Goal: Information Seeking & Learning: Learn about a topic

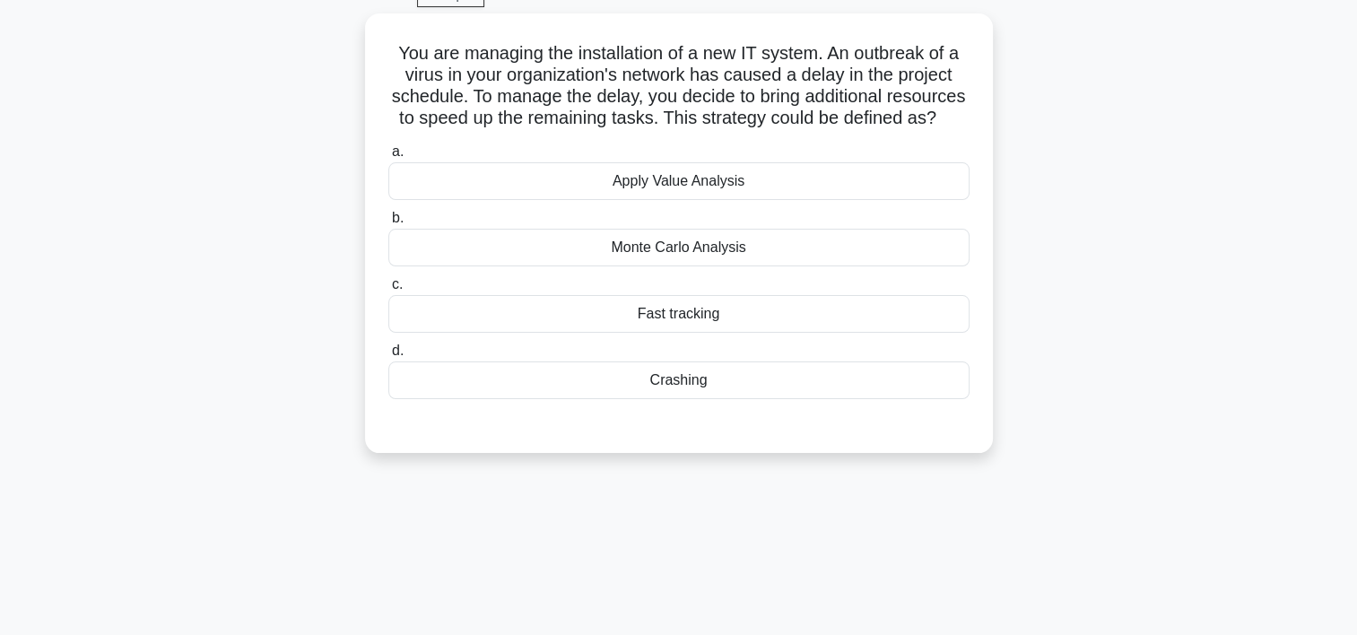
scroll to position [97, 0]
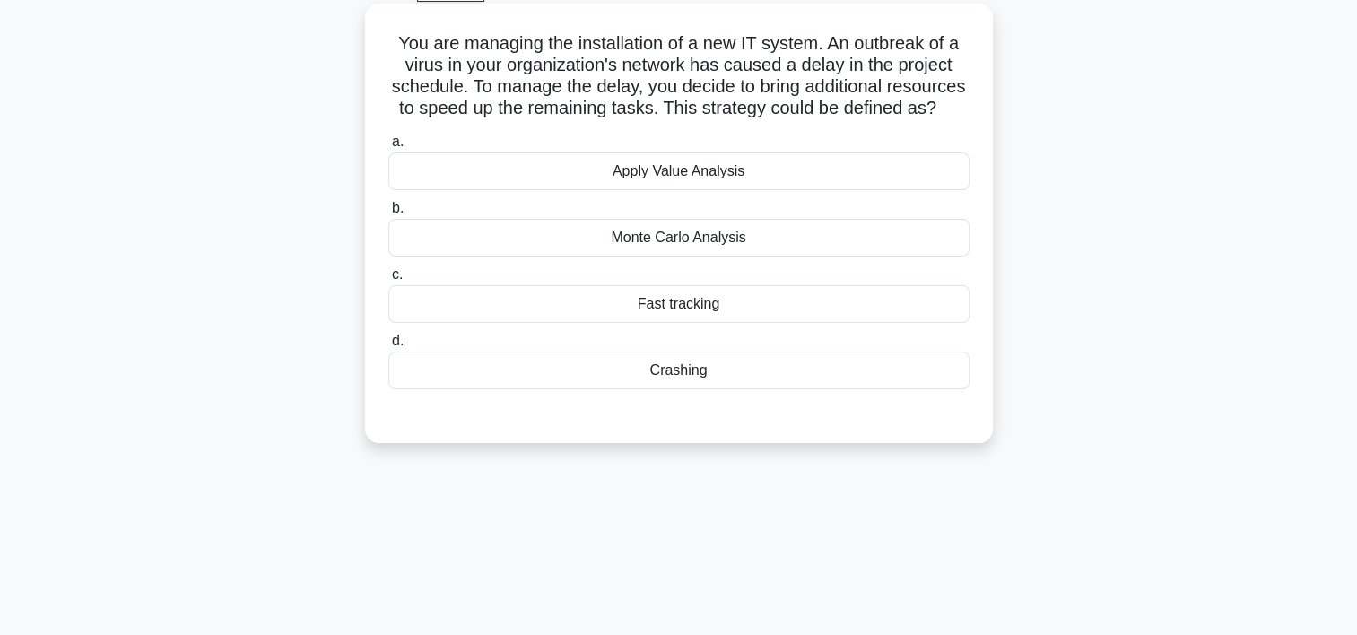
click at [700, 389] on div "Crashing" at bounding box center [678, 371] width 581 height 38
click at [388, 347] on input "d. Crashing" at bounding box center [388, 342] width 0 height 12
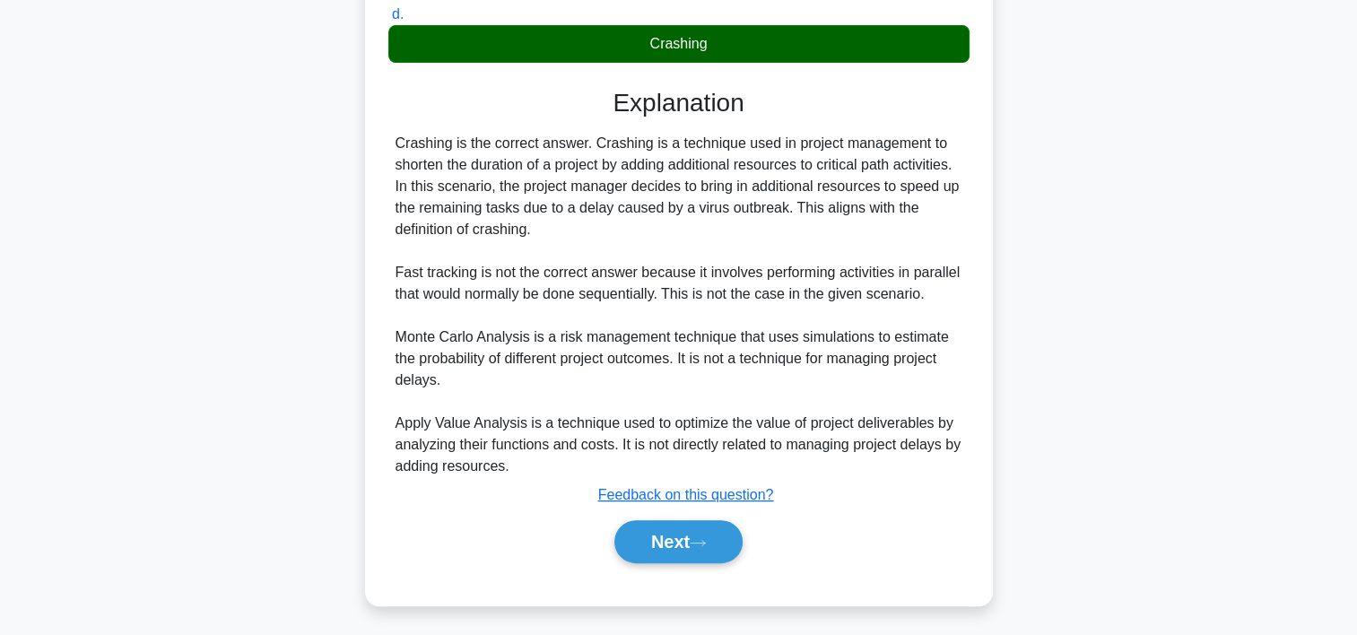
scroll to position [441, 0]
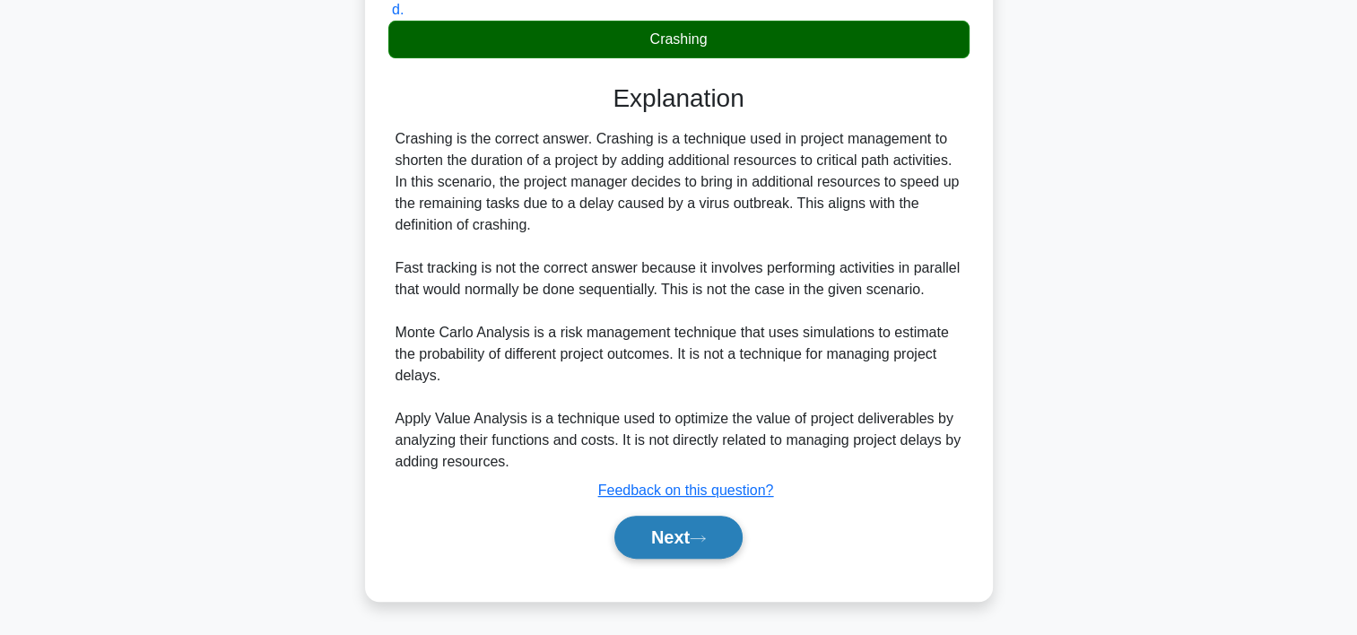
click at [686, 545] on button "Next" at bounding box center [678, 537] width 128 height 43
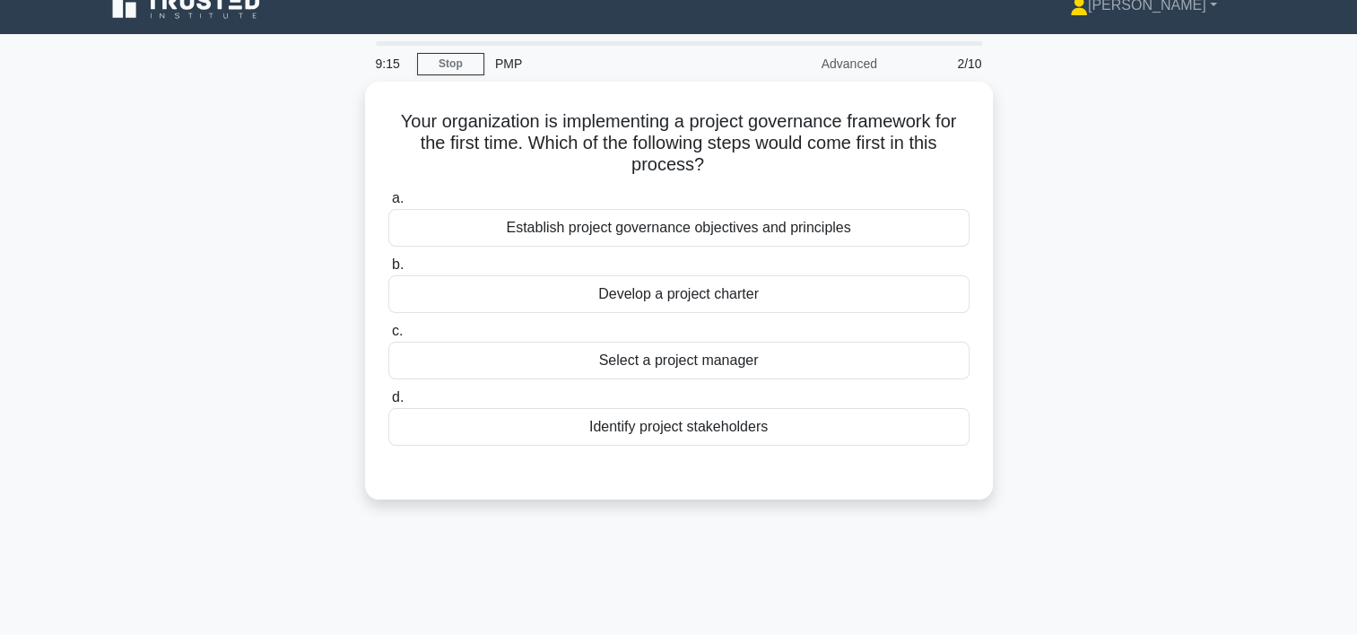
scroll to position [22, 0]
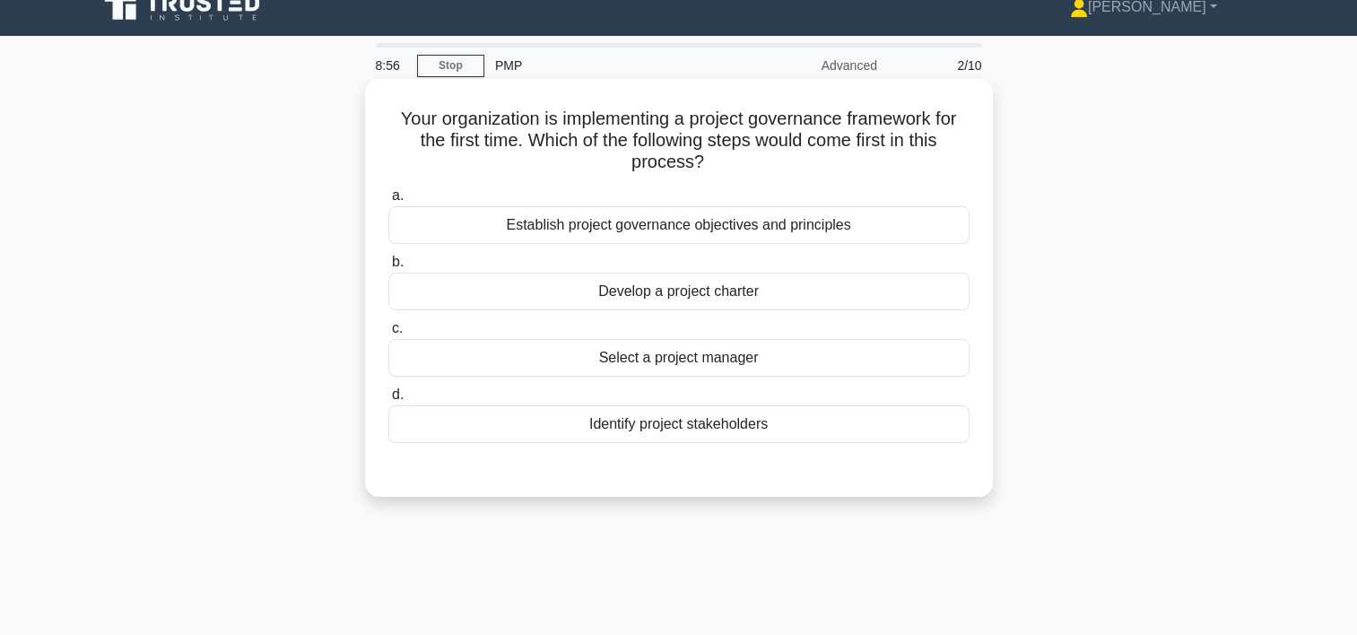
click at [693, 227] on div "Establish project governance objectives and principles" at bounding box center [678, 225] width 581 height 38
click at [388, 202] on input "a. Establish project governance objectives and principles" at bounding box center [388, 196] width 0 height 12
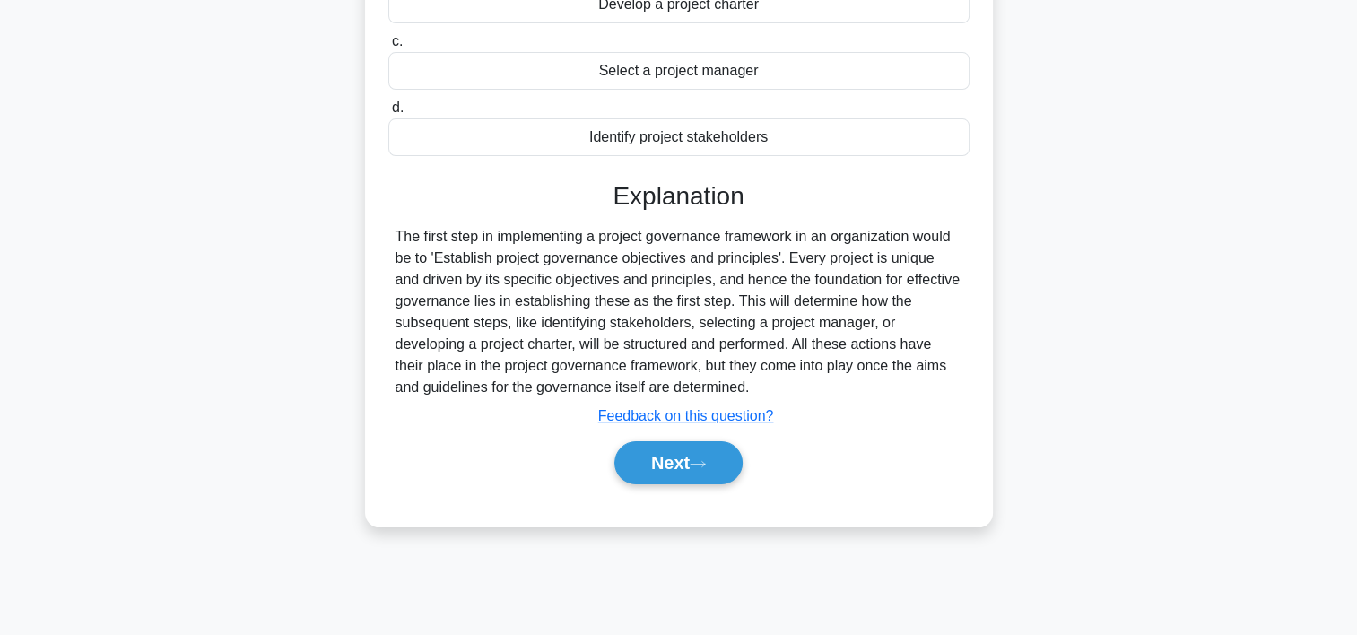
scroll to position [334, 0]
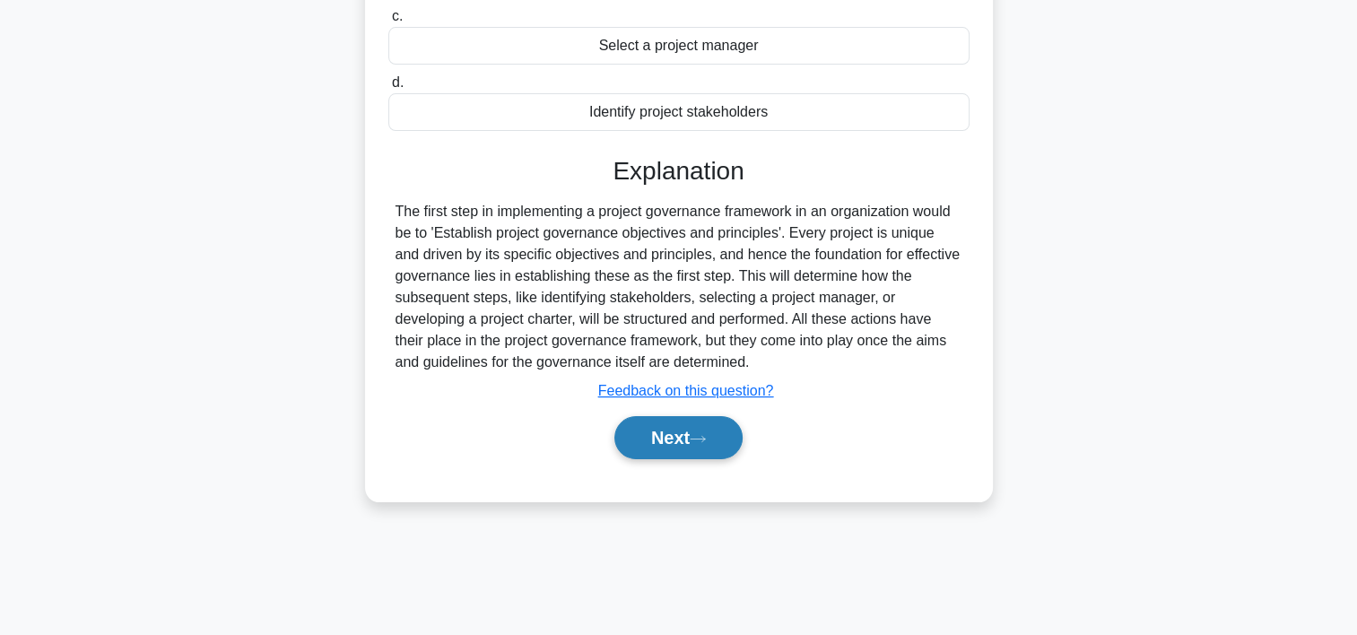
click at [653, 429] on button "Next" at bounding box center [678, 437] width 128 height 43
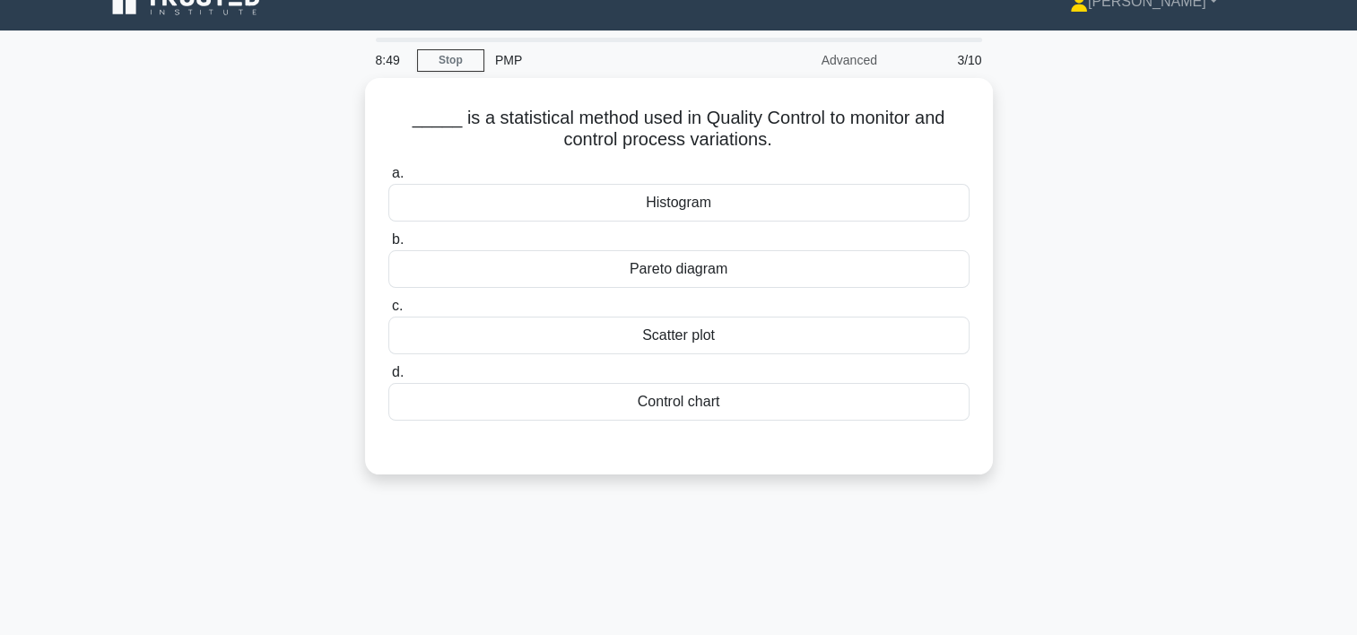
scroll to position [23, 0]
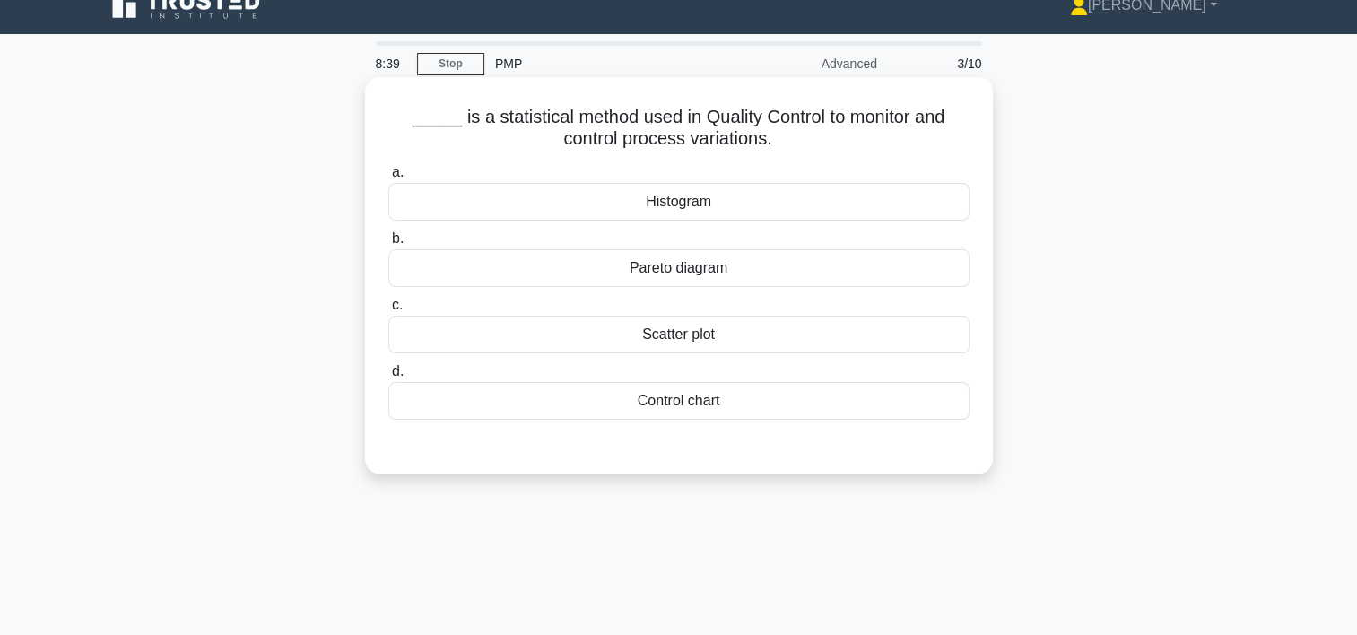
click at [692, 403] on div "Control chart" at bounding box center [678, 401] width 581 height 38
click at [388, 378] on input "d. Control chart" at bounding box center [388, 372] width 0 height 12
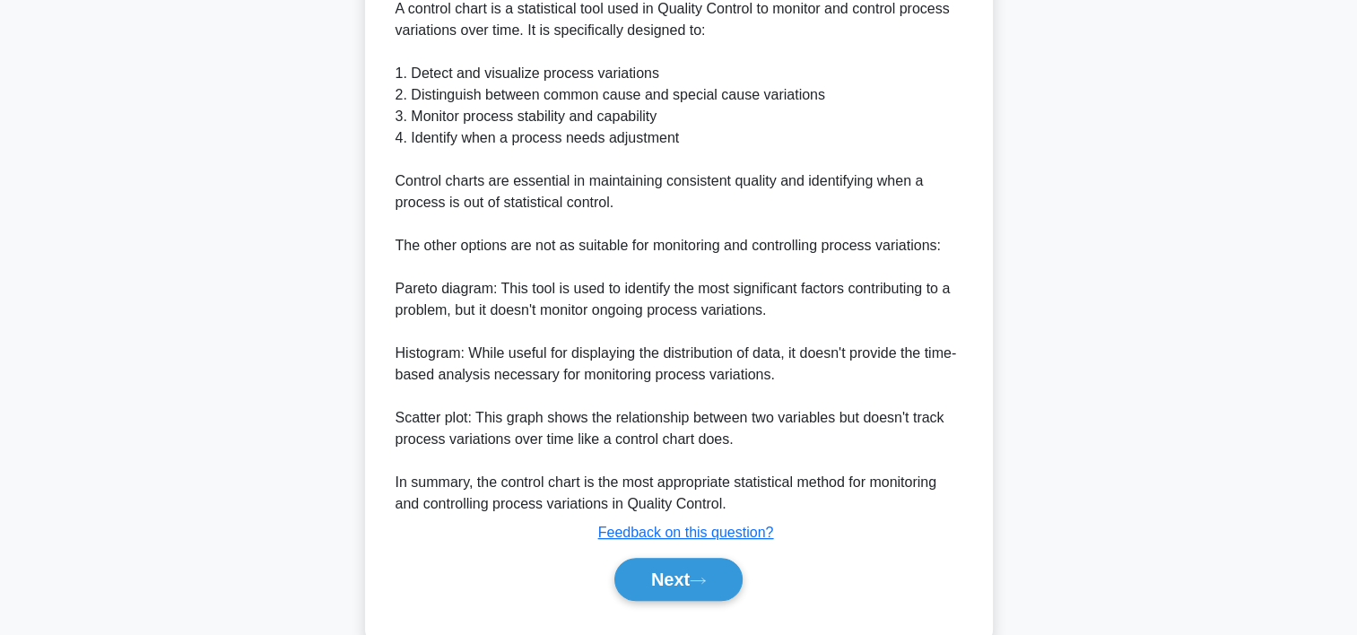
scroll to position [599, 0]
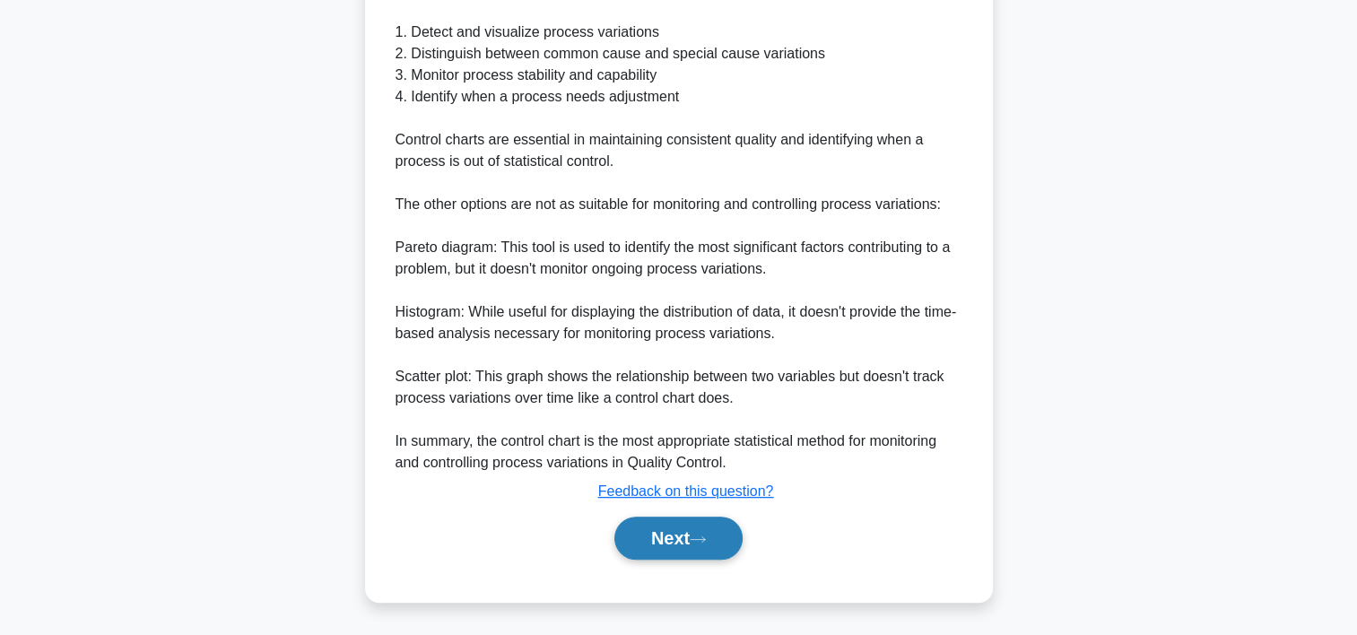
click at [639, 532] on button "Next" at bounding box center [678, 538] width 128 height 43
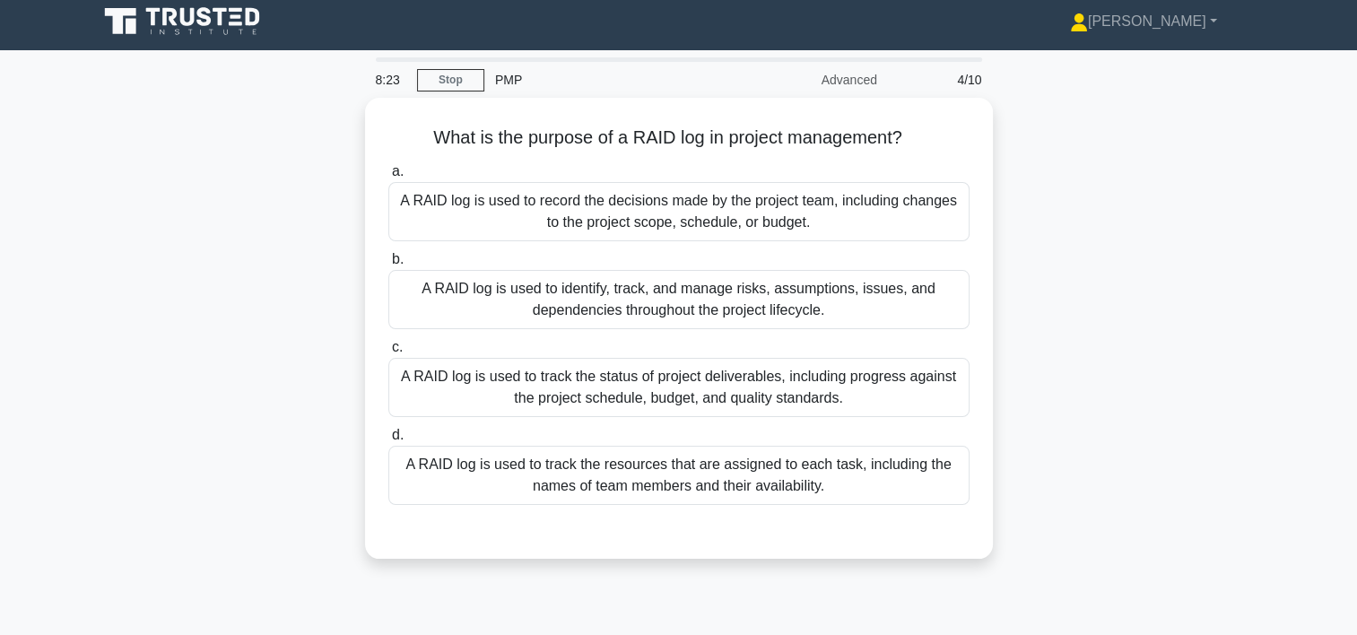
scroll to position [0, 0]
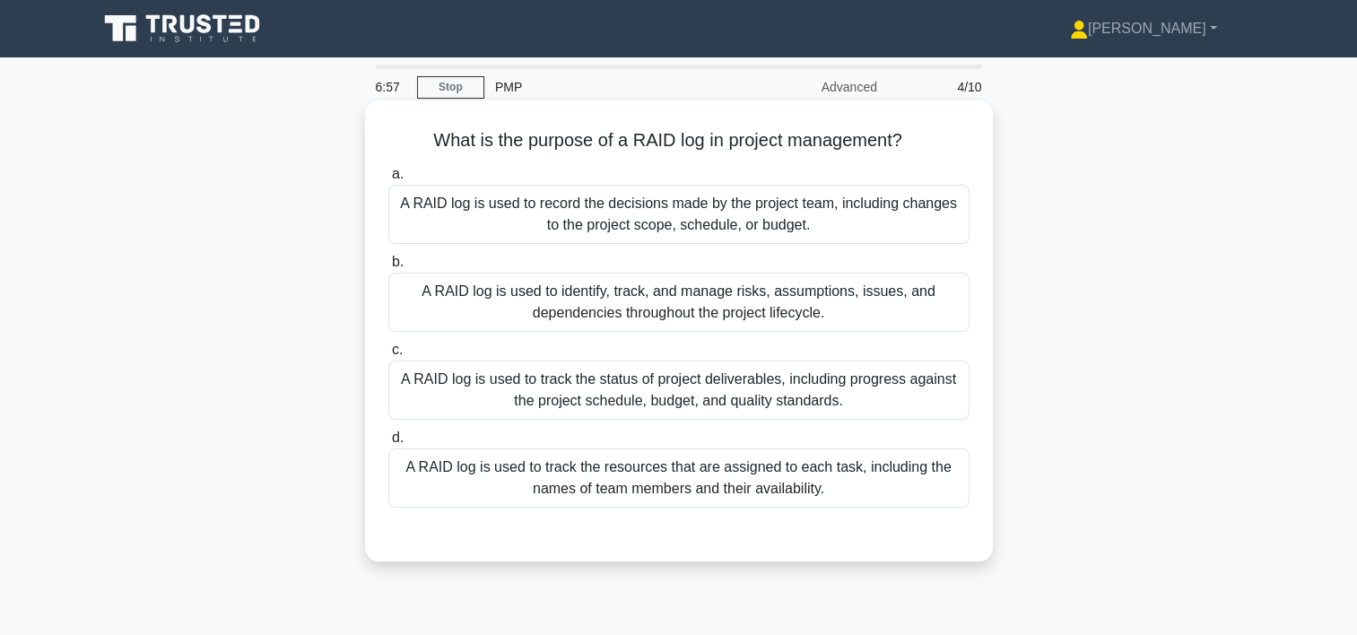
click at [713, 303] on div "A RAID log is used to identify, track, and manage risks, assumptions, issues, a…" at bounding box center [678, 302] width 581 height 59
click at [388, 268] on input "b. A RAID log is used to identify, track, and manage risks, assumptions, issues…" at bounding box center [388, 263] width 0 height 12
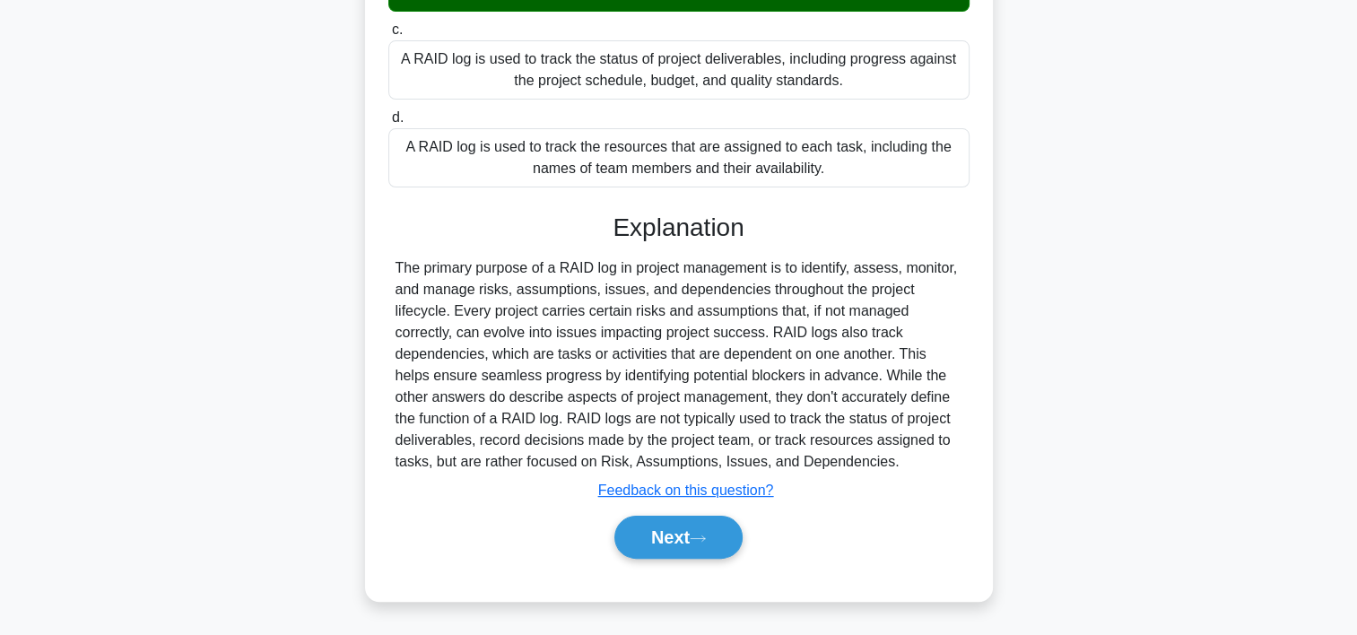
scroll to position [334, 0]
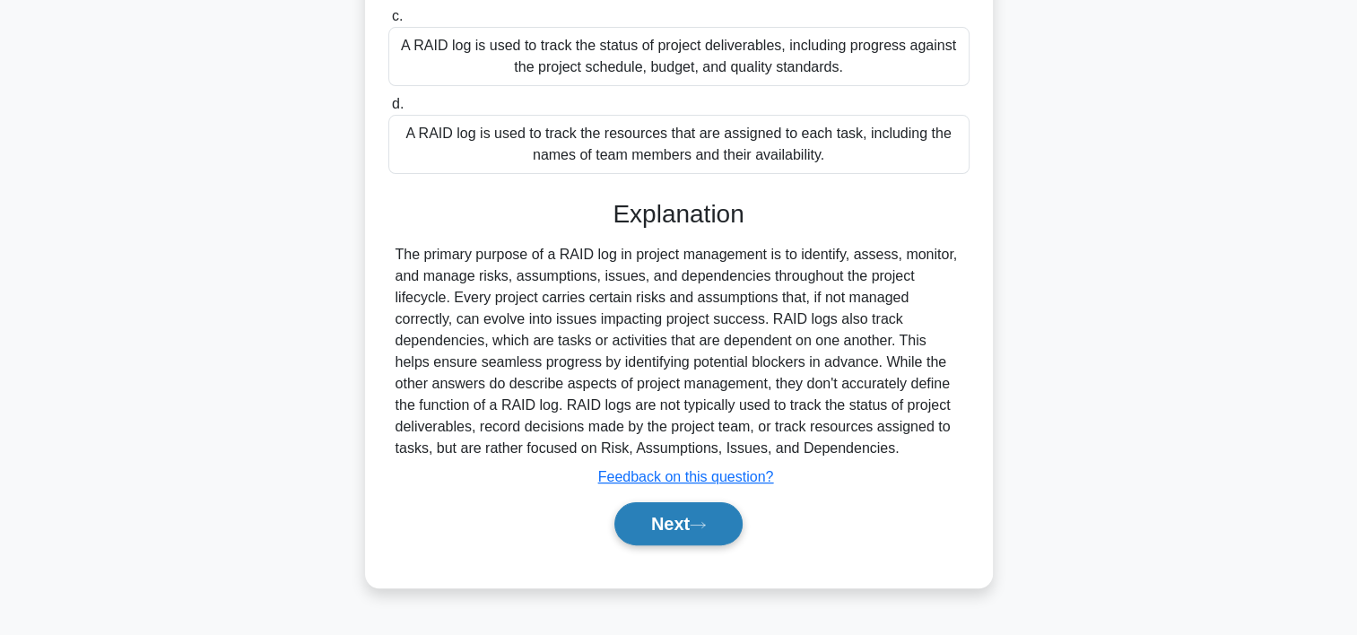
click at [650, 531] on button "Next" at bounding box center [678, 523] width 128 height 43
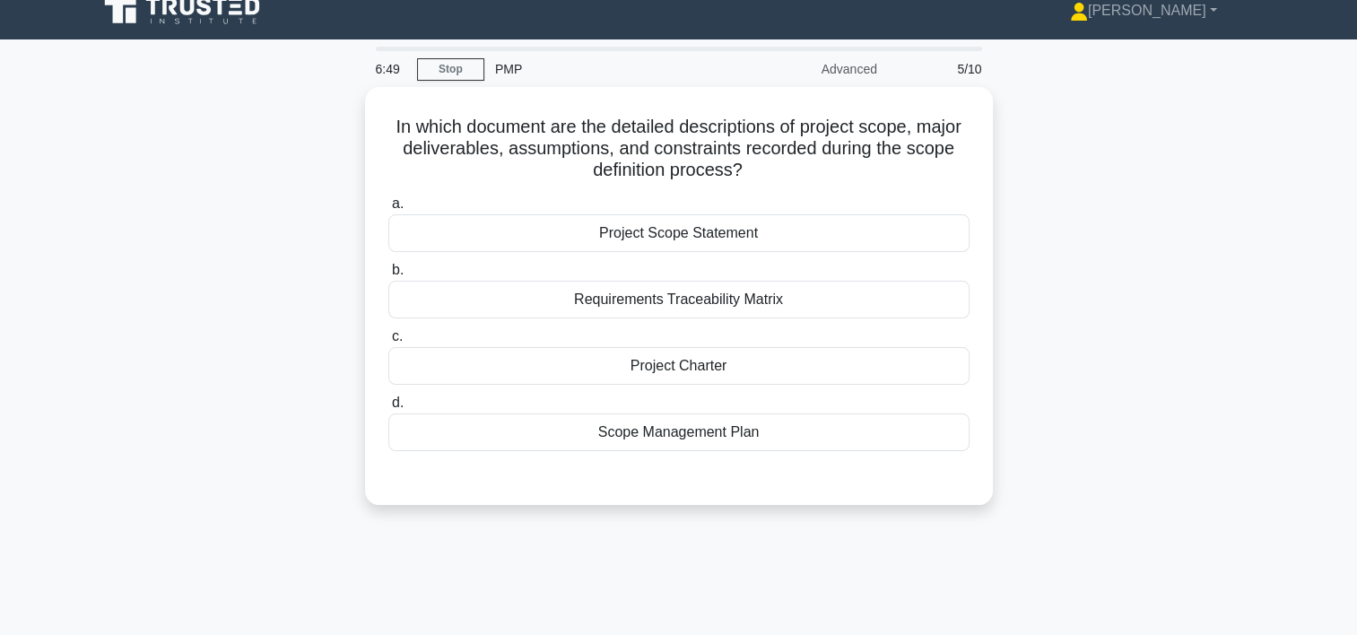
scroll to position [5, 0]
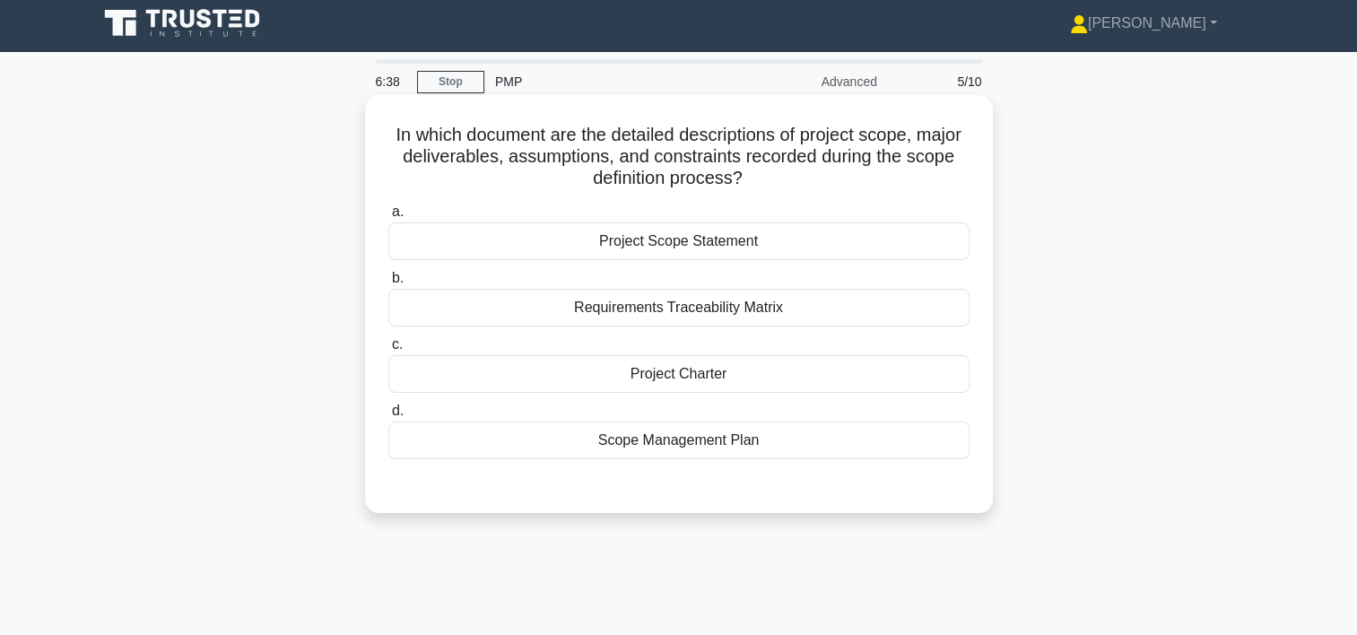
click at [714, 247] on div "Project Scope Statement" at bounding box center [678, 241] width 581 height 38
click at [388, 218] on input "a. Project Scope Statement" at bounding box center [388, 212] width 0 height 12
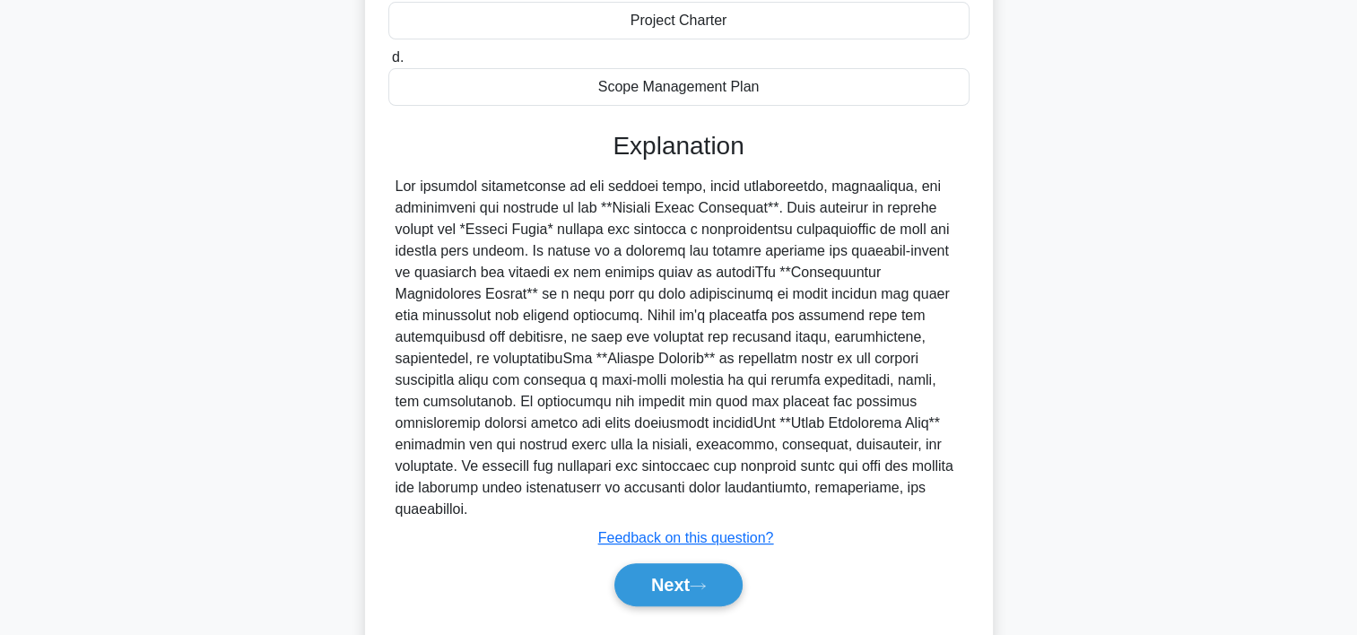
scroll to position [384, 0]
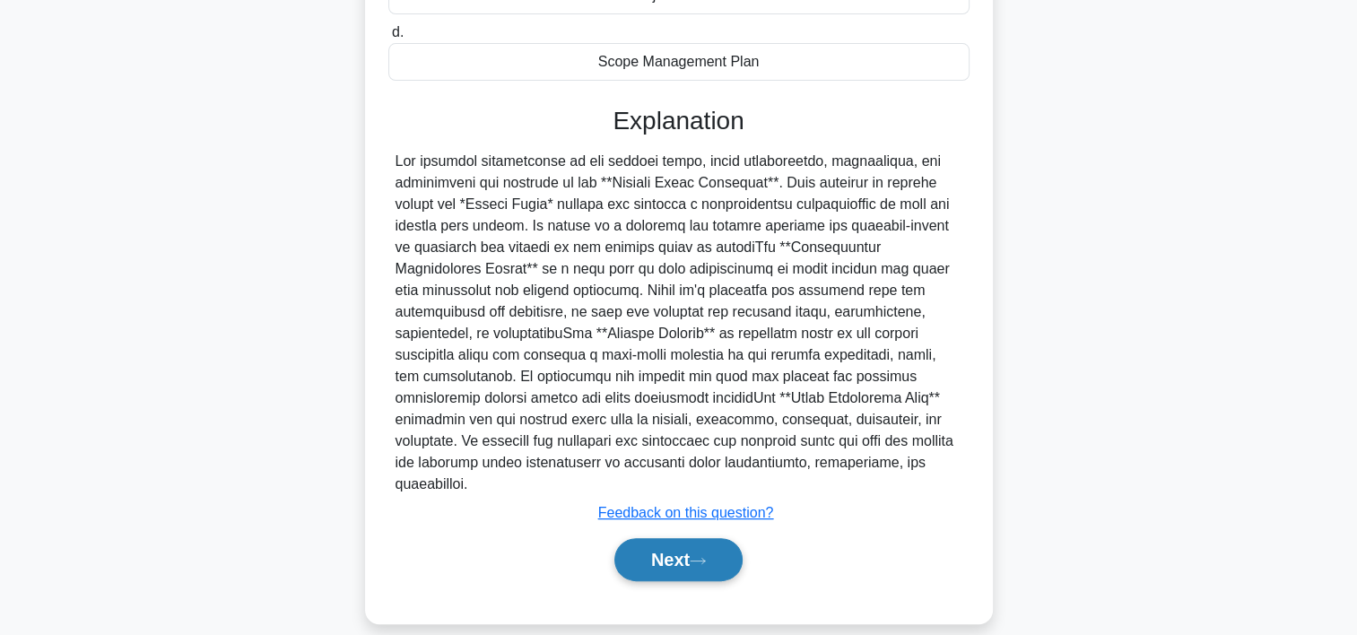
click at [685, 538] on button "Next" at bounding box center [678, 559] width 128 height 43
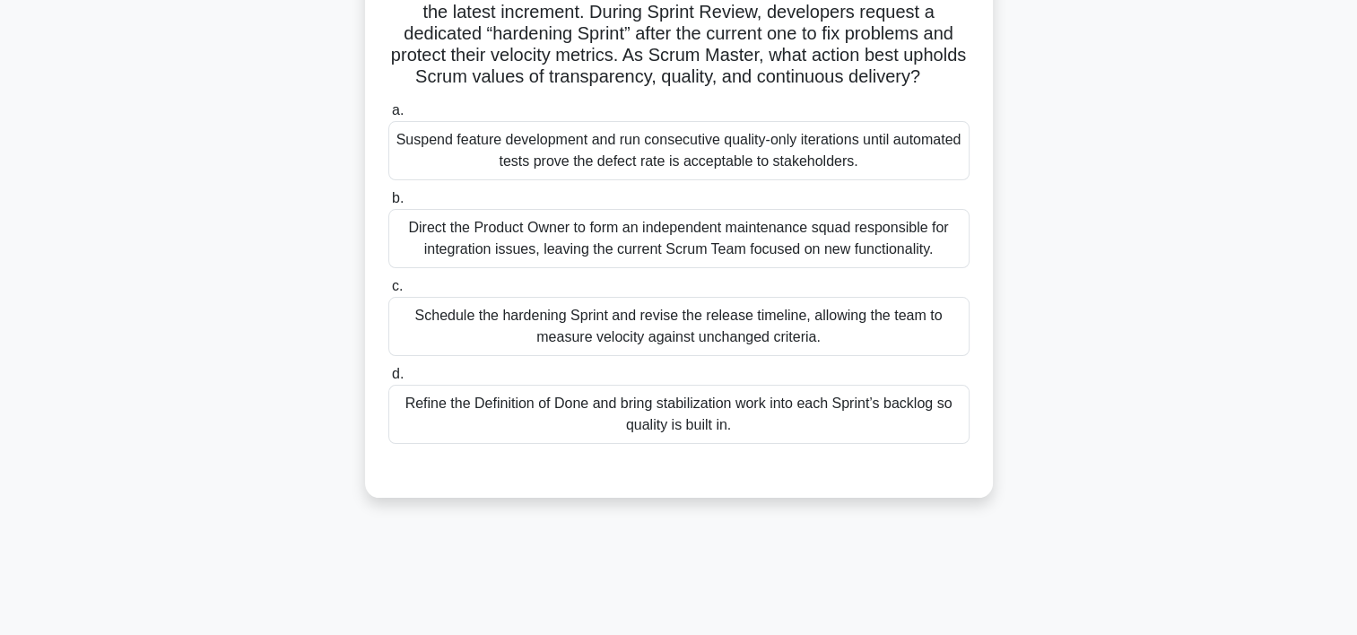
scroll to position [158, 0]
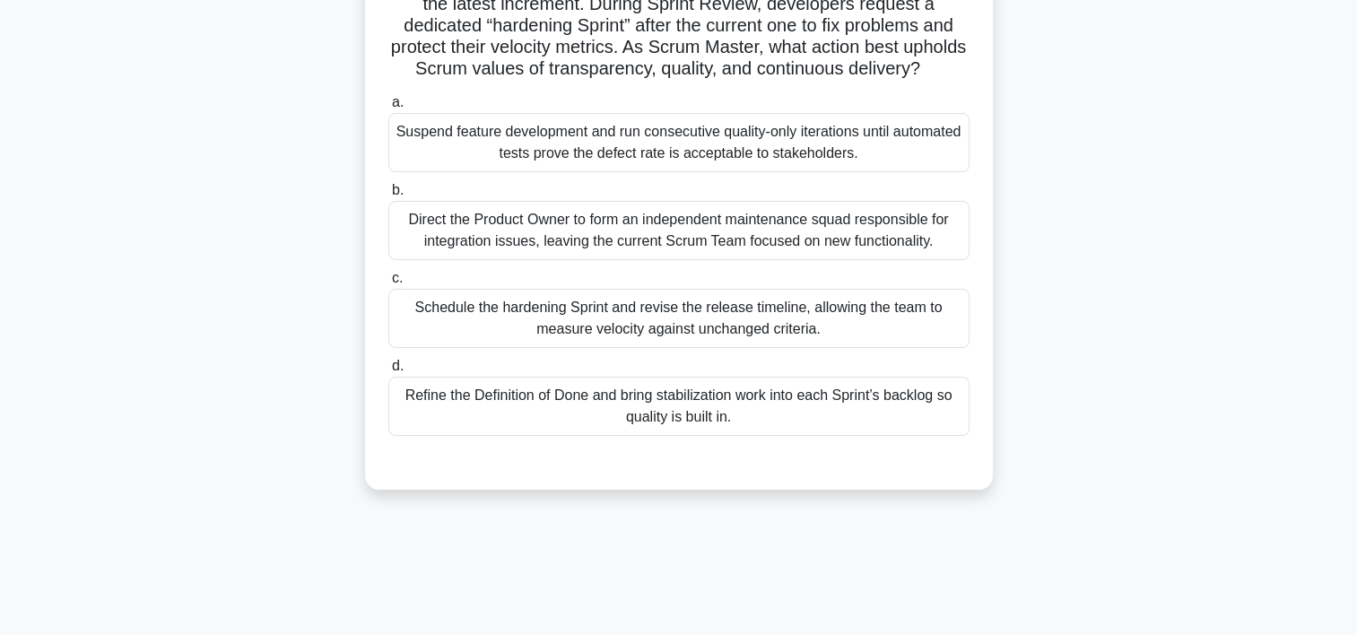
click at [765, 342] on div "Schedule the hardening Sprint and revise the release timeline, allowing the tea…" at bounding box center [678, 318] width 581 height 59
click at [388, 284] on input "c. Schedule the hardening Sprint and revise the release timeline, allowing the …" at bounding box center [388, 279] width 0 height 12
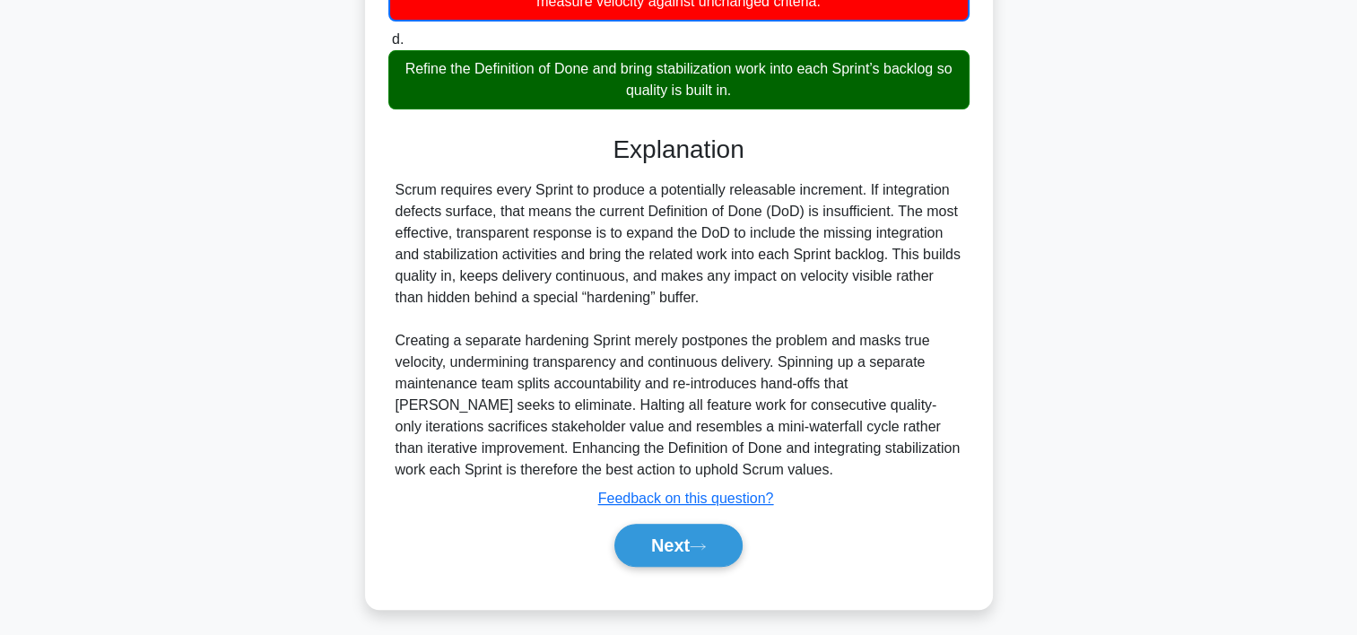
scroll to position [514, 0]
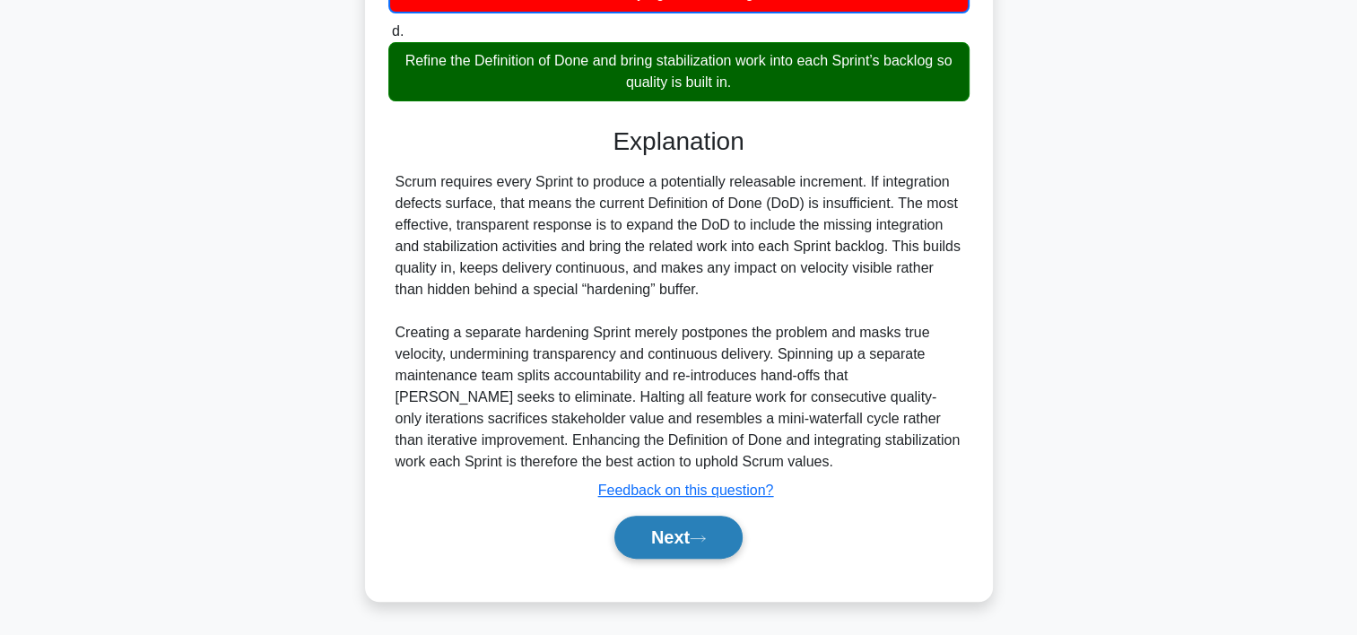
click at [667, 528] on button "Next" at bounding box center [678, 537] width 128 height 43
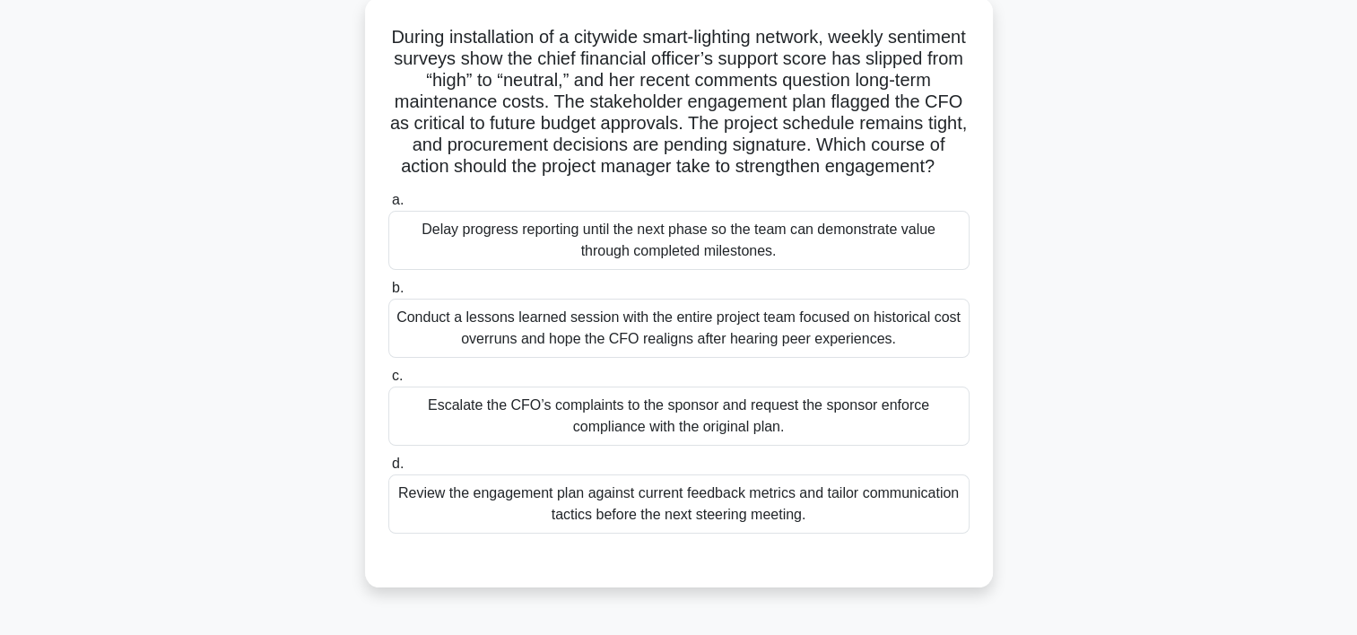
scroll to position [107, 0]
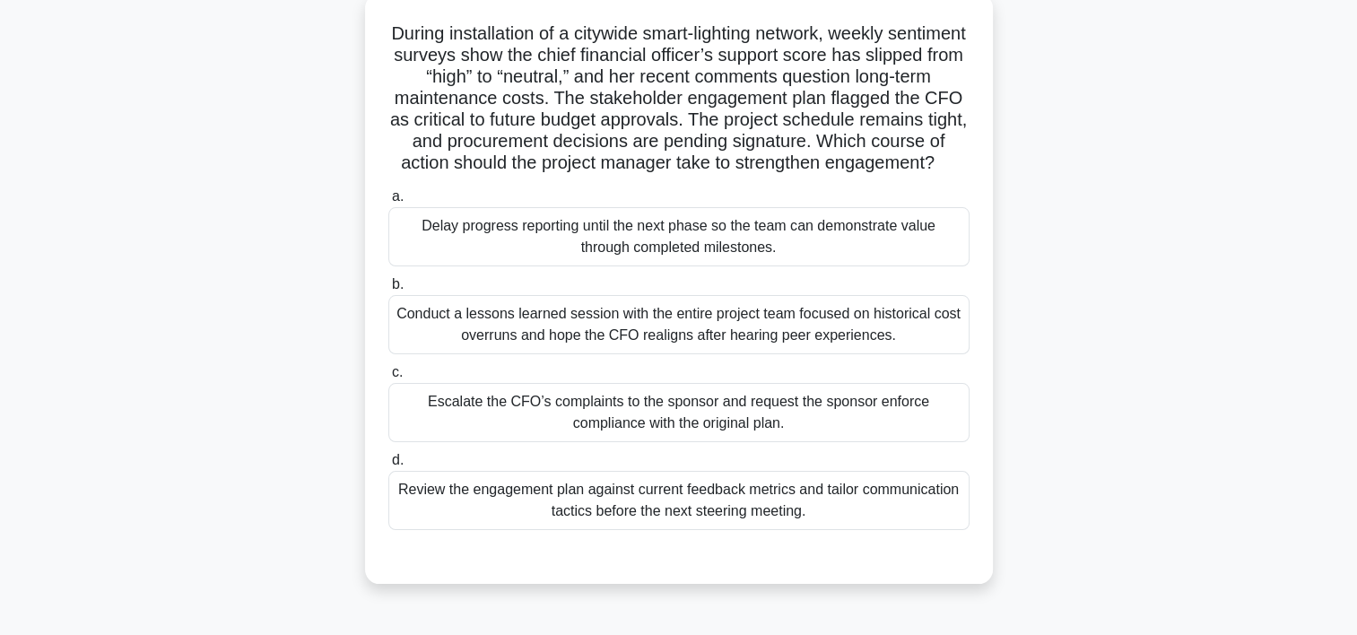
click at [685, 344] on div "Conduct a lessons learned session with the entire project team focused on histo…" at bounding box center [678, 324] width 581 height 59
click at [388, 291] on input "b. Conduct a lessons learned session with the entire project team focused on hi…" at bounding box center [388, 285] width 0 height 12
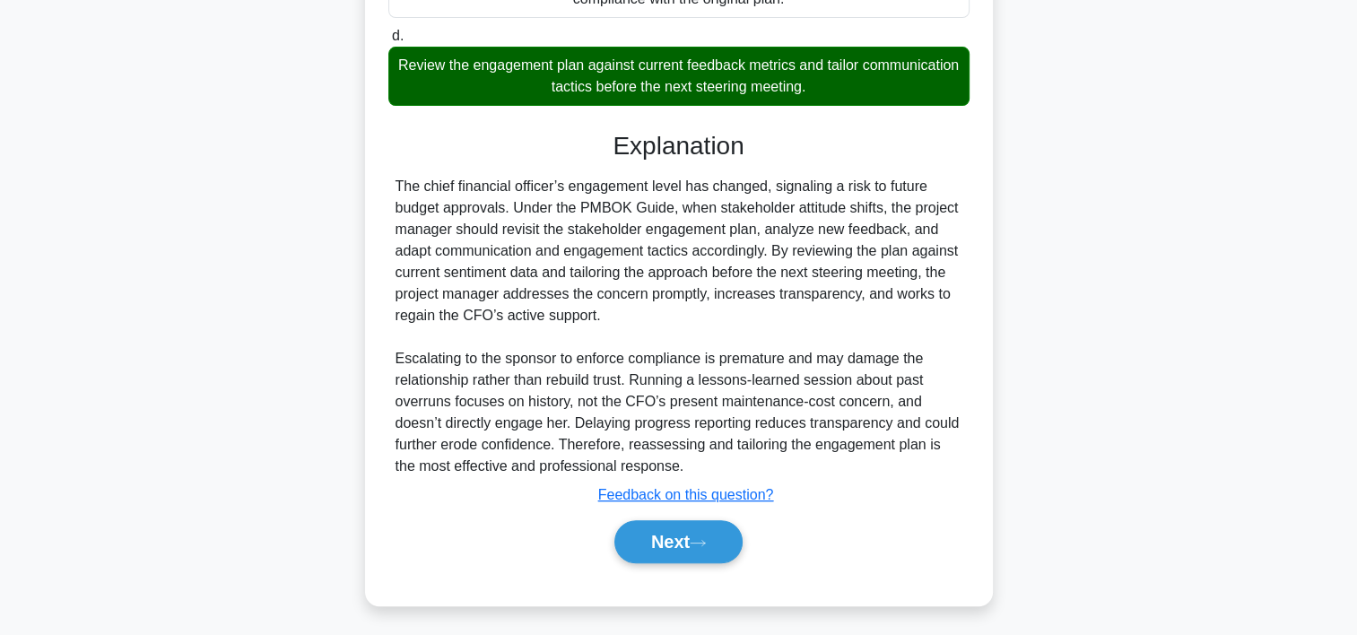
scroll to position [557, 0]
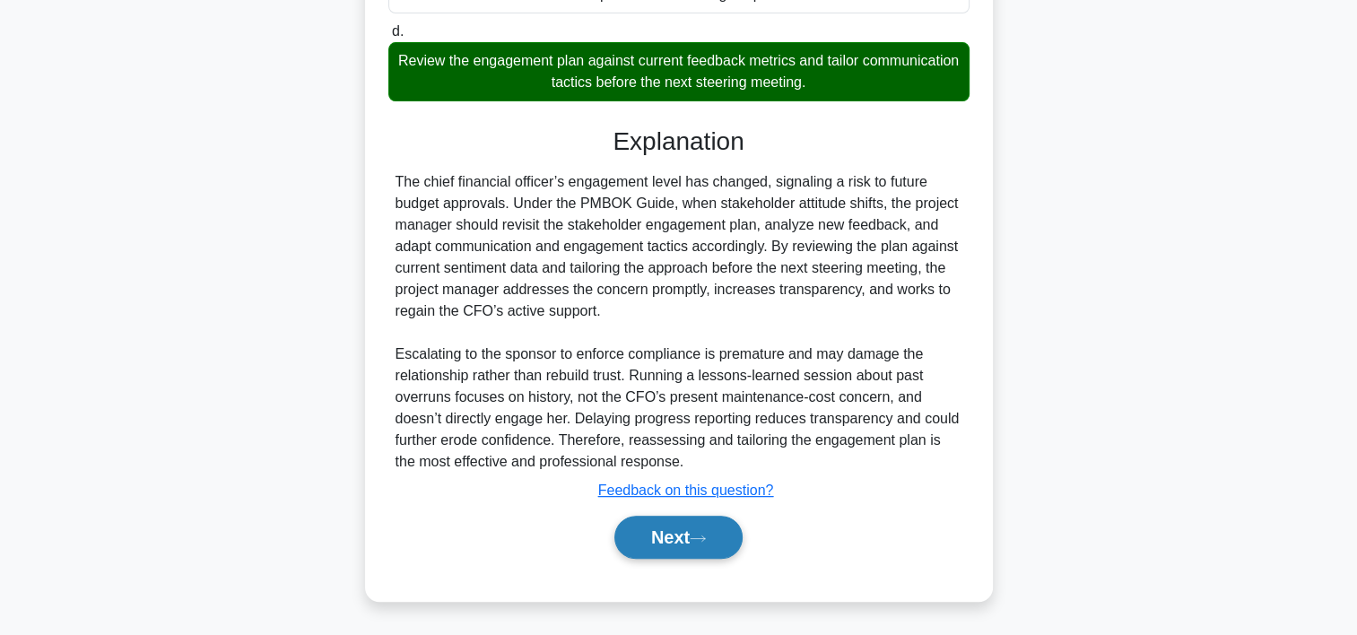
click at [672, 531] on button "Next" at bounding box center [678, 537] width 128 height 43
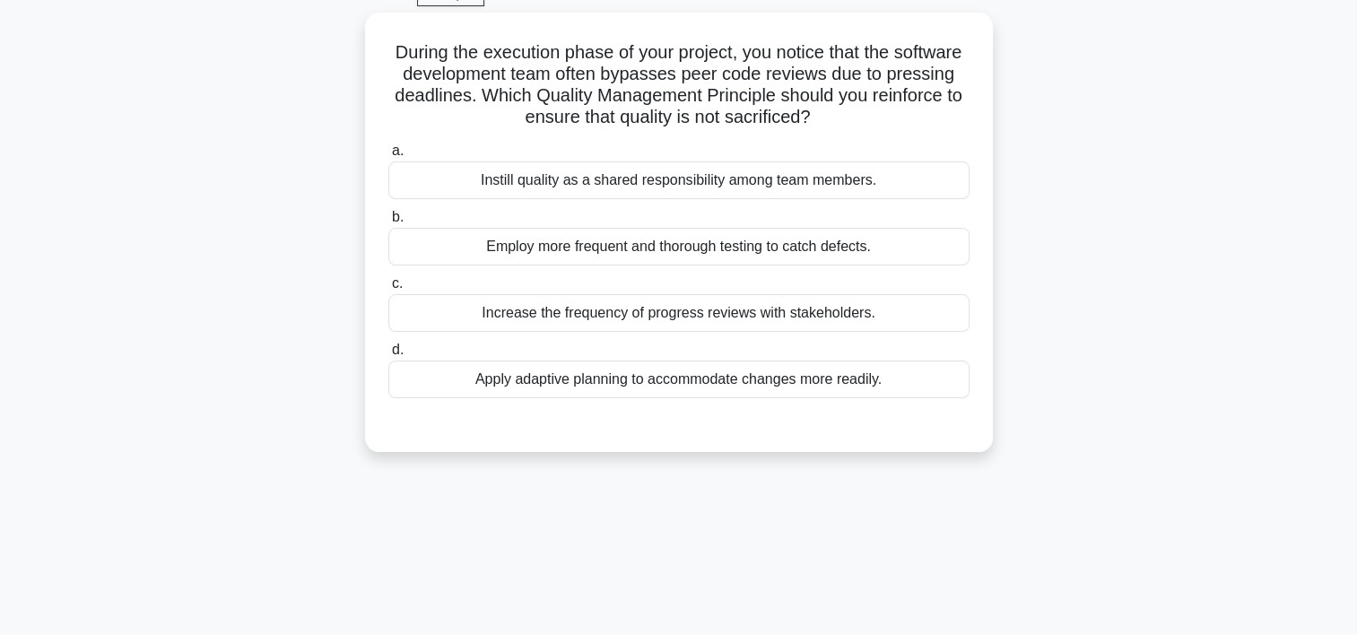
scroll to position [92, 0]
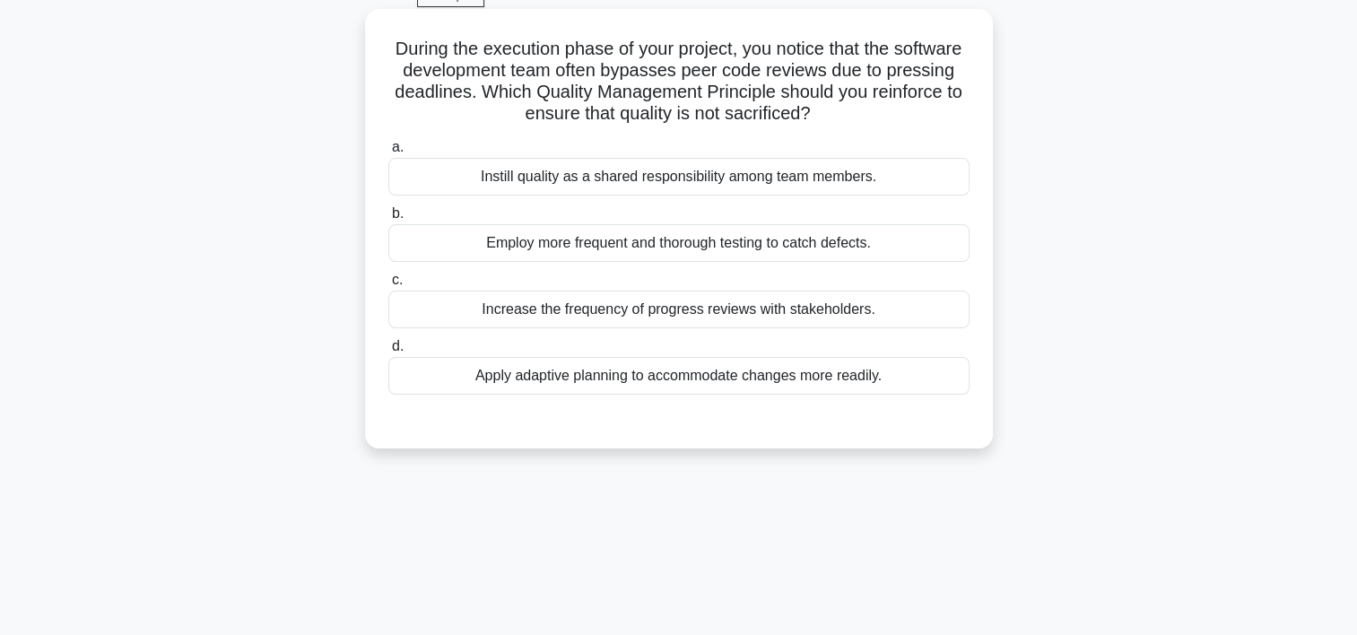
click at [610, 306] on div "Increase the frequency of progress reviews with stakeholders." at bounding box center [678, 310] width 581 height 38
click at [388, 286] on input "c. Increase the frequency of progress reviews with stakeholders." at bounding box center [388, 281] width 0 height 12
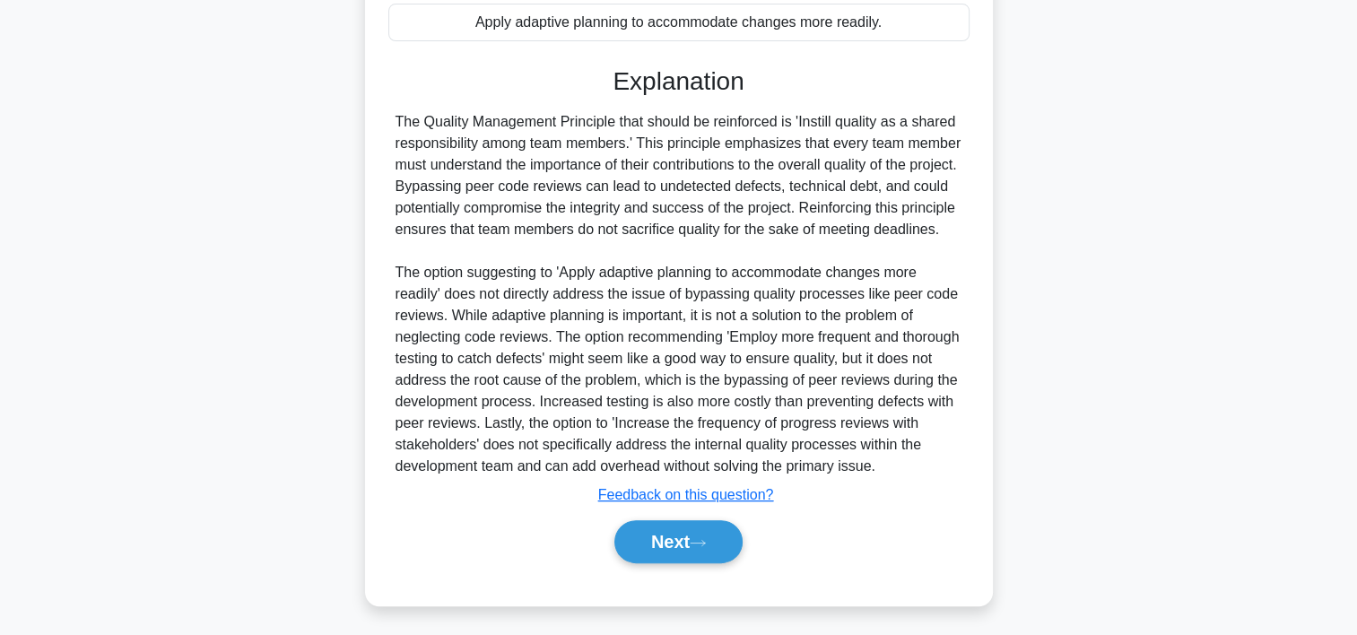
scroll to position [471, 0]
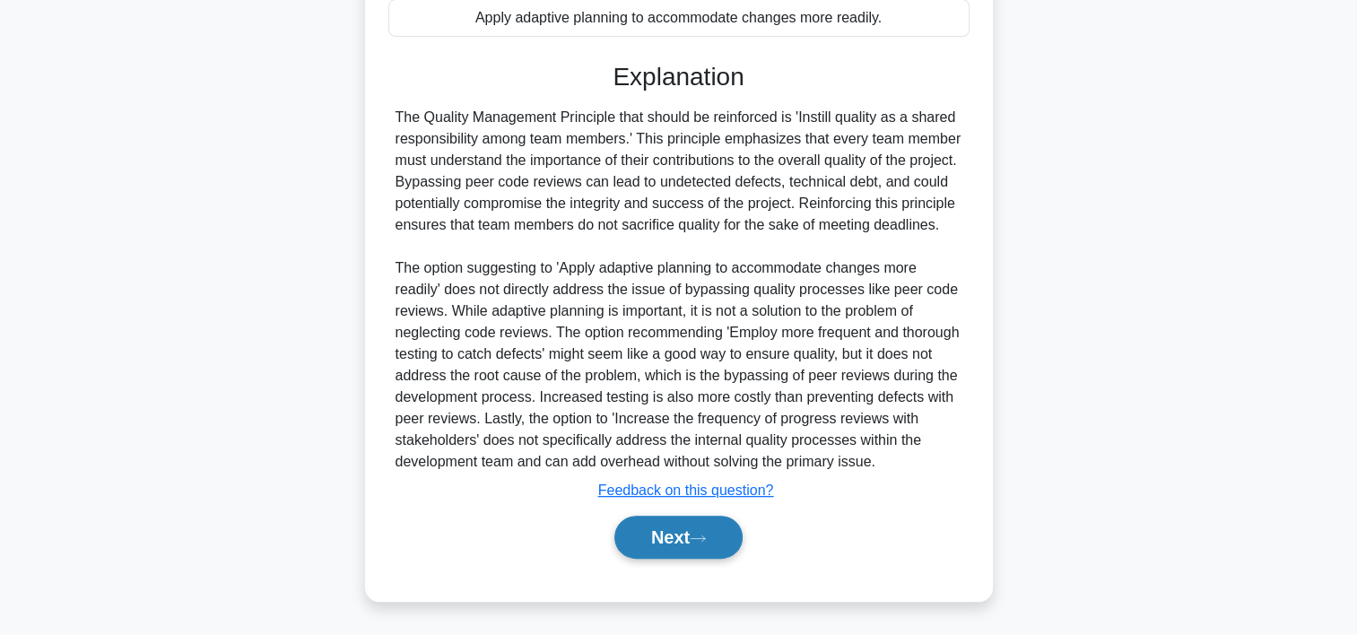
click at [635, 534] on button "Next" at bounding box center [678, 537] width 128 height 43
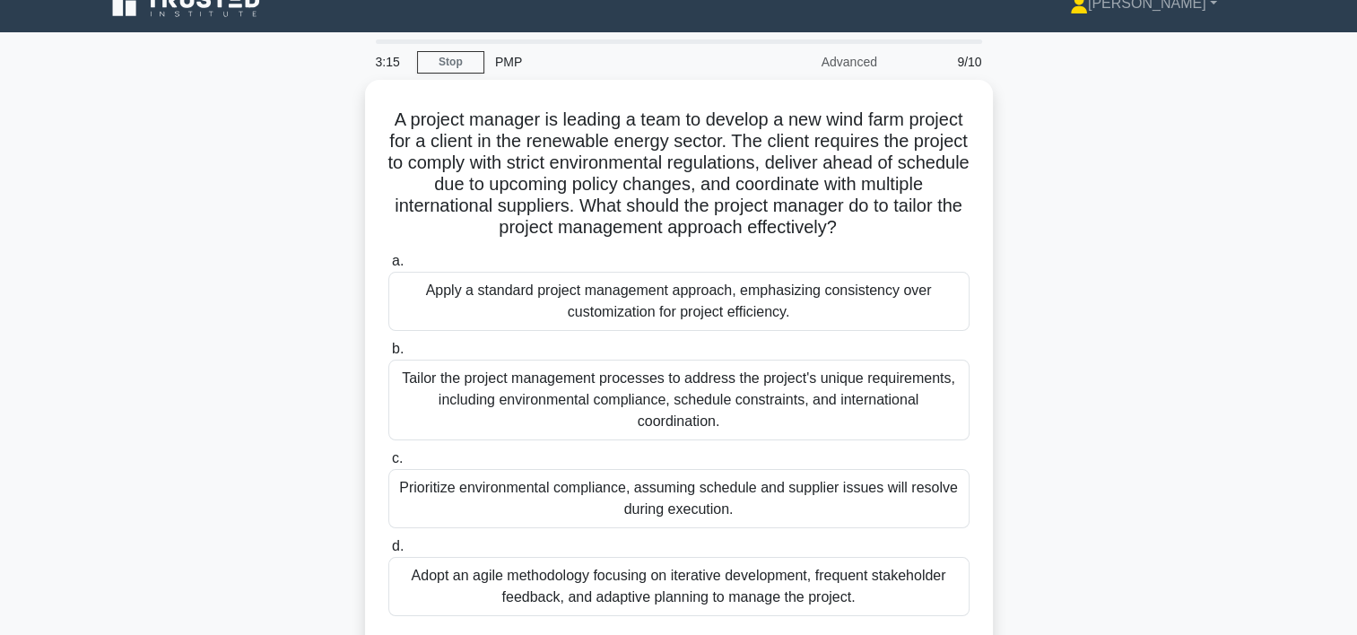
scroll to position [31, 0]
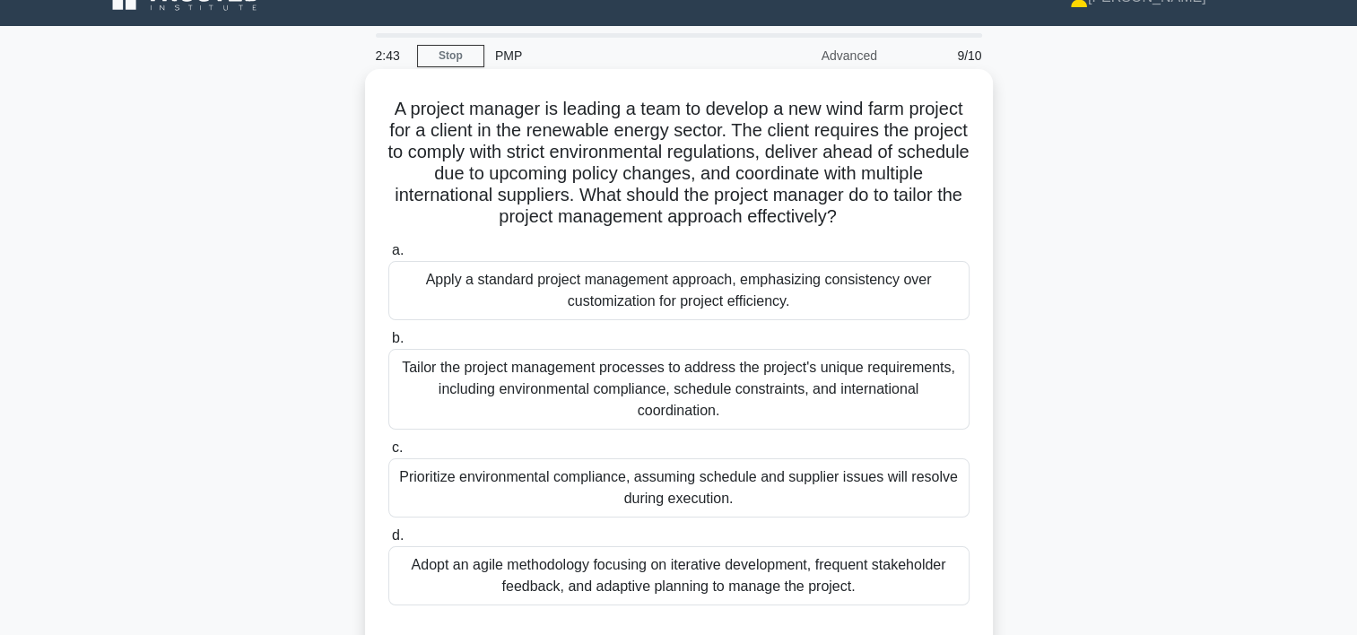
click at [553, 370] on div "Tailor the project management processes to address the project's unique require…" at bounding box center [678, 389] width 581 height 81
click at [388, 344] on input "b. Tailor the project management processes to address the project's unique requ…" at bounding box center [388, 339] width 0 height 12
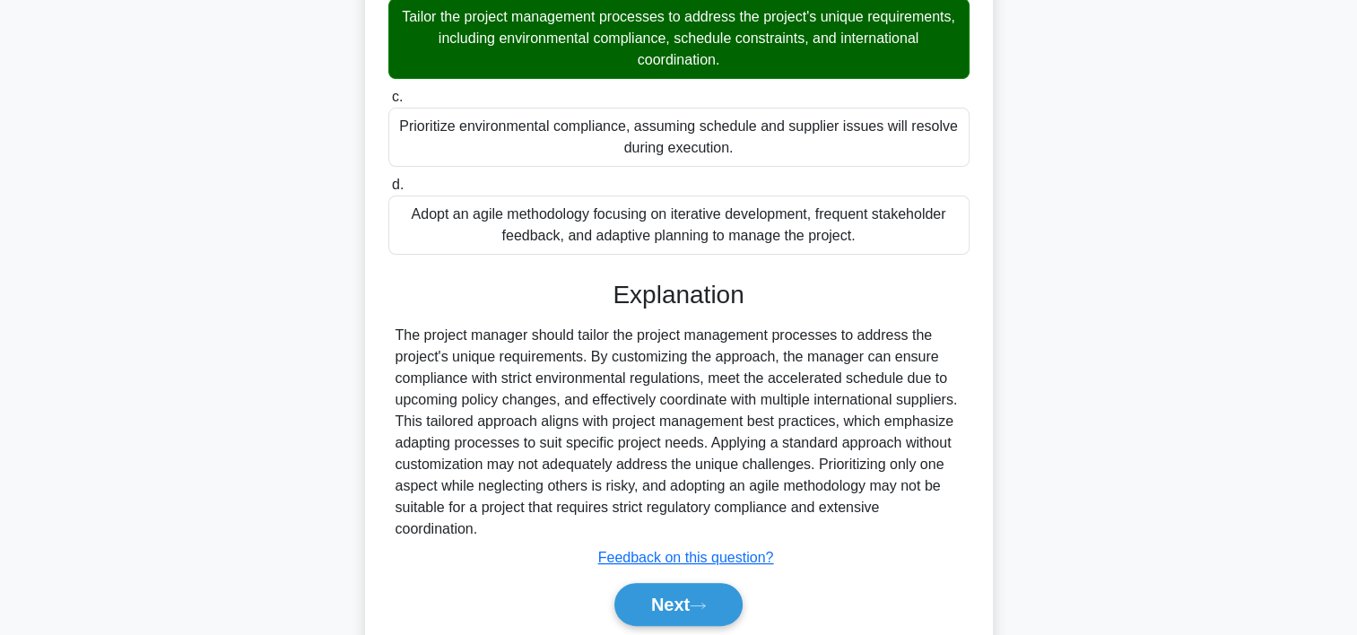
scroll to position [449, 0]
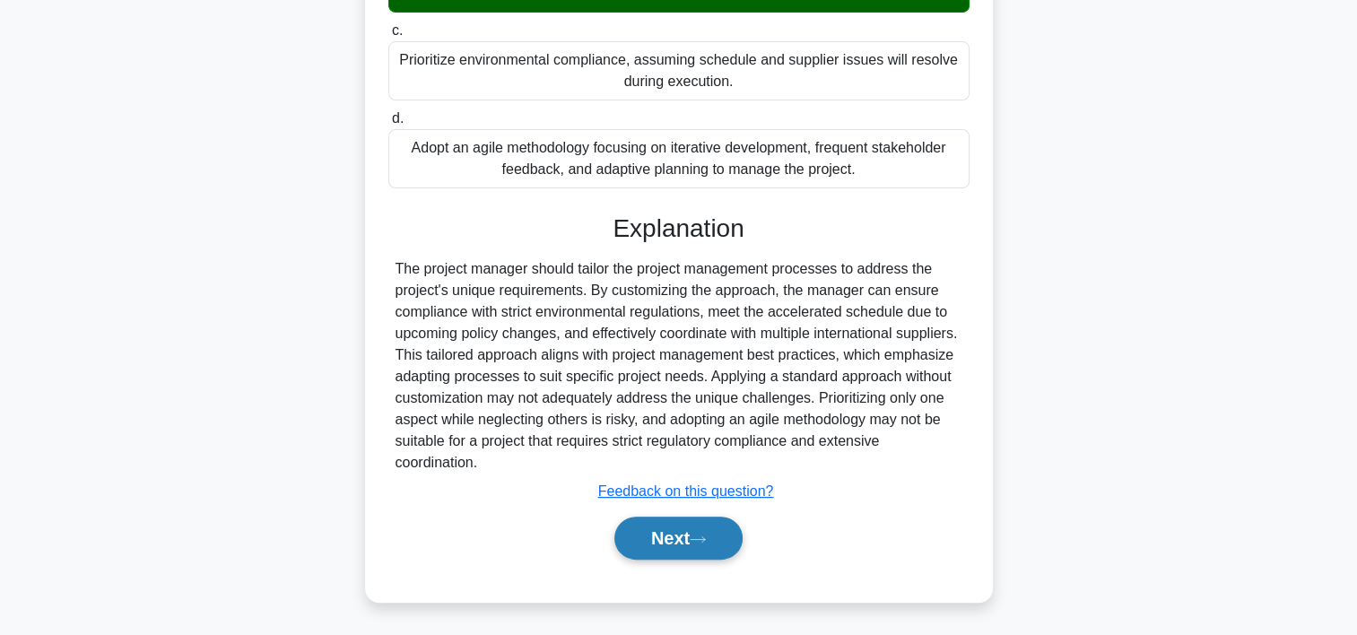
click at [646, 528] on button "Next" at bounding box center [678, 538] width 128 height 43
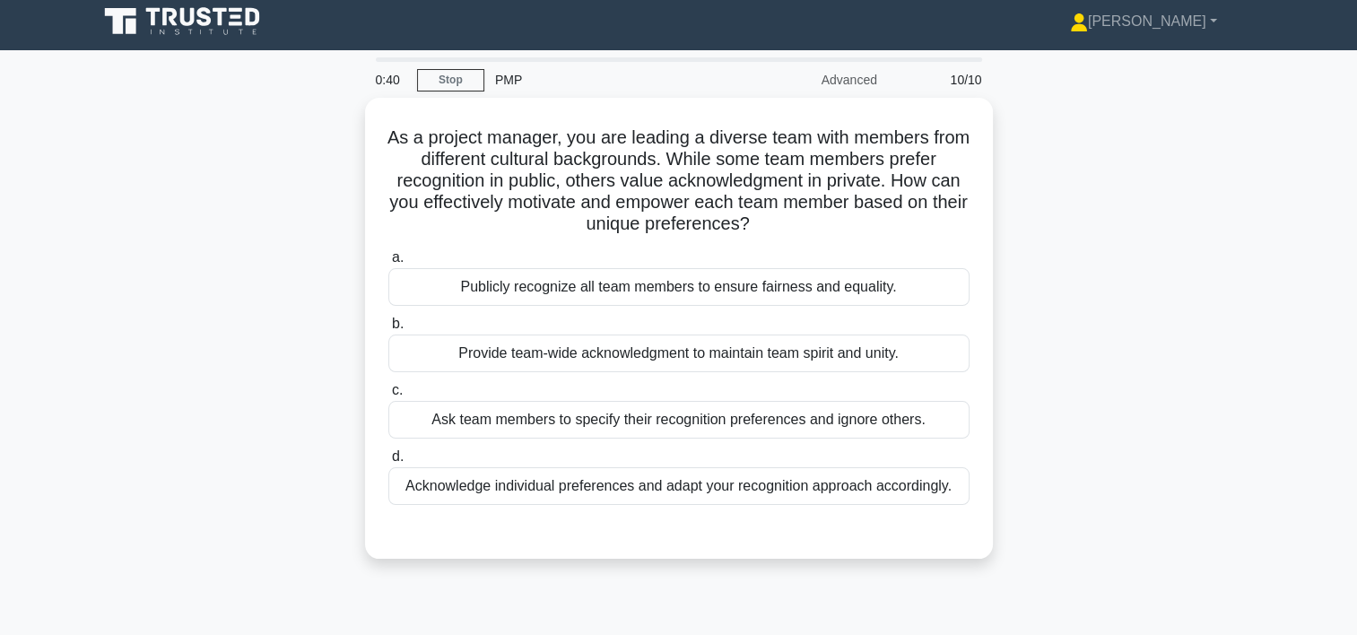
scroll to position [0, 0]
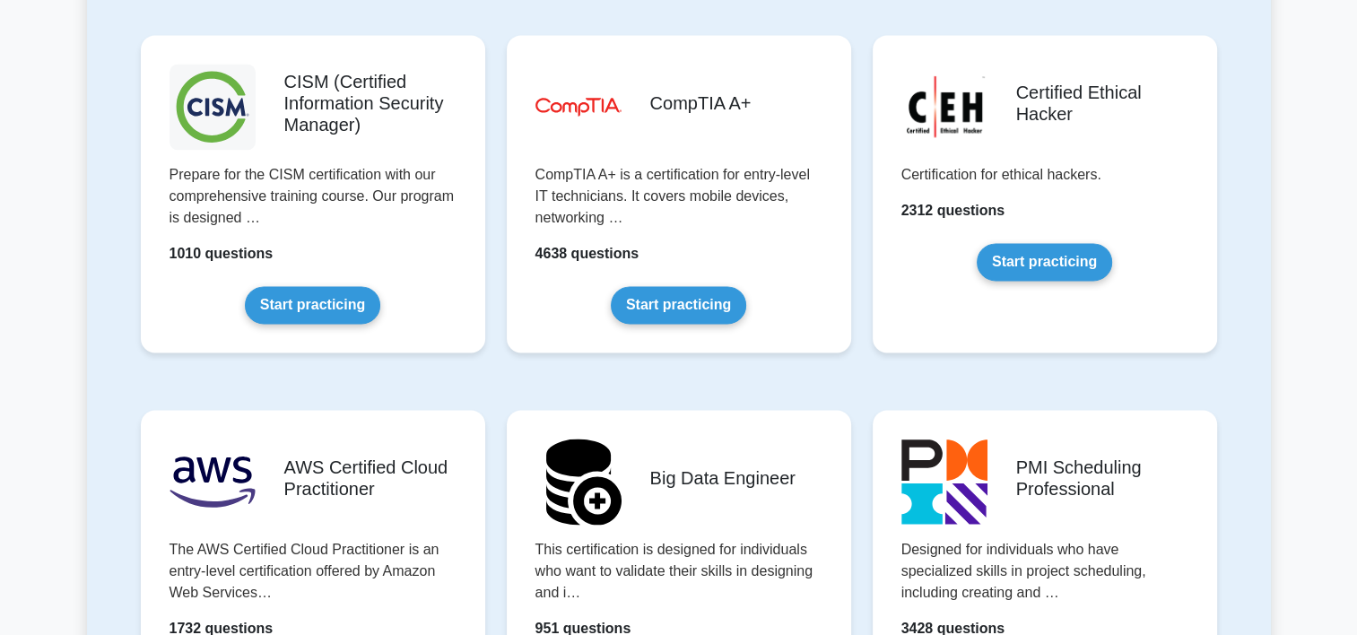
scroll to position [2666, 0]
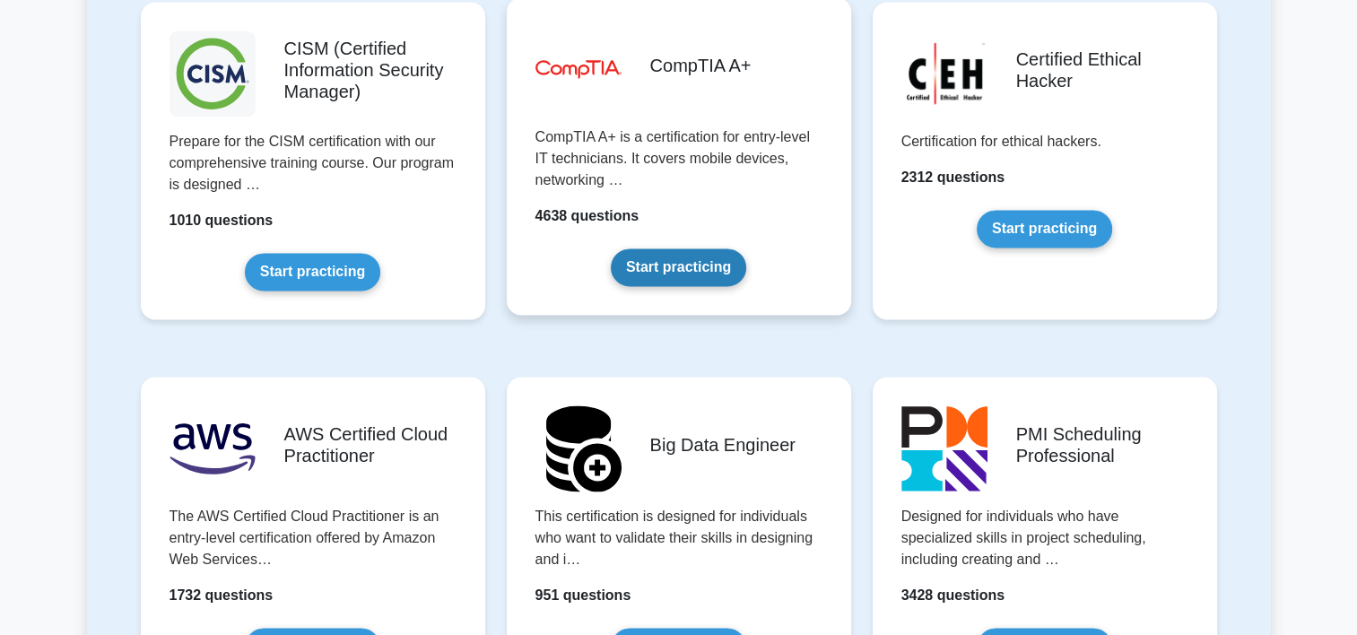
click at [710, 265] on link "Start practicing" at bounding box center [678, 267] width 135 height 38
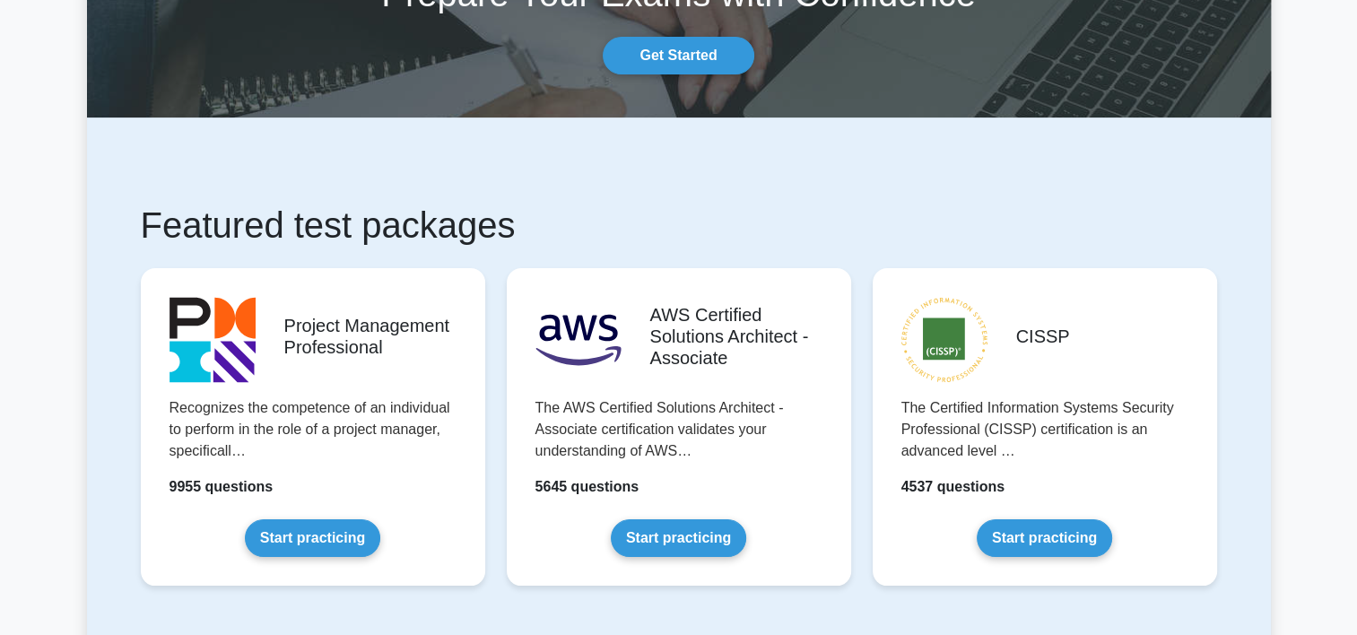
scroll to position [0, 0]
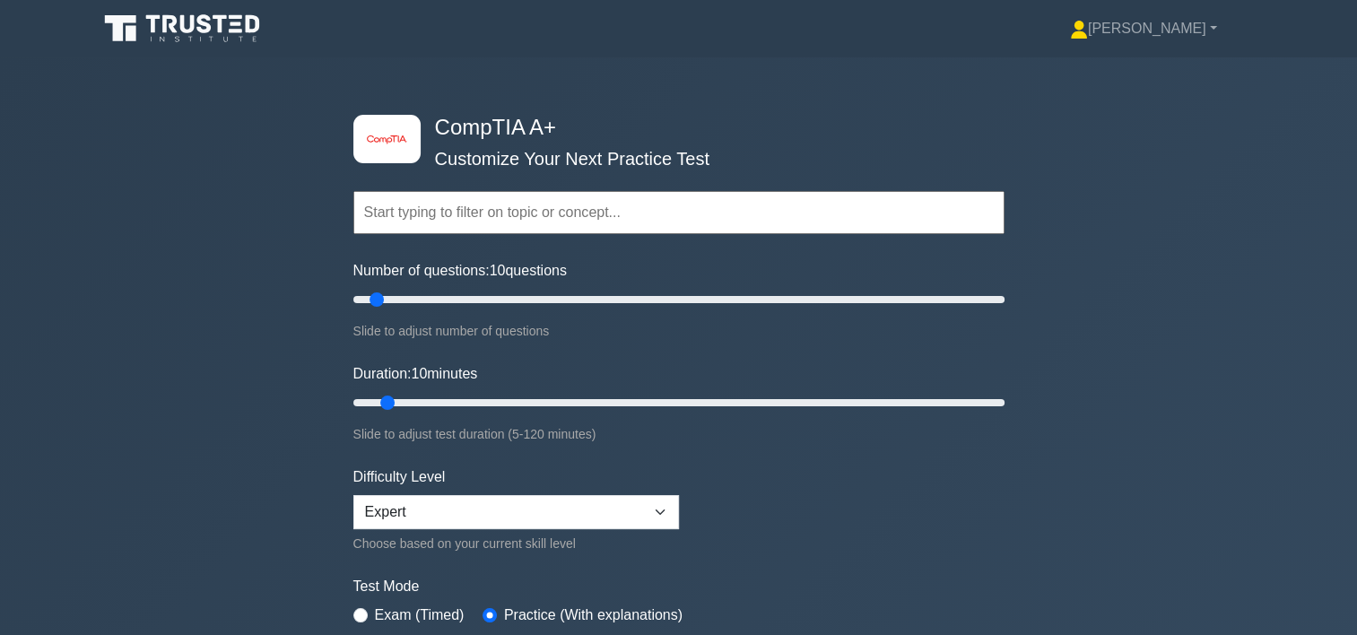
click at [617, 212] on input "text" at bounding box center [678, 212] width 651 height 43
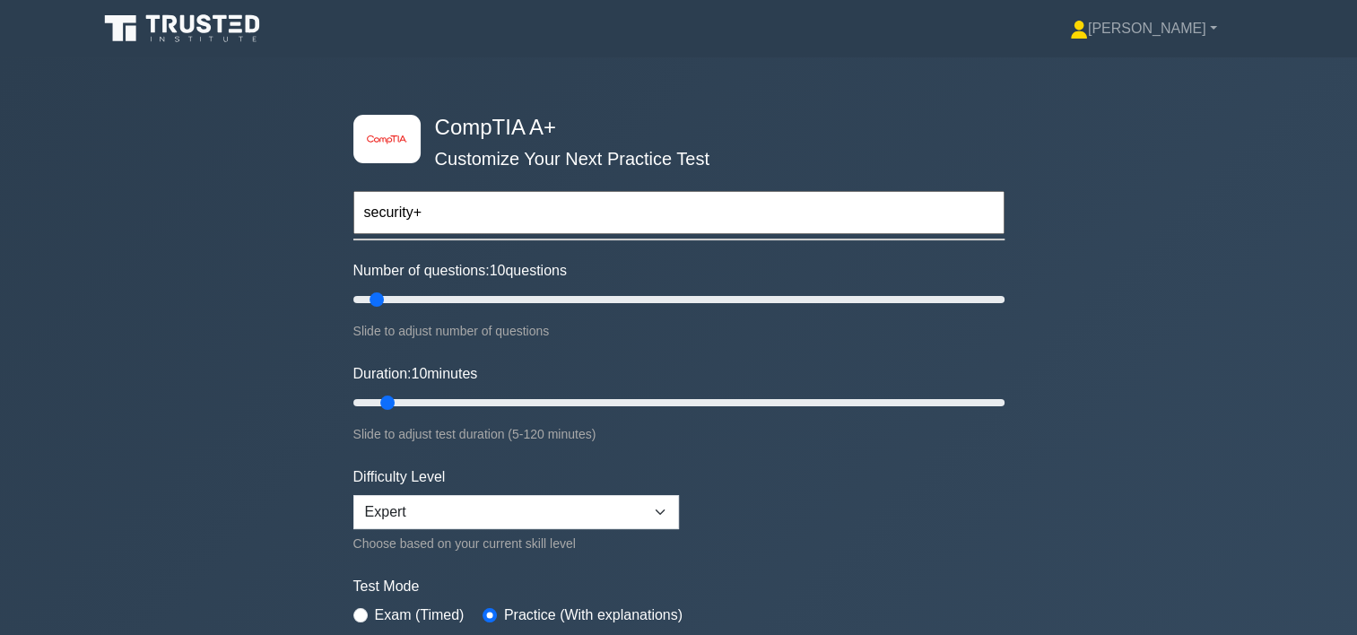
type input "security+"
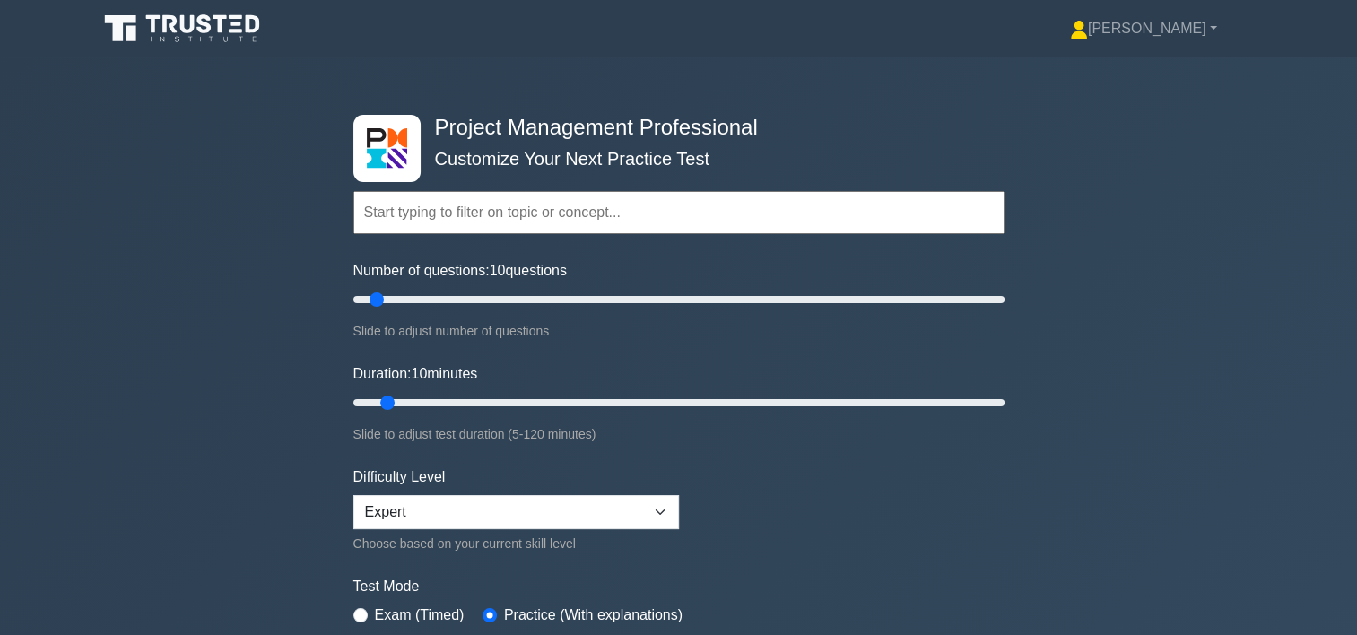
click at [416, 203] on input "text" at bounding box center [678, 212] width 651 height 43
drag, startPoint x: 378, startPoint y: 301, endPoint x: 355, endPoint y: 302, distance: 22.4
type input "5"
click at [355, 302] on input "Number of questions: 5 questions" at bounding box center [678, 300] width 651 height 22
drag, startPoint x: 385, startPoint y: 401, endPoint x: 357, endPoint y: 402, distance: 27.8
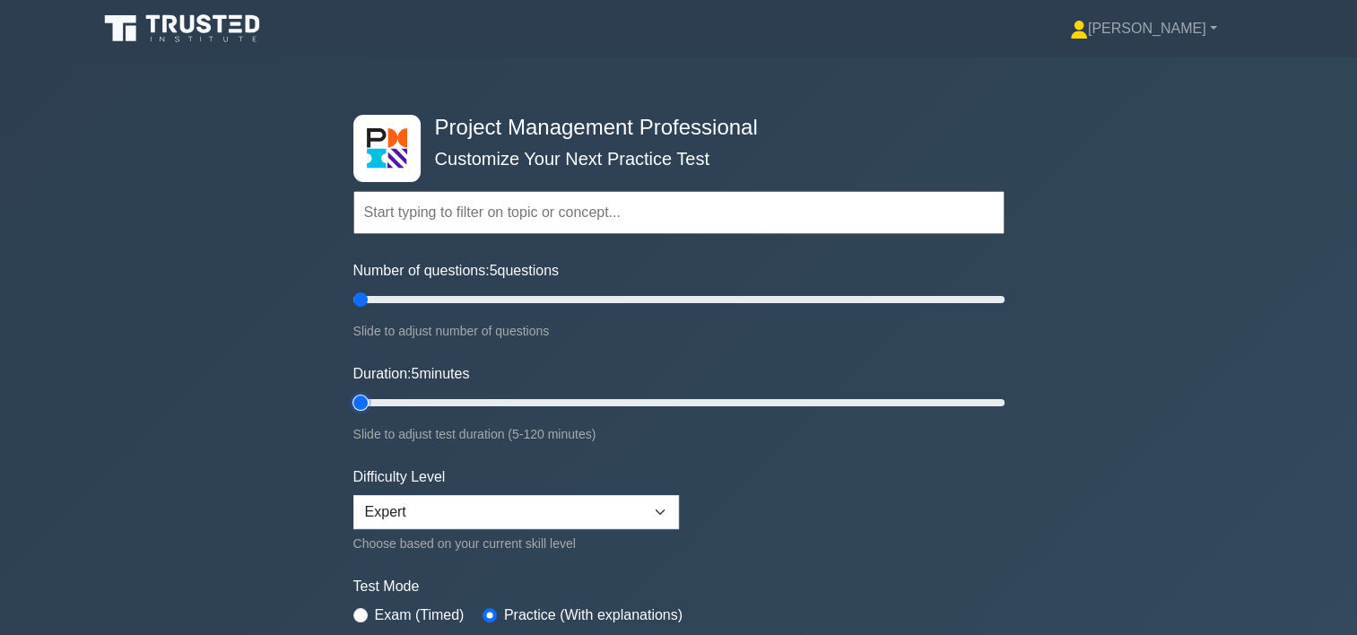
type input "5"
click at [357, 402] on input "Duration: 5 minutes" at bounding box center [678, 403] width 651 height 22
click at [528, 502] on select "Beginner Intermediate Expert" at bounding box center [516, 512] width 326 height 34
click at [353, 495] on select "Beginner Intermediate Expert" at bounding box center [516, 512] width 326 height 34
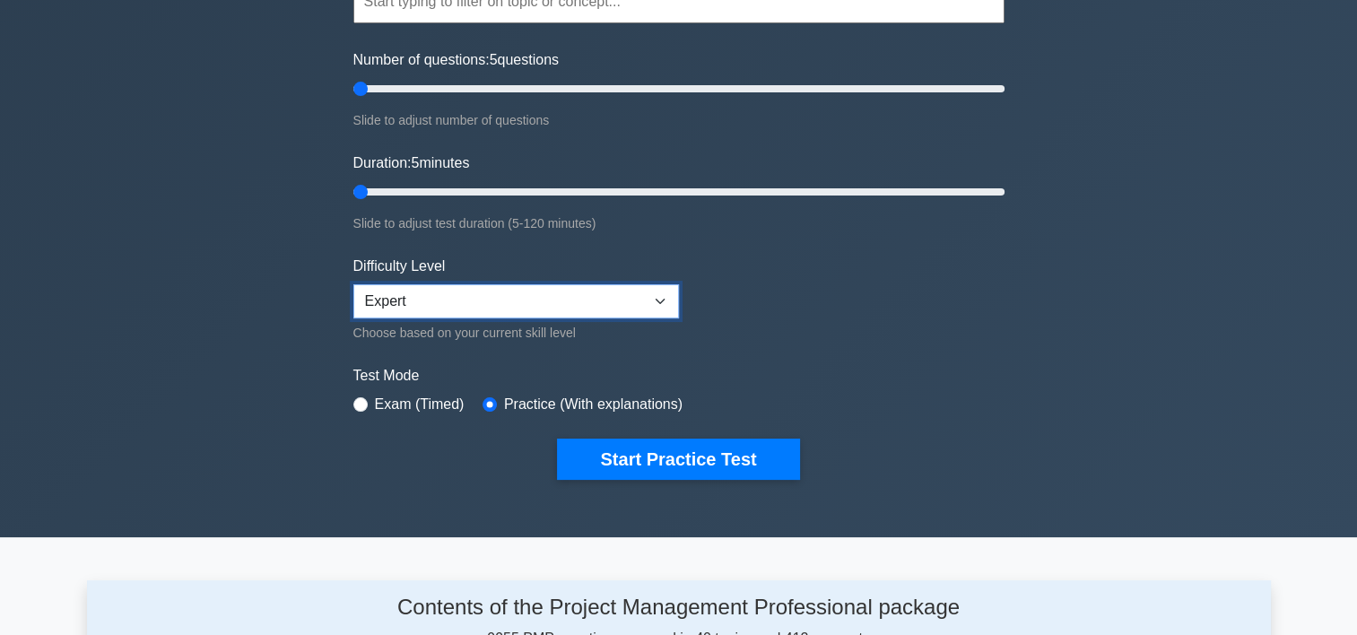
scroll to position [312, 0]
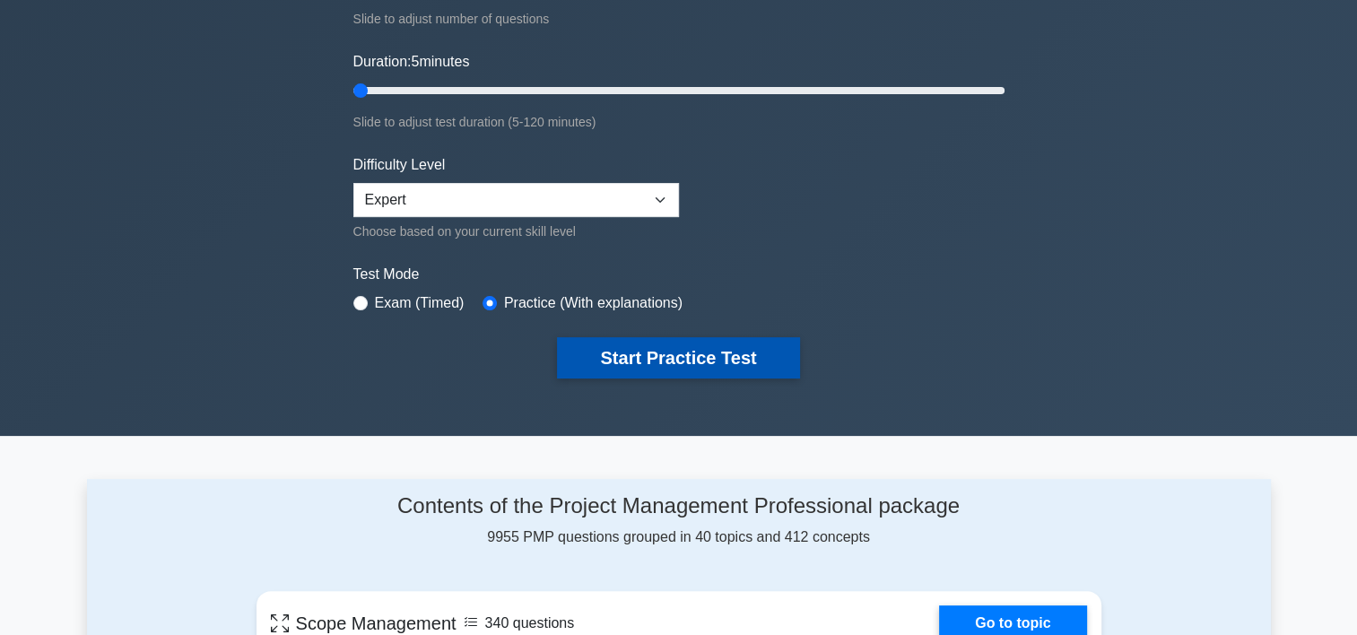
click at [678, 355] on button "Start Practice Test" at bounding box center [678, 357] width 242 height 41
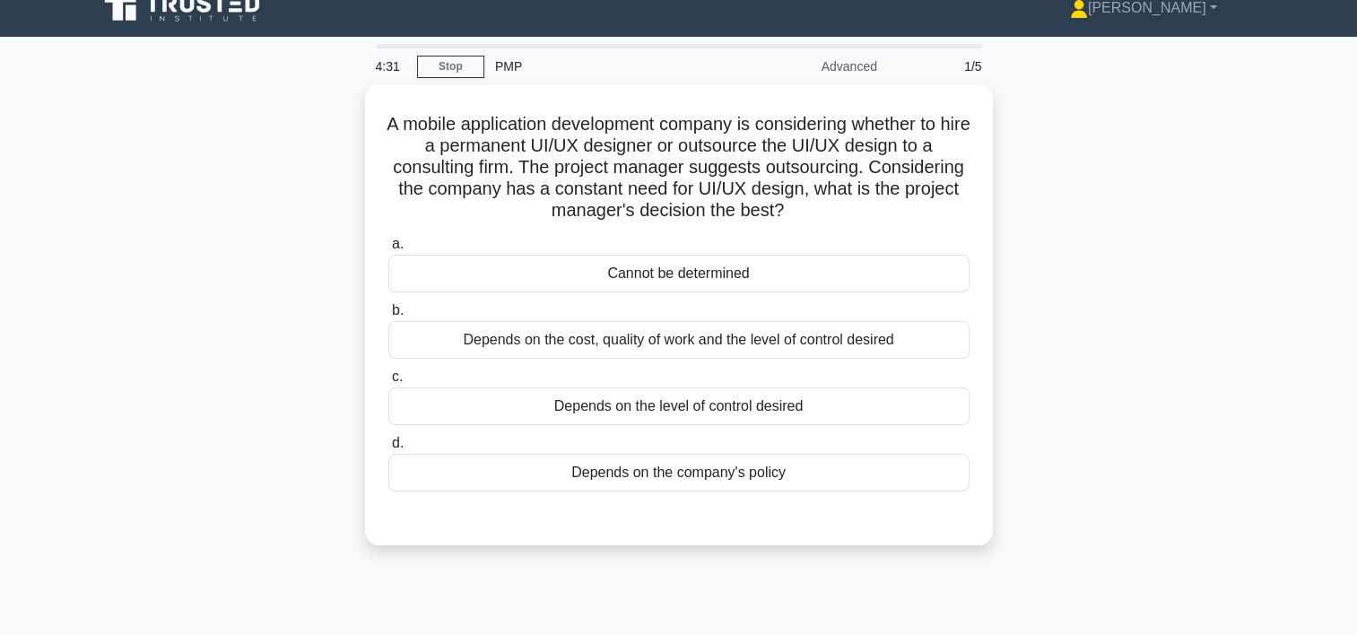
scroll to position [23, 0]
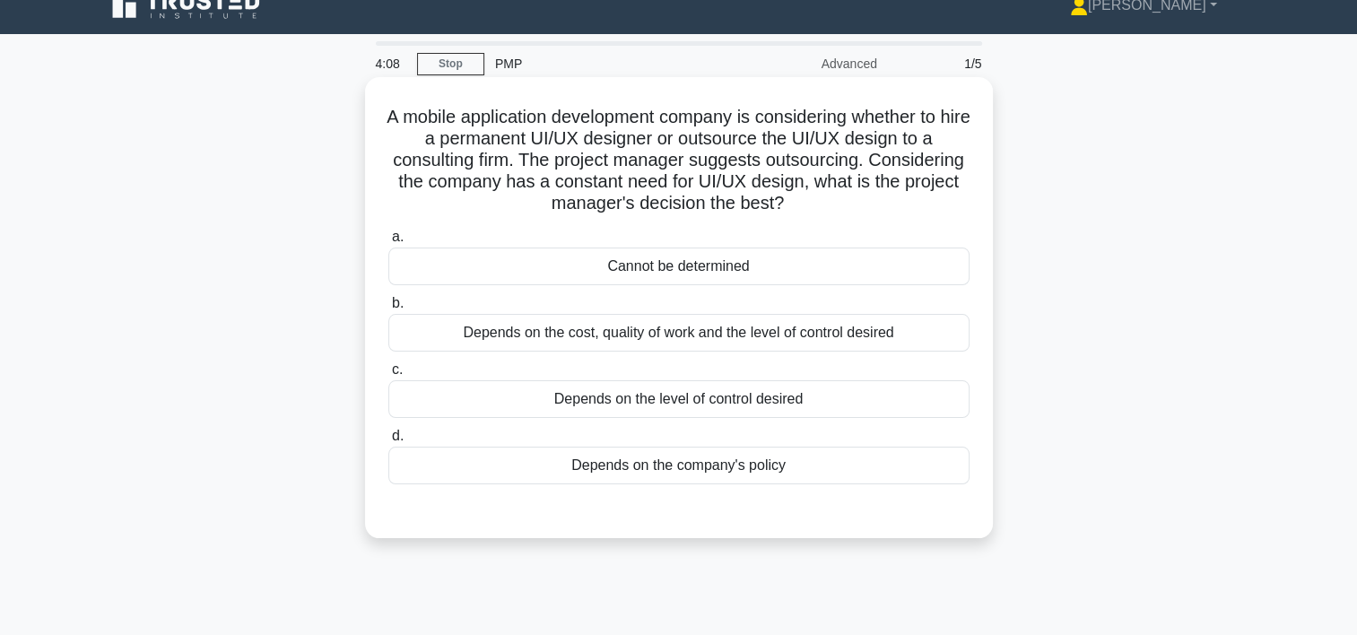
click at [855, 329] on div "Depends on the cost, quality of work and the level of control desired" at bounding box center [678, 333] width 581 height 38
click at [388, 309] on input "b. Depends on the cost, quality of work and the level of control desired" at bounding box center [388, 304] width 0 height 12
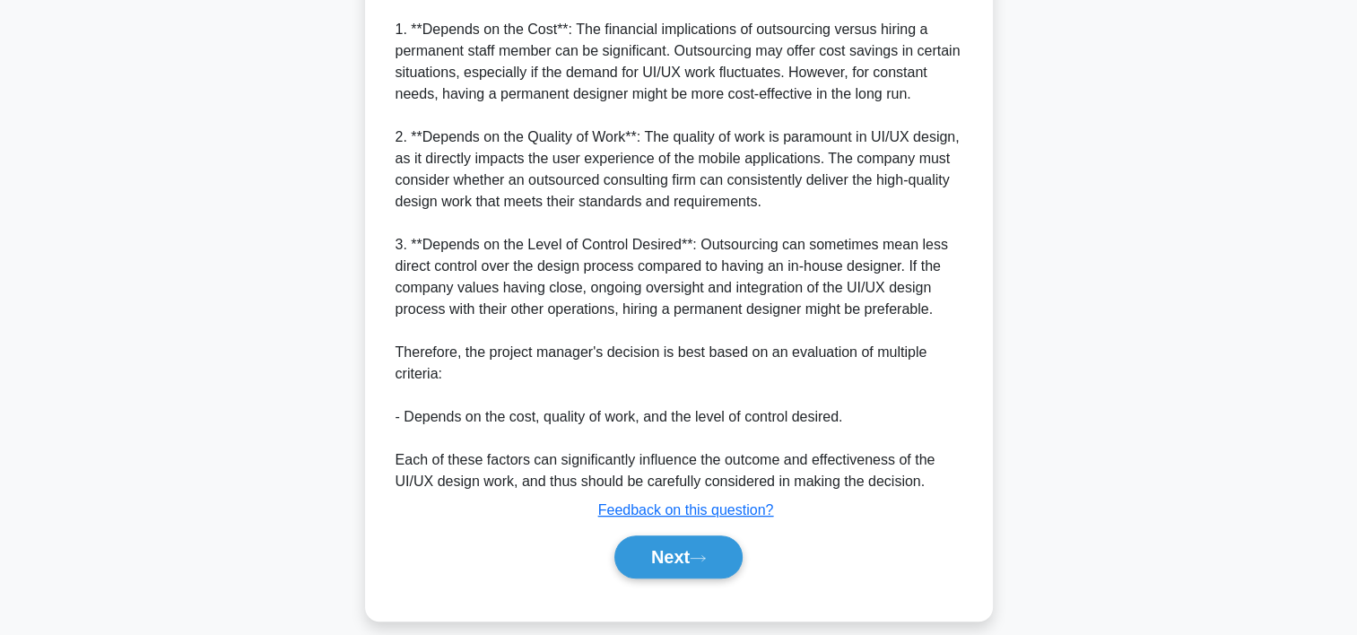
scroll to position [656, 0]
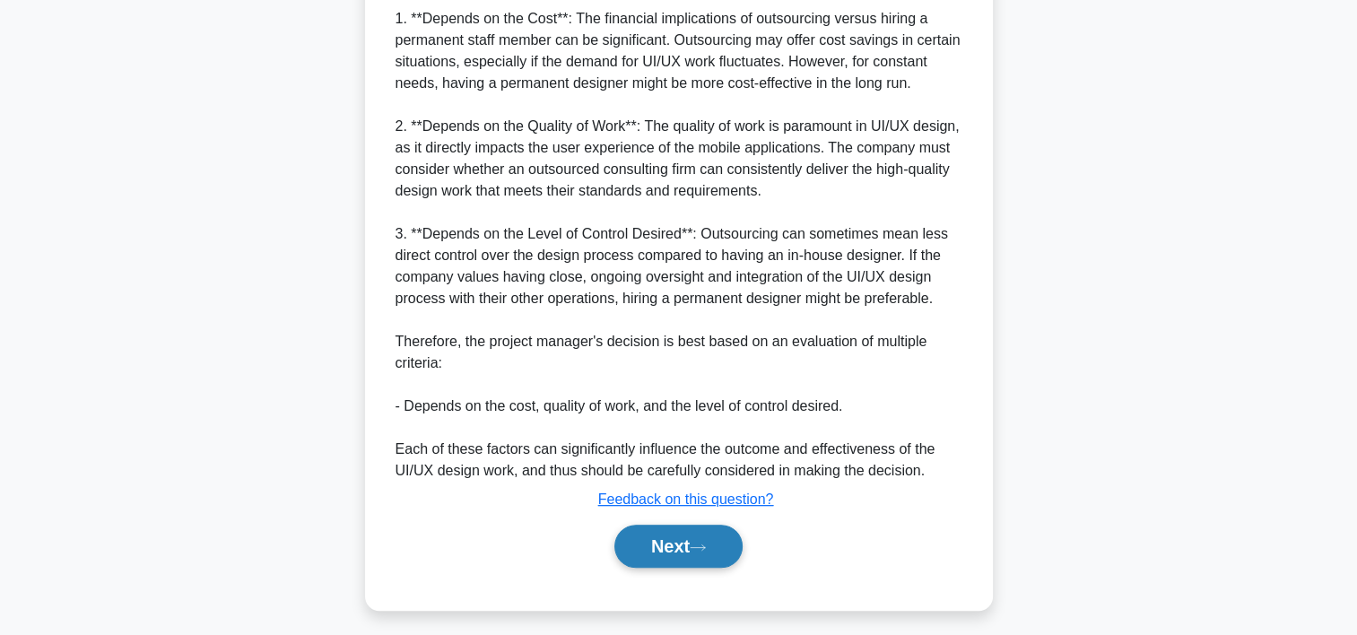
click at [660, 538] on button "Next" at bounding box center [678, 546] width 128 height 43
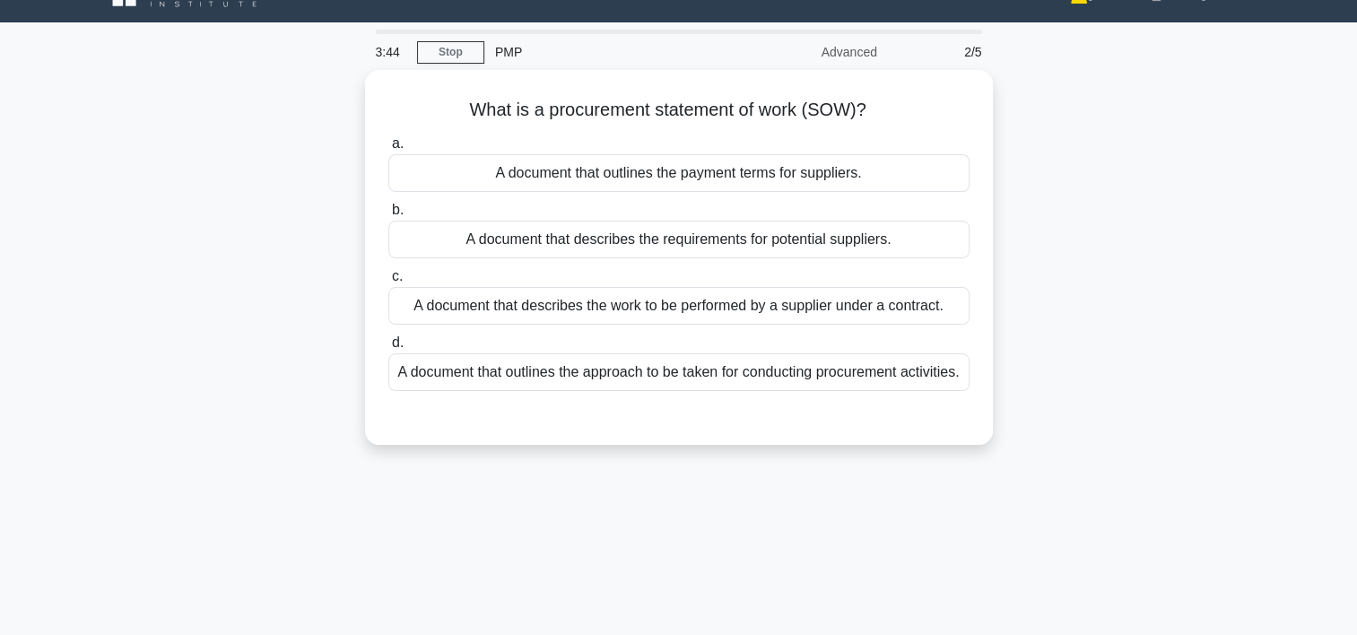
scroll to position [32, 0]
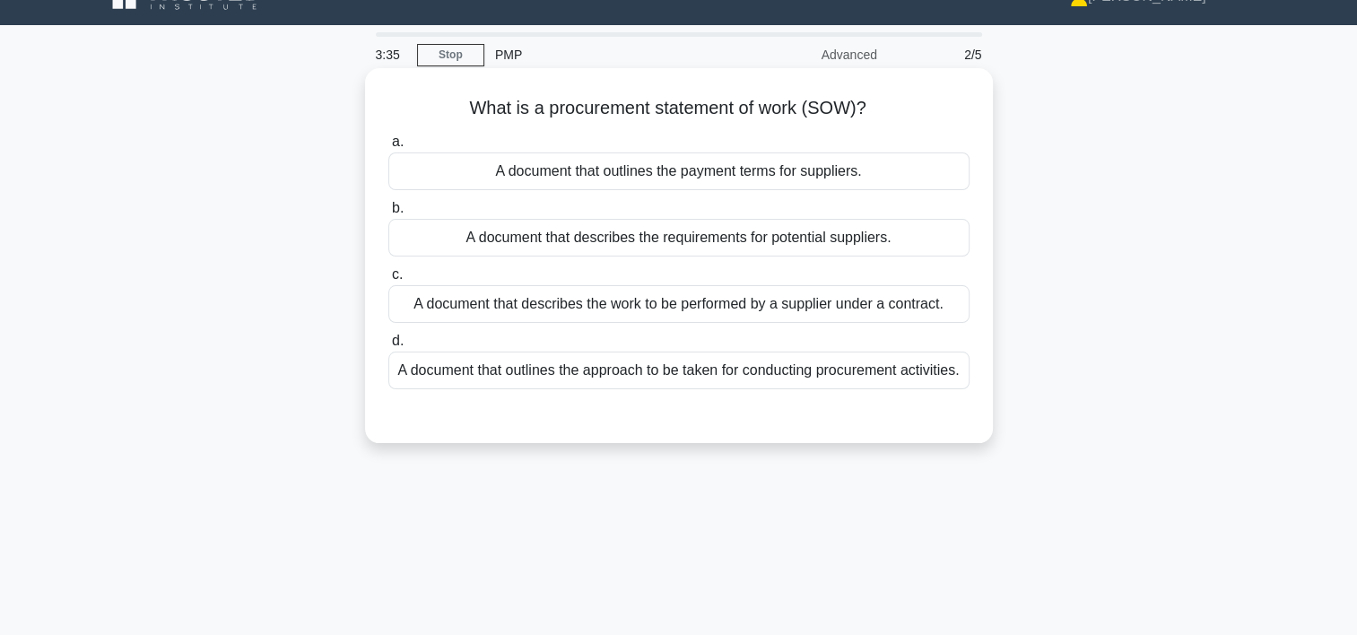
click at [635, 313] on div "A document that describes the work to be performed by a supplier under a contra…" at bounding box center [678, 304] width 581 height 38
click at [388, 281] on input "c. A document that describes the work to be performed by a supplier under a con…" at bounding box center [388, 275] width 0 height 12
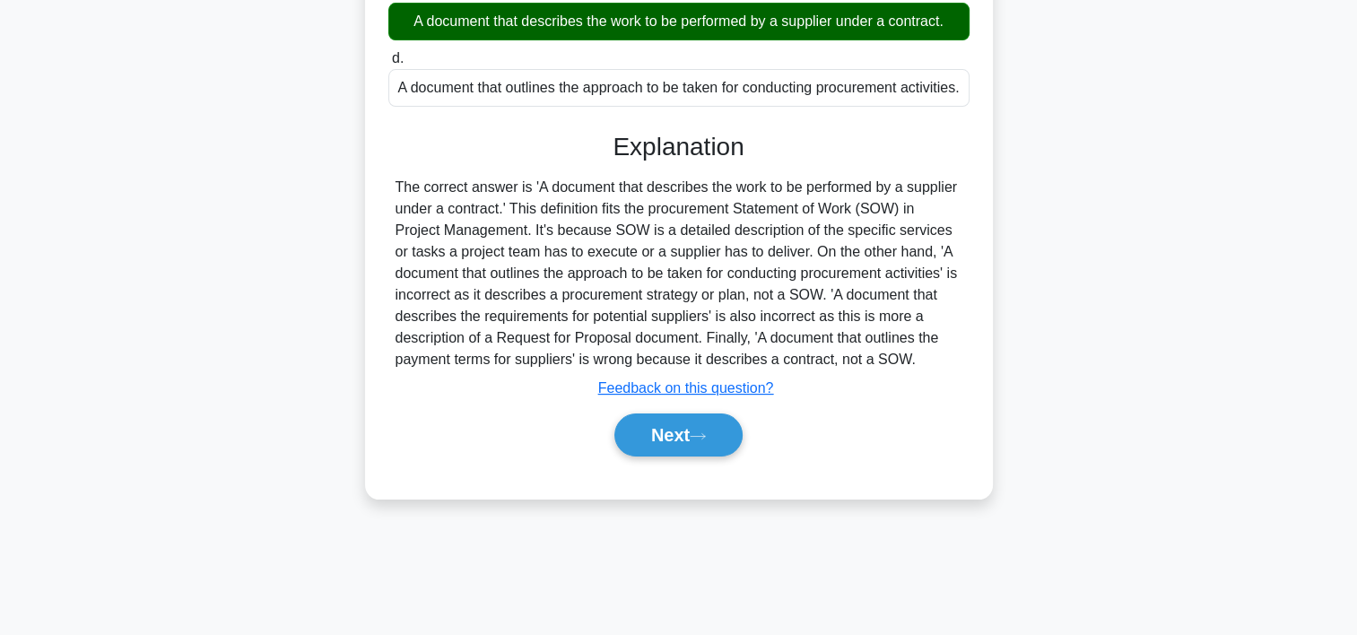
scroll to position [334, 0]
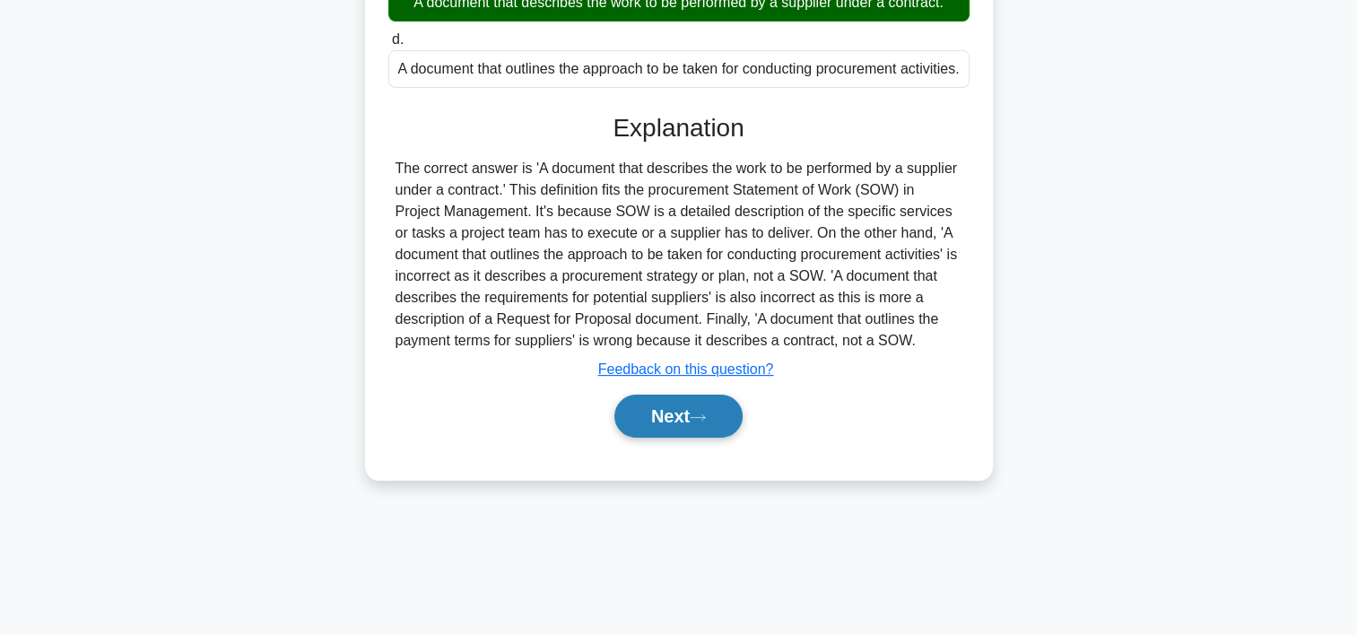
click at [720, 438] on button "Next" at bounding box center [678, 416] width 128 height 43
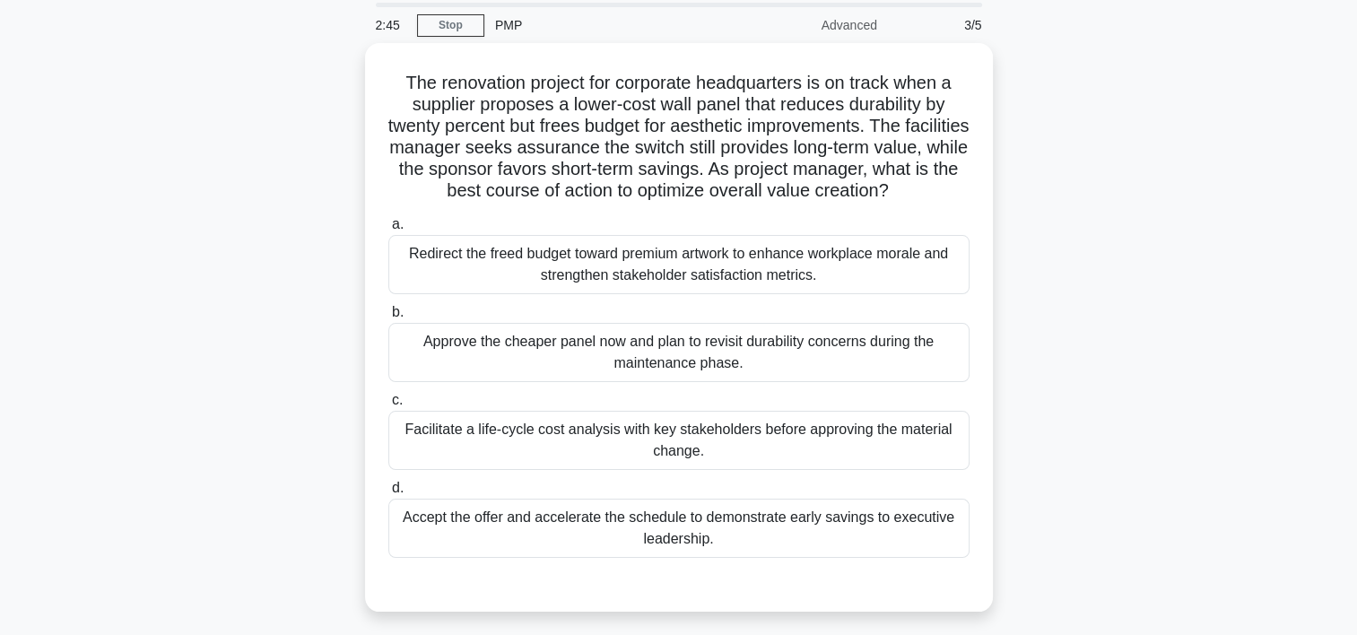
scroll to position [65, 0]
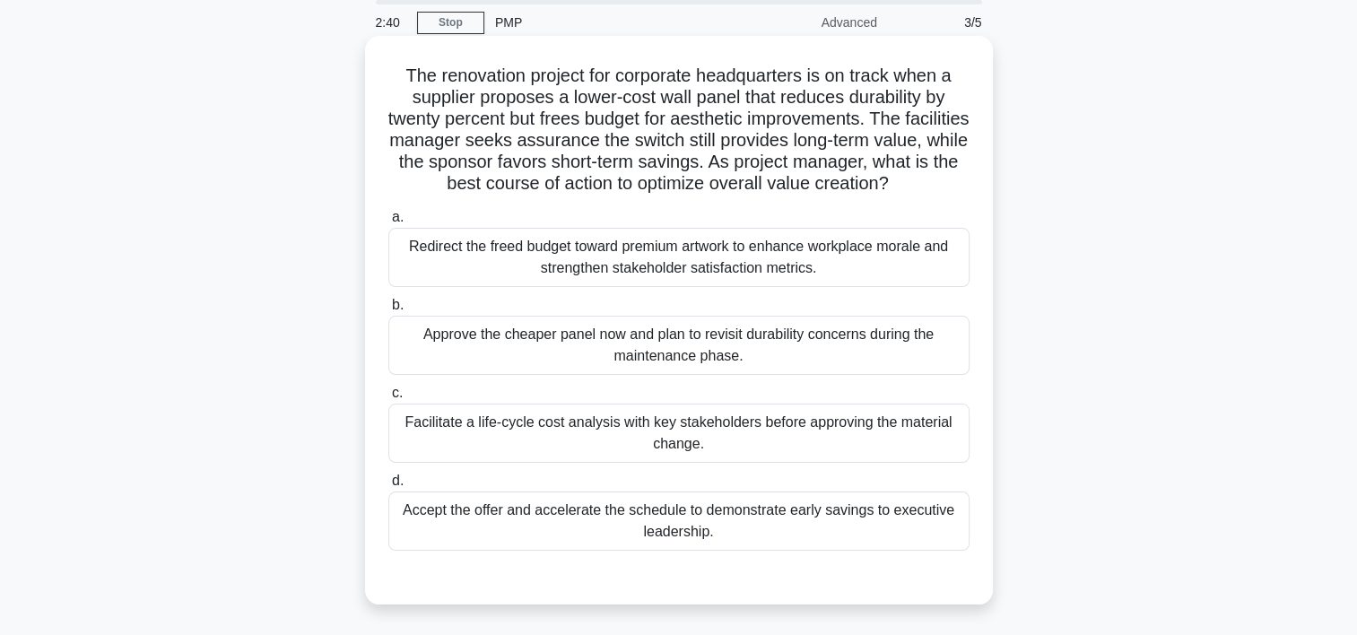
click at [660, 428] on div "Facilitate a life-cycle cost analysis with key stakeholders before approving th…" at bounding box center [678, 433] width 581 height 59
click at [388, 399] on input "c. Facilitate a life-cycle cost analysis with key stakeholders before approving…" at bounding box center [388, 394] width 0 height 12
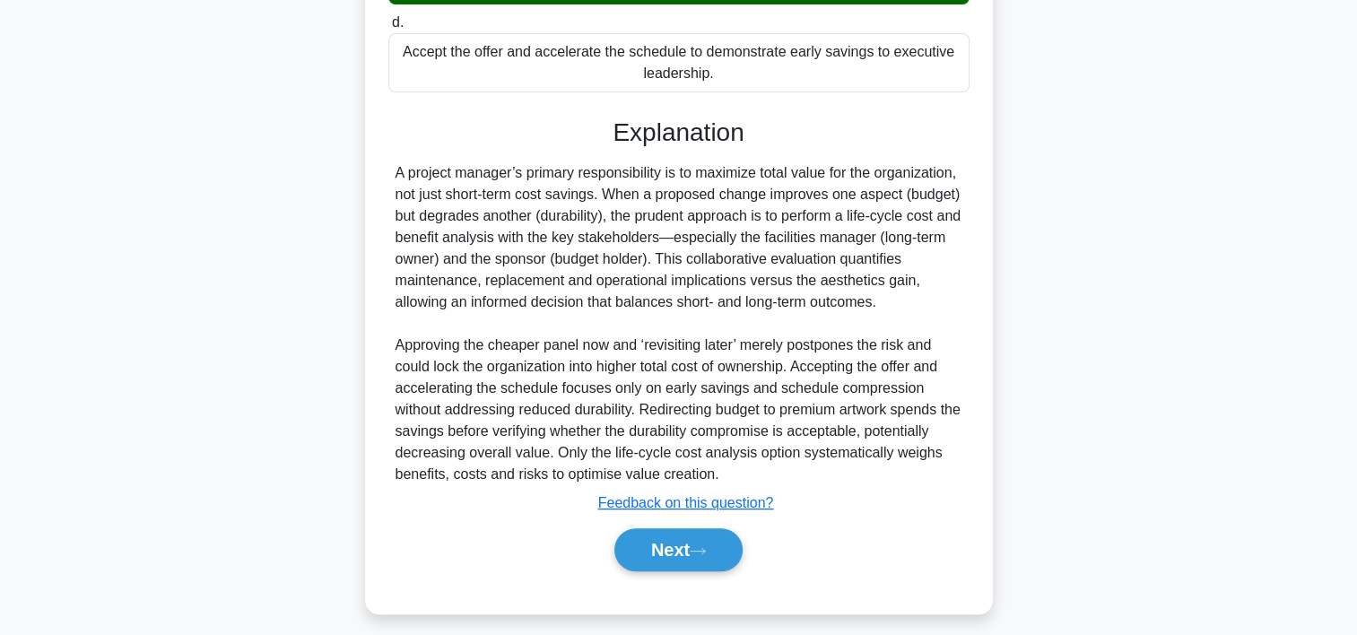
scroll to position [535, 0]
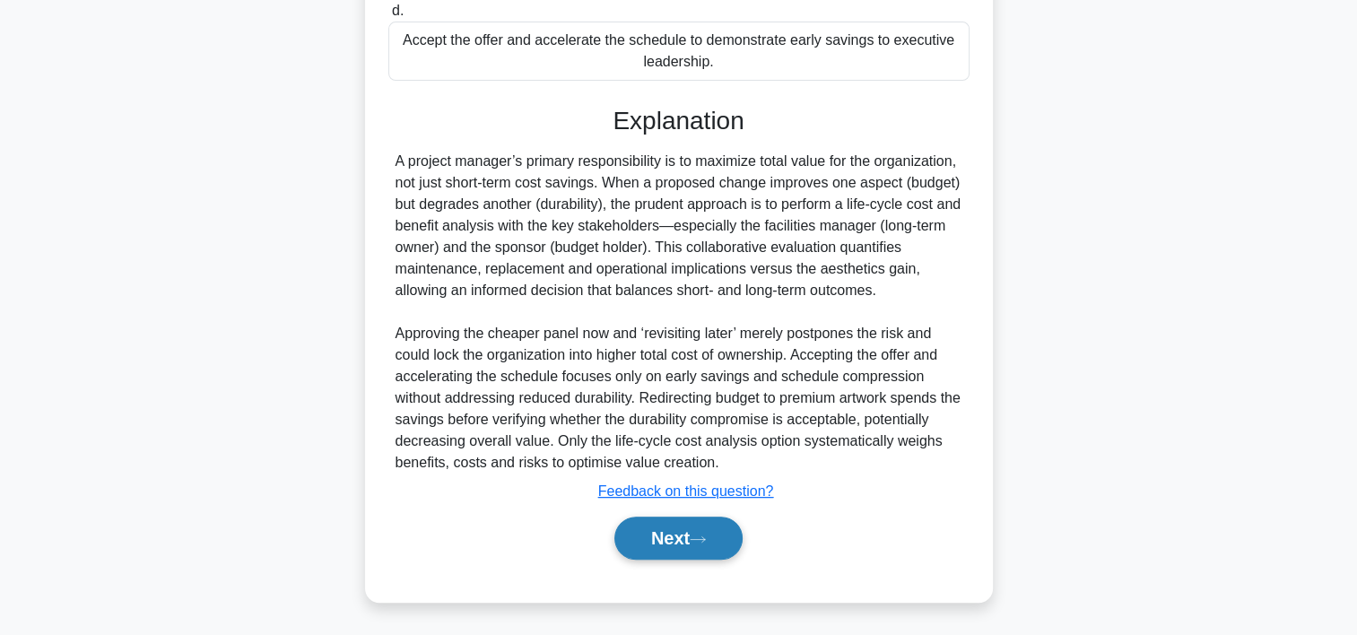
click at [697, 538] on icon at bounding box center [698, 540] width 16 height 10
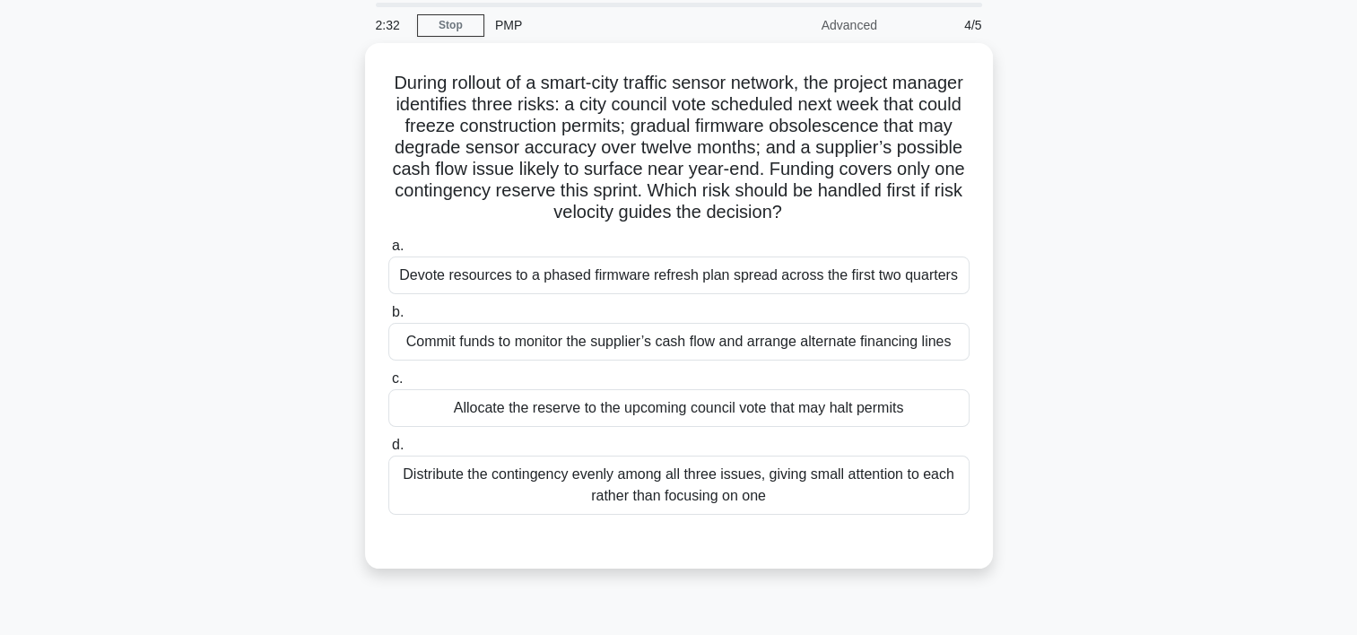
scroll to position [54, 0]
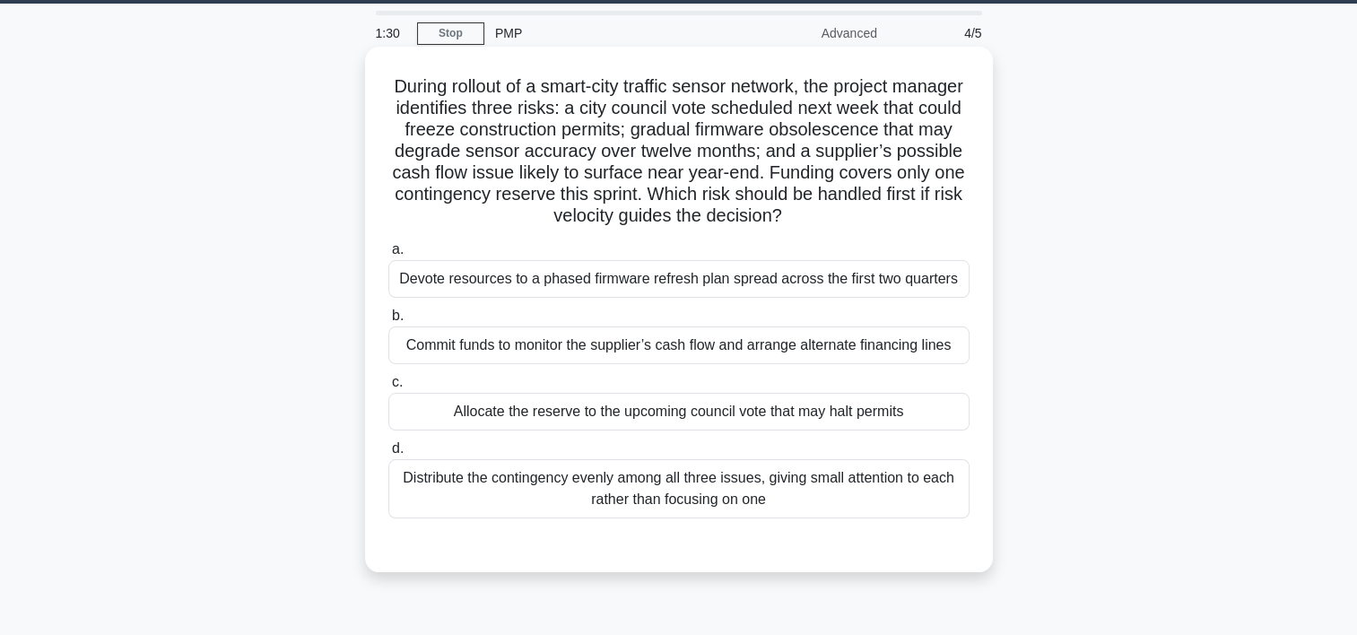
click at [507, 491] on div "Distribute the contingency evenly among all three issues, giving small attentio…" at bounding box center [678, 488] width 581 height 59
click at [388, 455] on input "d. Distribute the contingency evenly among all three issues, giving small atten…" at bounding box center [388, 449] width 0 height 12
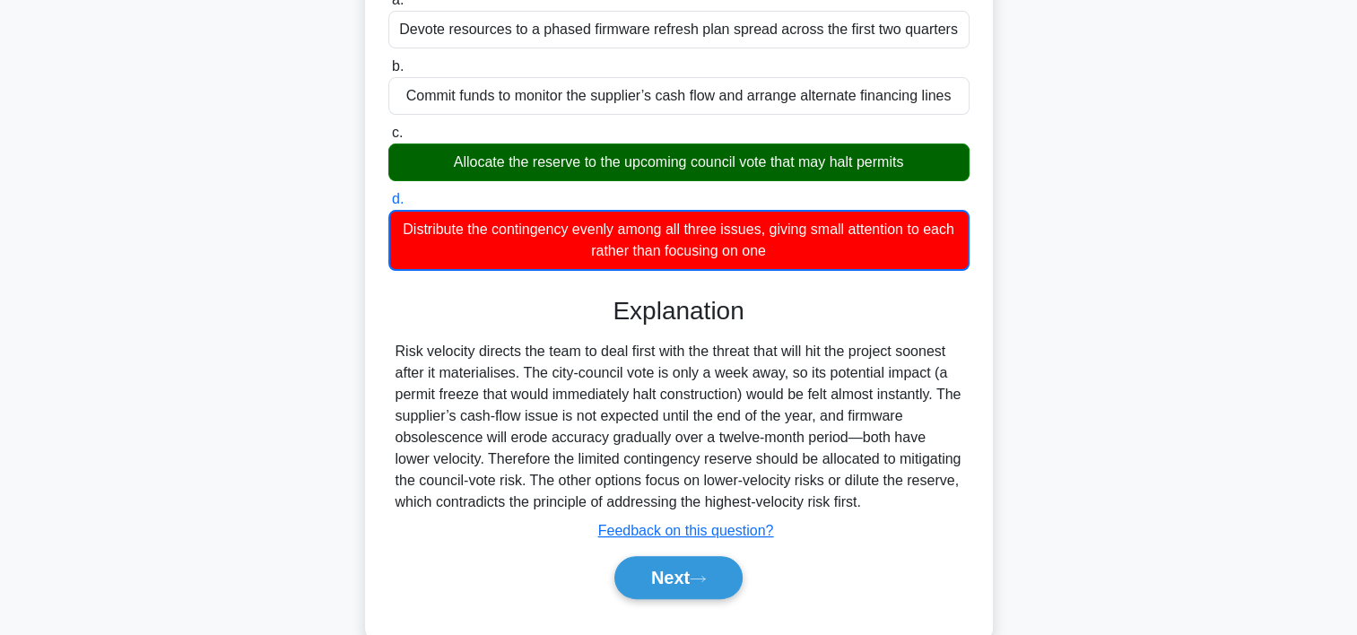
scroll to position [342, 0]
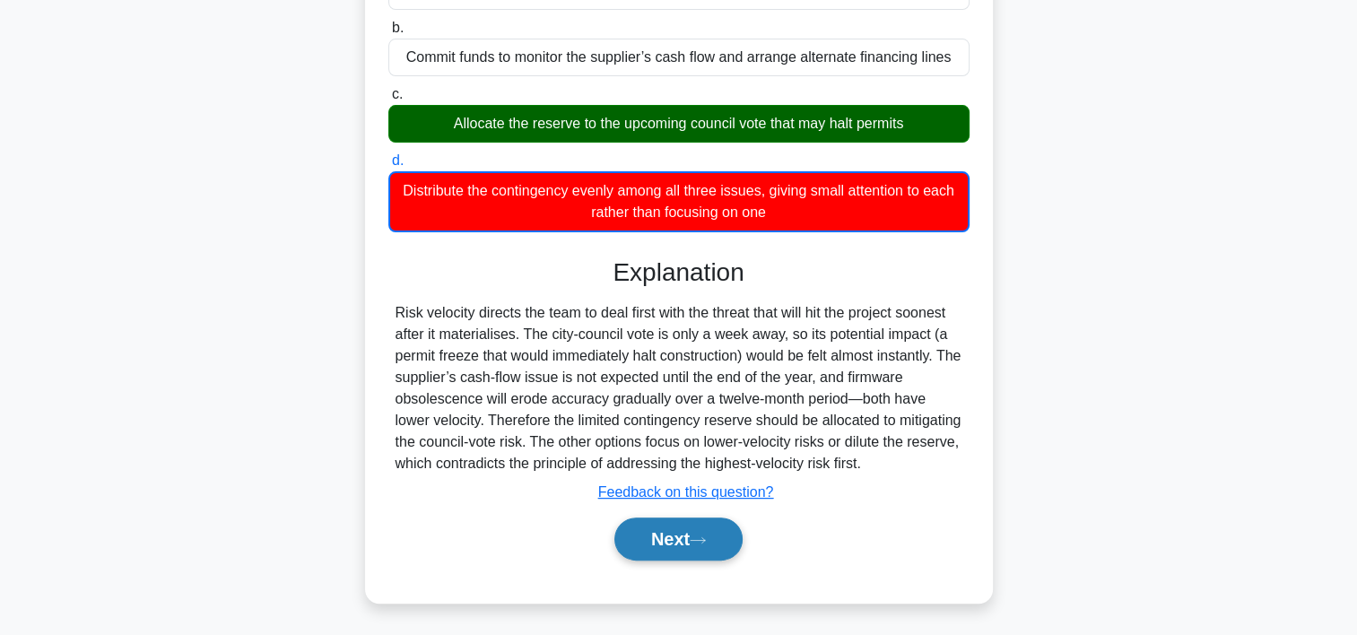
click at [710, 532] on button "Next" at bounding box center [678, 539] width 128 height 43
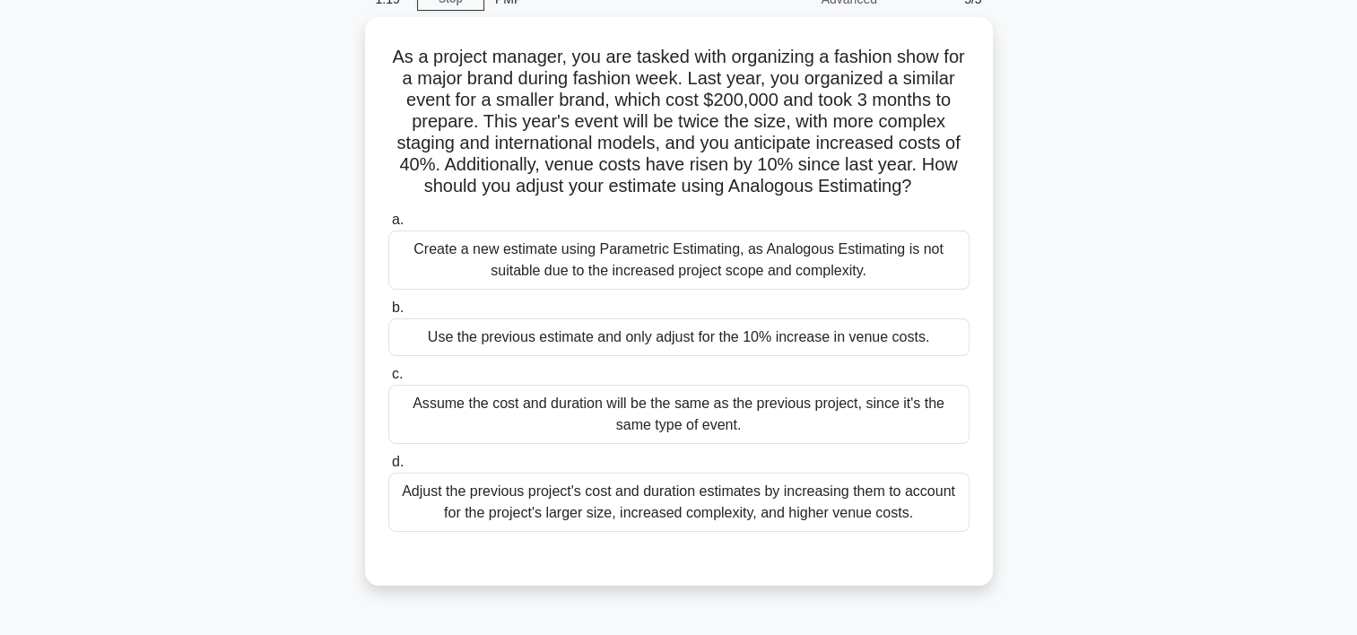
scroll to position [82, 0]
click at [554, 520] on div "Adjust the previous project's cost and duration estimates by increasing them to…" at bounding box center [678, 504] width 581 height 59
click at [388, 470] on input "d. Adjust the previous project's cost and duration estimates by increasing them…" at bounding box center [388, 464] width 0 height 12
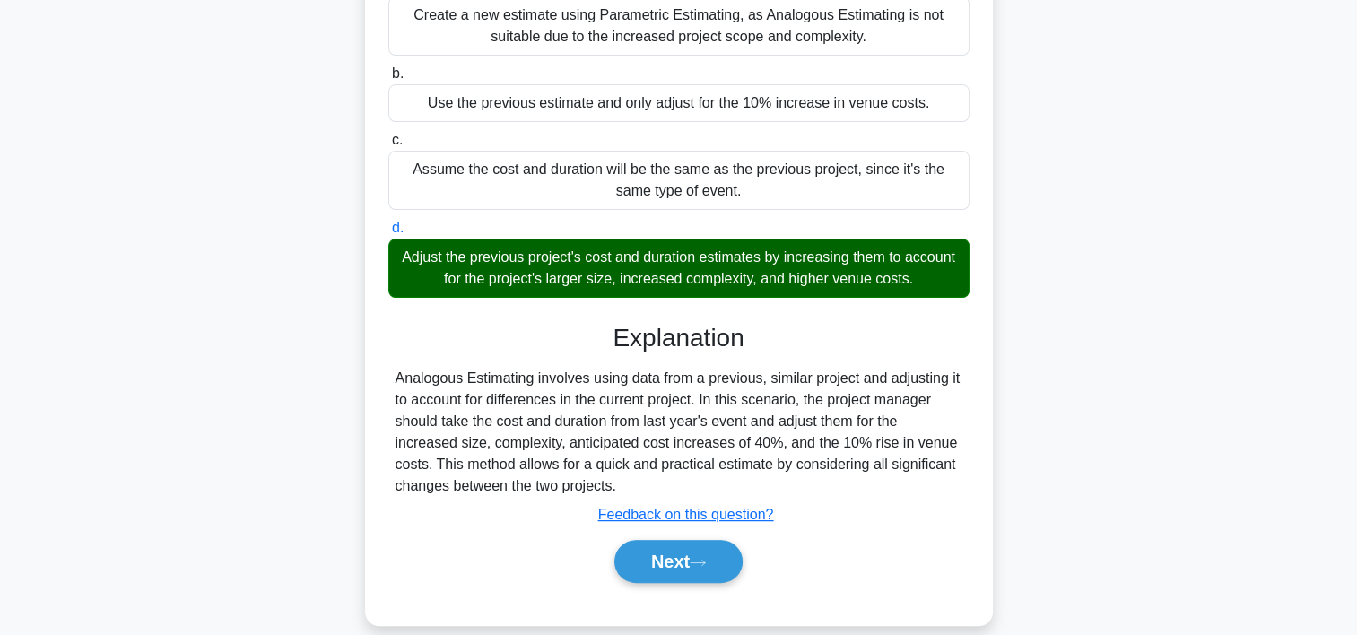
scroll to position [362, 0]
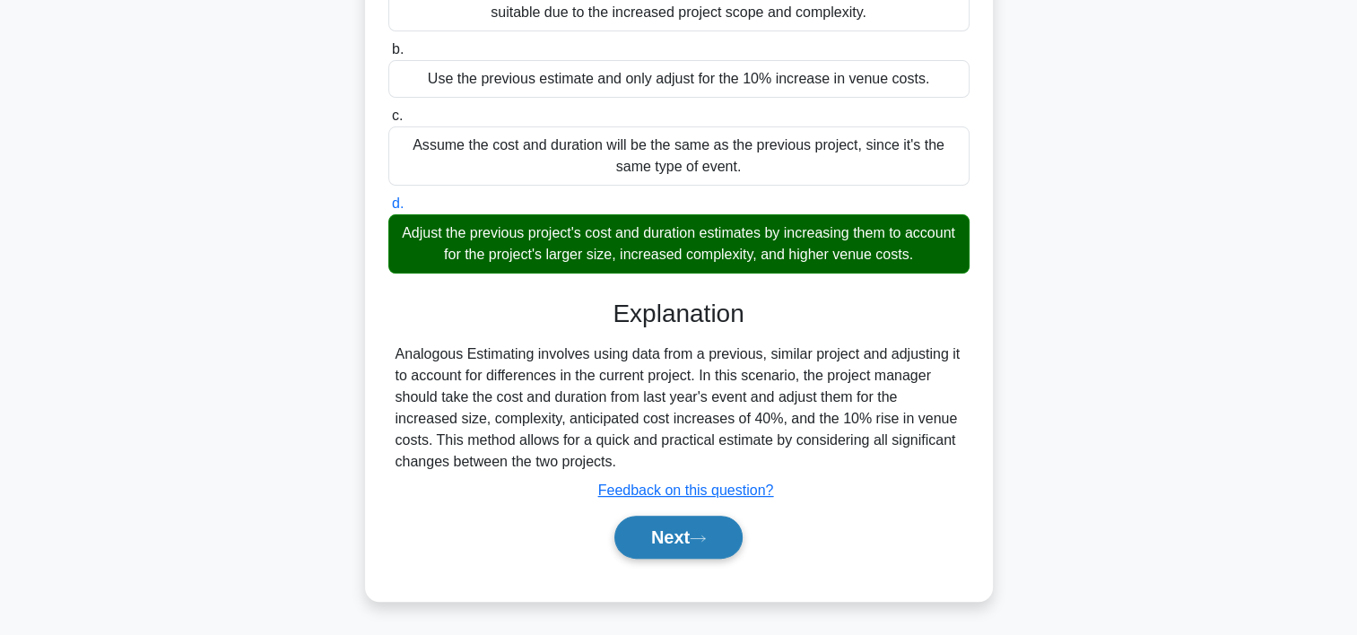
click at [725, 544] on button "Next" at bounding box center [678, 537] width 128 height 43
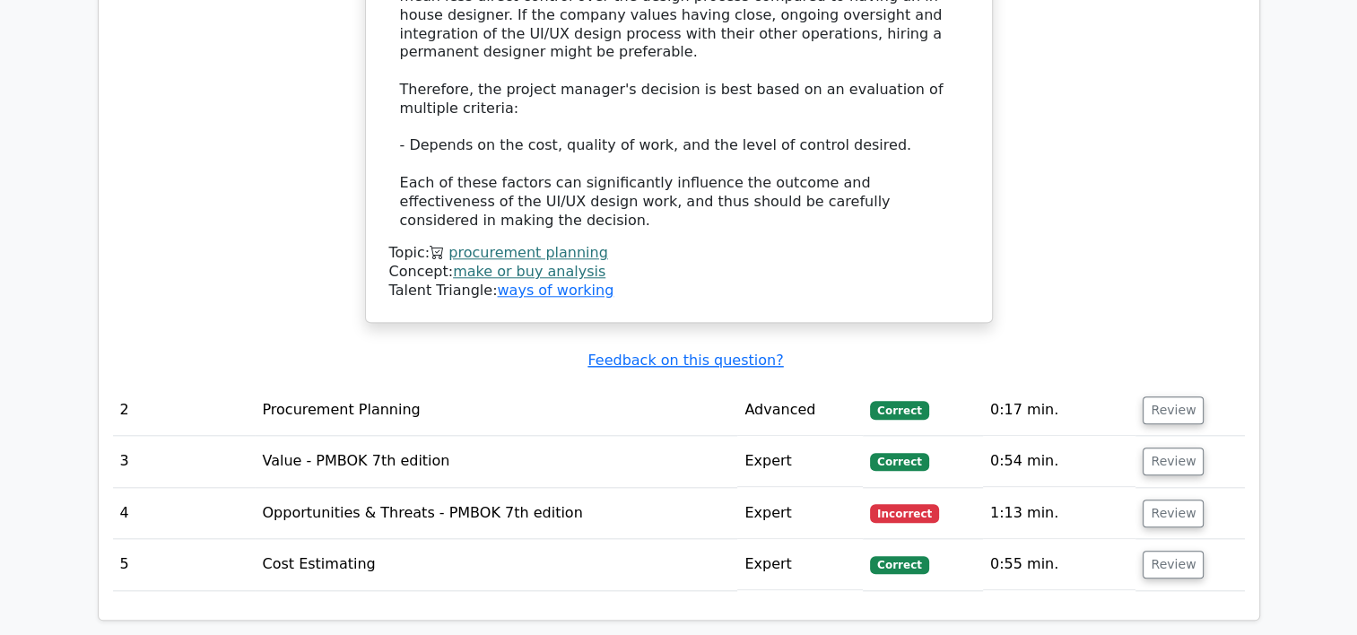
scroll to position [1778, 0]
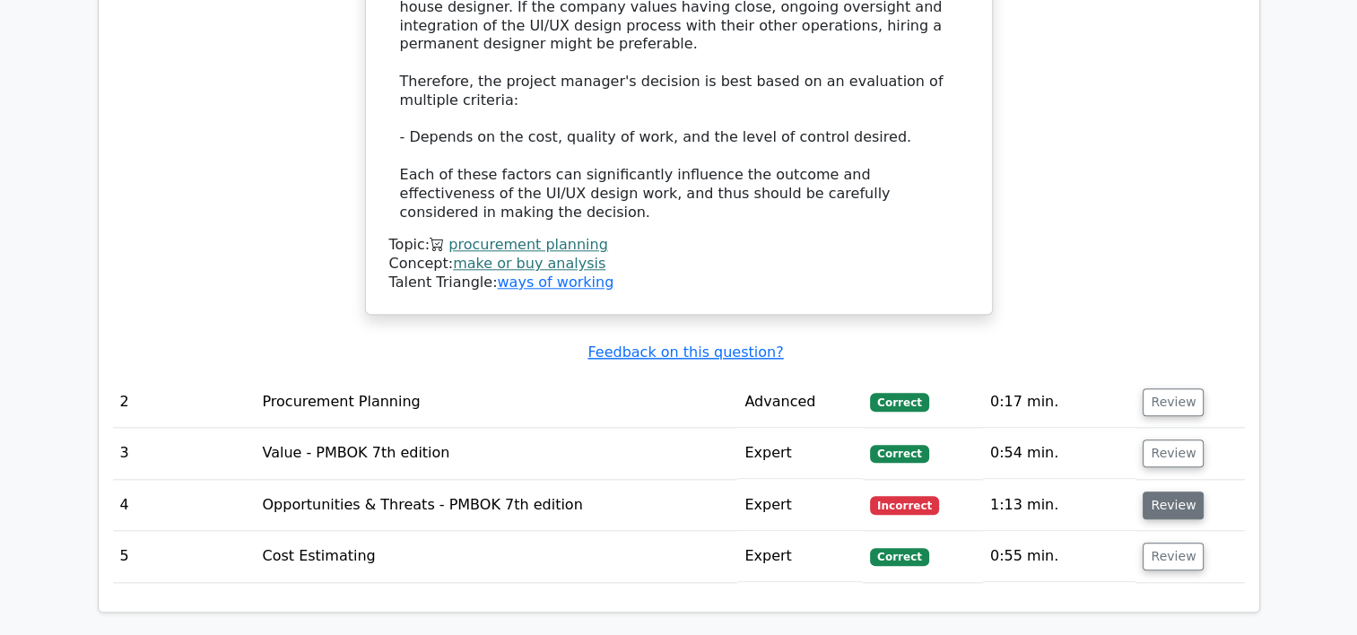
click at [1182, 492] on button "Review" at bounding box center [1173, 506] width 61 height 28
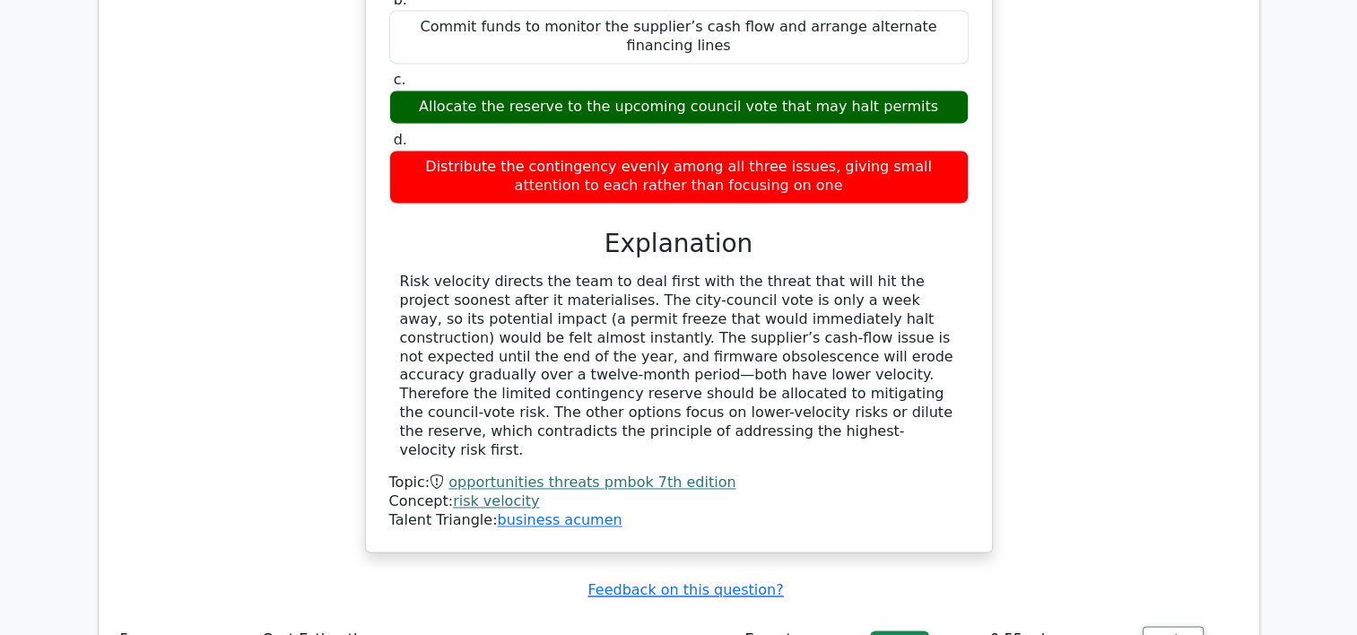
scroll to position [2863, 0]
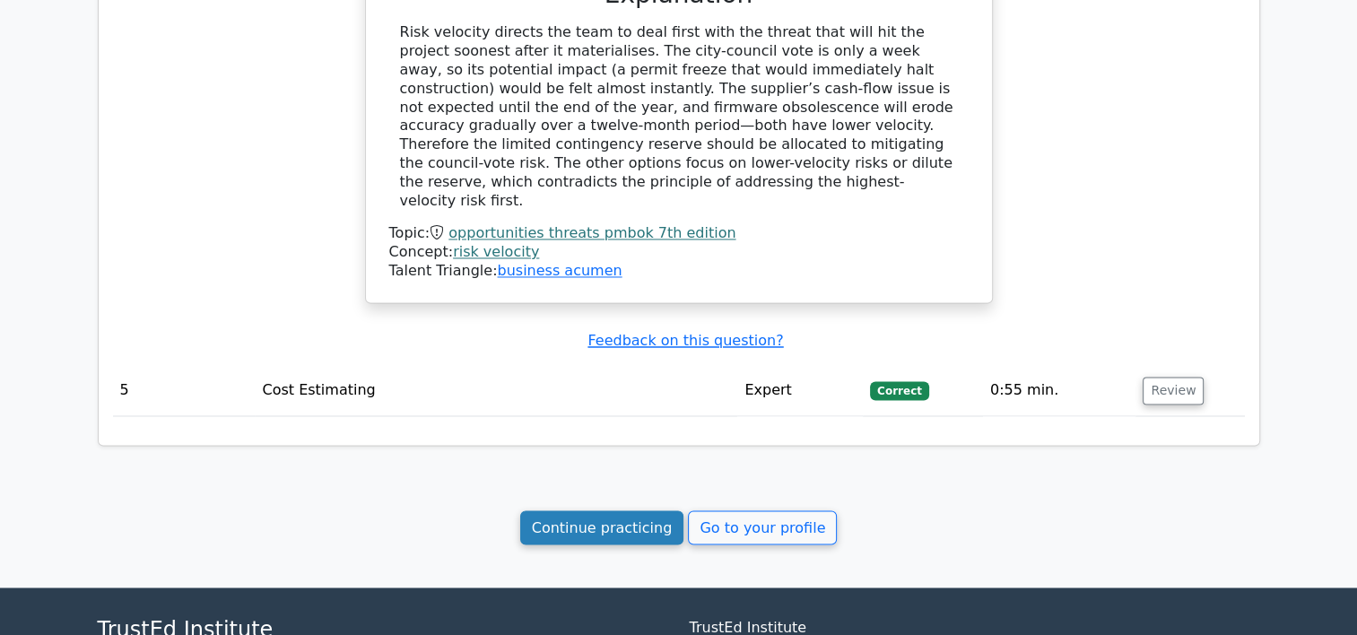
click at [629, 510] on link "Continue practicing" at bounding box center [602, 527] width 164 height 34
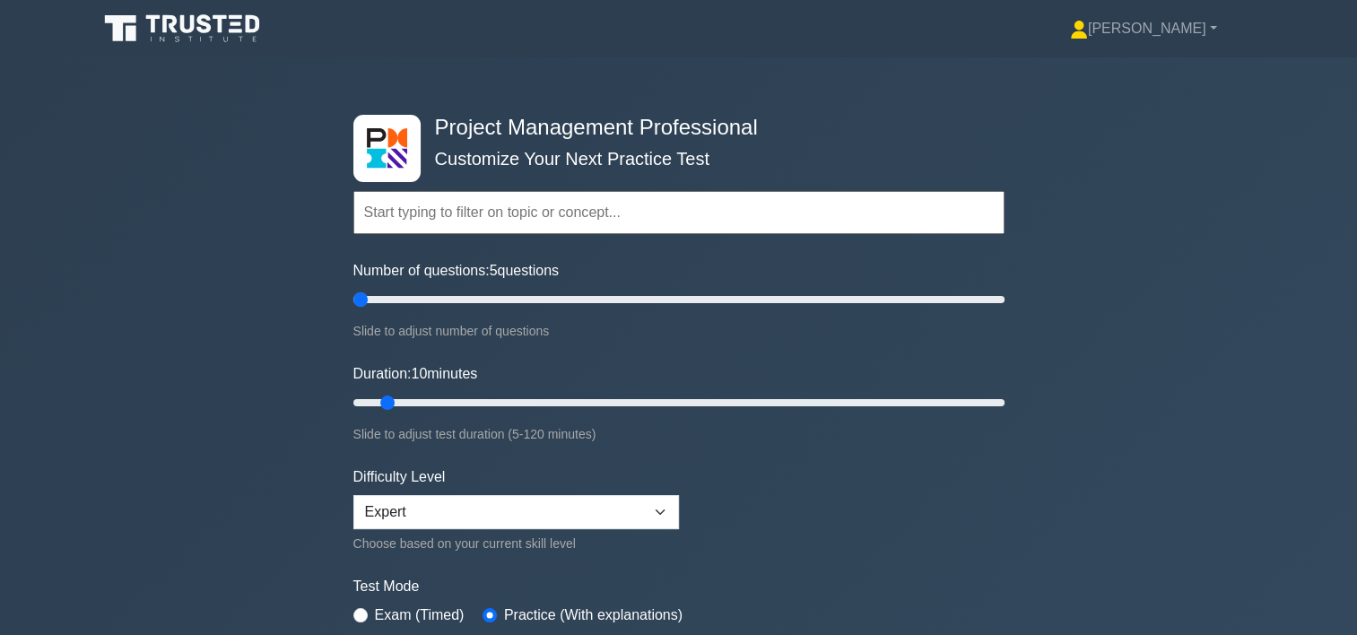
drag, startPoint x: 379, startPoint y: 293, endPoint x: 351, endPoint y: 294, distance: 28.7
type input "5"
click at [353, 294] on input "Number of questions: 5 questions" at bounding box center [678, 300] width 651 height 22
drag, startPoint x: 383, startPoint y: 396, endPoint x: 353, endPoint y: 395, distance: 29.6
type input "5"
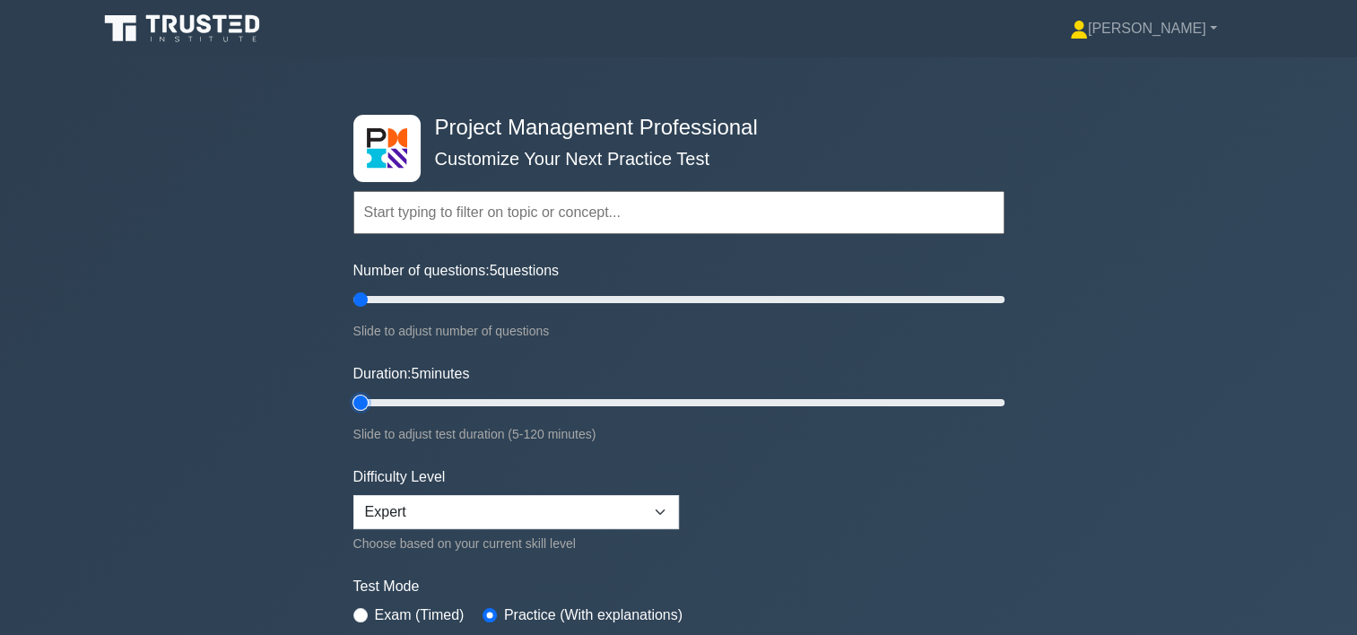
click at [353, 395] on input "Duration: 5 minutes" at bounding box center [678, 403] width 651 height 22
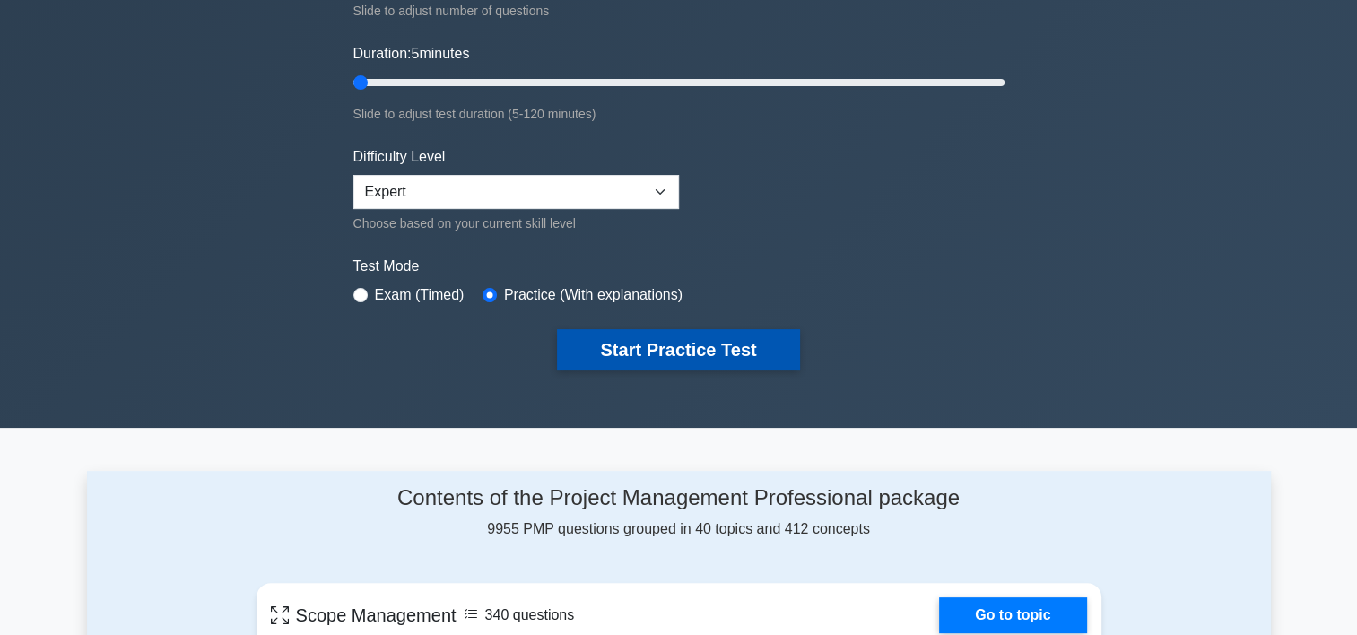
click at [752, 334] on button "Start Practice Test" at bounding box center [678, 349] width 242 height 41
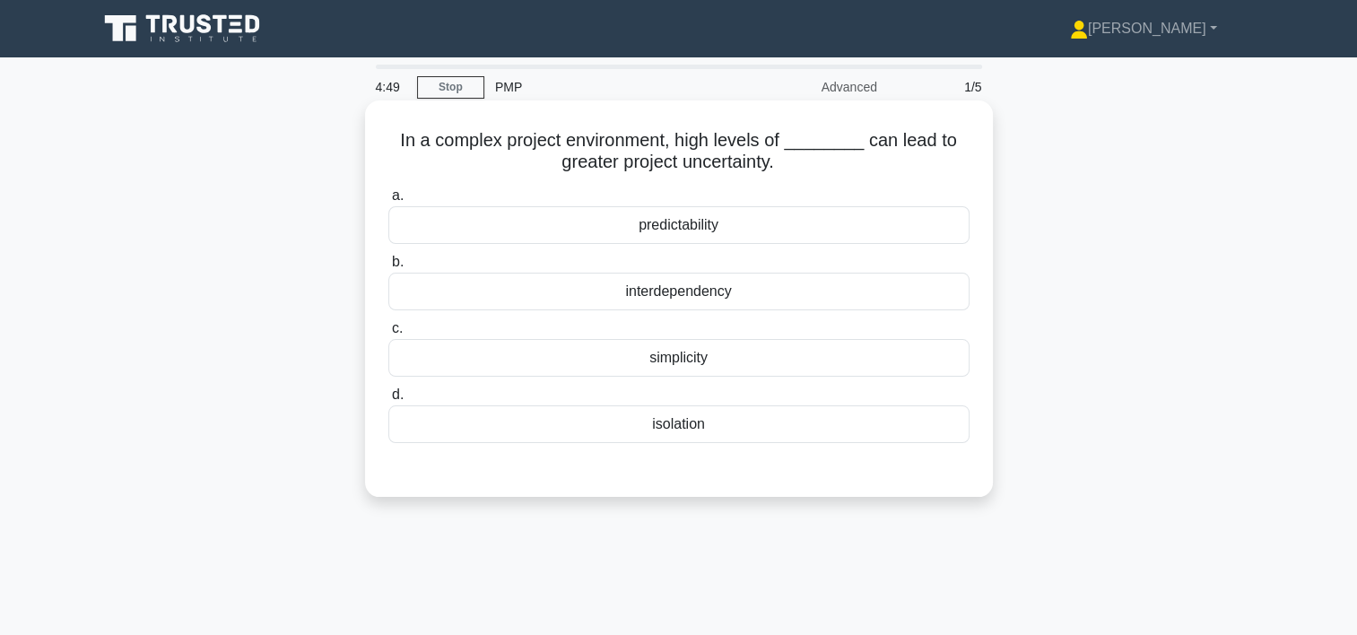
click at [718, 298] on div "interdependency" at bounding box center [678, 292] width 581 height 38
click at [388, 268] on input "b. interdependency" at bounding box center [388, 263] width 0 height 12
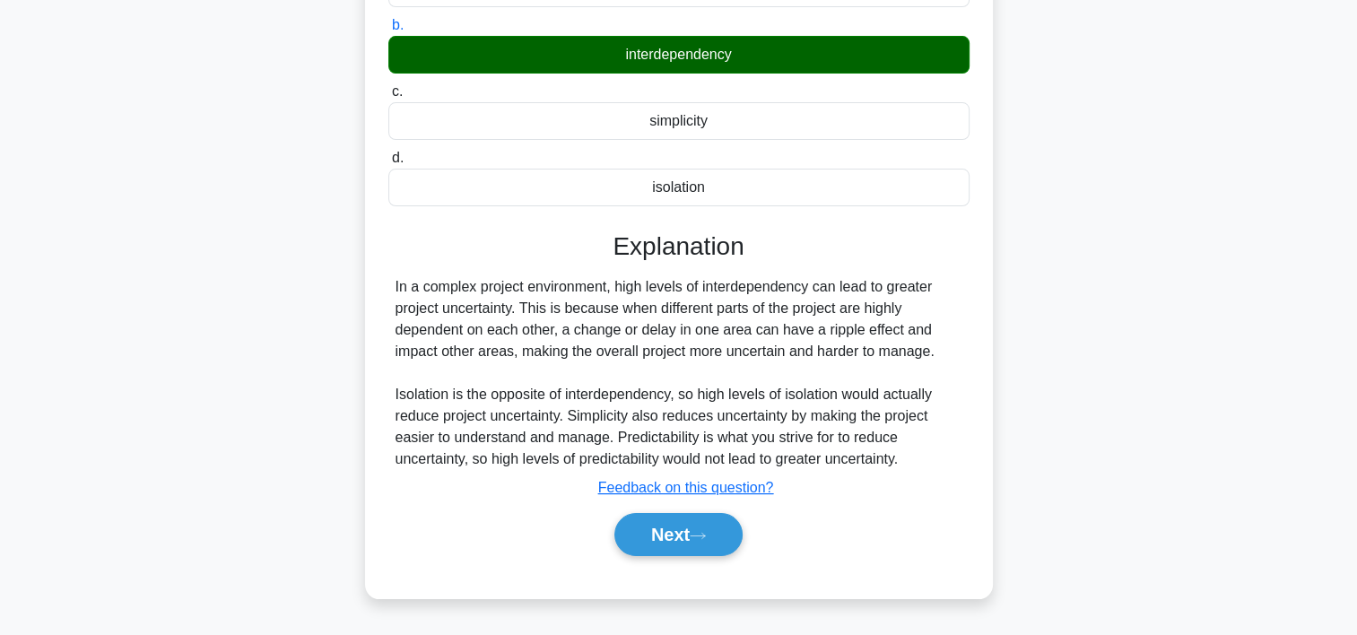
scroll to position [252, 0]
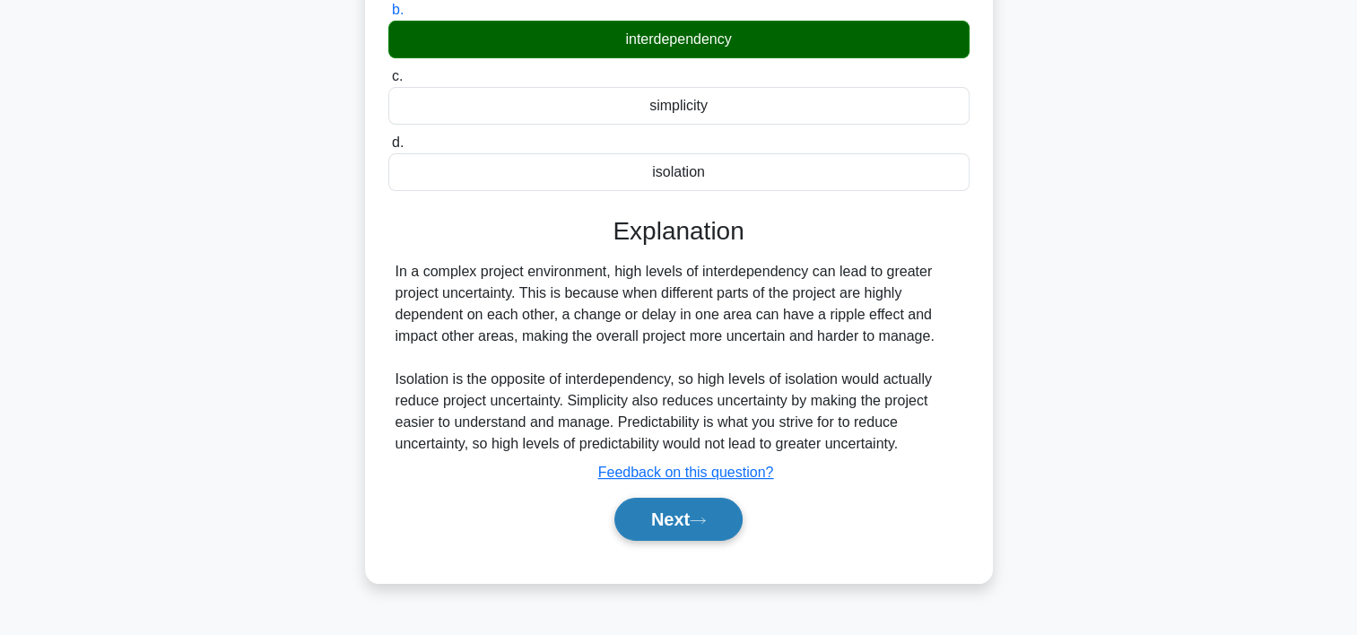
click at [721, 527] on button "Next" at bounding box center [678, 519] width 128 height 43
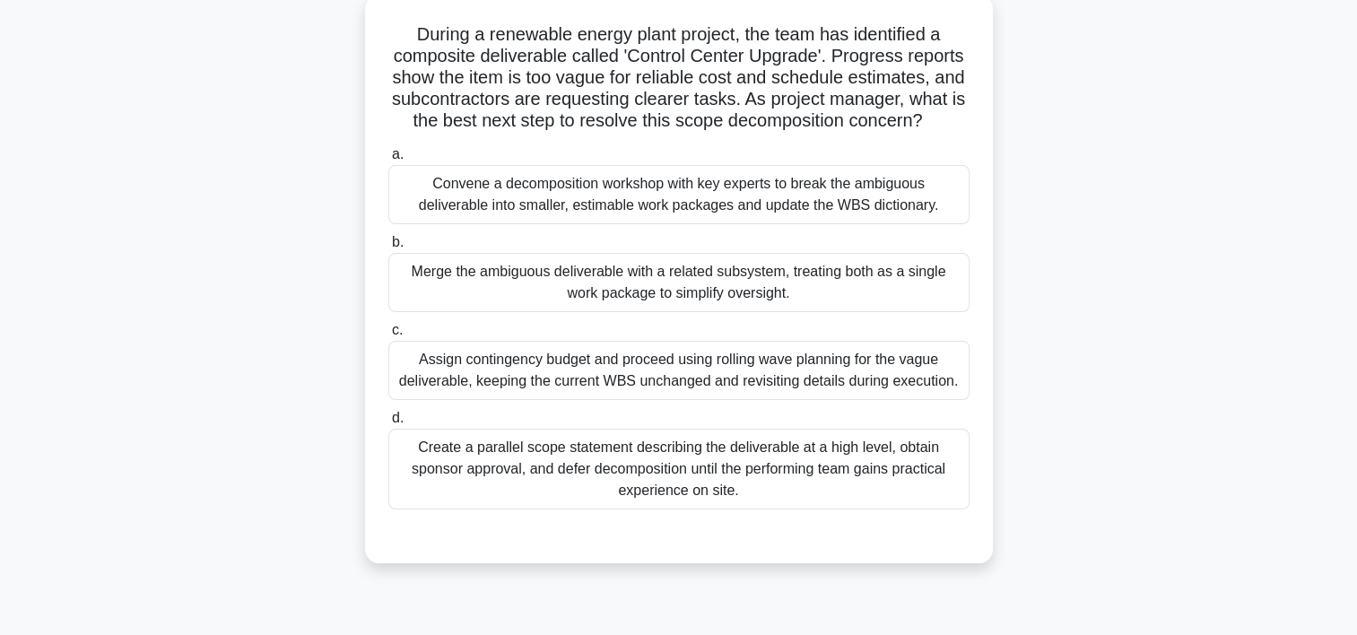
scroll to position [108, 0]
click at [506, 193] on div "Convene a decomposition workshop with key experts to break the ambiguous delive…" at bounding box center [678, 192] width 581 height 59
click at [388, 159] on input "a. Convene a decomposition workshop with key experts to break the ambiguous del…" at bounding box center [388, 153] width 0 height 12
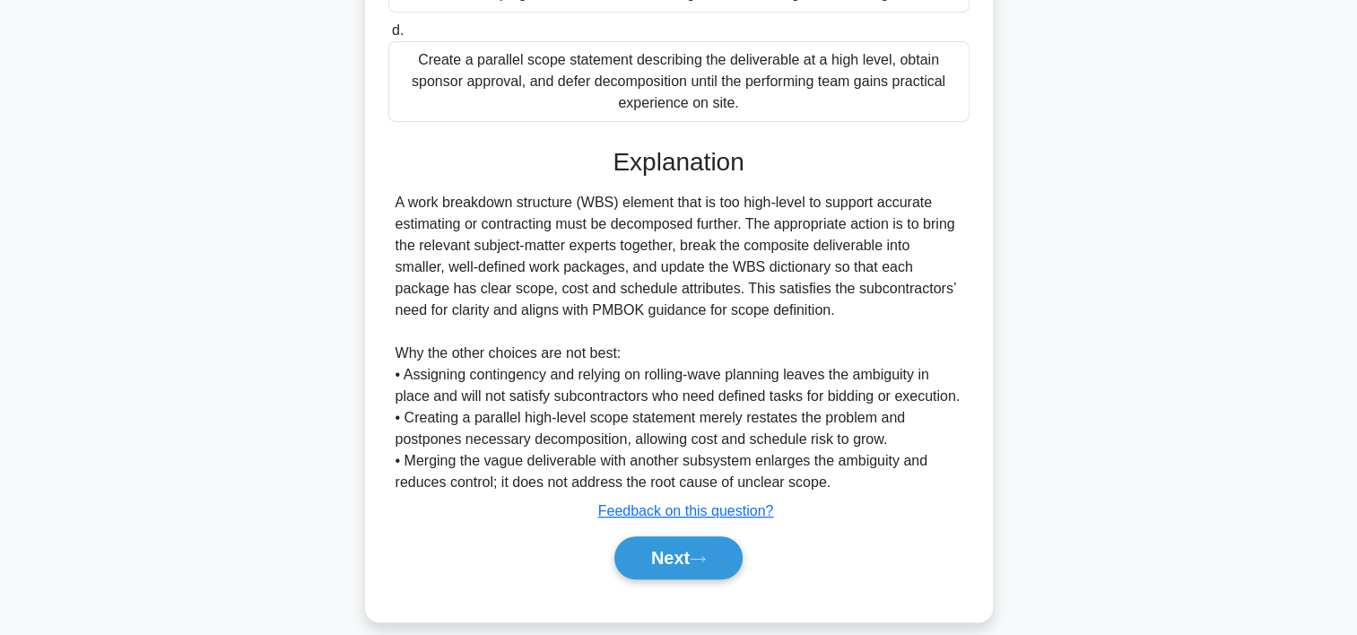
scroll to position [535, 0]
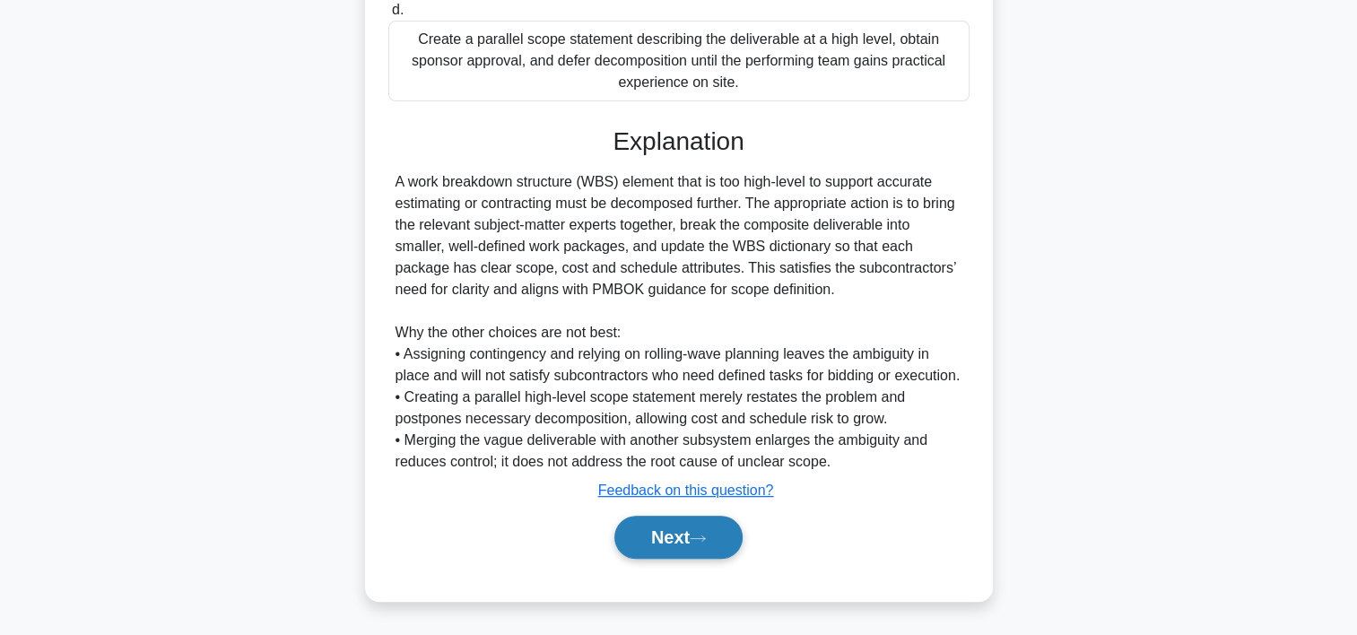
click at [646, 541] on button "Next" at bounding box center [678, 537] width 128 height 43
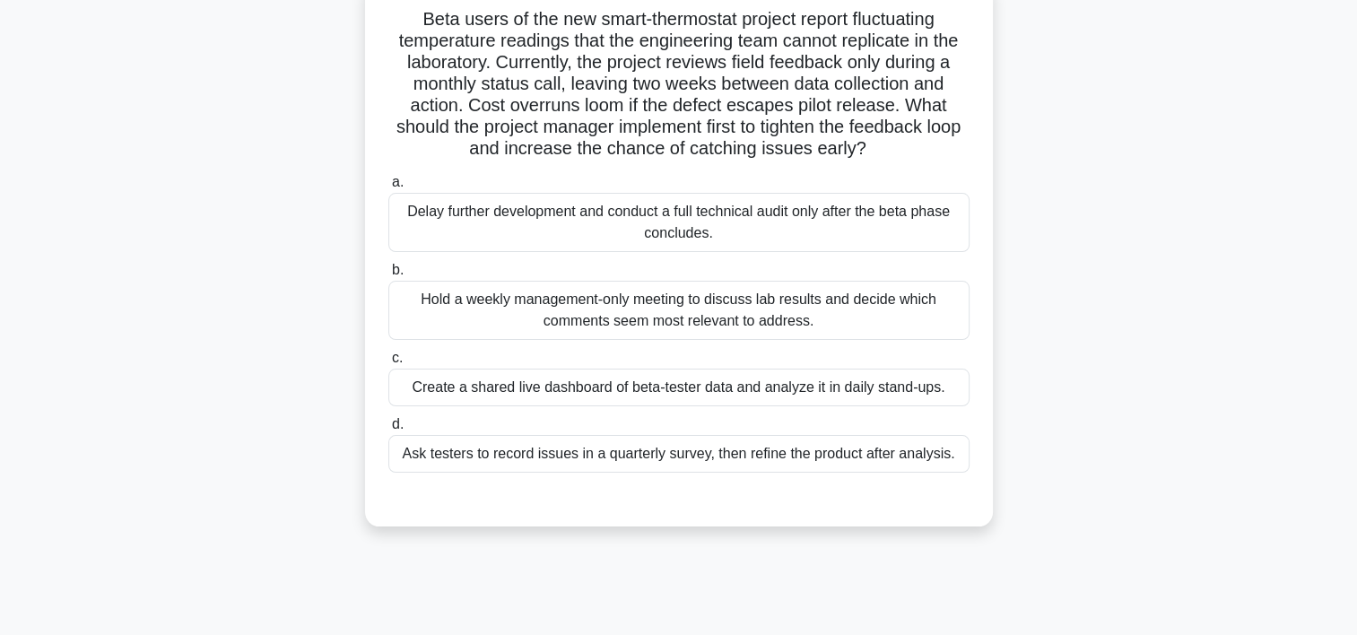
scroll to position [108, 0]
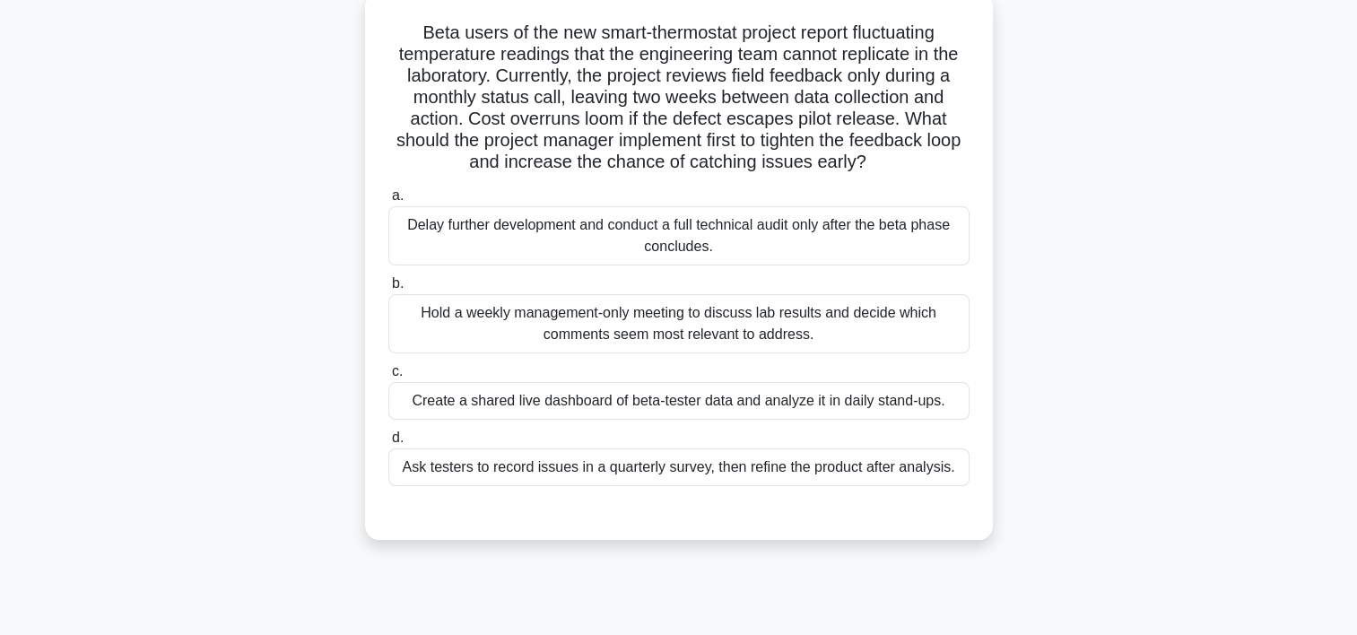
click at [682, 398] on div "Create a shared live dashboard of beta-tester data and analyze it in daily stan…" at bounding box center [678, 401] width 581 height 38
click at [388, 378] on input "c. Create a shared live dashboard of beta-tester data and analyze it in daily s…" at bounding box center [388, 372] width 0 height 12
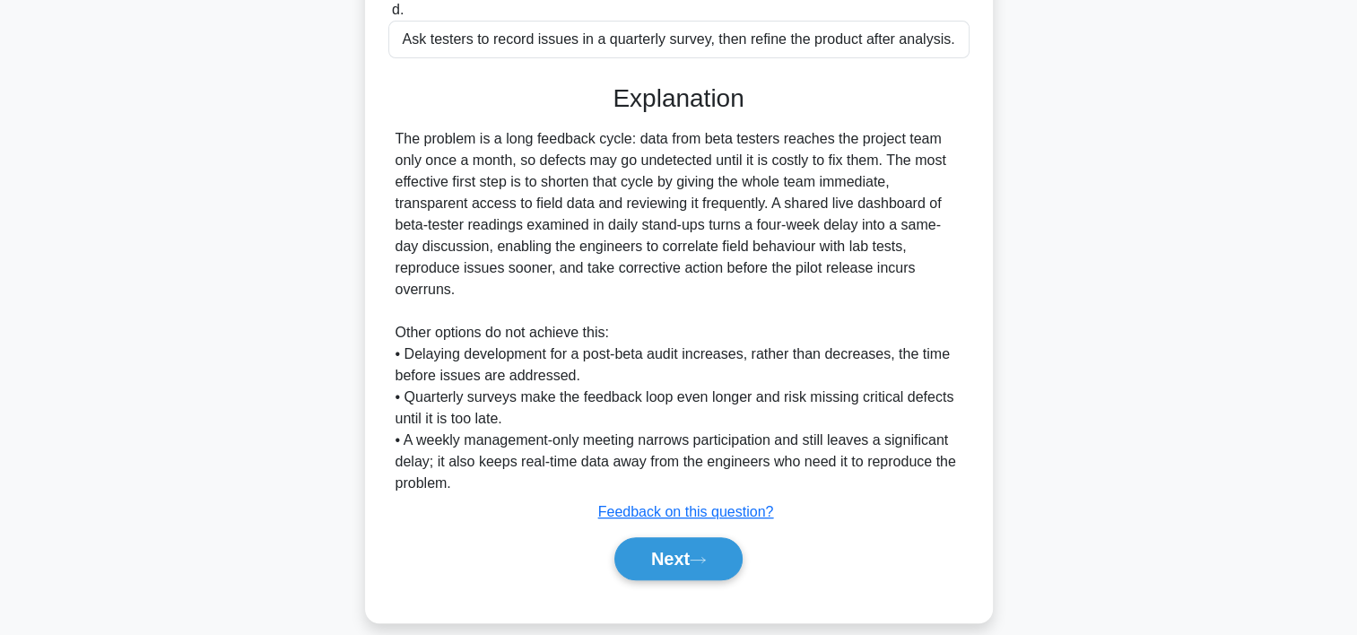
scroll to position [556, 0]
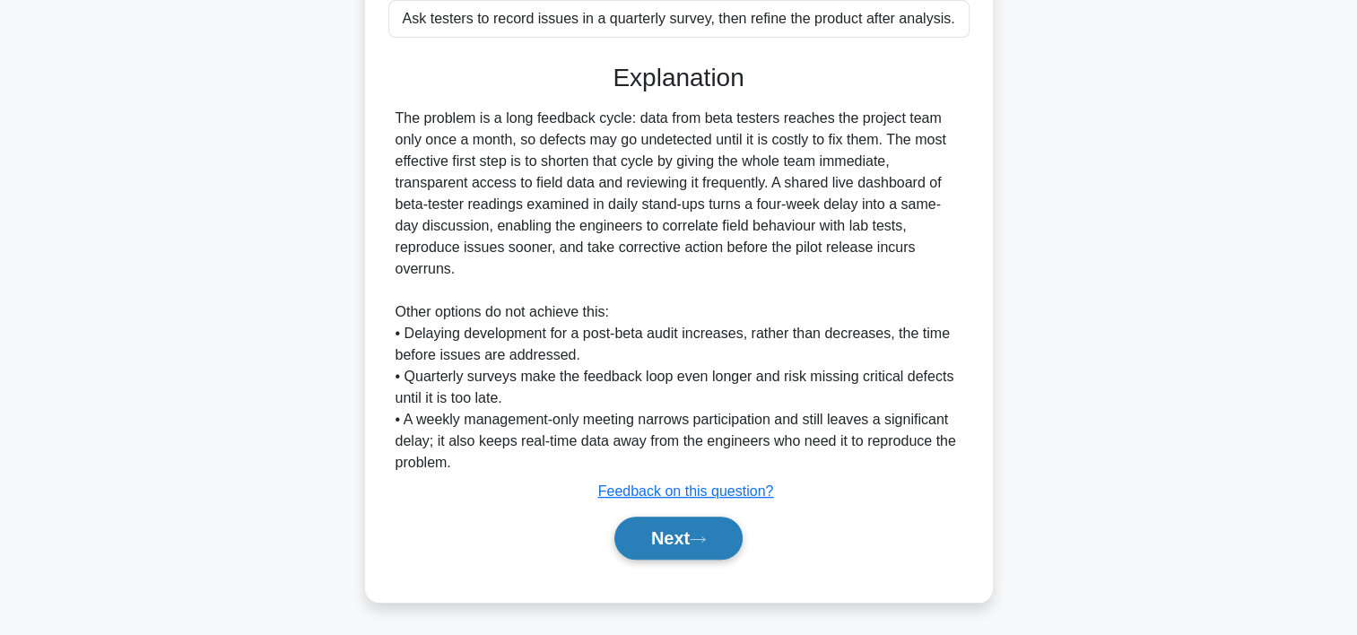
click at [680, 541] on button "Next" at bounding box center [678, 538] width 128 height 43
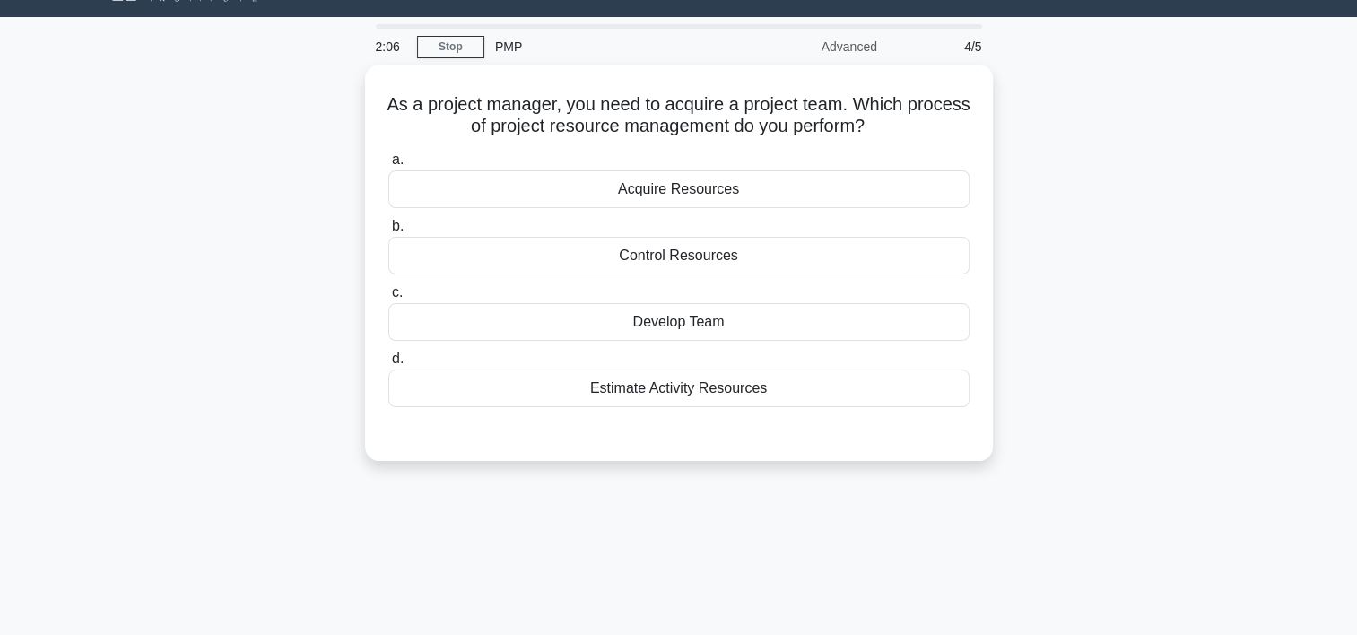
scroll to position [0, 0]
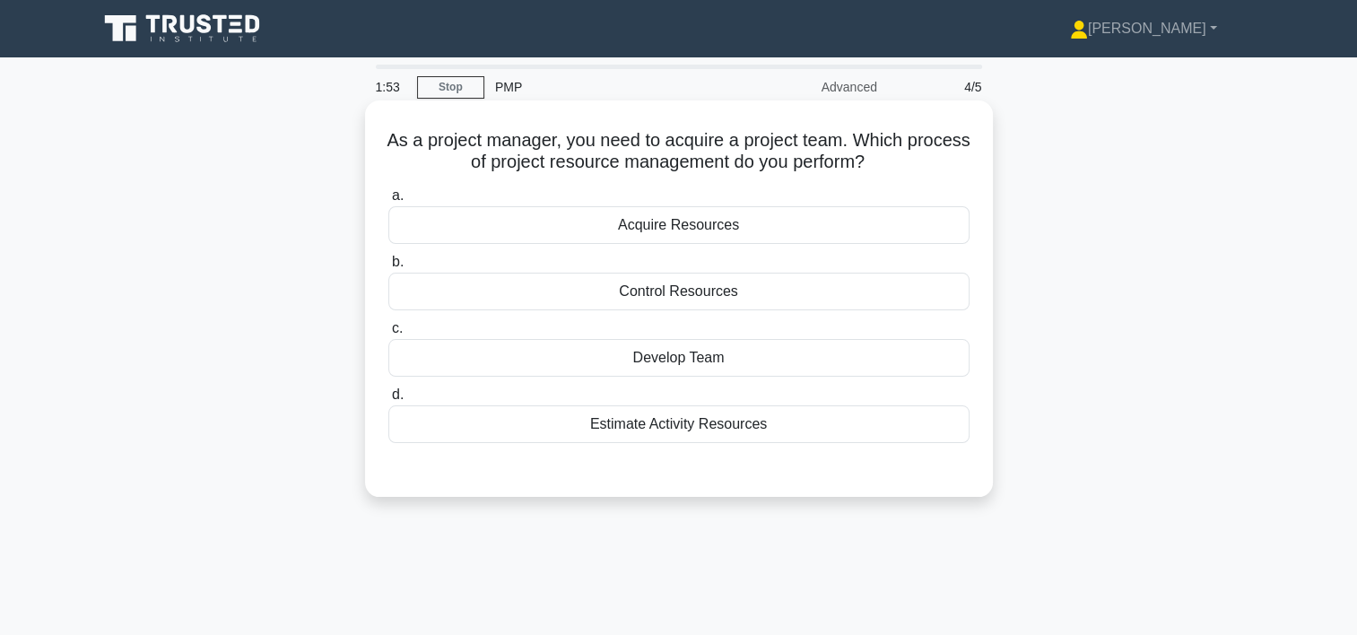
click at [679, 230] on div "Acquire Resources" at bounding box center [678, 225] width 581 height 38
click at [388, 202] on input "a. Acquire Resources" at bounding box center [388, 196] width 0 height 12
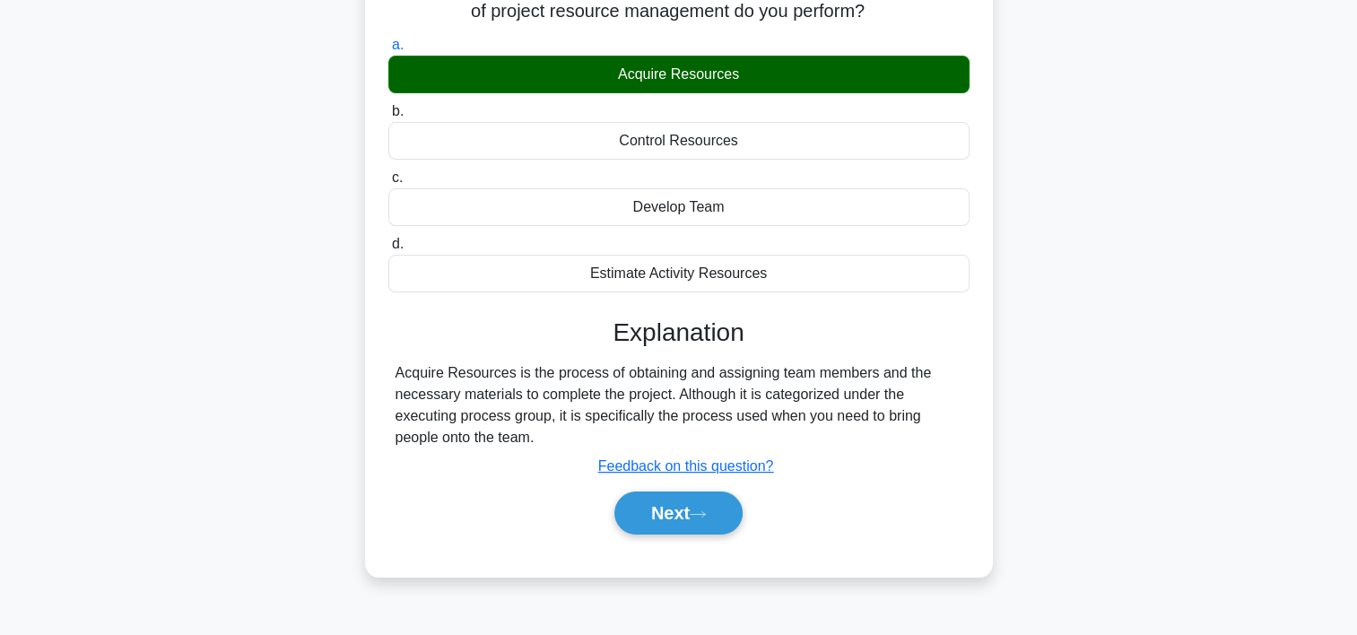
scroll to position [164, 0]
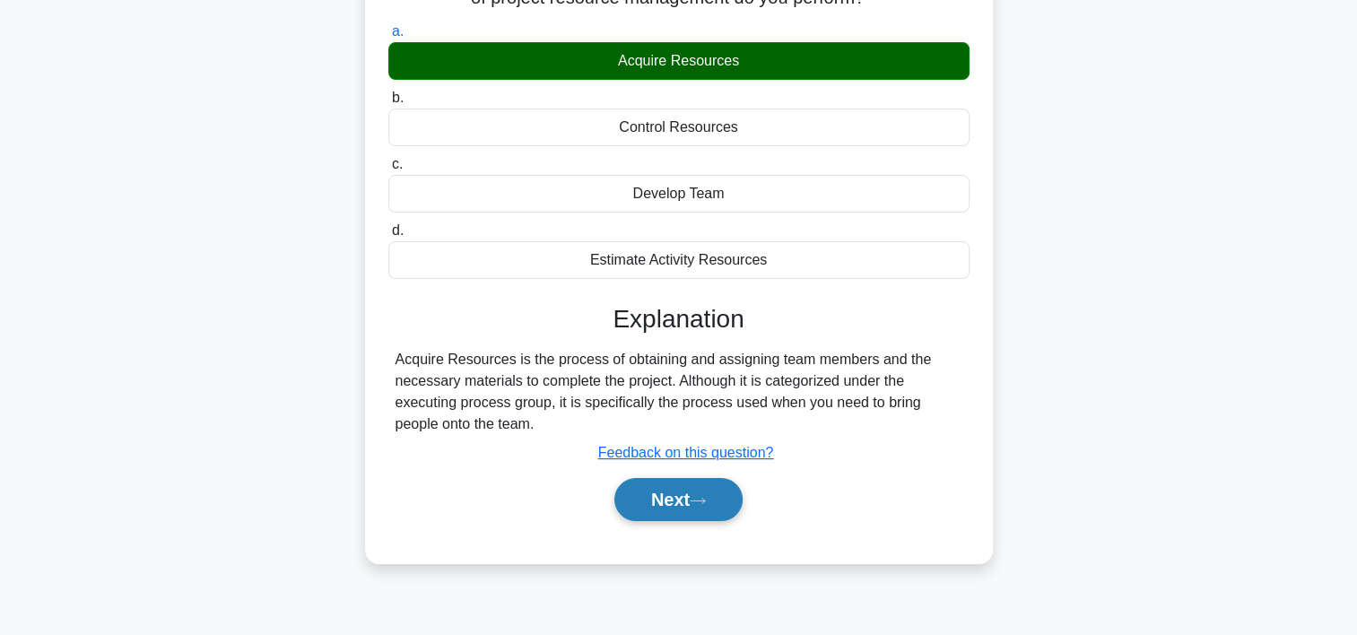
click at [702, 502] on icon at bounding box center [698, 501] width 16 height 10
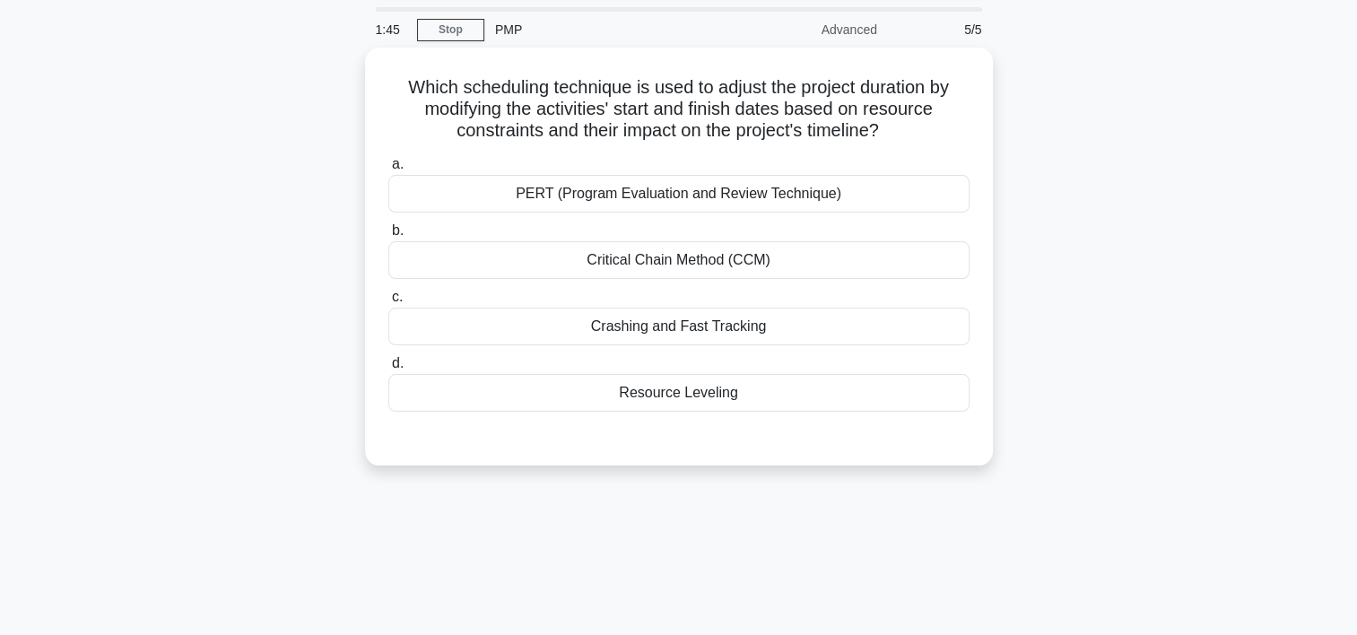
scroll to position [53, 0]
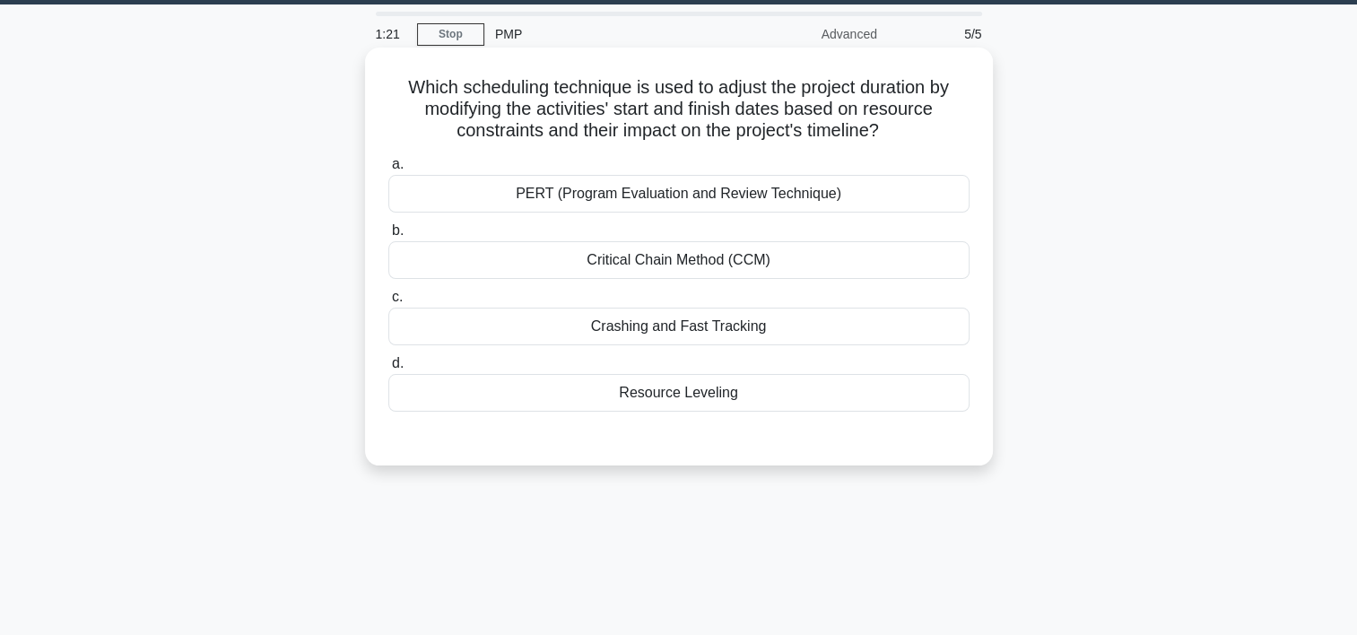
click at [702, 388] on div "Resource Leveling" at bounding box center [678, 393] width 581 height 38
click at [388, 370] on input "d. Resource Leveling" at bounding box center [388, 364] width 0 height 12
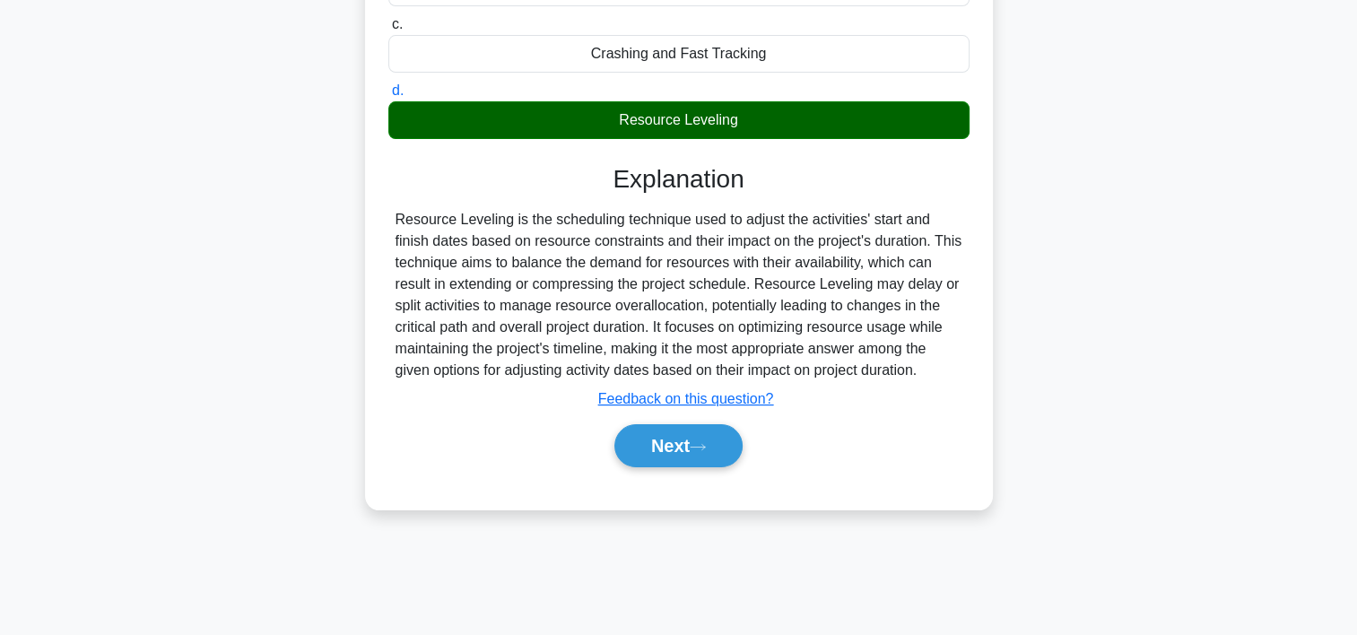
scroll to position [334, 0]
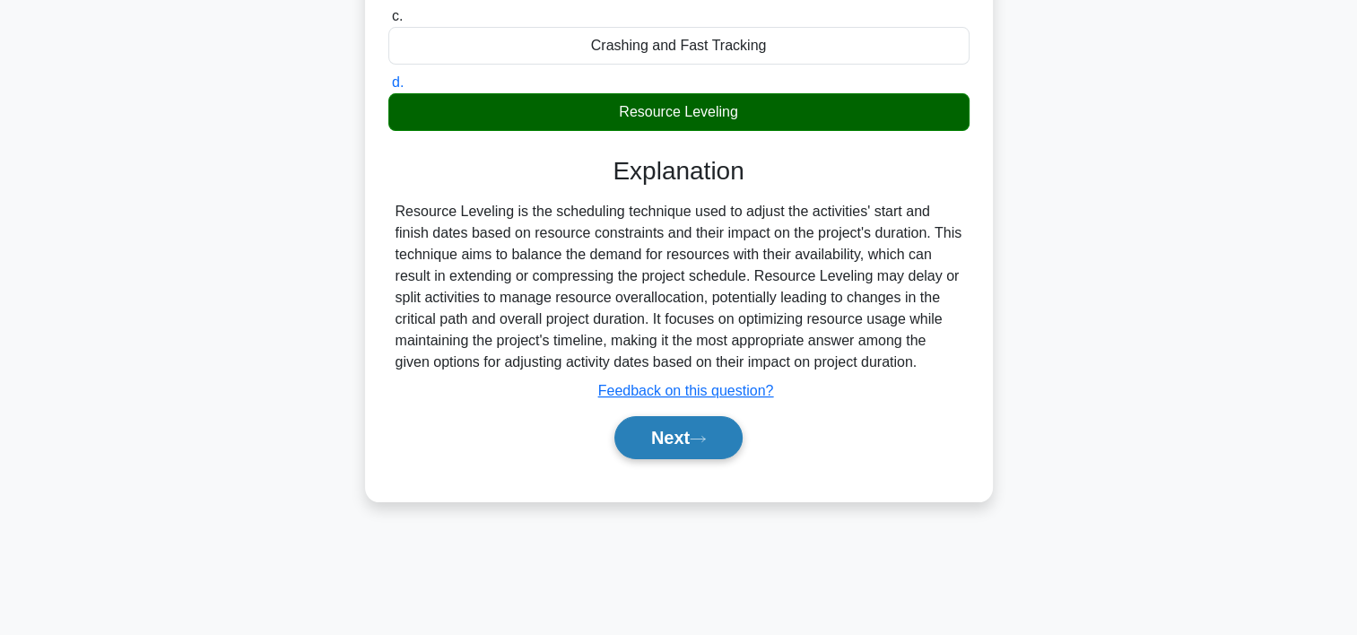
click at [639, 430] on button "Next" at bounding box center [678, 437] width 128 height 43
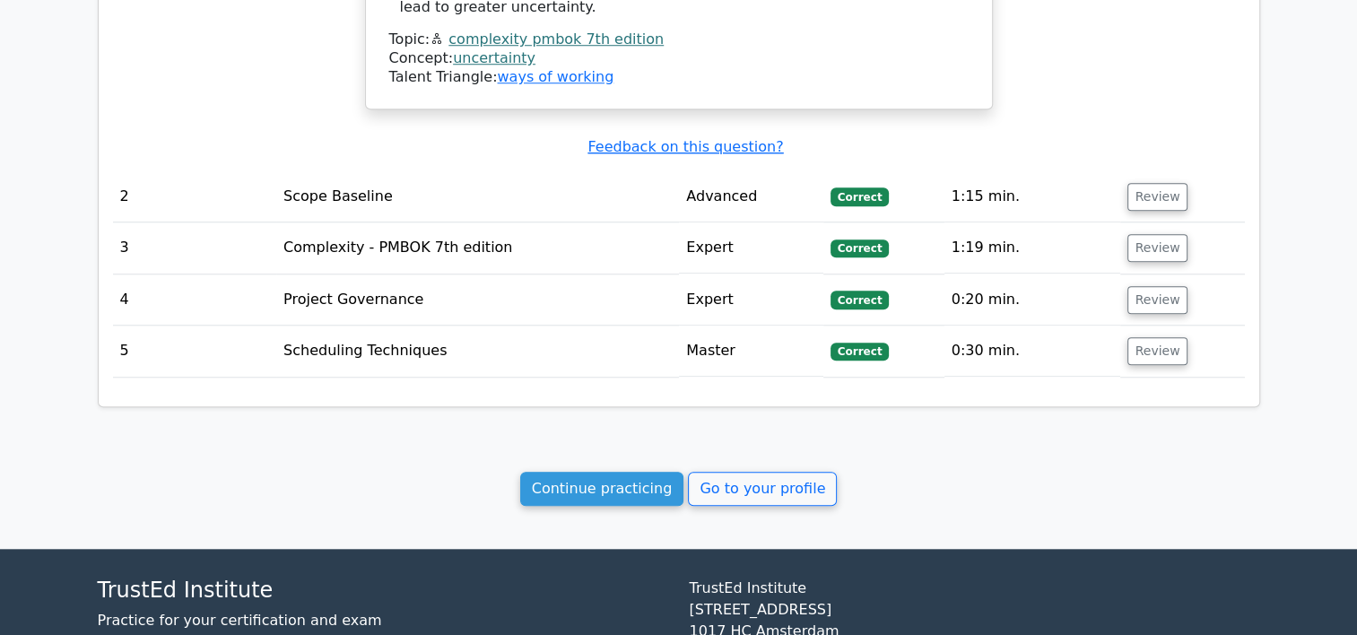
scroll to position [1561, 0]
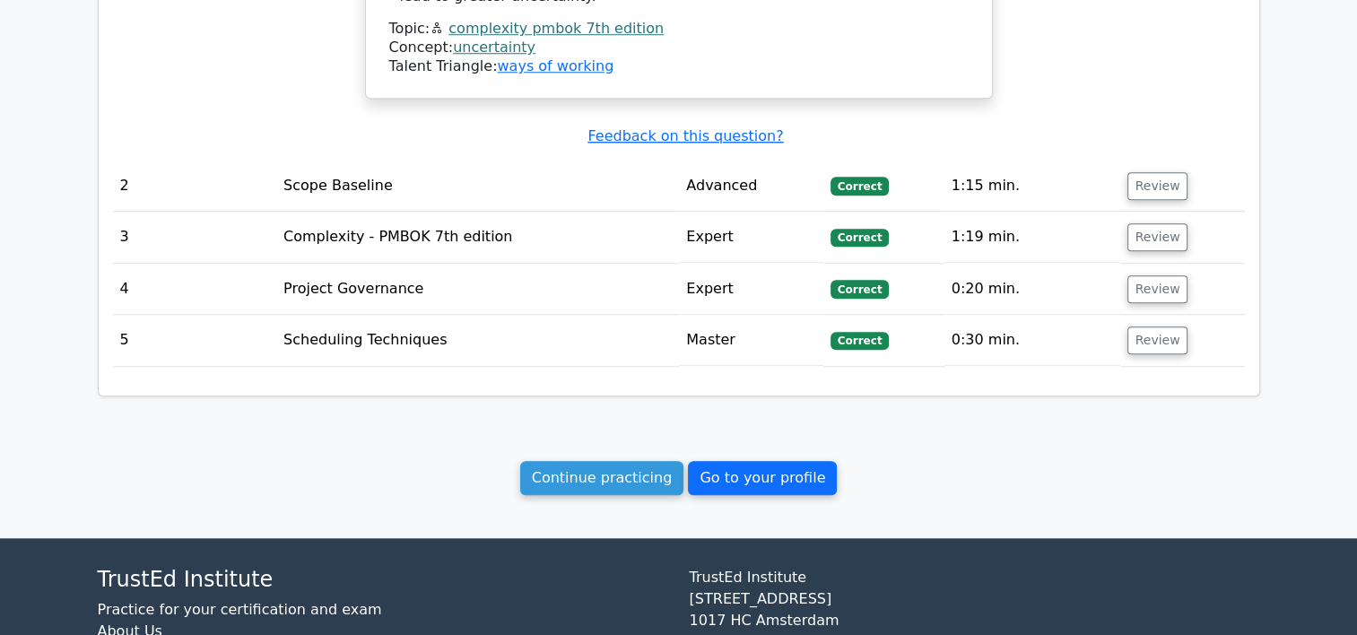
click at [790, 461] on link "Go to your profile" at bounding box center [762, 478] width 149 height 34
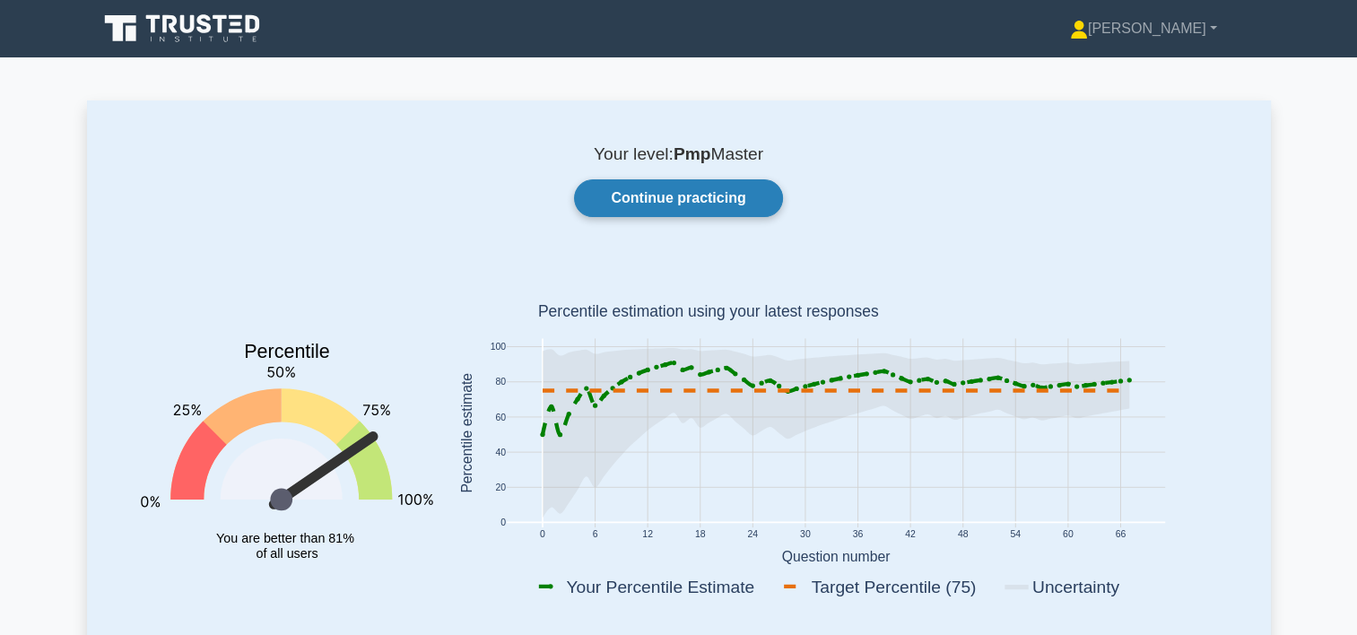
click at [697, 194] on link "Continue practicing" at bounding box center [678, 198] width 208 height 38
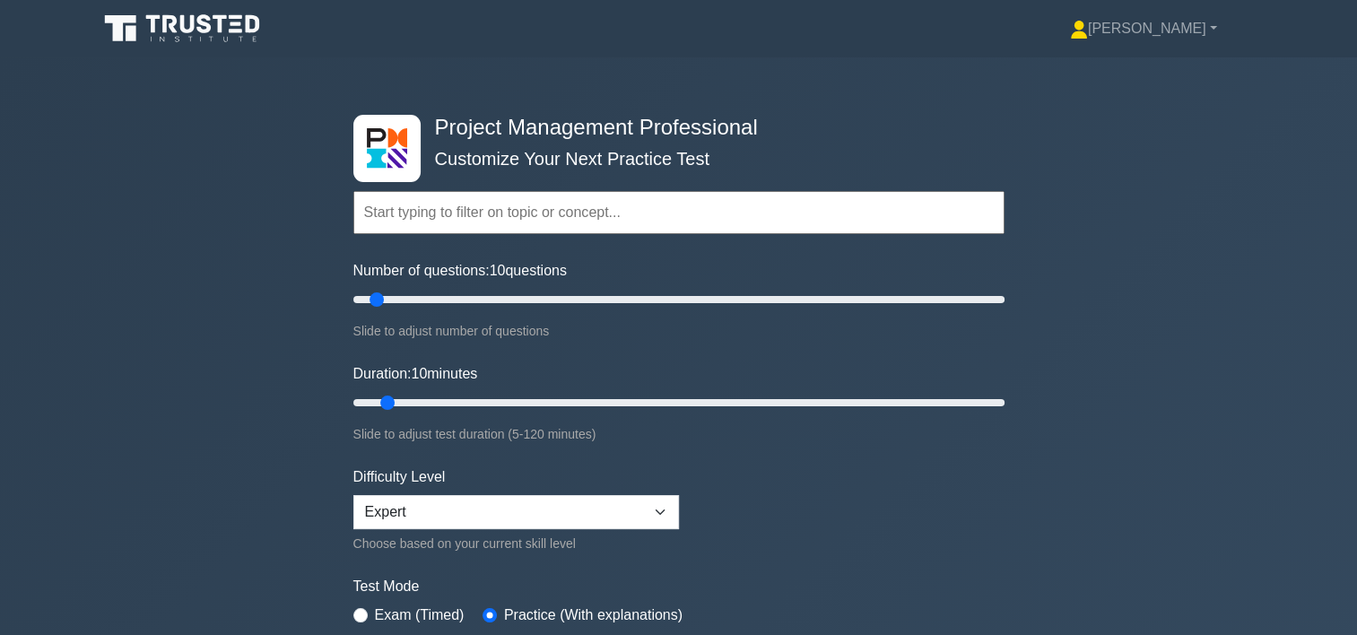
click at [520, 209] on input "text" at bounding box center [678, 212] width 651 height 43
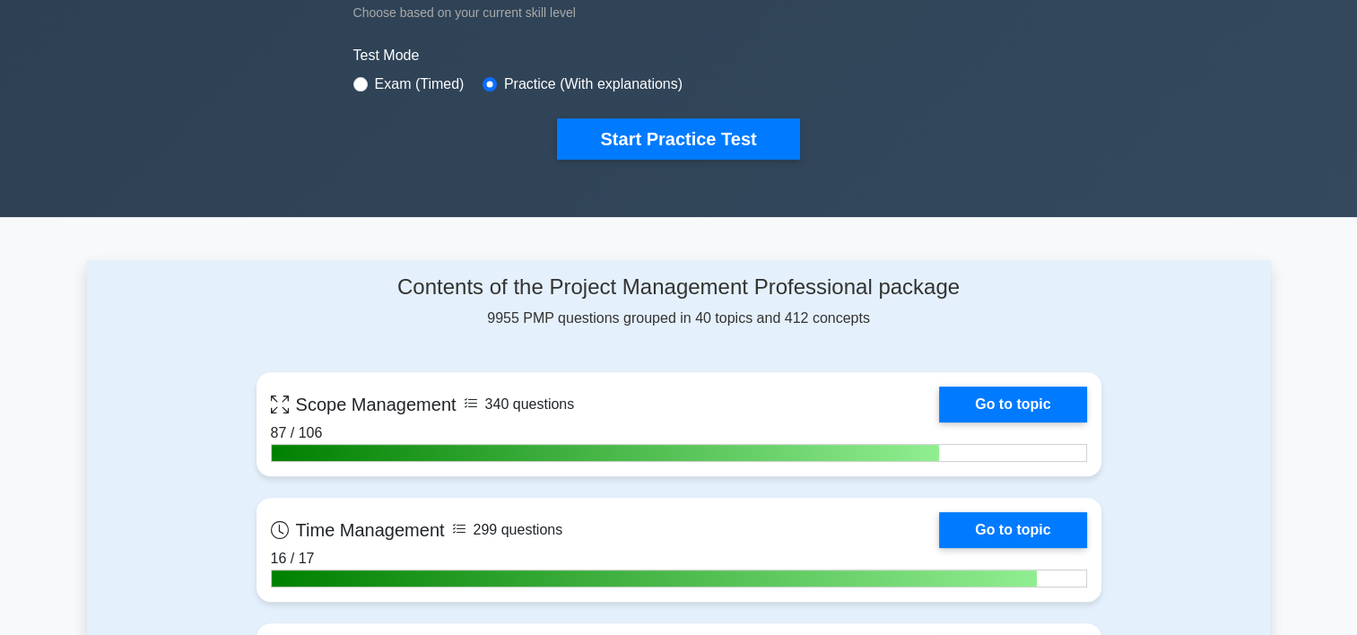
scroll to position [574, 0]
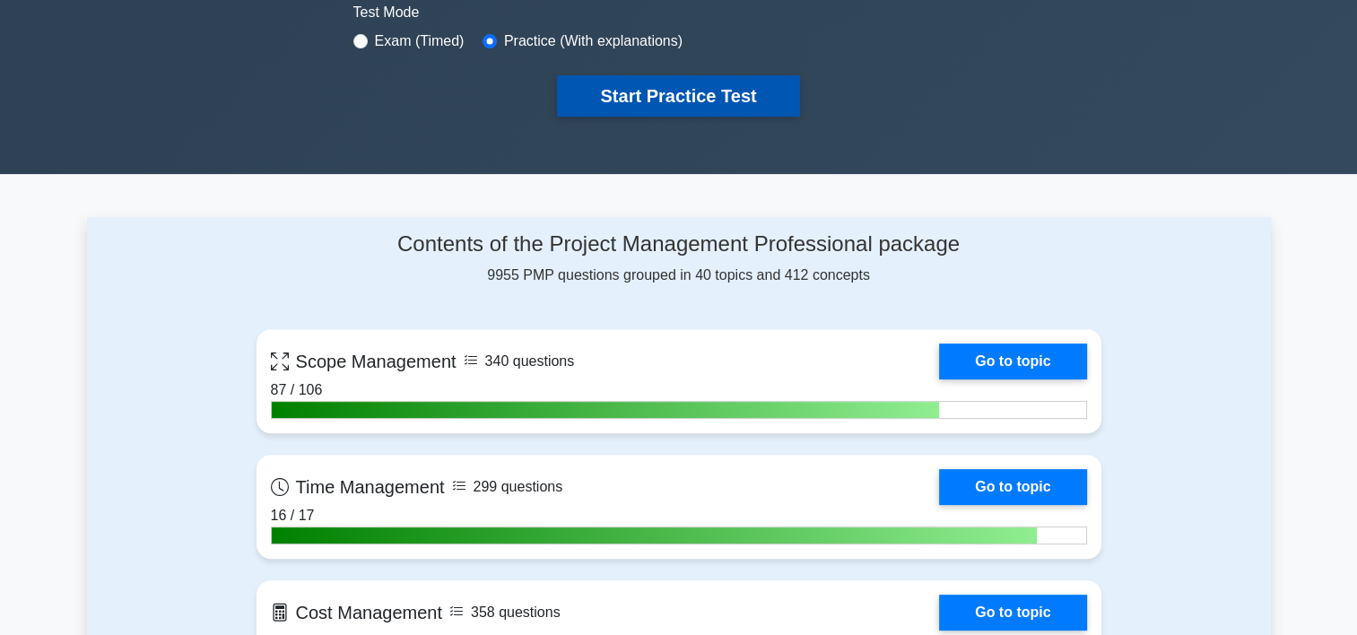
click at [771, 107] on button "Start Practice Test" at bounding box center [678, 95] width 242 height 41
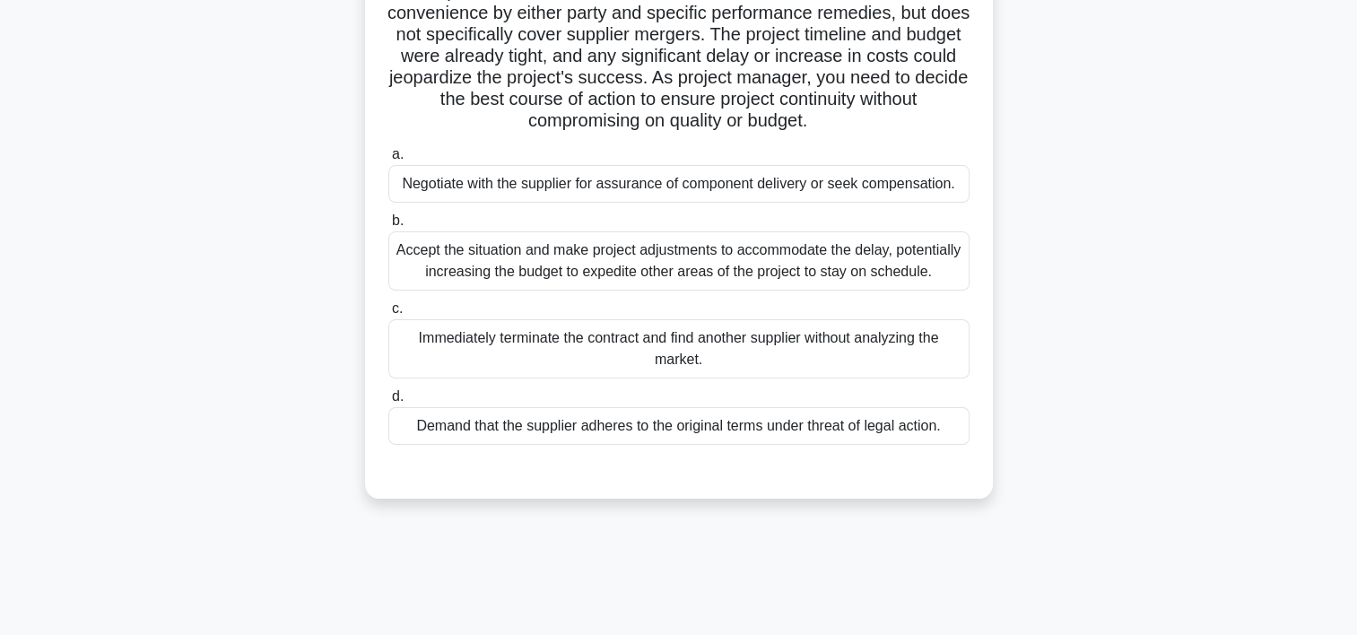
scroll to position [236, 0]
click at [789, 271] on div "Accept the situation and make project adjustments to accommodate the delay, pot…" at bounding box center [678, 260] width 581 height 59
click at [388, 226] on input "b. Accept the situation and make project adjustments to accommodate the delay, …" at bounding box center [388, 220] width 0 height 12
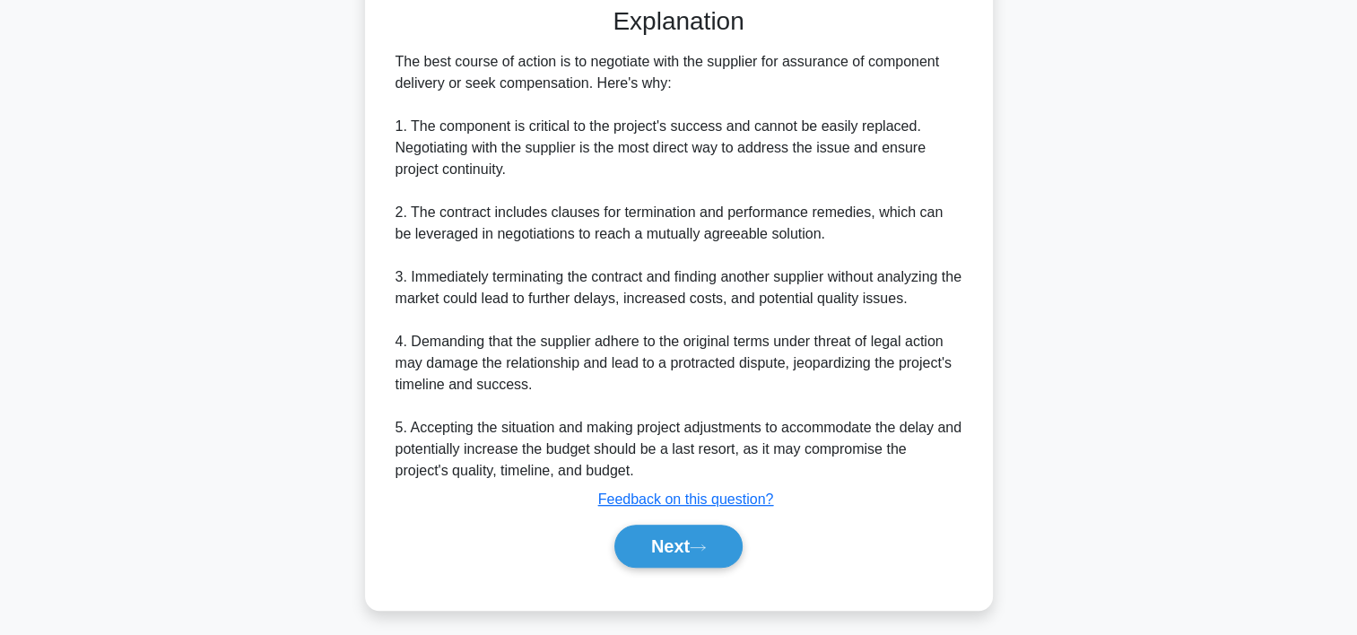
scroll to position [751, 0]
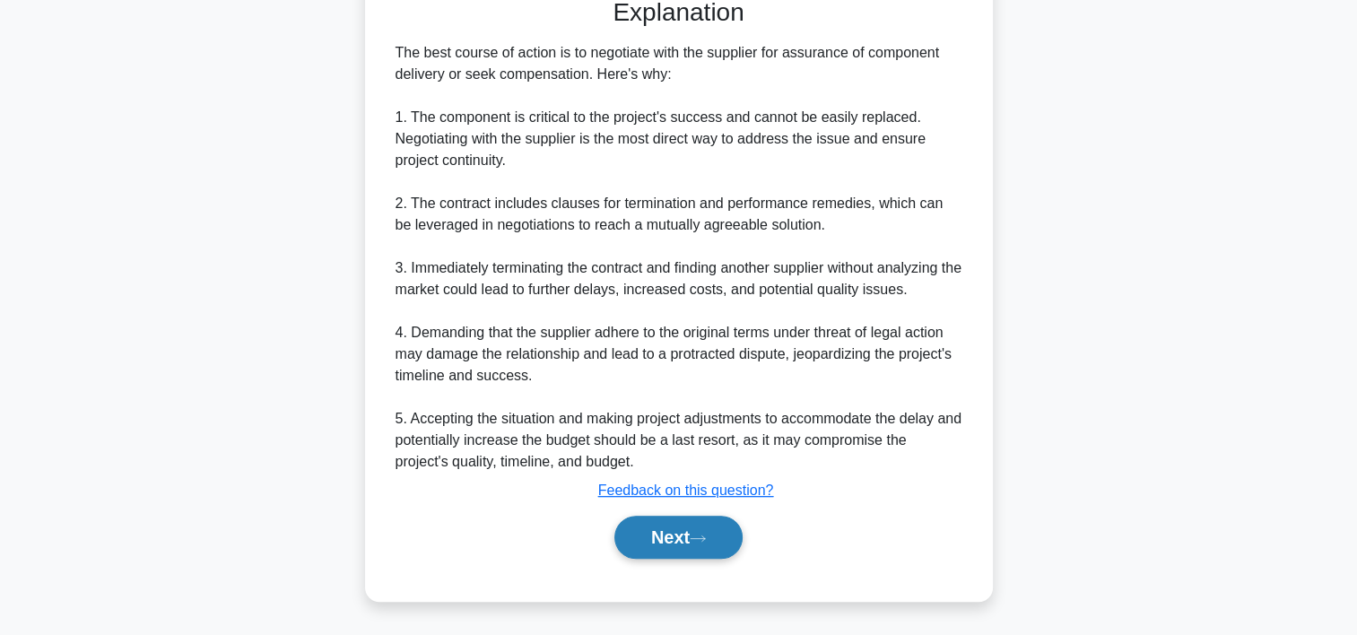
click at [666, 543] on button "Next" at bounding box center [678, 537] width 128 height 43
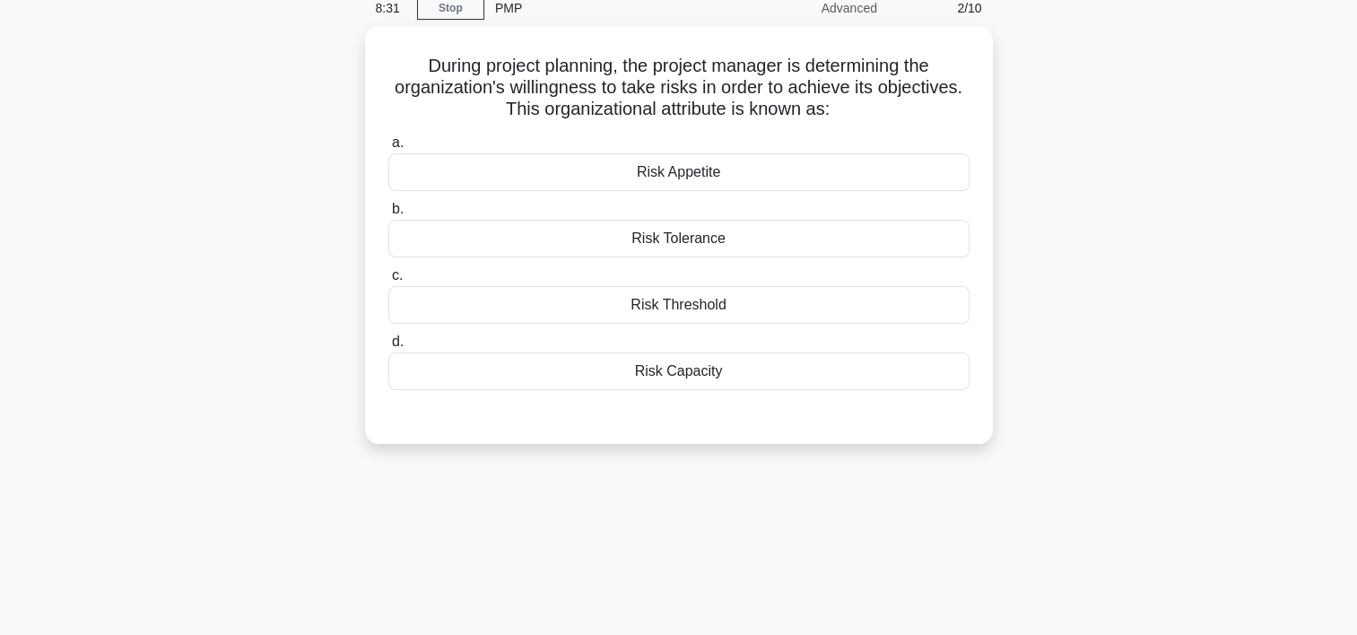
scroll to position [75, 0]
click at [695, 179] on div "Risk Appetite" at bounding box center [678, 172] width 581 height 38
click at [388, 148] on input "a. Risk Appetite" at bounding box center [388, 142] width 0 height 12
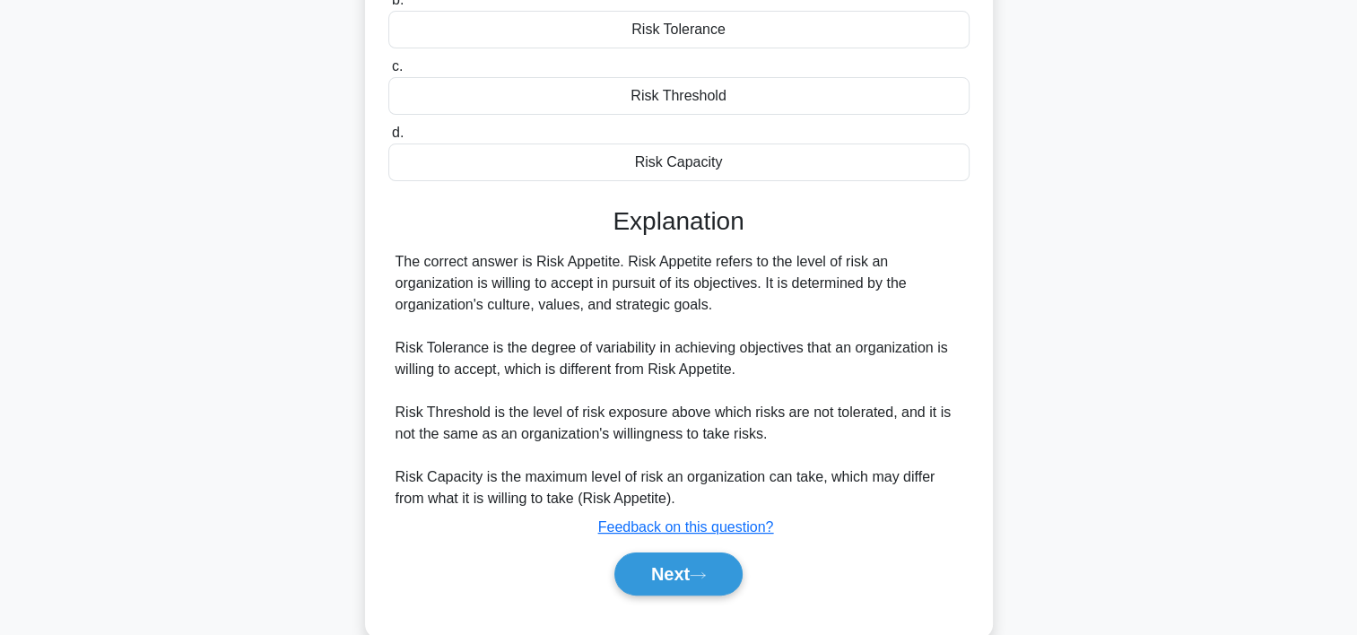
scroll to position [334, 0]
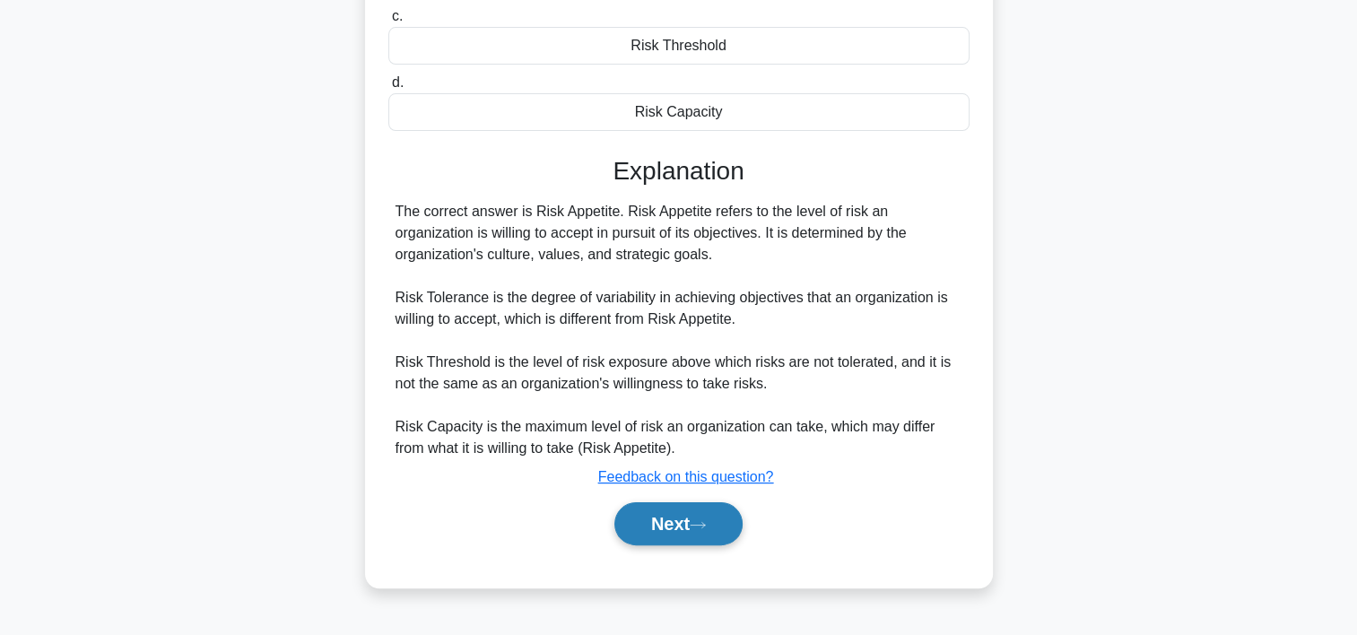
click at [695, 516] on button "Next" at bounding box center [678, 523] width 128 height 43
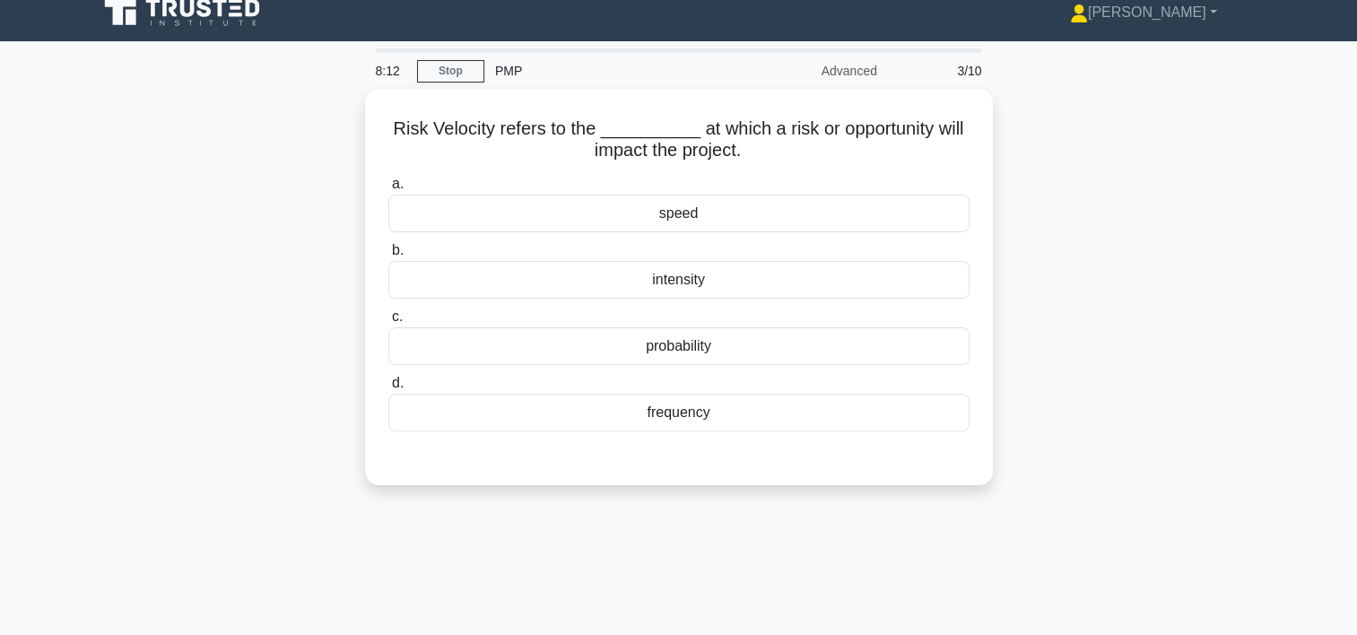
scroll to position [0, 0]
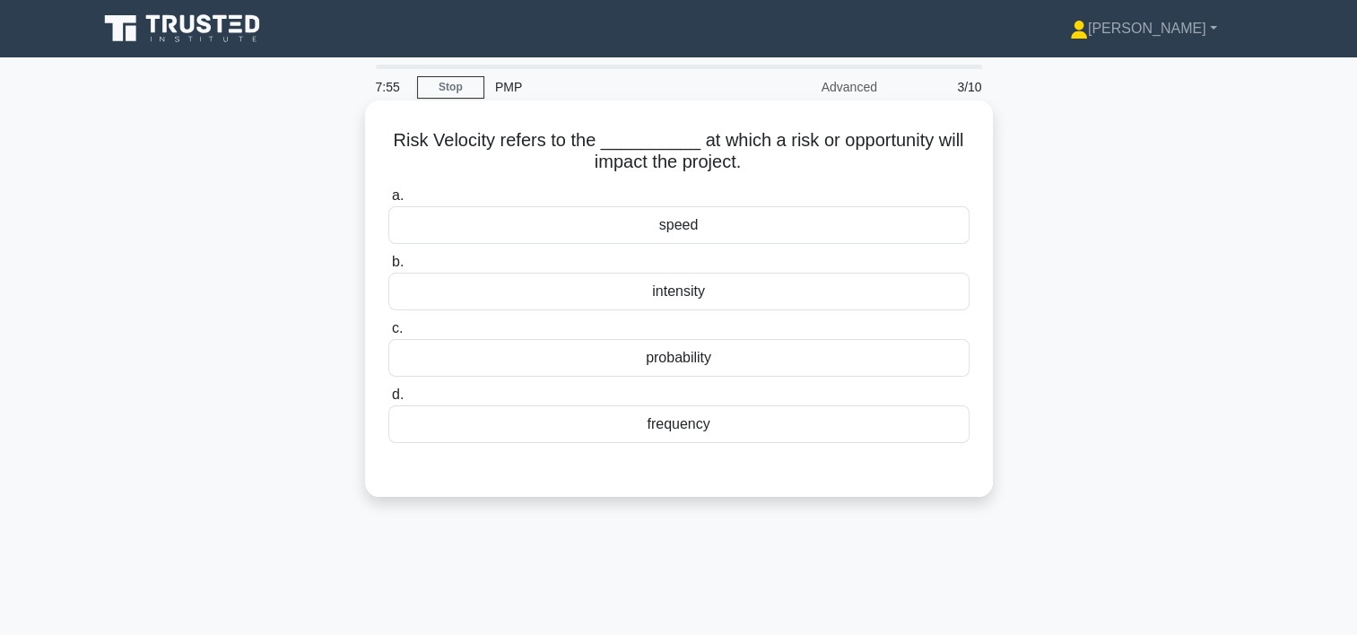
click at [726, 230] on div "speed" at bounding box center [678, 225] width 581 height 38
click at [388, 202] on input "a. speed" at bounding box center [388, 196] width 0 height 12
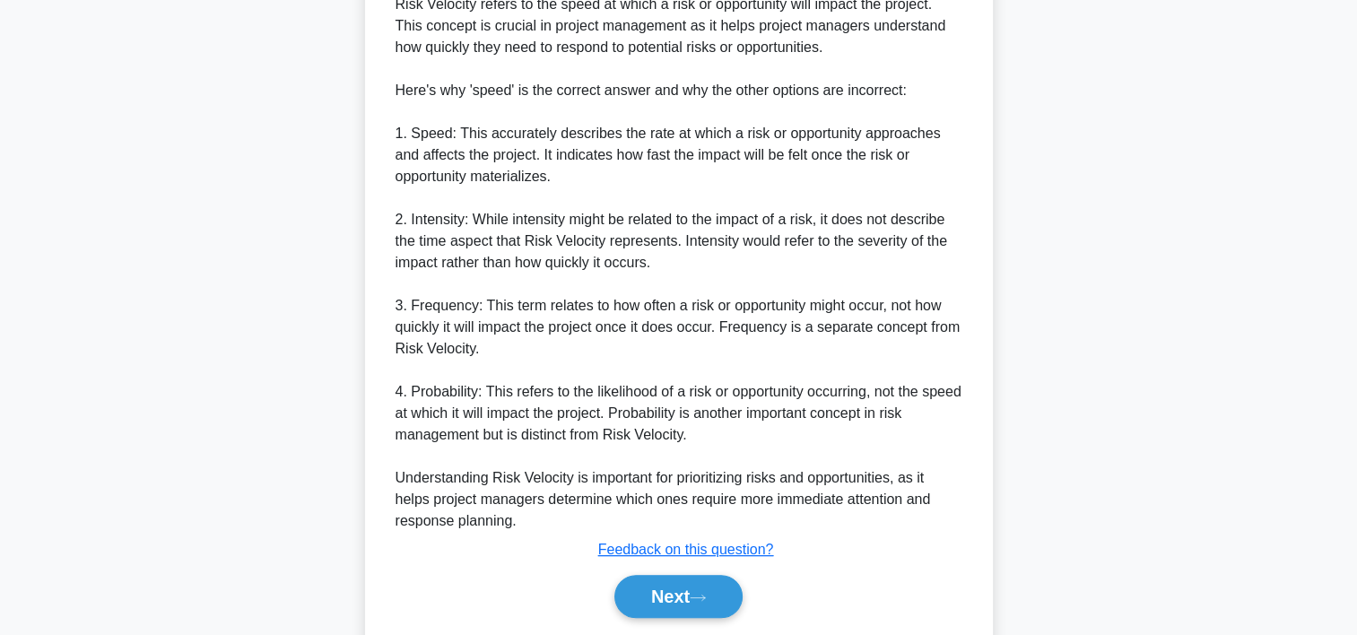
scroll to position [621, 0]
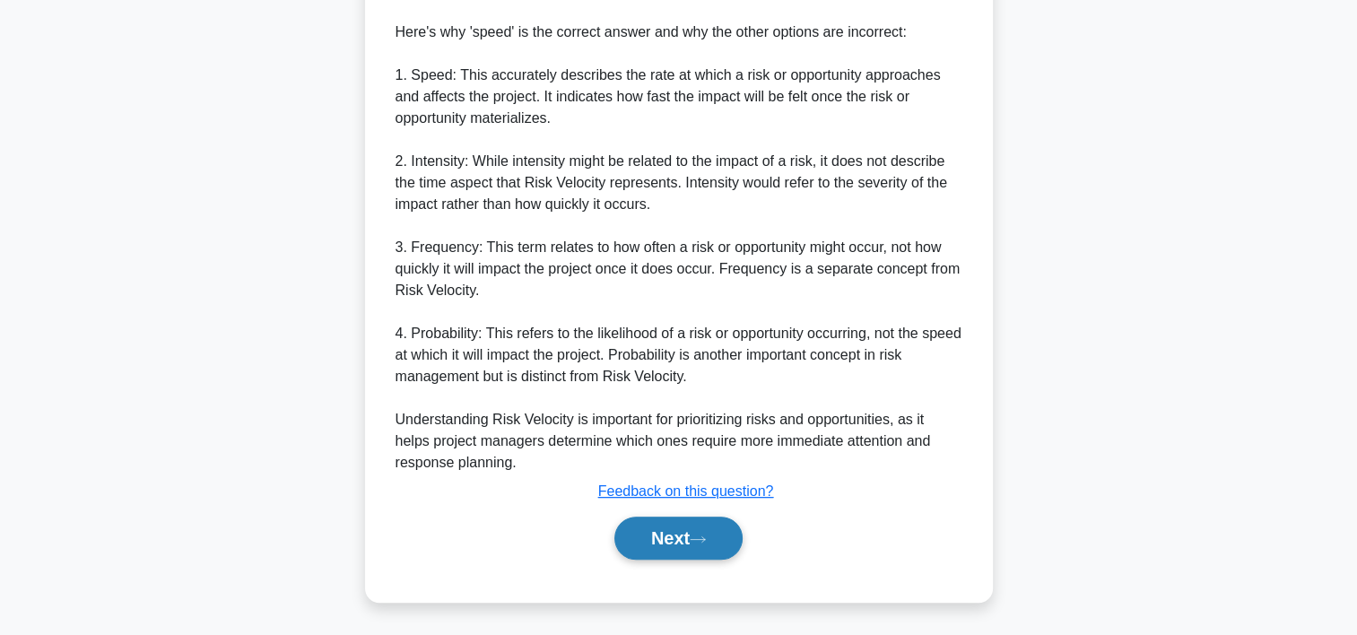
click at [653, 535] on button "Next" at bounding box center [678, 538] width 128 height 43
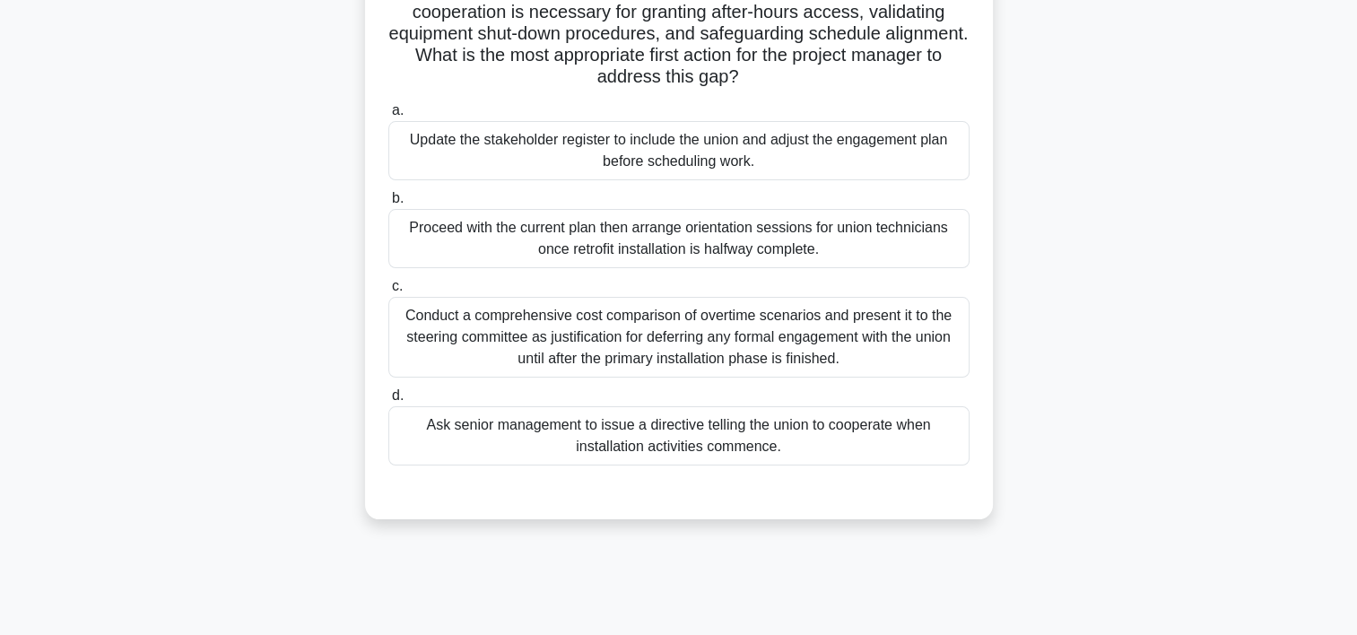
scroll to position [197, 0]
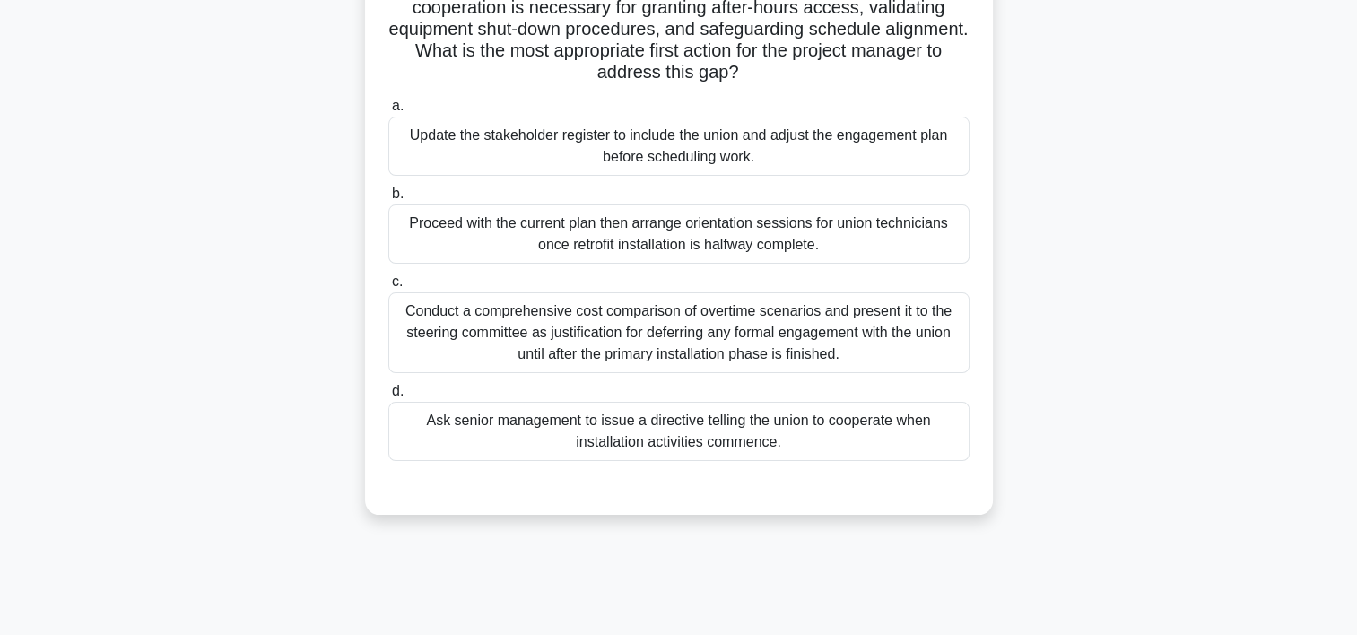
click at [725, 344] on div "Conduct a comprehensive cost comparison of overtime scenarios and present it to…" at bounding box center [678, 332] width 581 height 81
click at [388, 288] on input "c. Conduct a comprehensive cost comparison of overtime scenarios and present it…" at bounding box center [388, 282] width 0 height 12
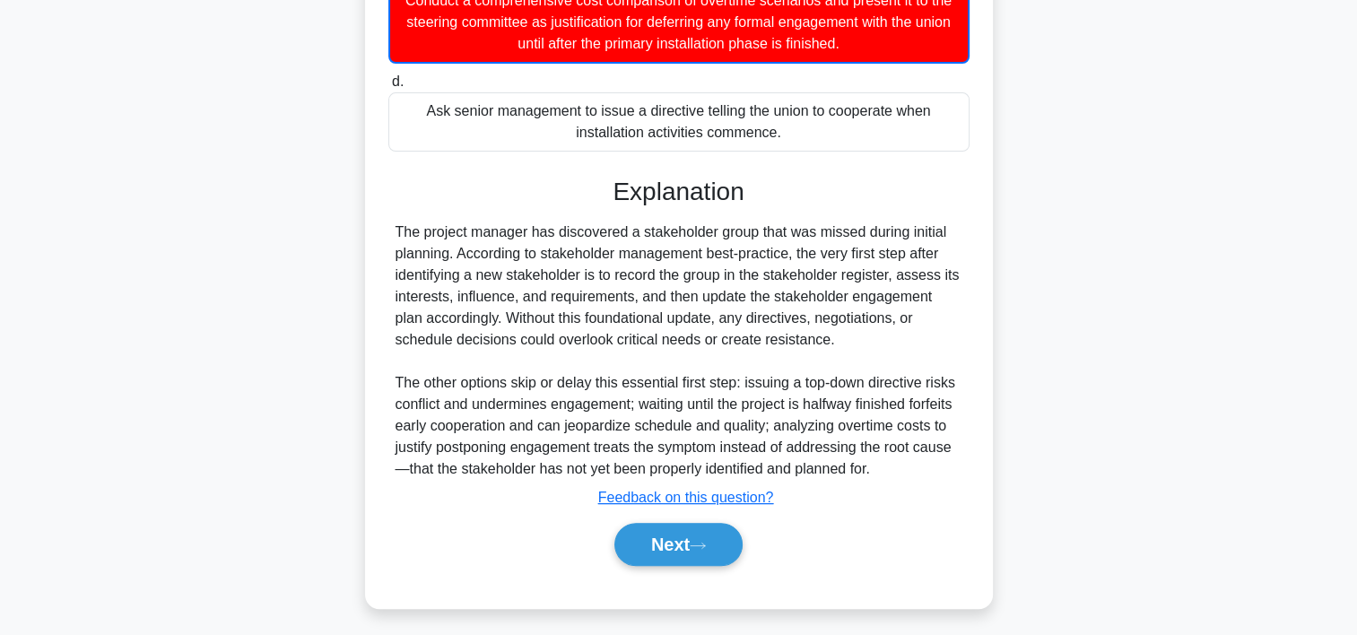
scroll to position [514, 0]
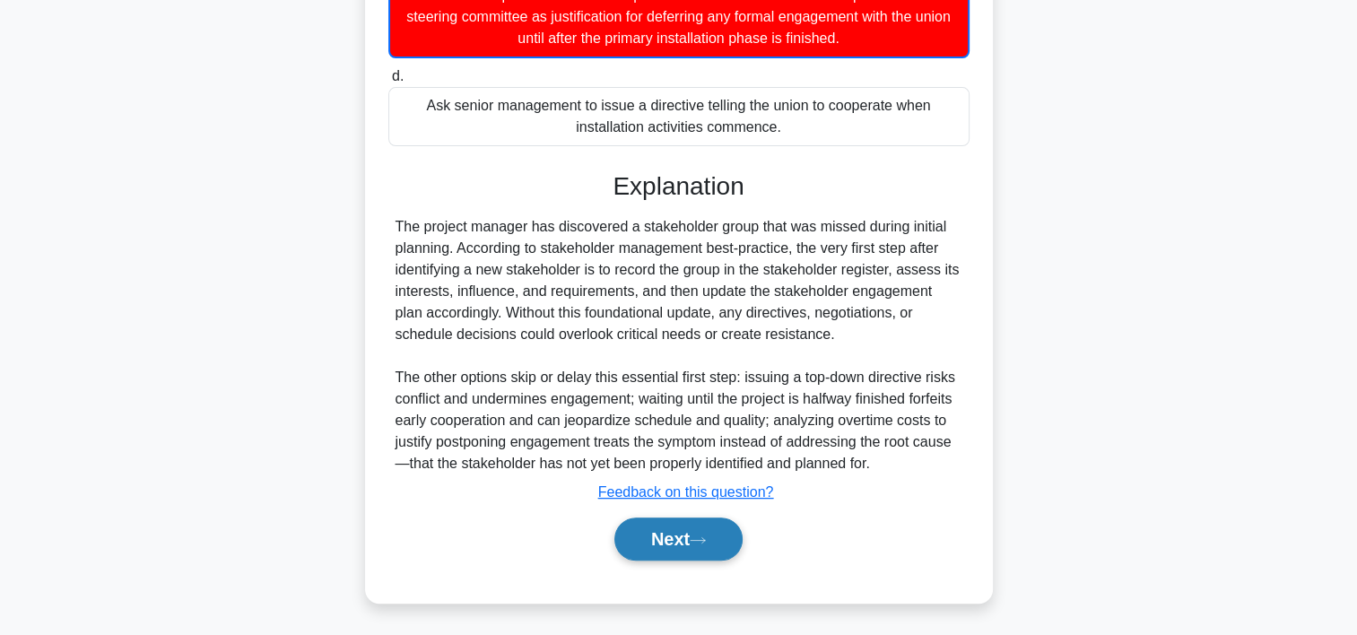
click at [633, 536] on button "Next" at bounding box center [678, 539] width 128 height 43
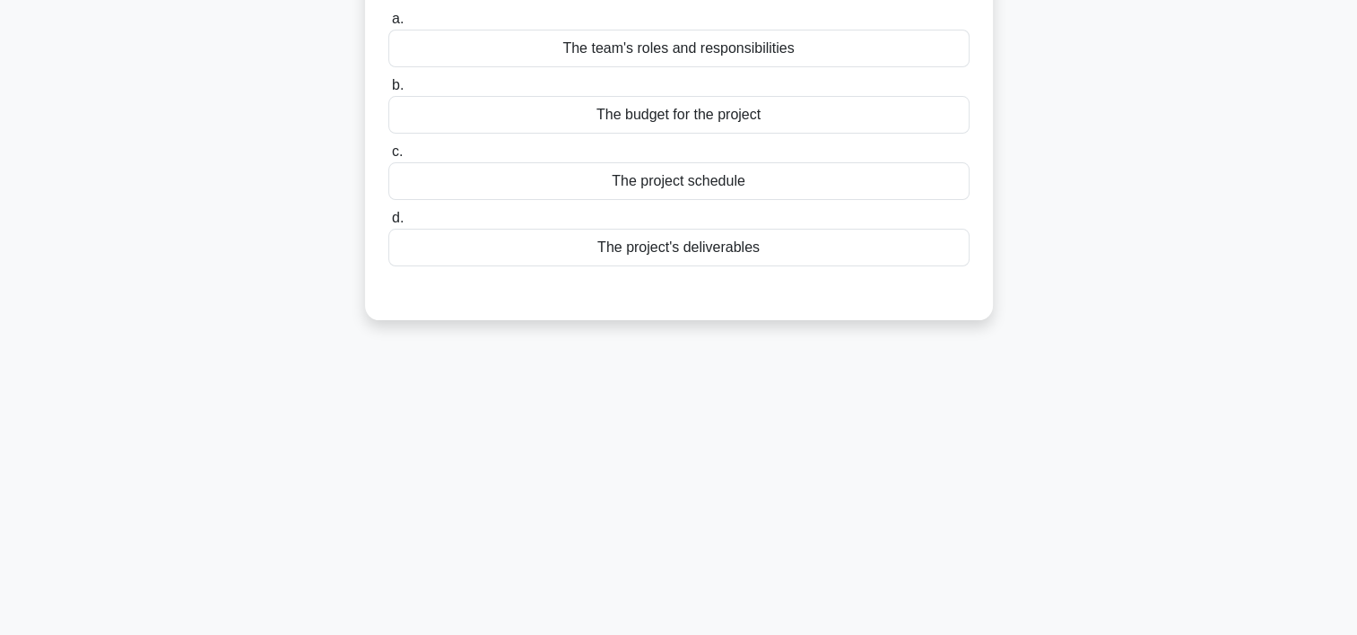
scroll to position [169, 0]
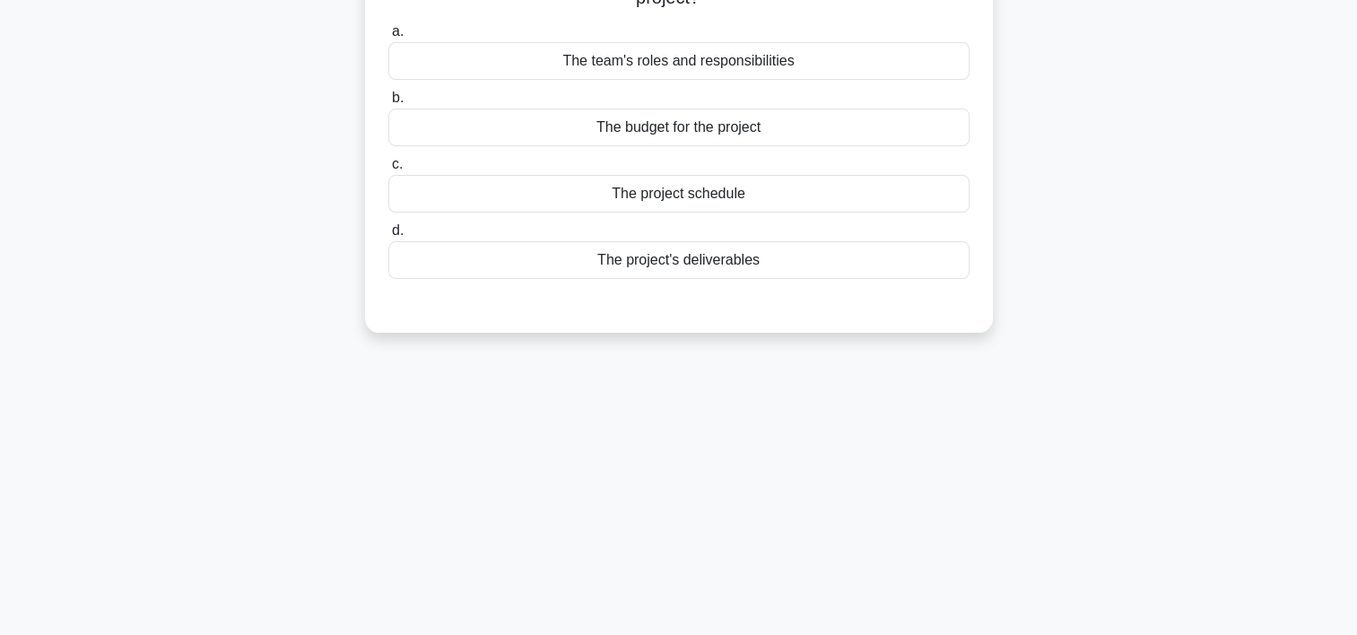
drag, startPoint x: 1294, startPoint y: 159, endPoint x: 1279, endPoint y: 136, distance: 26.6
click at [1279, 136] on main "6:42 Stop PMP Advanced 5/10 Which of the following would be included in the sco…" at bounding box center [678, 344] width 1357 height 911
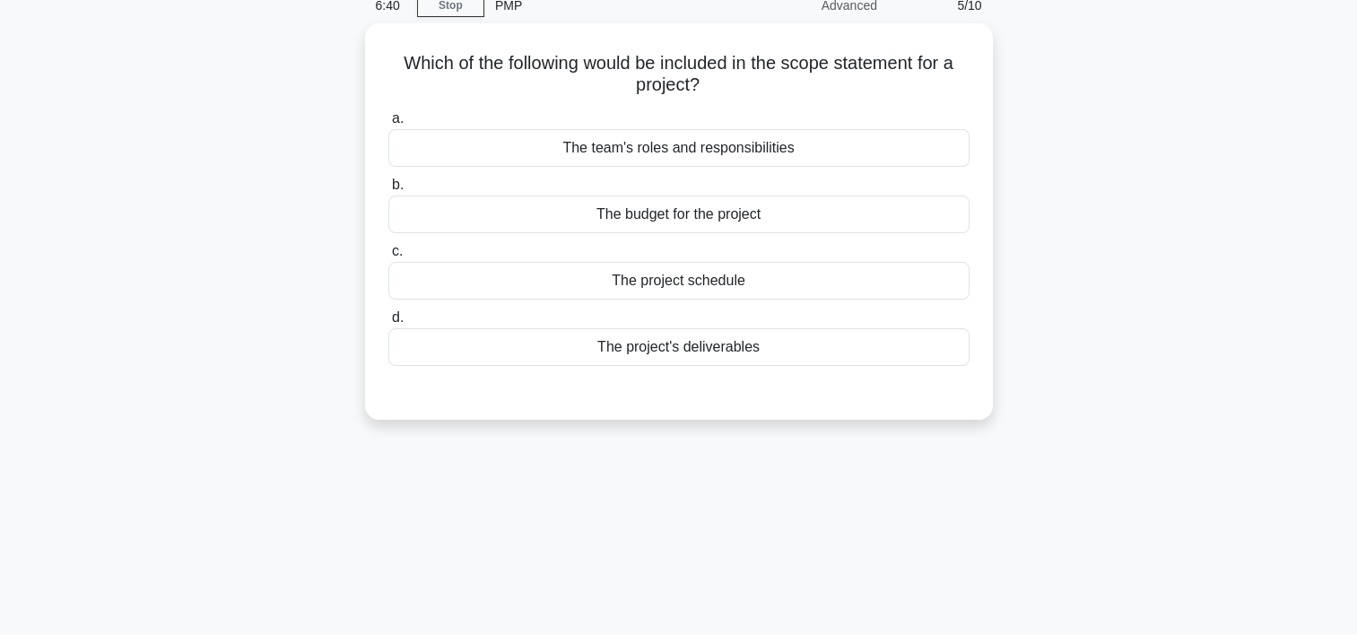
scroll to position [61, 0]
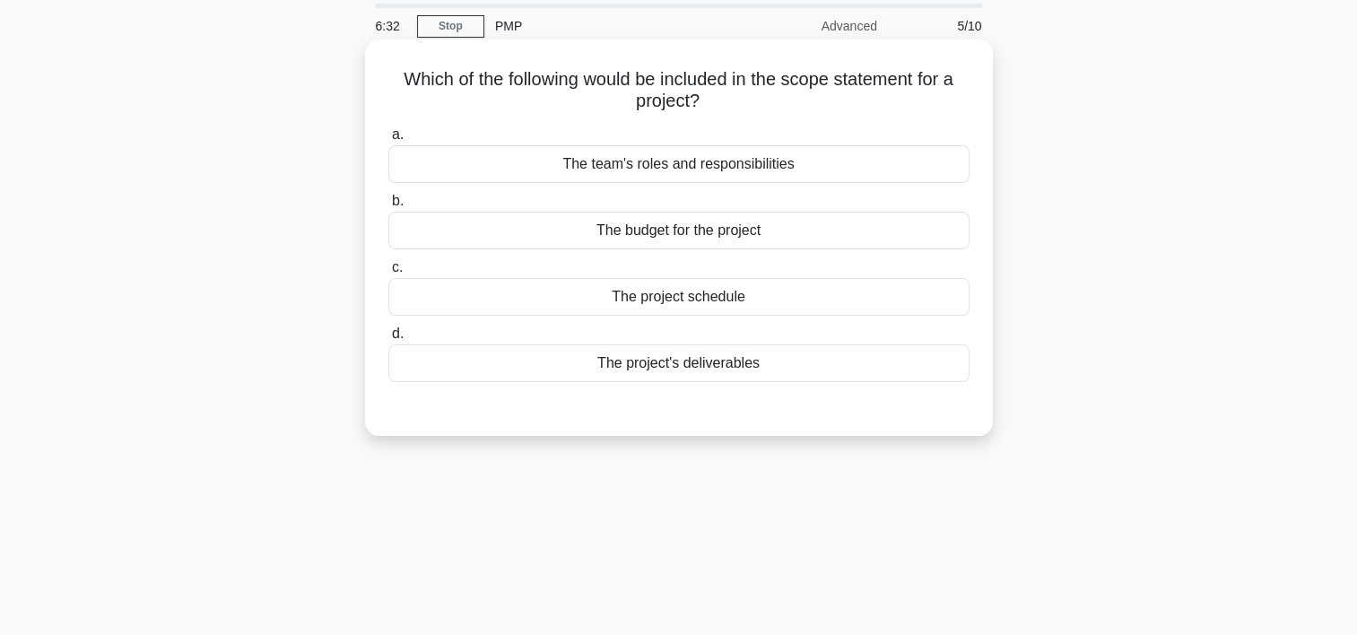
click at [707, 362] on div "The project's deliverables" at bounding box center [678, 363] width 581 height 38
click at [388, 340] on input "d. The project's deliverables" at bounding box center [388, 334] width 0 height 12
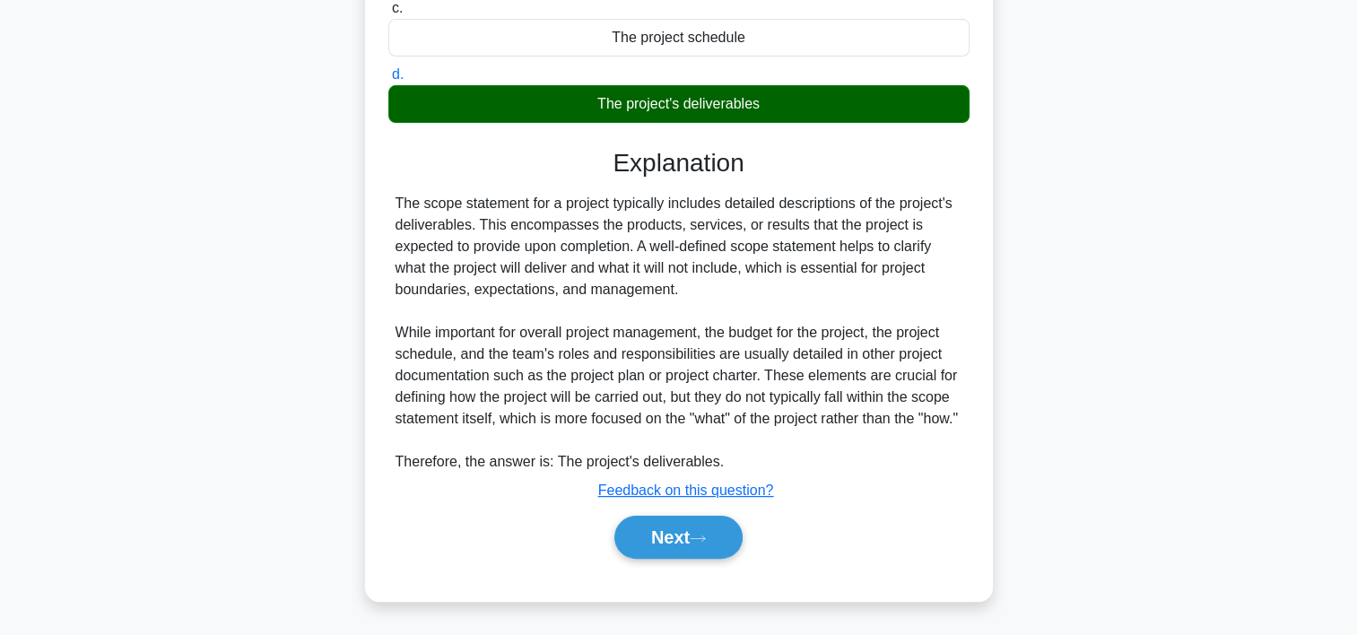
scroll to position [341, 0]
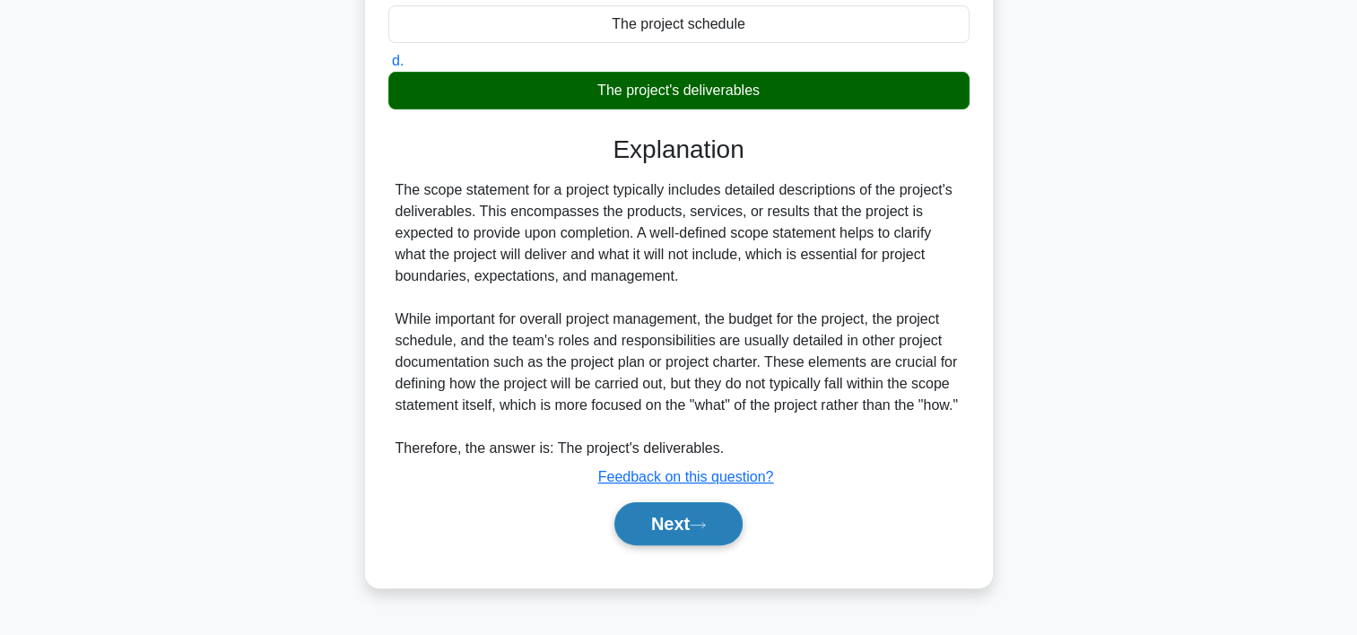
click at [703, 530] on icon at bounding box center [698, 525] width 16 height 10
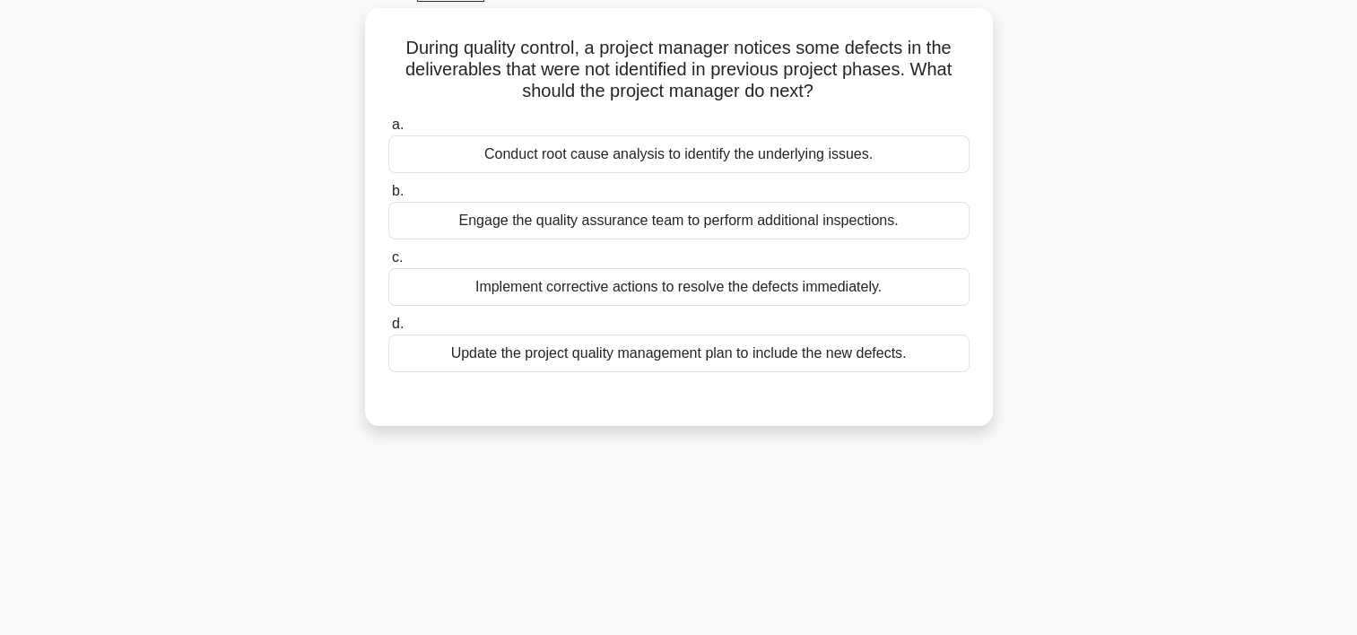
scroll to position [93, 0]
click at [608, 291] on div "Implement corrective actions to resolve the defects immediately." at bounding box center [678, 286] width 581 height 38
click at [388, 263] on input "c. Implement corrective actions to resolve the defects immediately." at bounding box center [388, 257] width 0 height 12
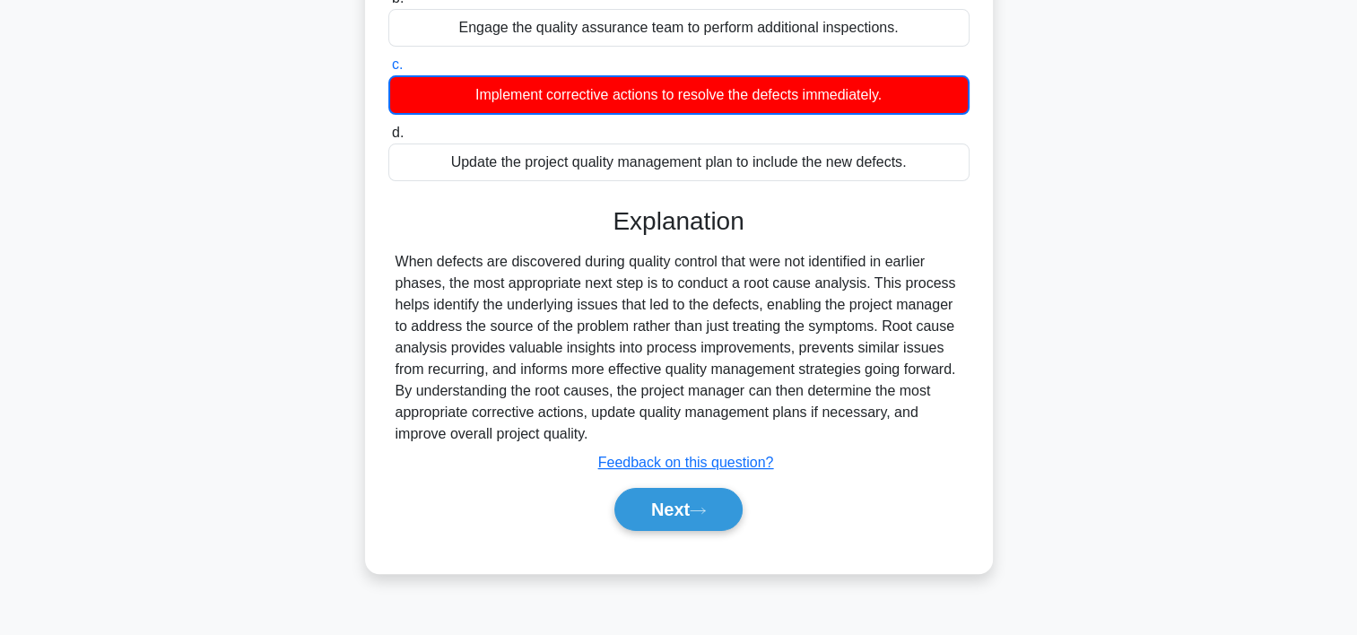
scroll to position [334, 0]
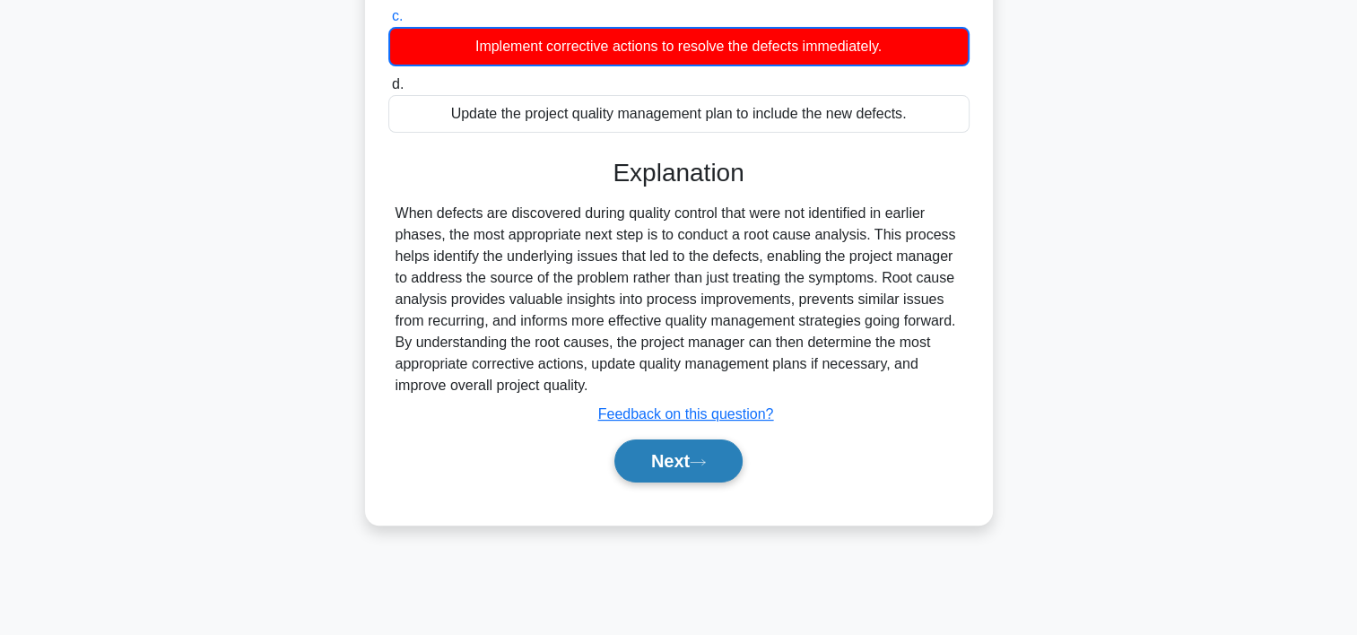
click at [733, 456] on button "Next" at bounding box center [678, 461] width 128 height 43
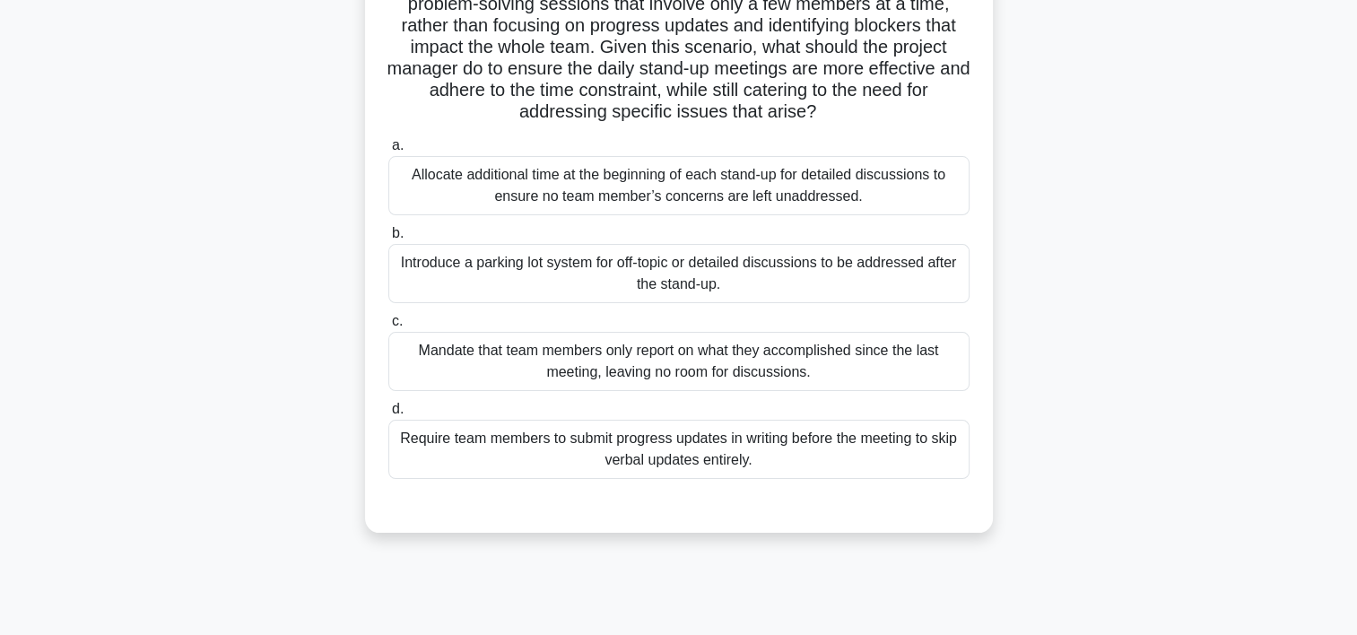
scroll to position [293, 0]
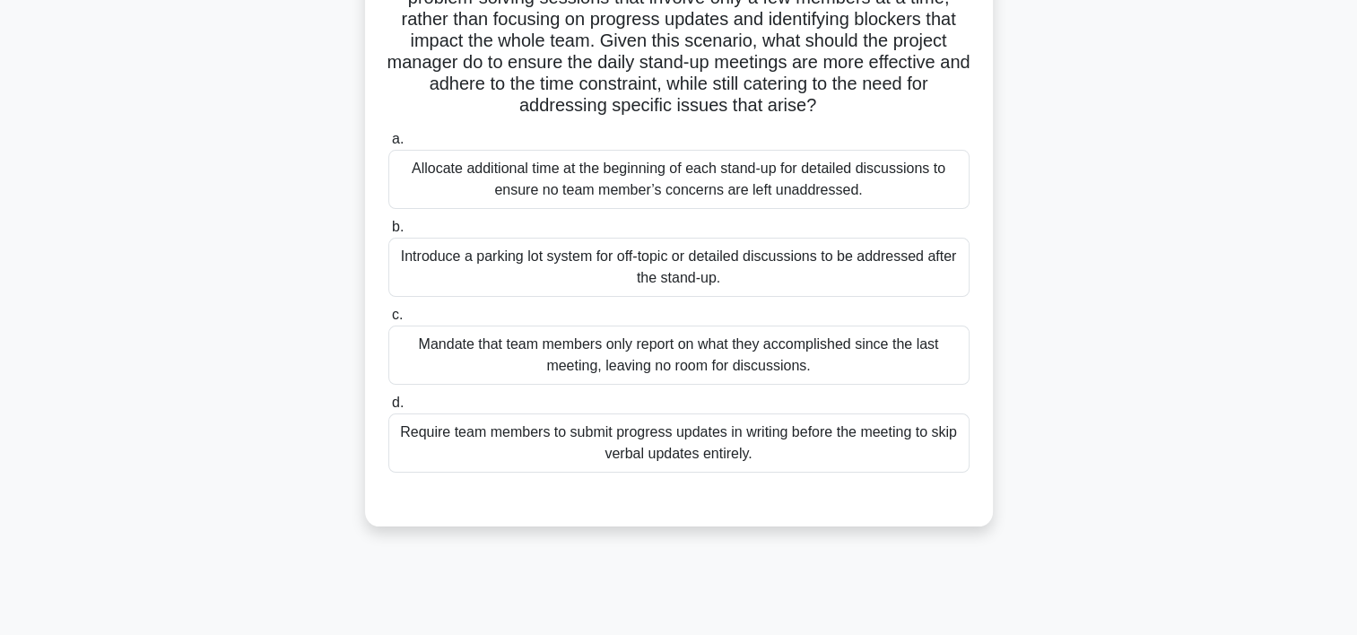
click at [860, 366] on div "Mandate that team members only report on what they accomplished since the last …" at bounding box center [678, 355] width 581 height 59
click at [388, 321] on input "c. Mandate that team members only report on what they accomplished since the la…" at bounding box center [388, 315] width 0 height 12
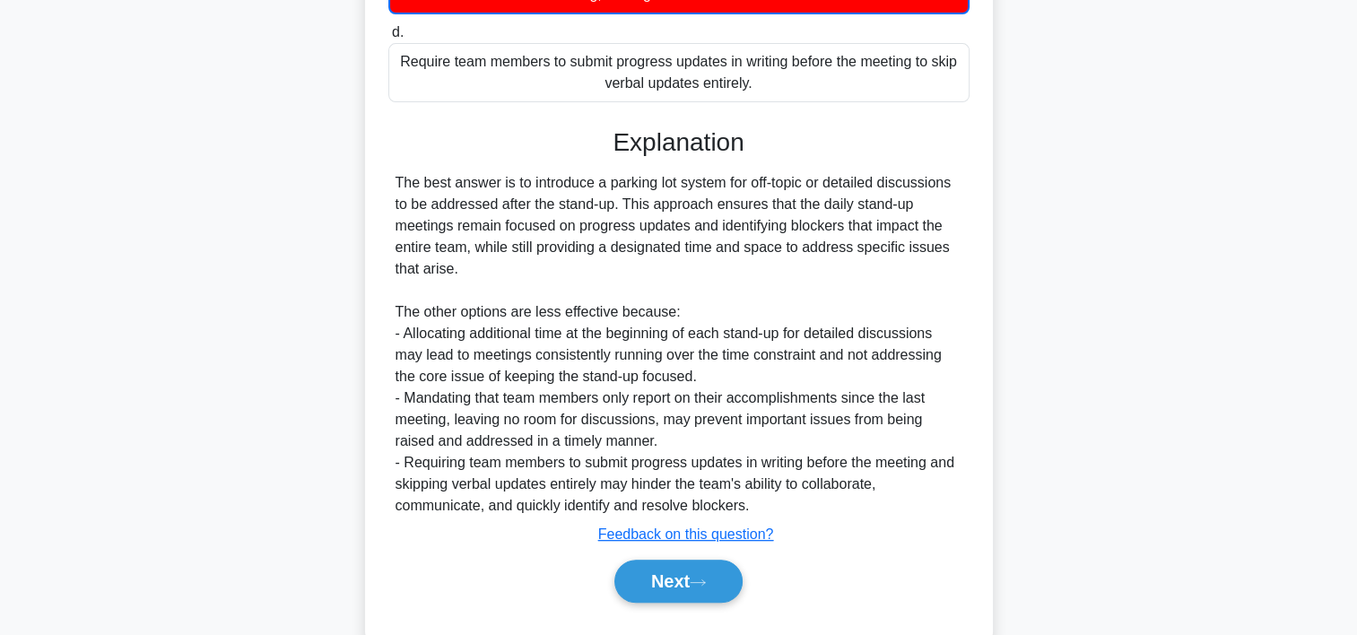
scroll to position [708, 0]
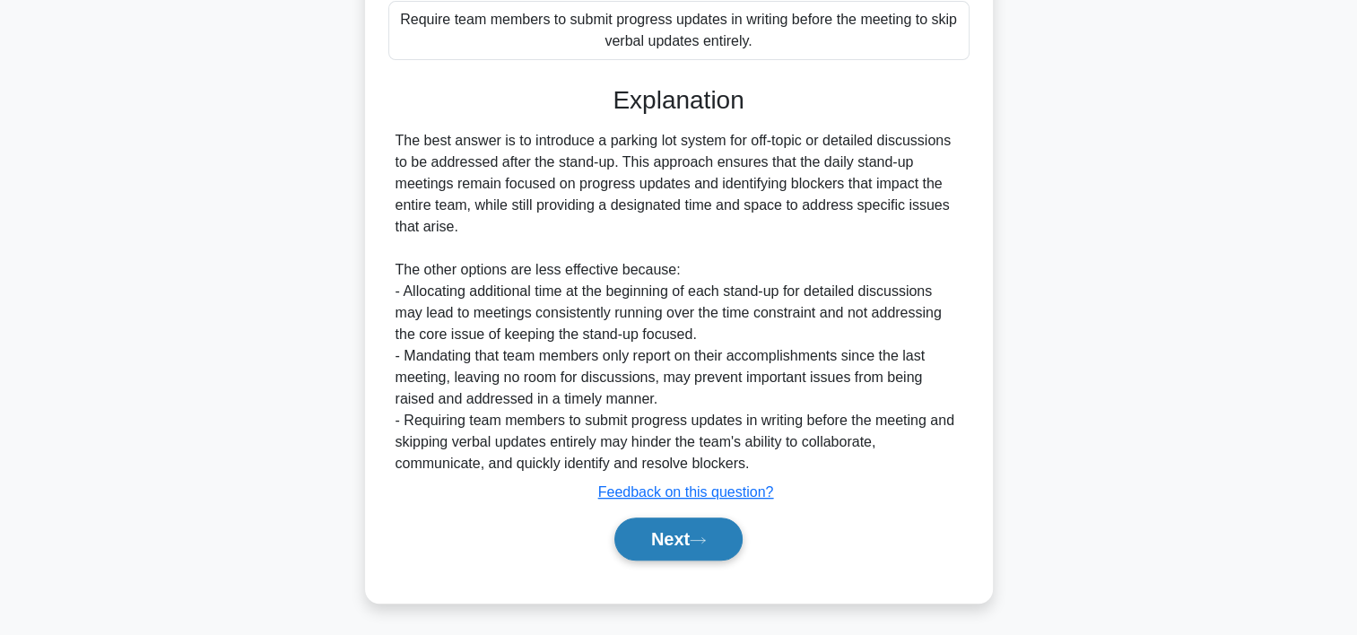
click at [706, 540] on icon at bounding box center [698, 541] width 16 height 10
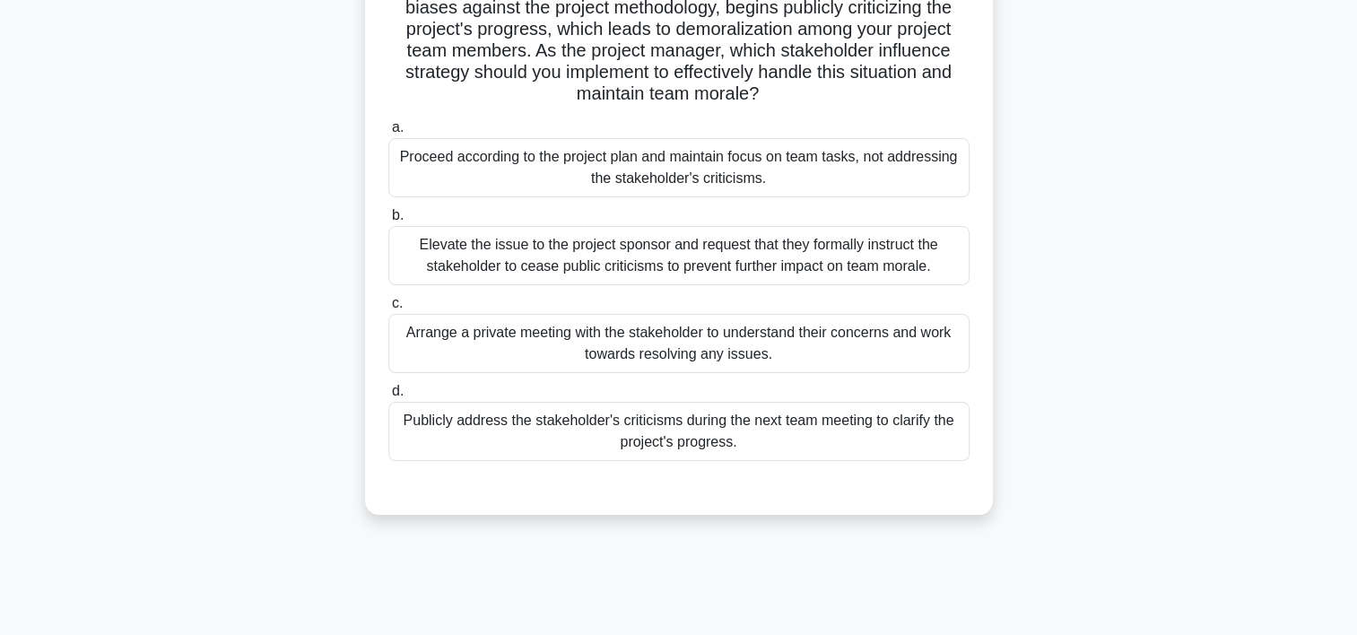
scroll to position [162, 0]
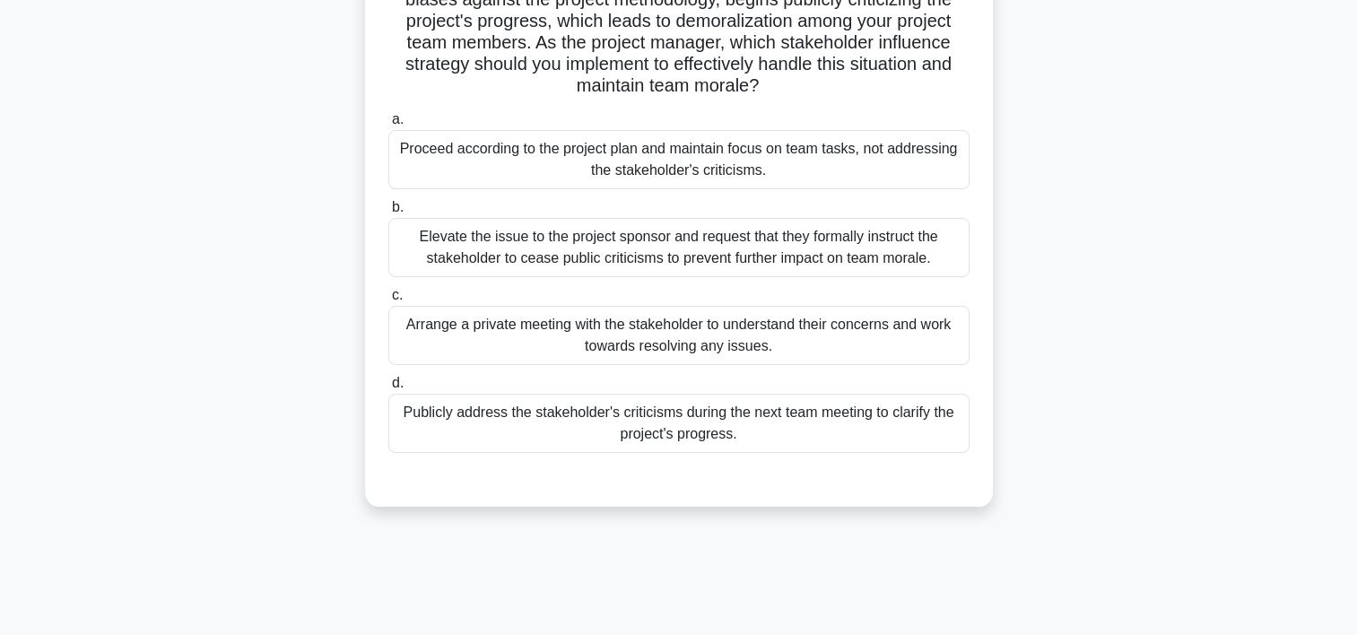
click at [700, 347] on div "Arrange a private meeting with the stakeholder to understand their concerns and…" at bounding box center [678, 335] width 581 height 59
click at [388, 301] on input "c. Arrange a private meeting with the stakeholder to understand their concerns …" at bounding box center [388, 296] width 0 height 12
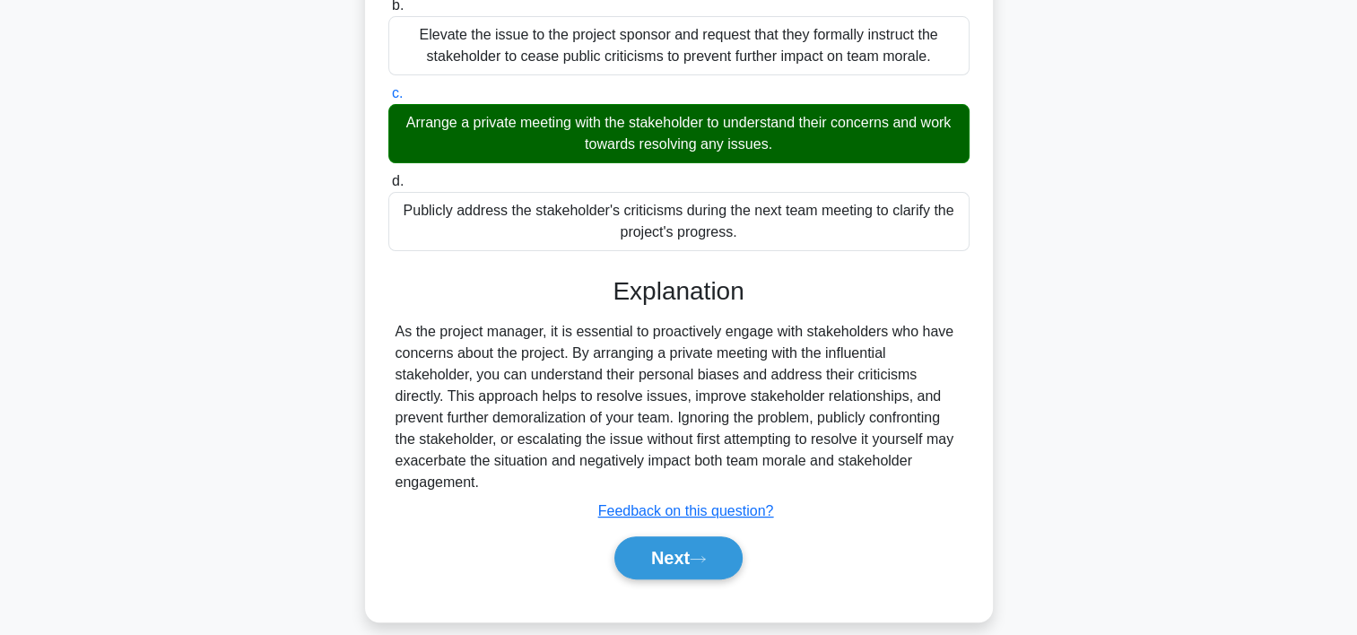
scroll to position [384, 0]
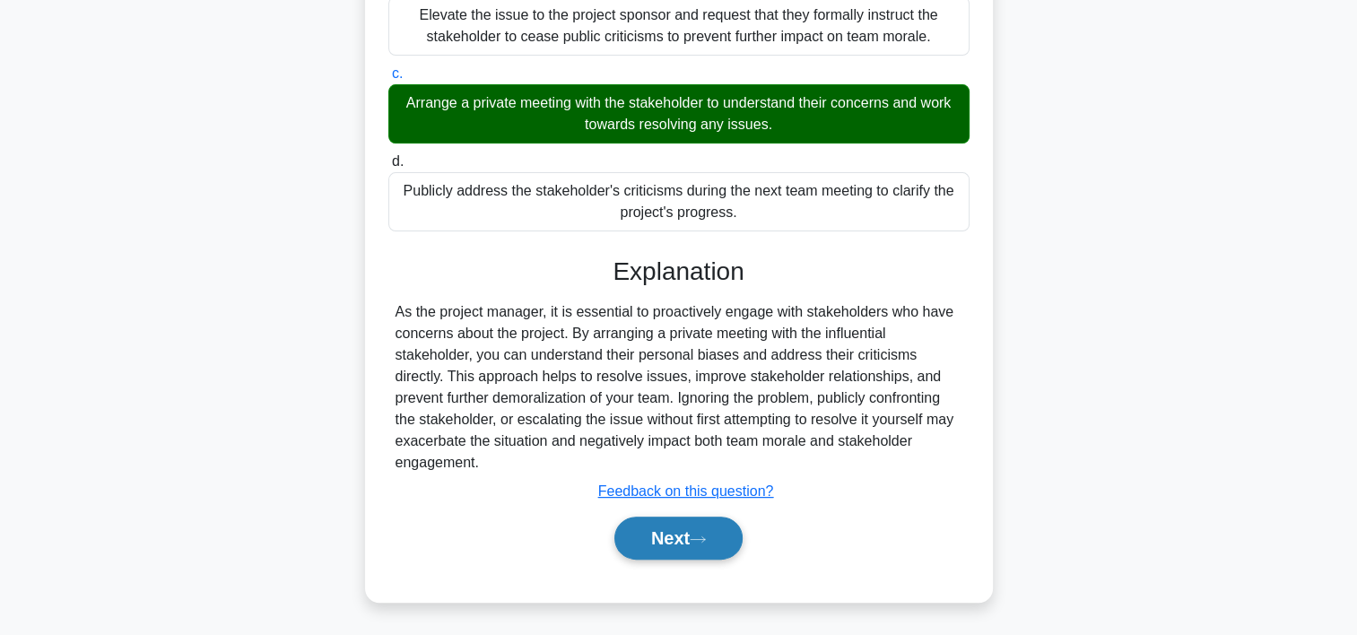
click at [703, 538] on icon at bounding box center [698, 540] width 16 height 10
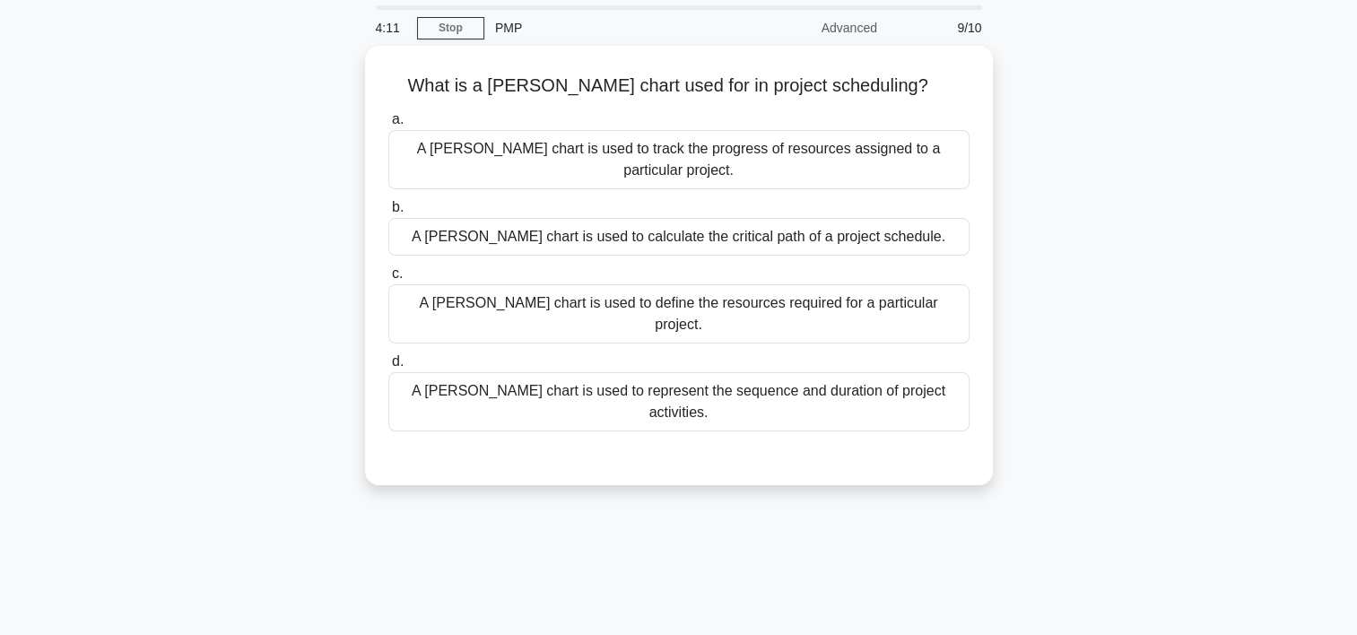
scroll to position [57, 0]
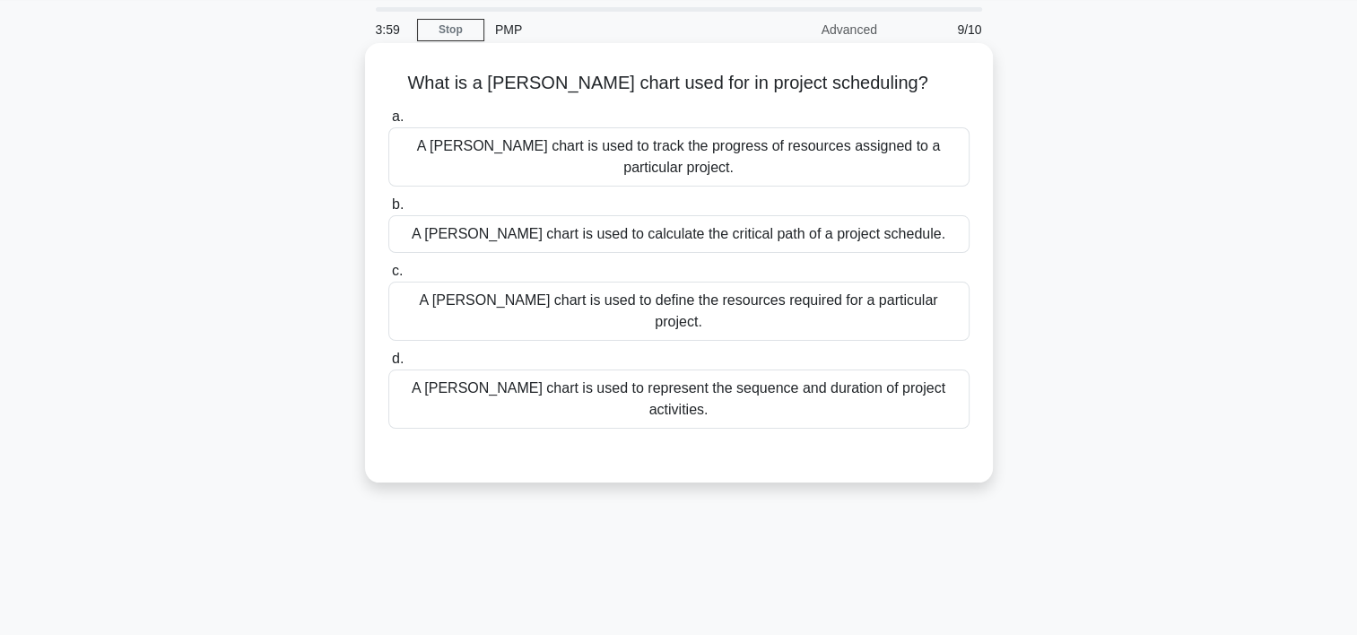
click at [643, 370] on div "A Gantt chart is used to represent the sequence and duration of project activit…" at bounding box center [678, 399] width 581 height 59
click at [388, 353] on input "d. A Gantt chart is used to represent the sequence and duration of project acti…" at bounding box center [388, 359] width 0 height 12
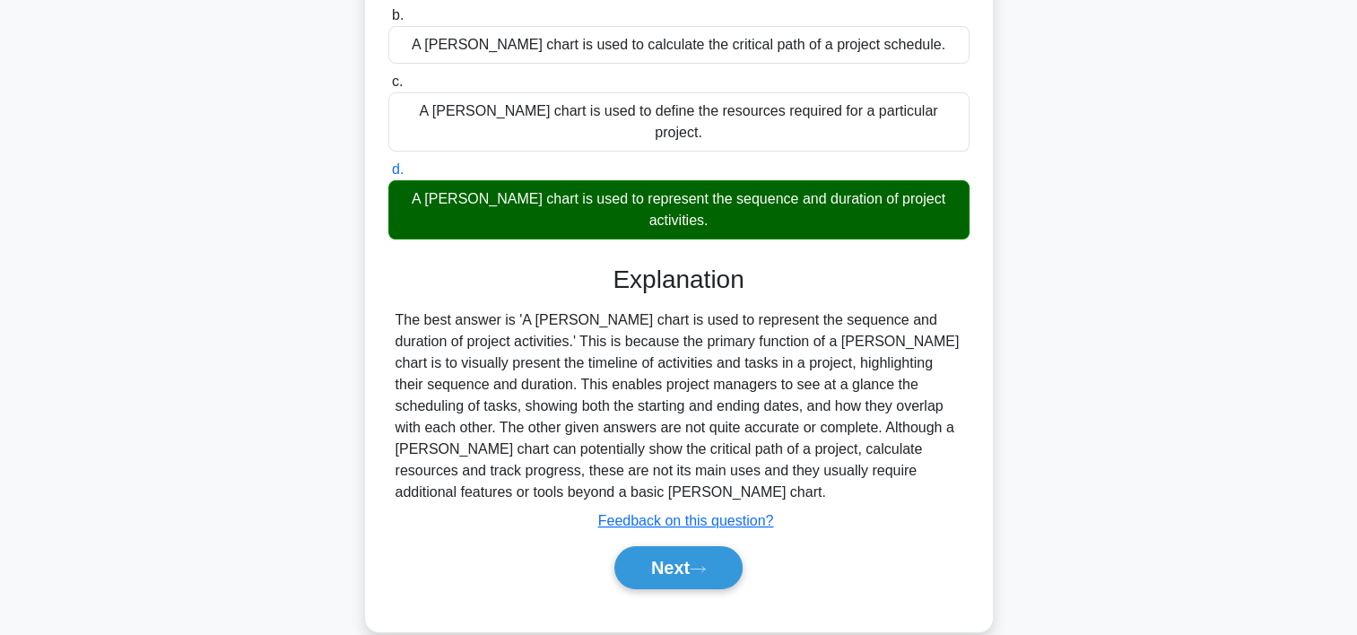
scroll to position [271, 0]
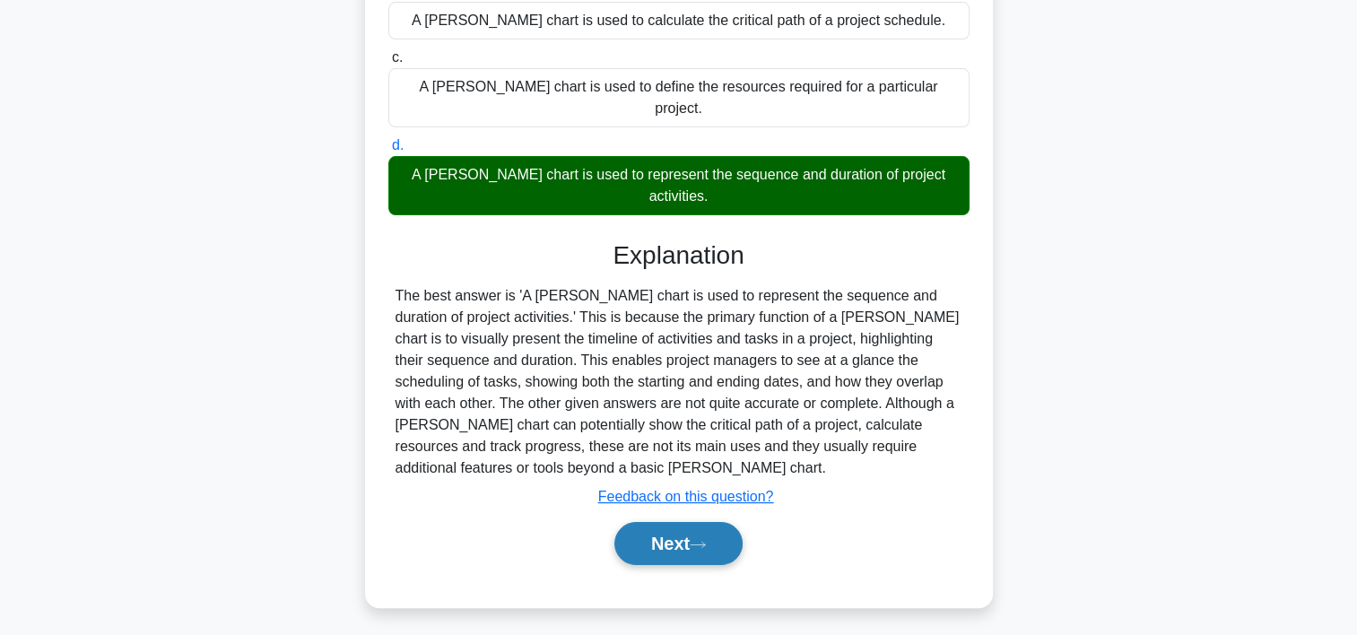
click at [689, 522] on button "Next" at bounding box center [678, 543] width 128 height 43
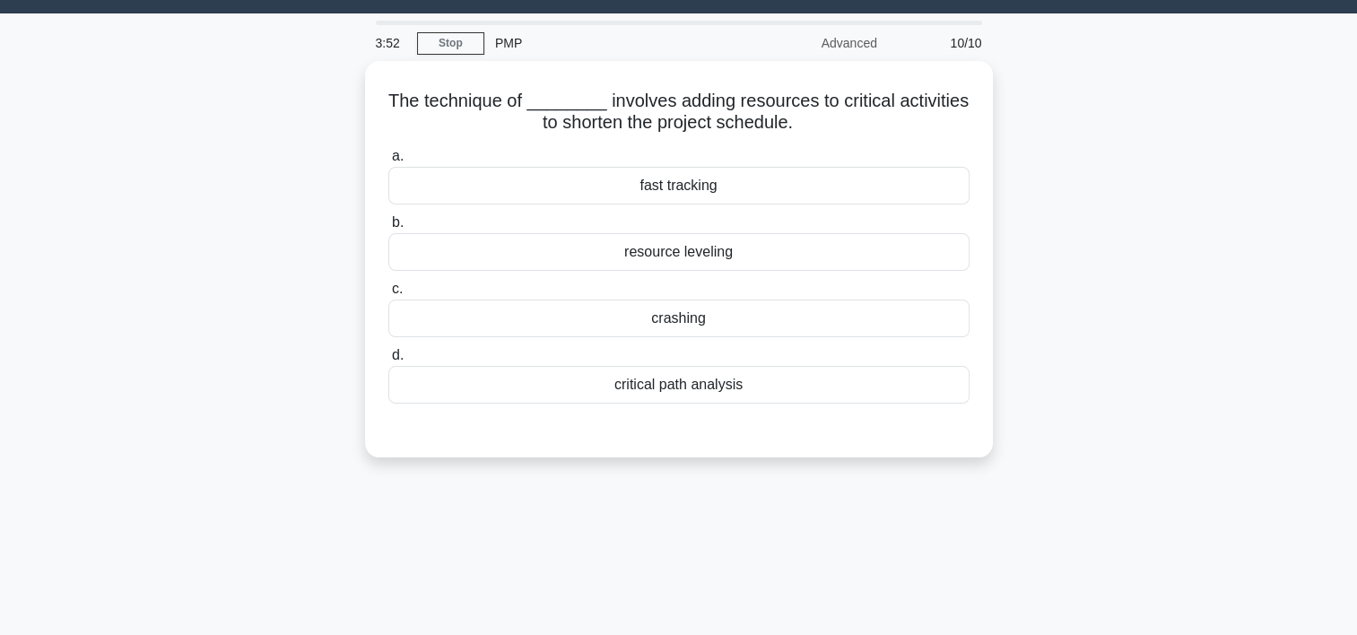
scroll to position [27, 0]
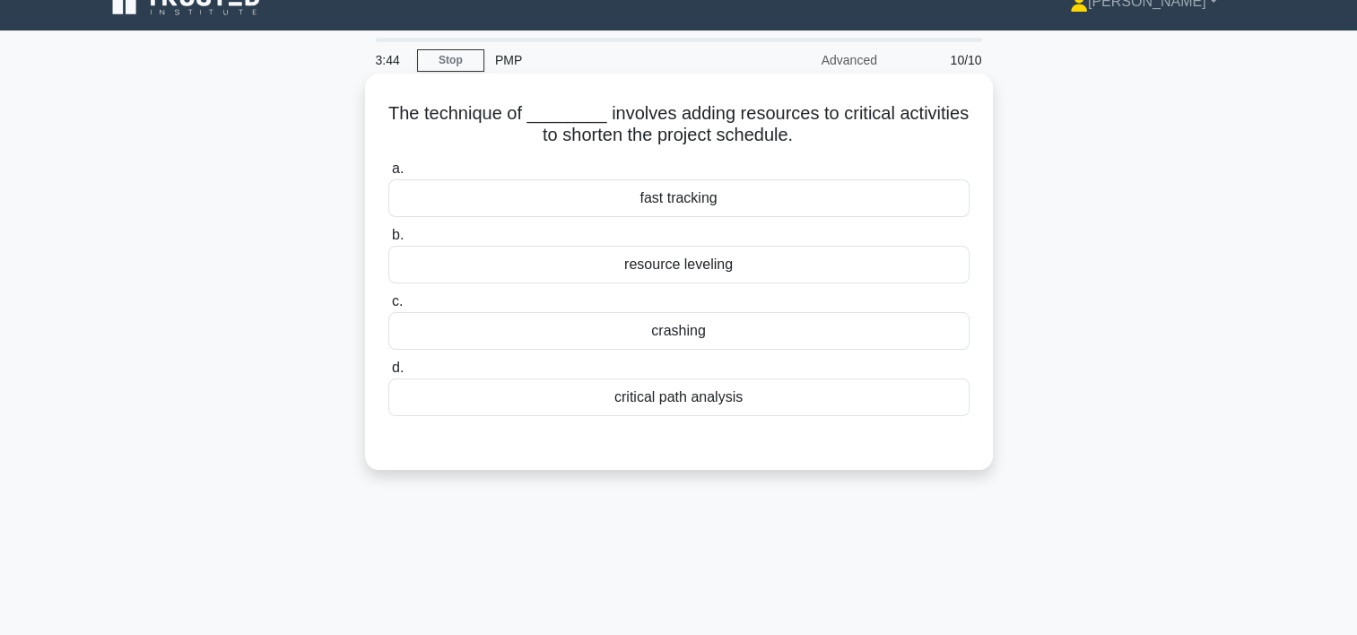
click at [671, 330] on div "crashing" at bounding box center [678, 331] width 581 height 38
click at [388, 308] on input "c. crashing" at bounding box center [388, 302] width 0 height 12
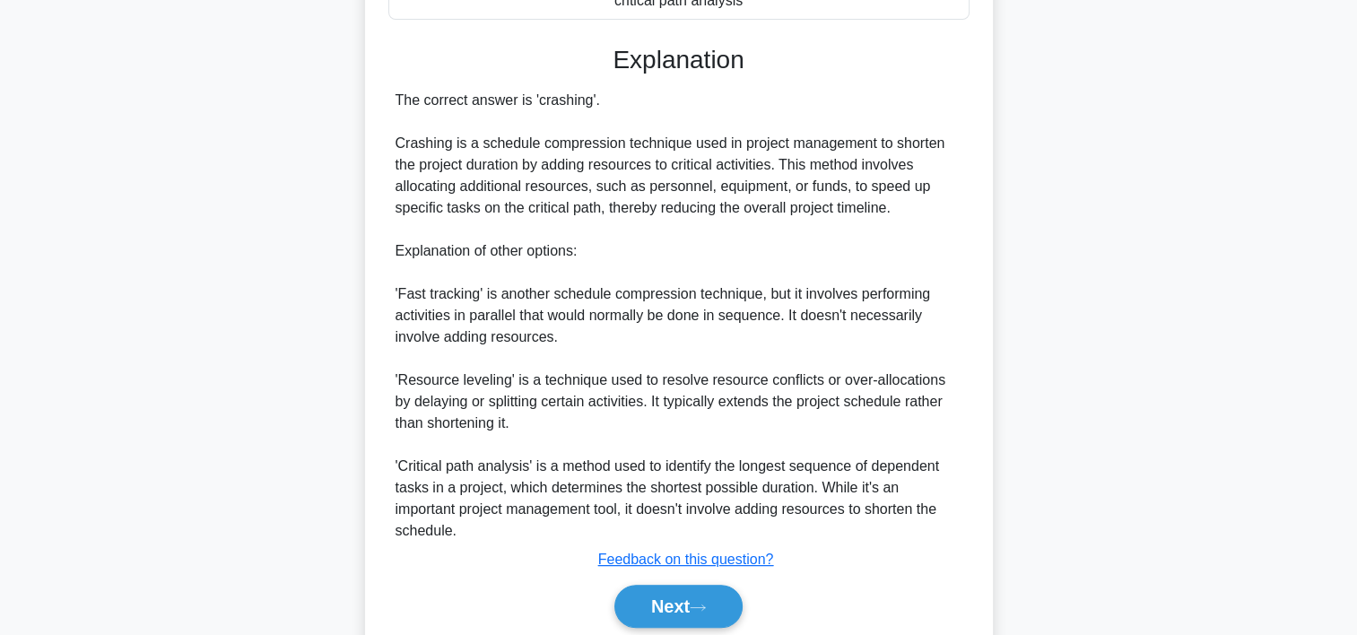
scroll to position [492, 0]
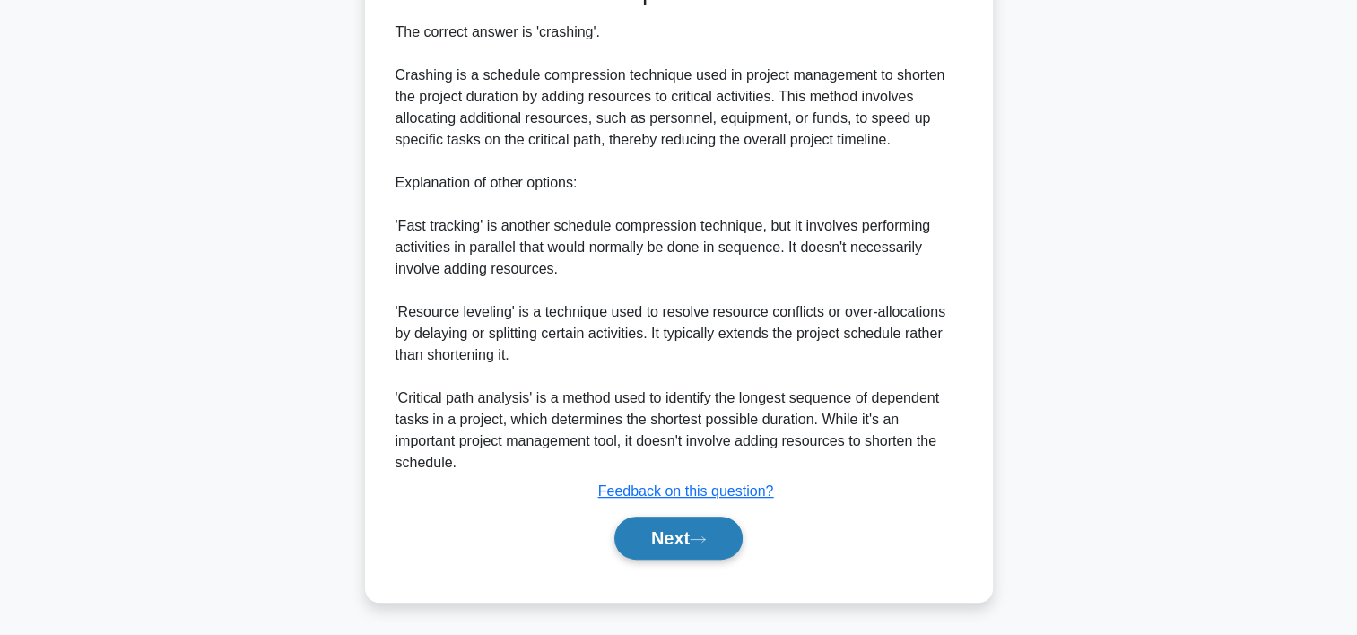
click at [693, 538] on button "Next" at bounding box center [678, 538] width 128 height 43
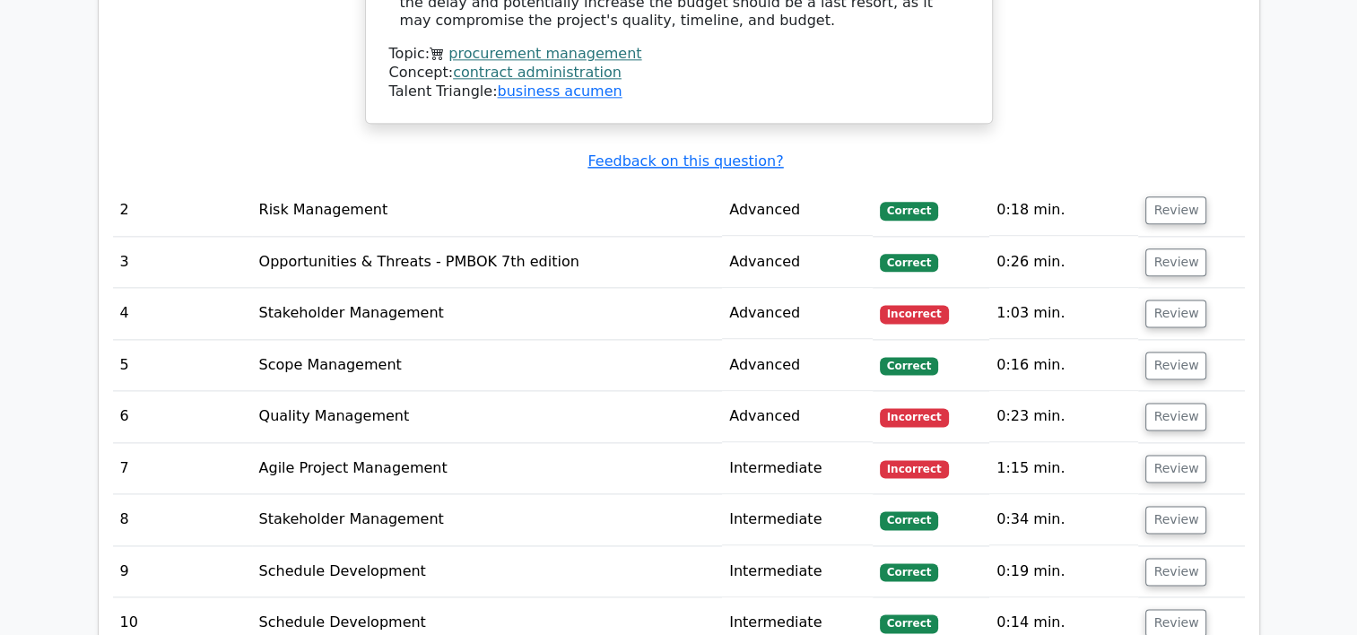
scroll to position [2336, 0]
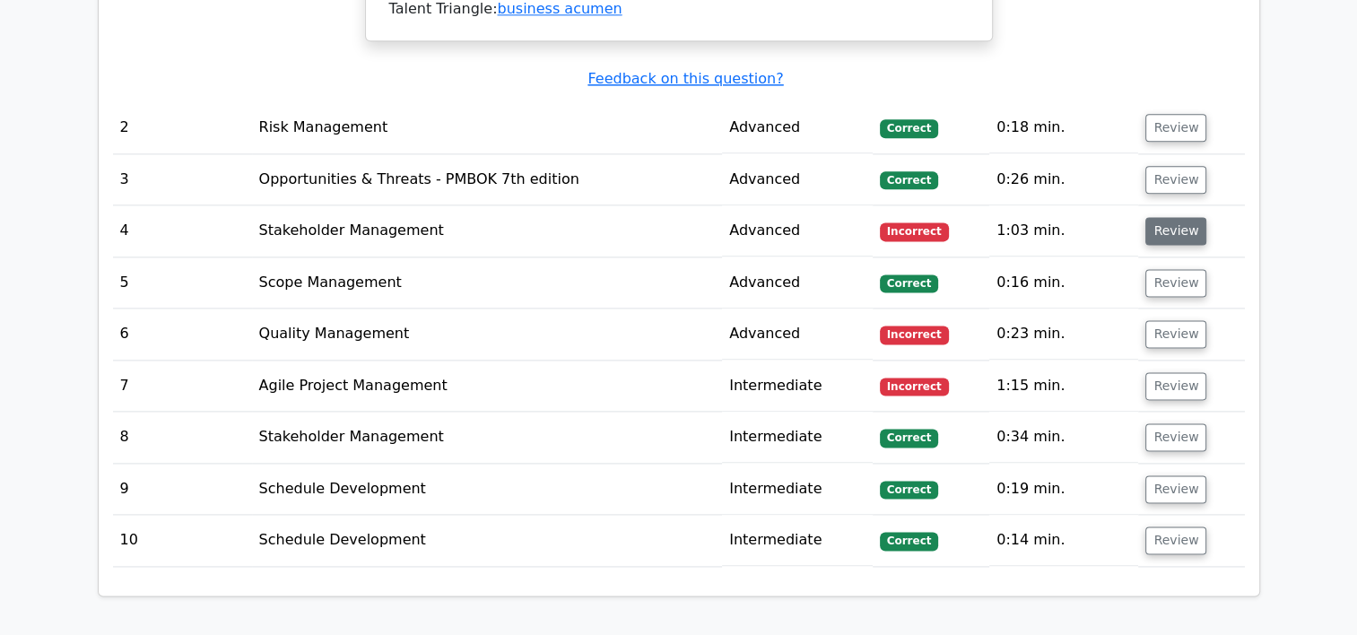
click at [1181, 217] on button "Review" at bounding box center [1176, 231] width 61 height 28
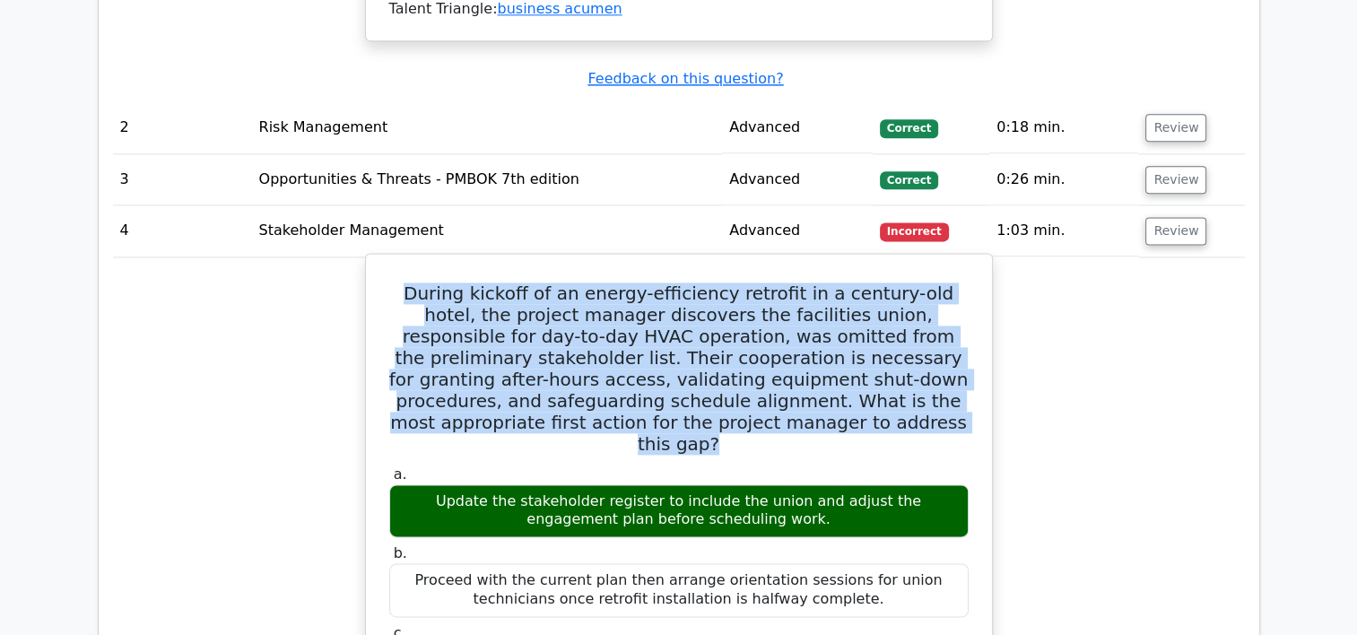
drag, startPoint x: 405, startPoint y: 187, endPoint x: 832, endPoint y: 309, distance: 444.3
click at [832, 309] on h5 "During kickoff of an energy-efficiency retrofit in a century-old hotel, the pro…" at bounding box center [679, 369] width 583 height 172
drag, startPoint x: 832, startPoint y: 309, endPoint x: 691, endPoint y: 261, distance: 148.9
copy h5 "During kickoff of an energy-efficiency retrofit in a century-old hotel, the pro…"
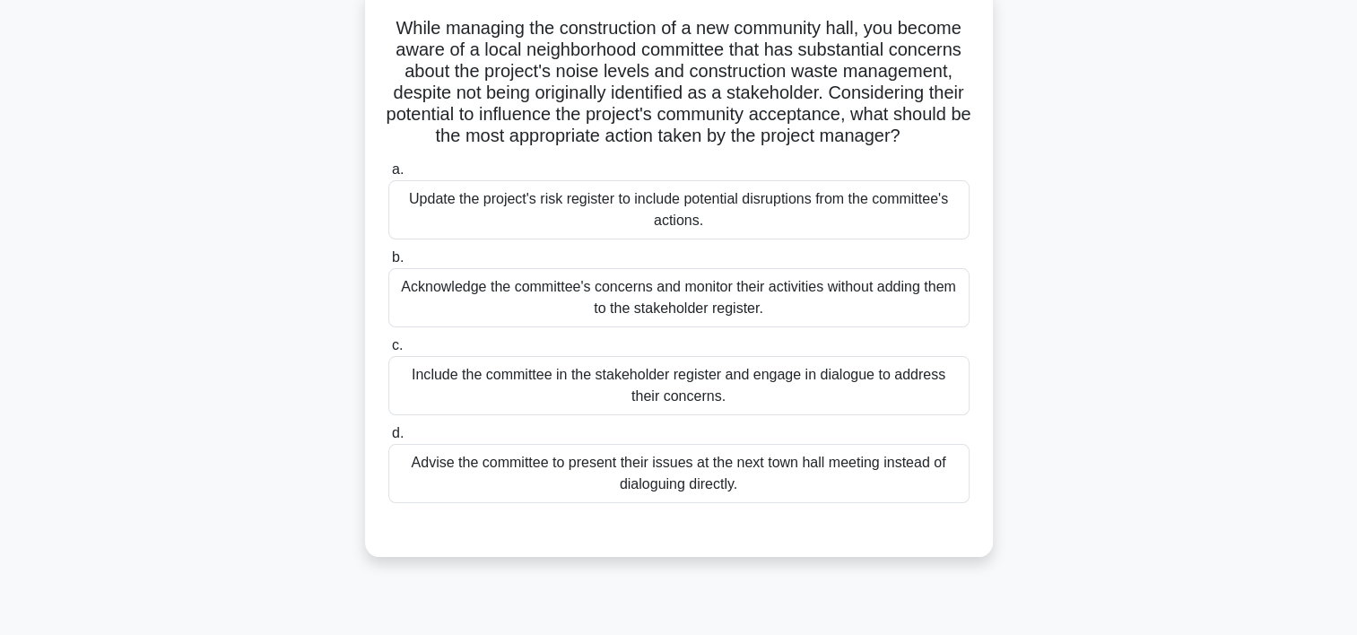
scroll to position [118, 0]
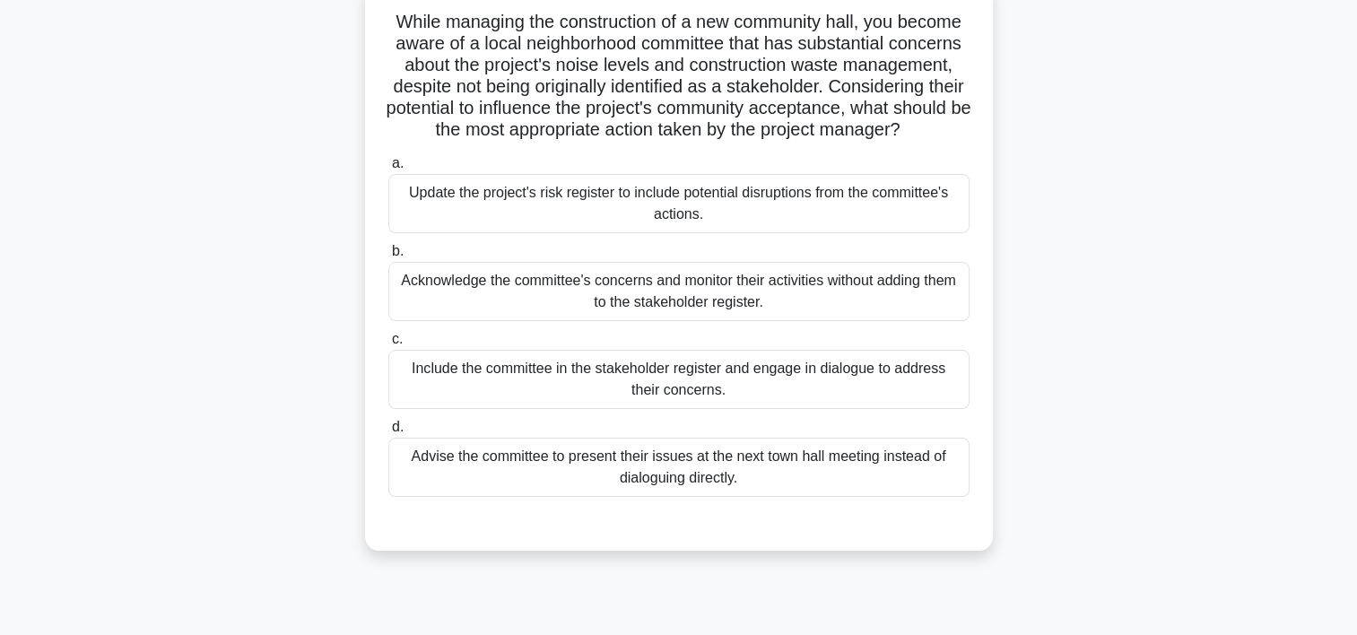
click at [825, 306] on div "Acknowledge the committee's concerns and monitor their activities without addin…" at bounding box center [678, 291] width 581 height 59
click at [388, 257] on input "b. Acknowledge the committee's concerns and monitor their activities without ad…" at bounding box center [388, 252] width 0 height 12
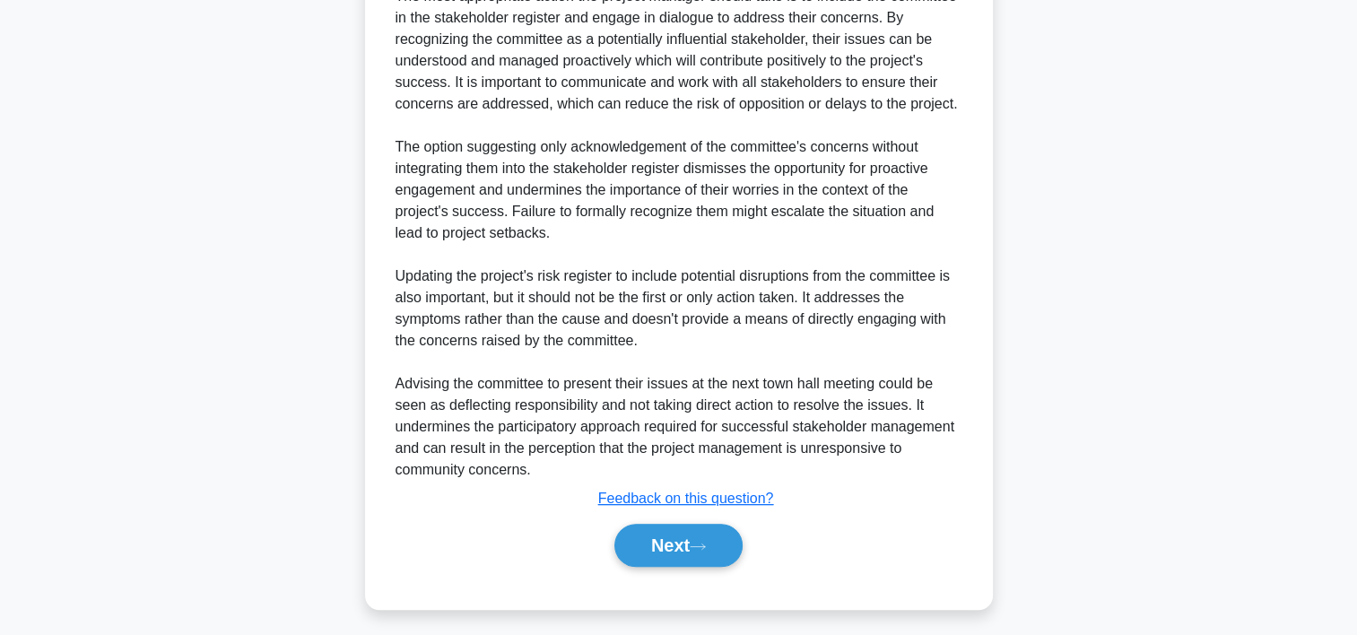
scroll to position [729, 0]
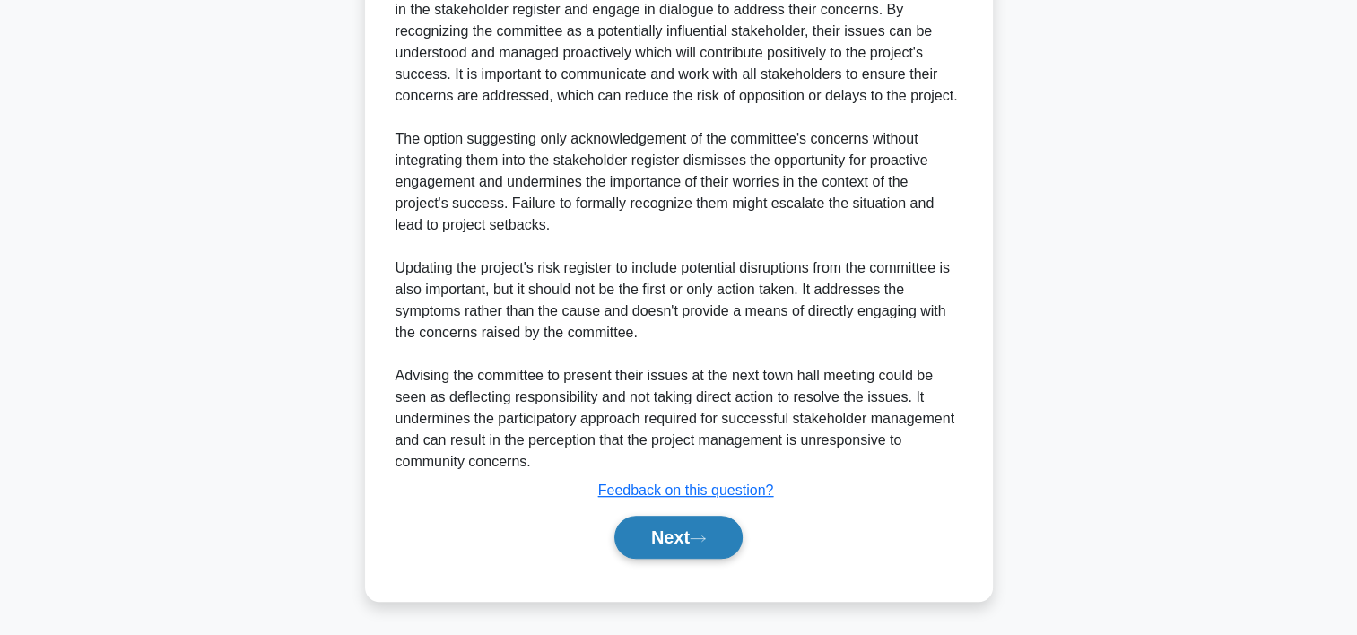
click at [706, 544] on button "Next" at bounding box center [678, 537] width 128 height 43
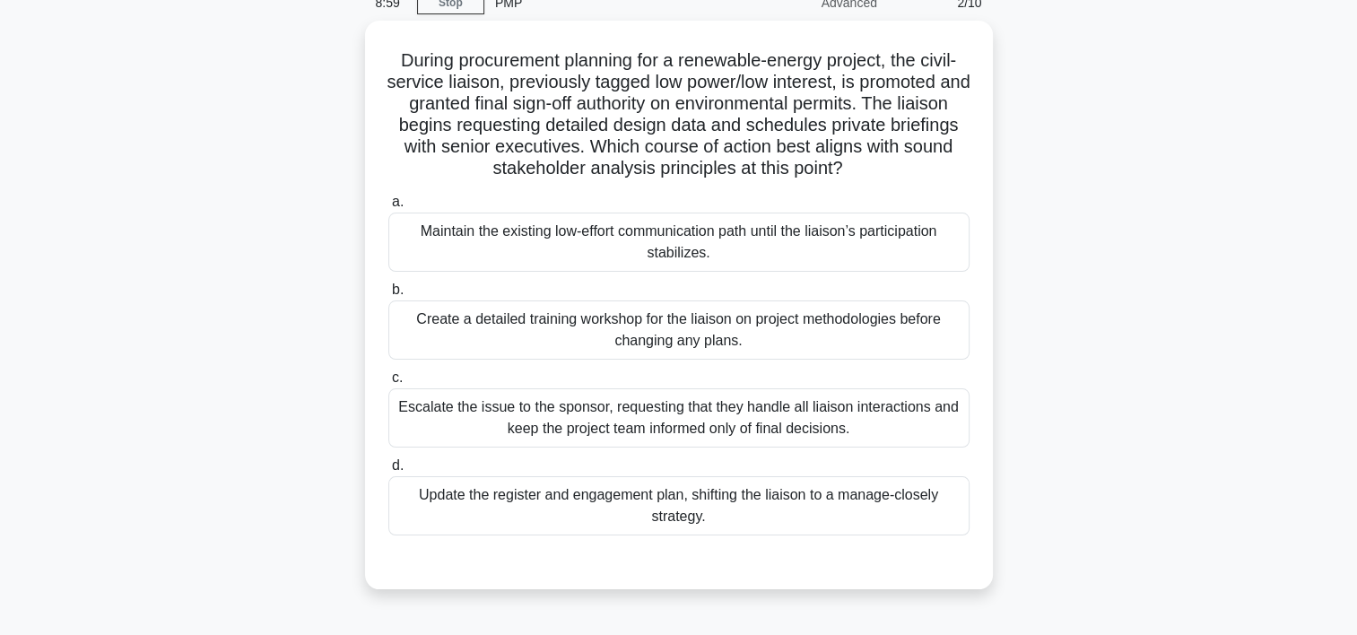
scroll to position [61, 0]
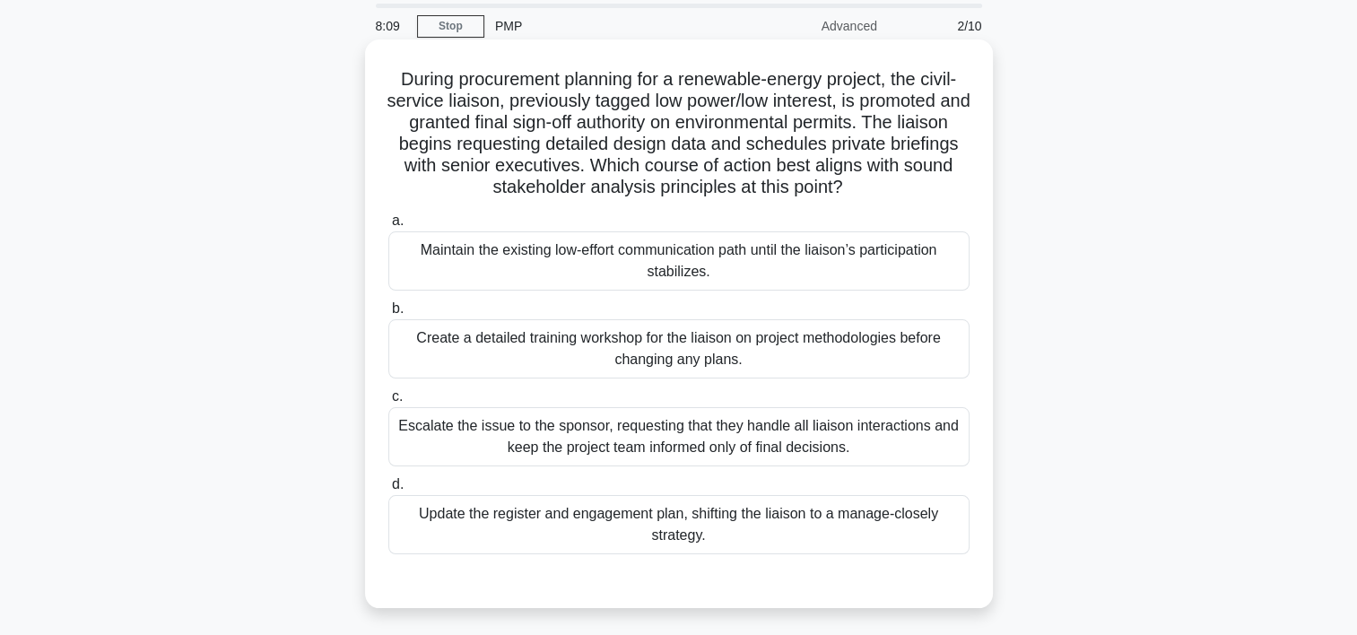
click at [718, 530] on div "Update the register and engagement plan, shifting the liaison to a manage-close…" at bounding box center [678, 524] width 581 height 59
click at [388, 491] on input "d. Update the register and engagement plan, shifting the liaison to a manage-cl…" at bounding box center [388, 485] width 0 height 12
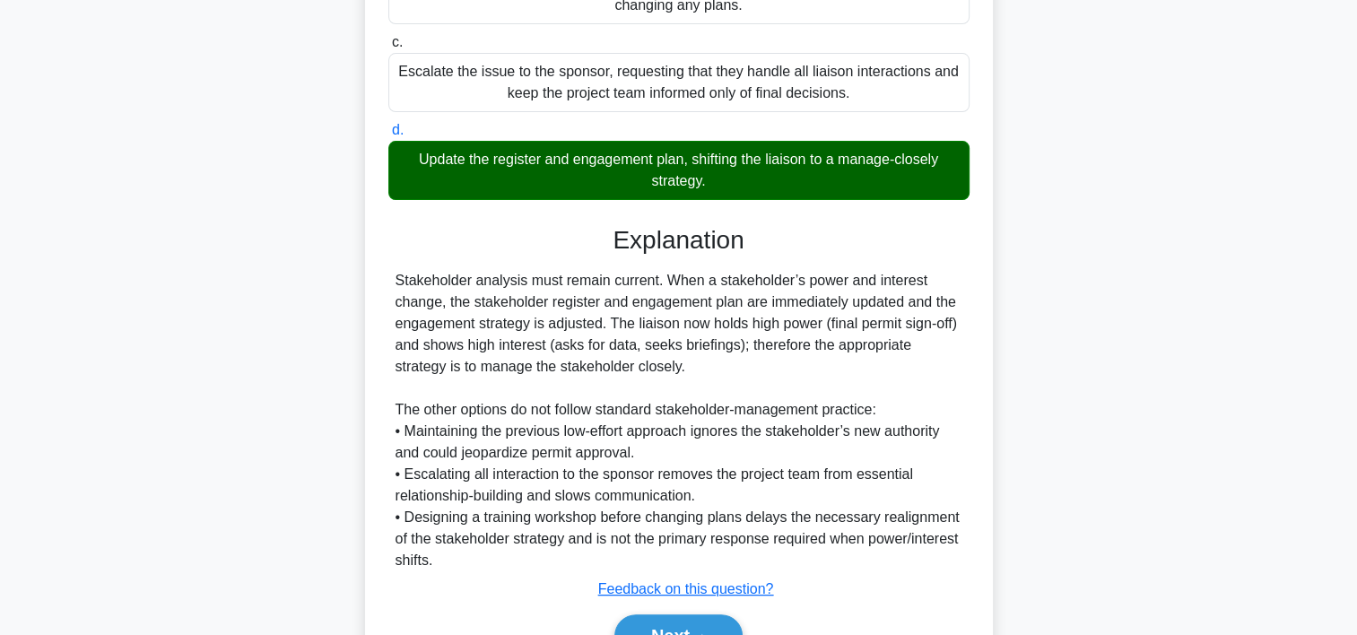
scroll to position [513, 0]
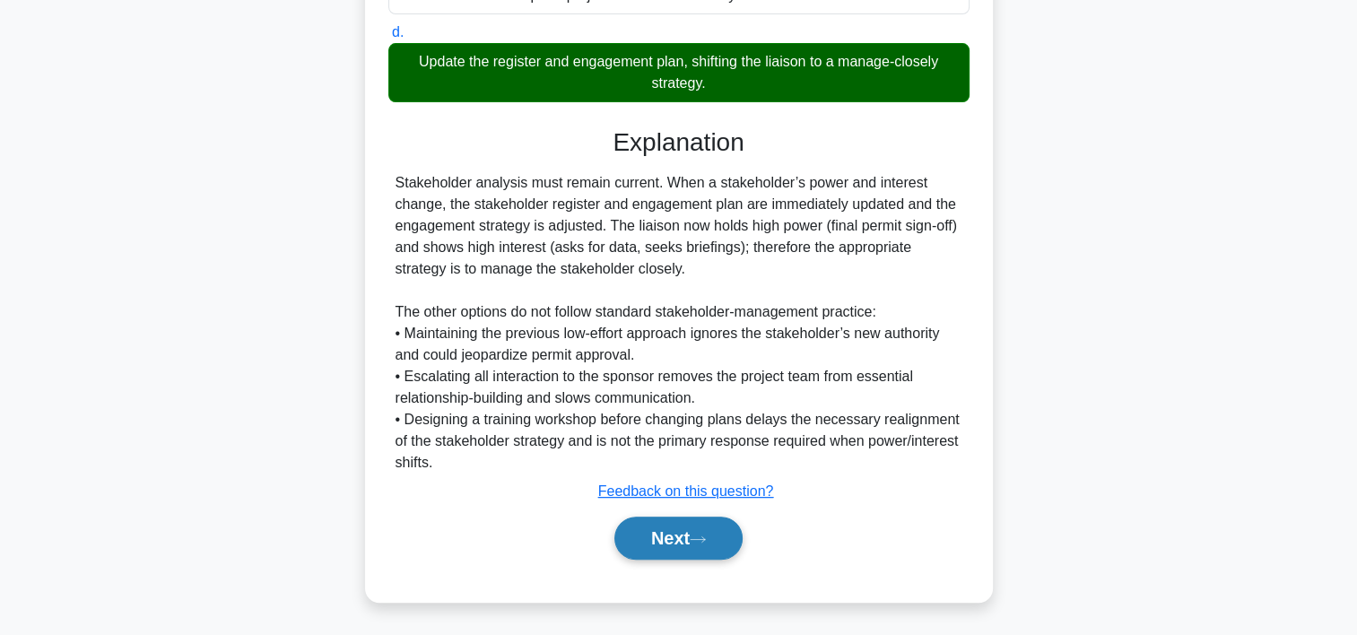
click at [651, 527] on button "Next" at bounding box center [678, 538] width 128 height 43
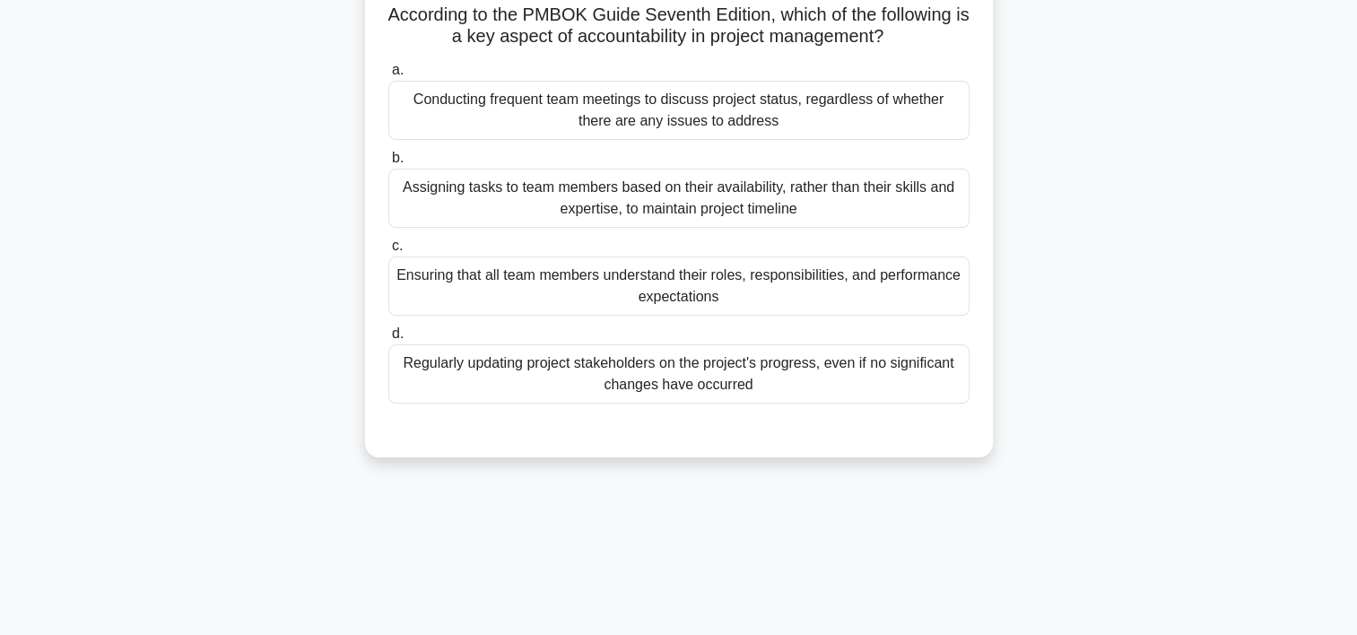
scroll to position [128, 0]
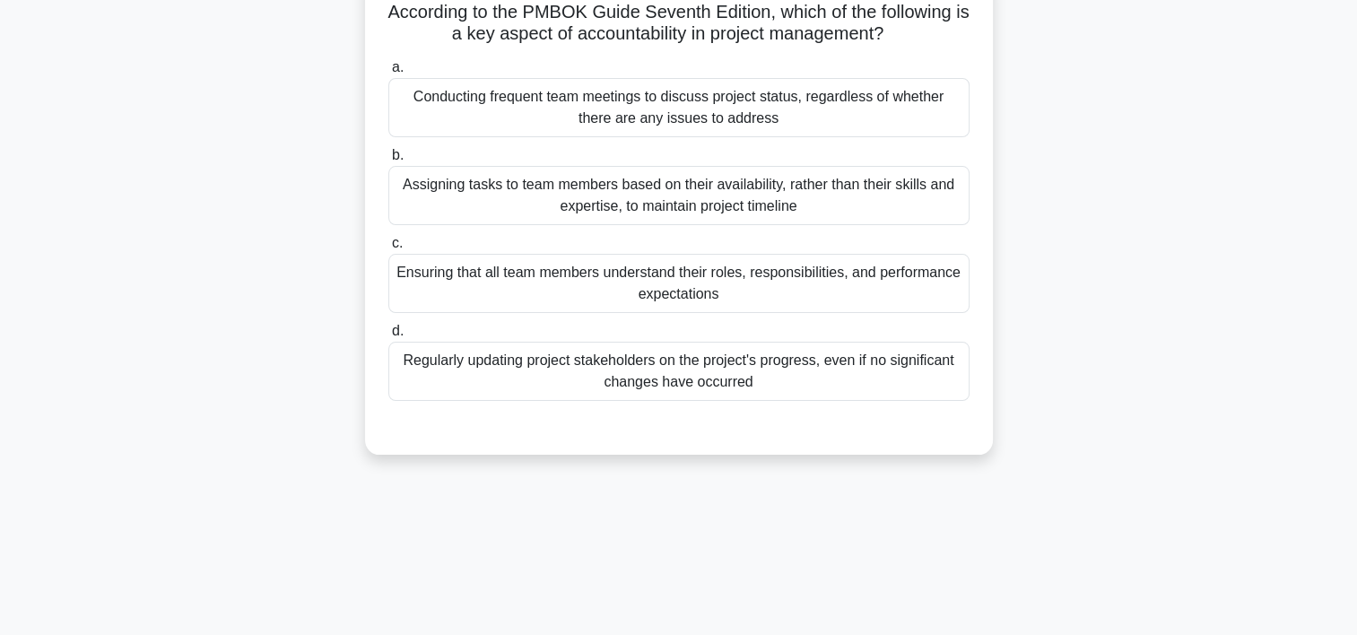
click at [726, 102] on div "Conducting frequent team meetings to discuss project status, regardless of whet…" at bounding box center [678, 107] width 581 height 59
click at [388, 74] on input "a. Conducting frequent team meetings to discuss project status, regardless of w…" at bounding box center [388, 68] width 0 height 12
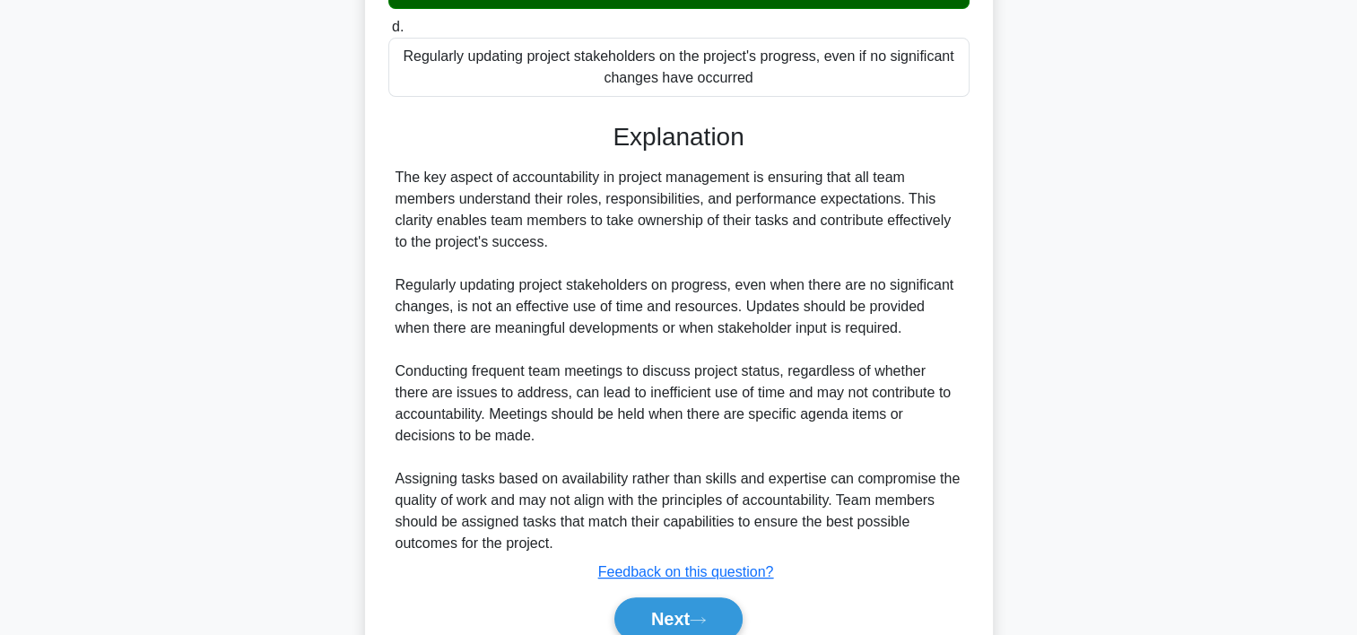
scroll to position [514, 0]
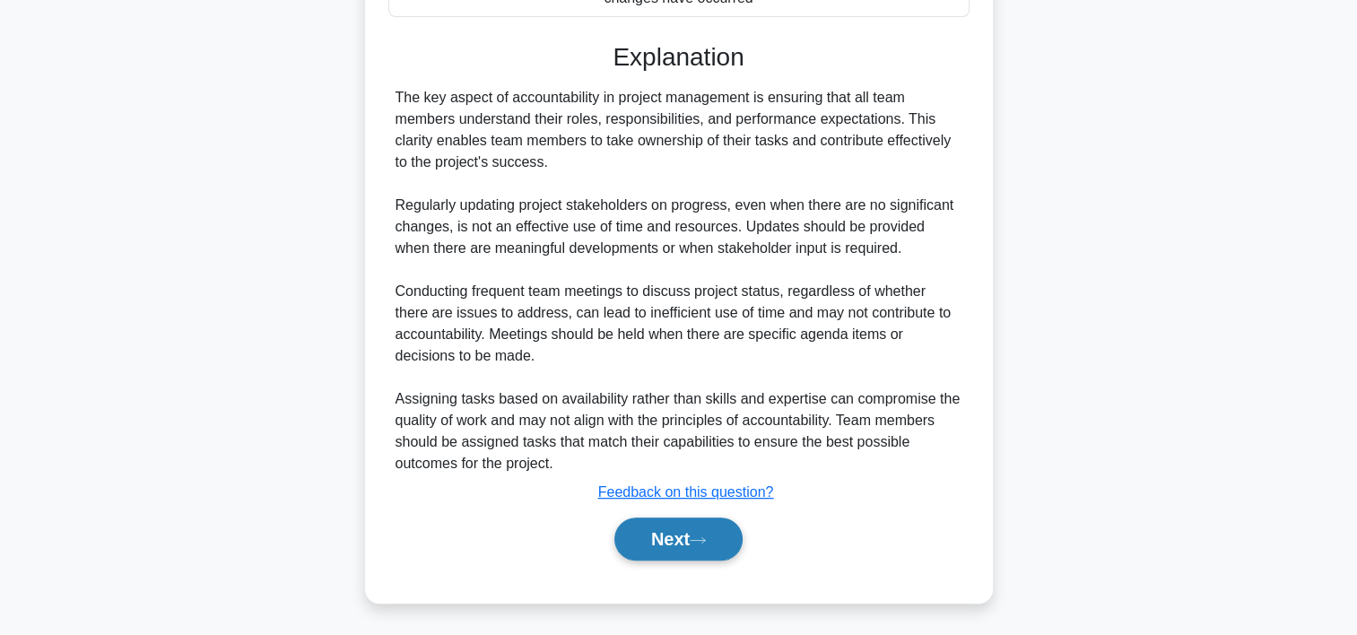
click at [670, 545] on button "Next" at bounding box center [678, 539] width 128 height 43
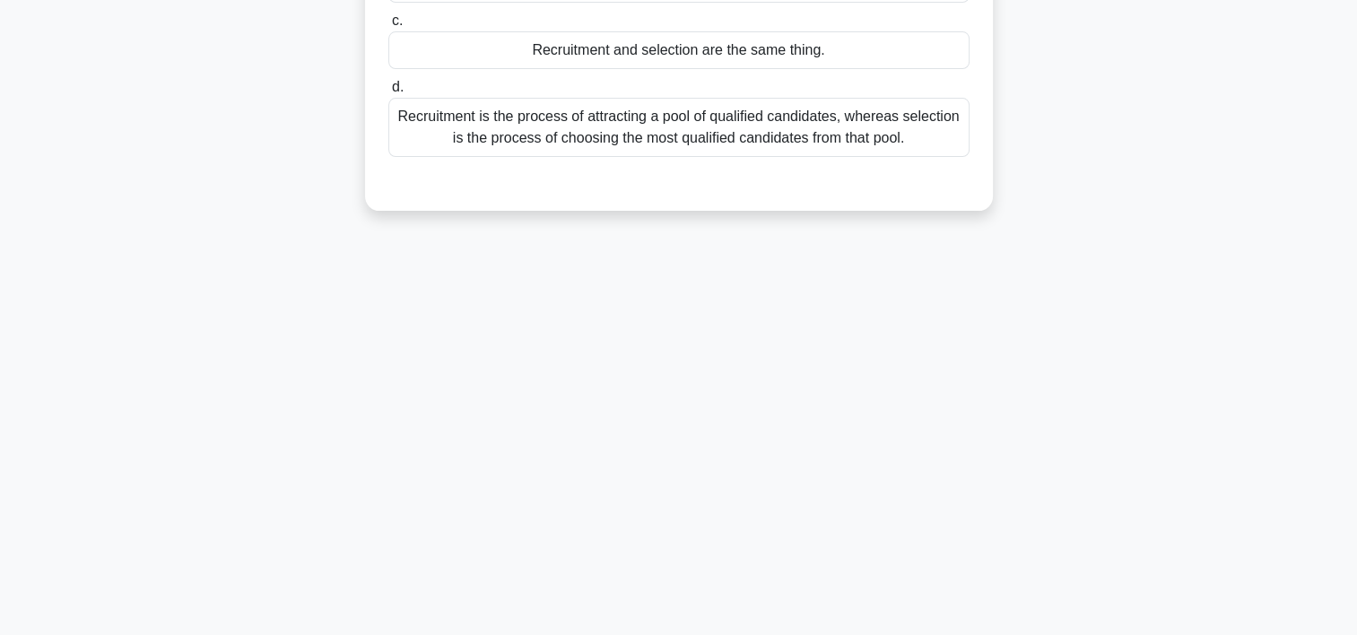
scroll to position [309, 0]
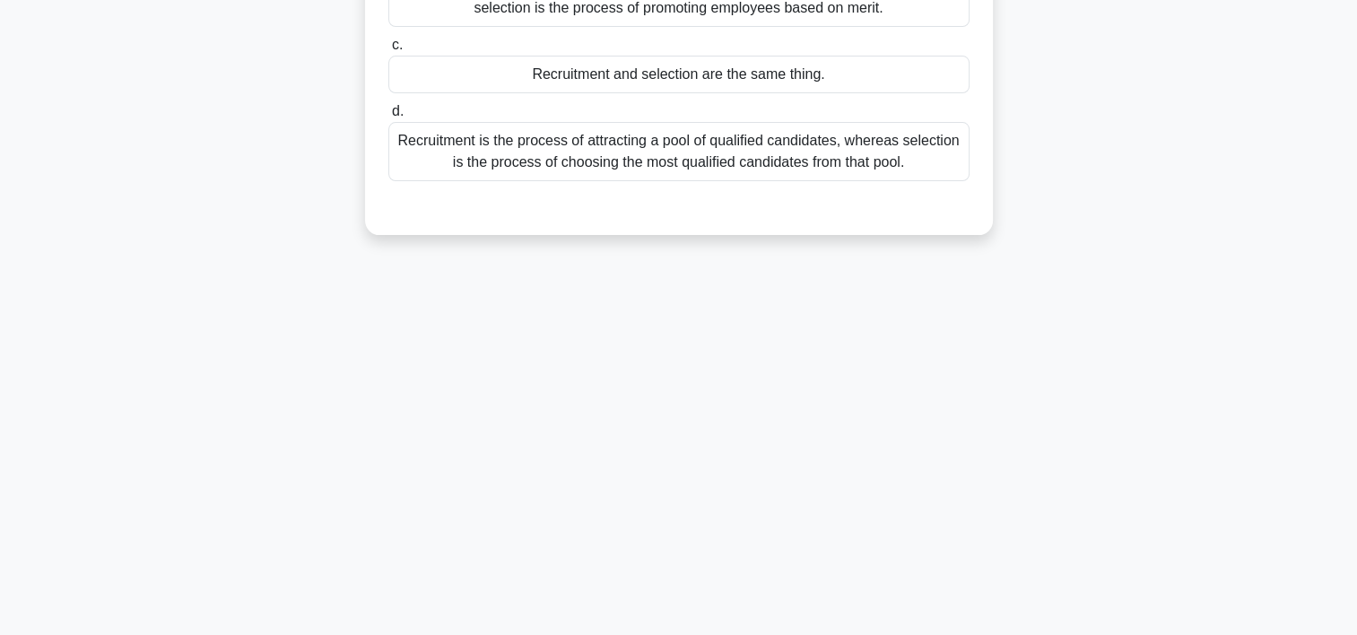
click at [1346, 144] on main "7:17 Stop PMP Advanced 4/10 What is the difference between recruitment and sele…" at bounding box center [678, 203] width 1357 height 911
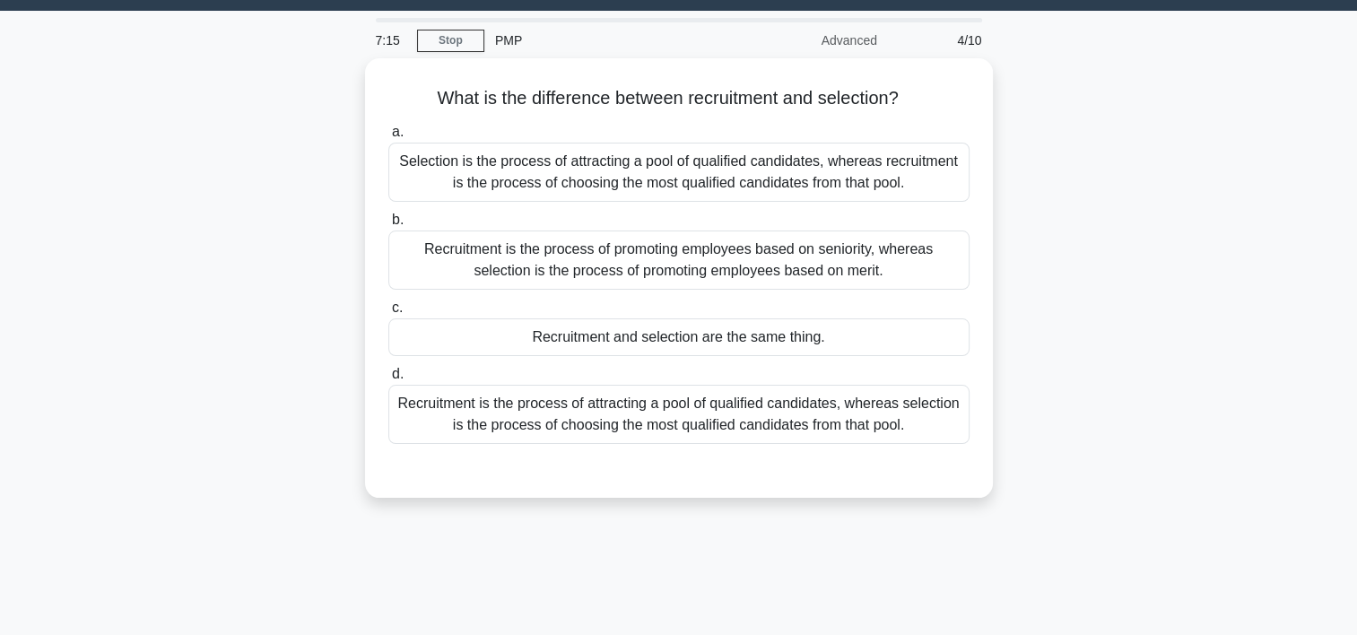
scroll to position [46, 0]
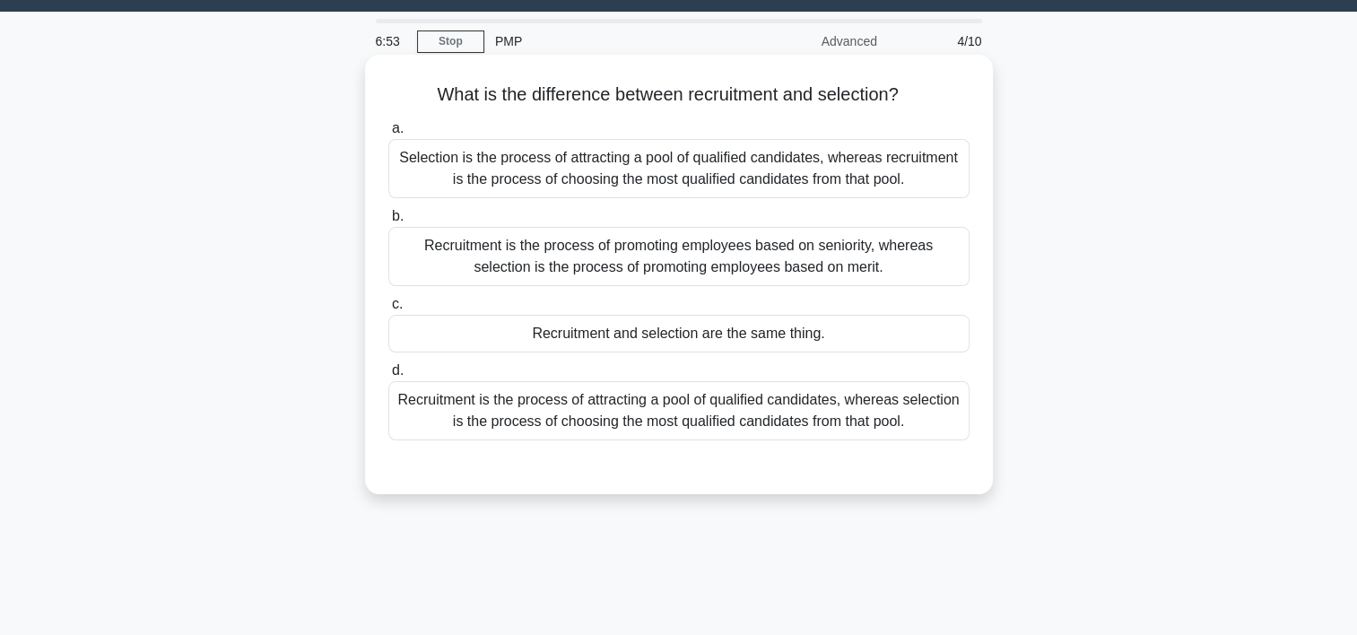
click at [841, 405] on div "Recruitment is the process of attracting a pool of qualified candidates, wherea…" at bounding box center [678, 410] width 581 height 59
click at [388, 377] on input "d. Recruitment is the process of attracting a pool of qualified candidates, whe…" at bounding box center [388, 371] width 0 height 12
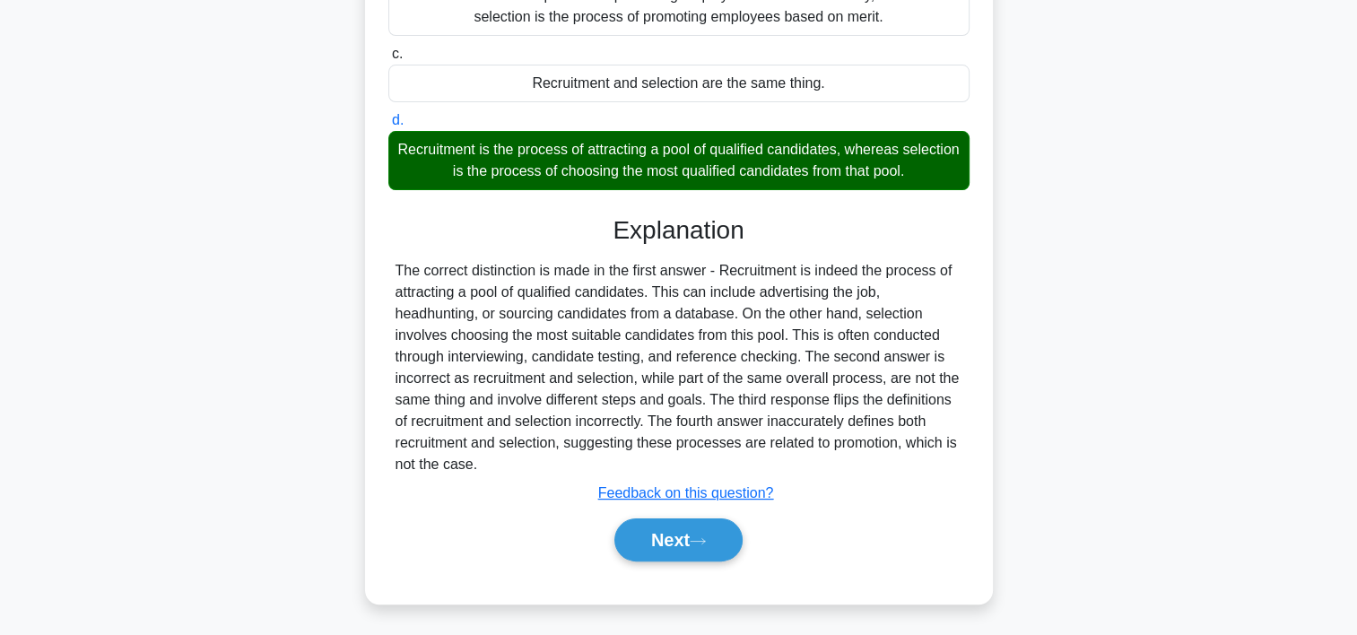
scroll to position [306, 0]
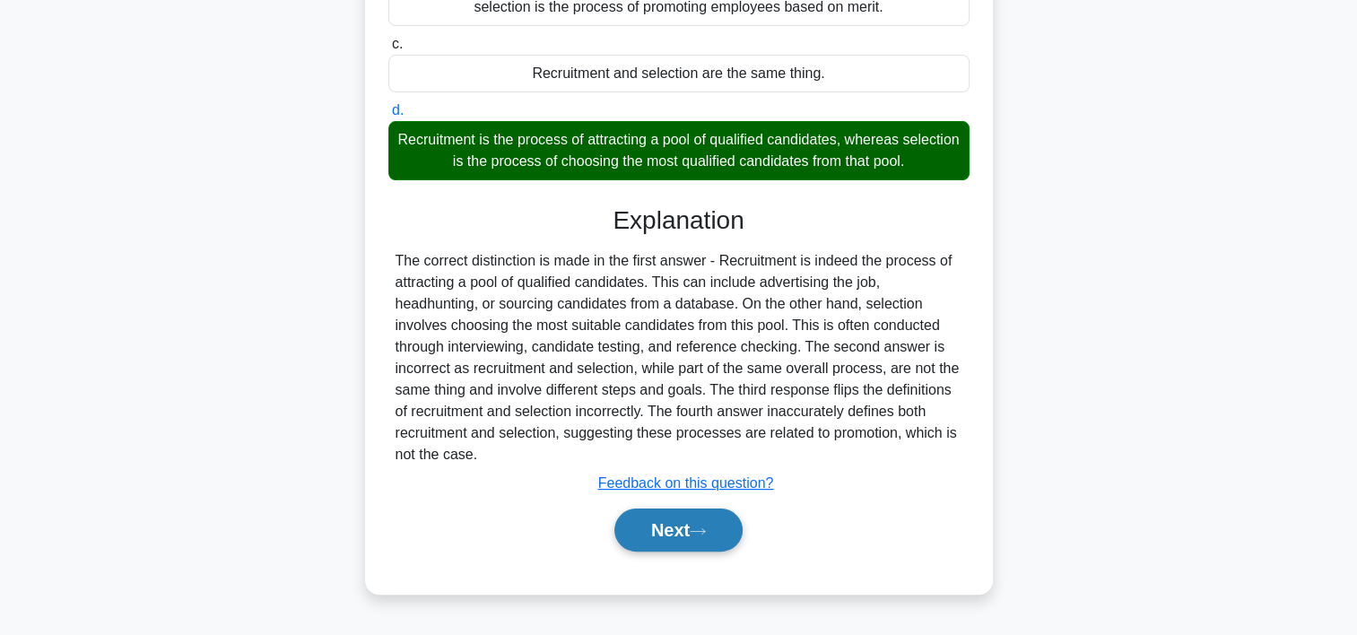
click at [686, 530] on button "Next" at bounding box center [678, 530] width 128 height 43
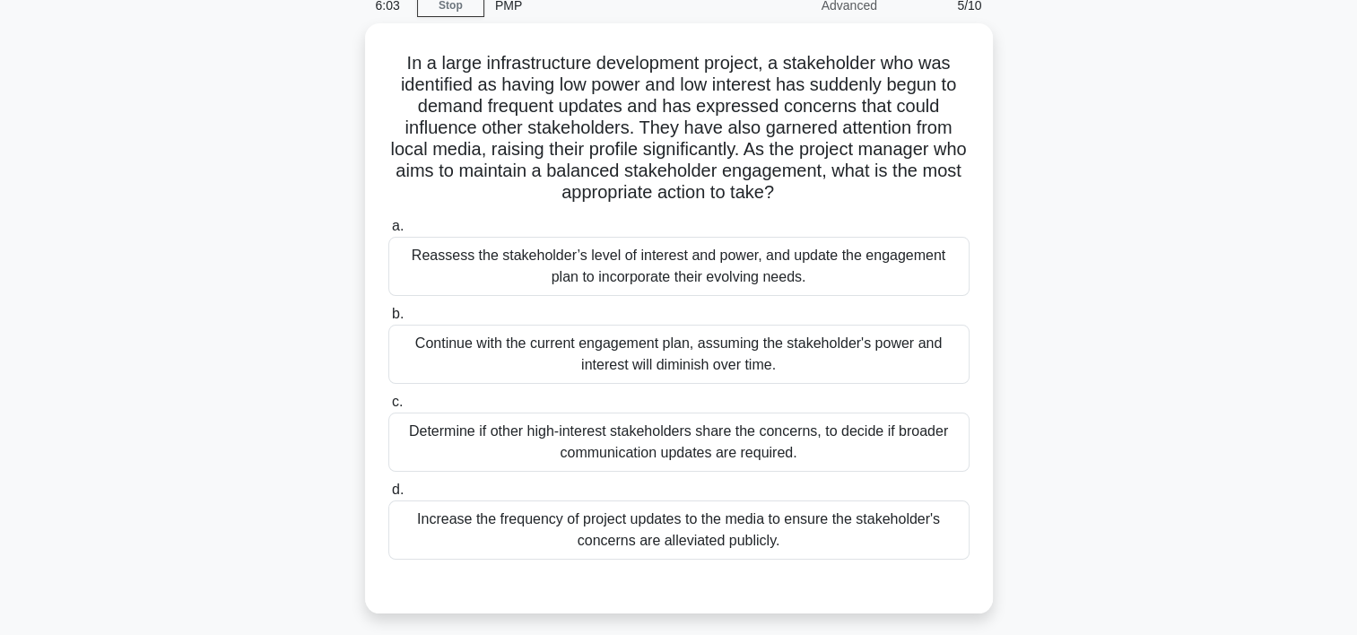
scroll to position [81, 0]
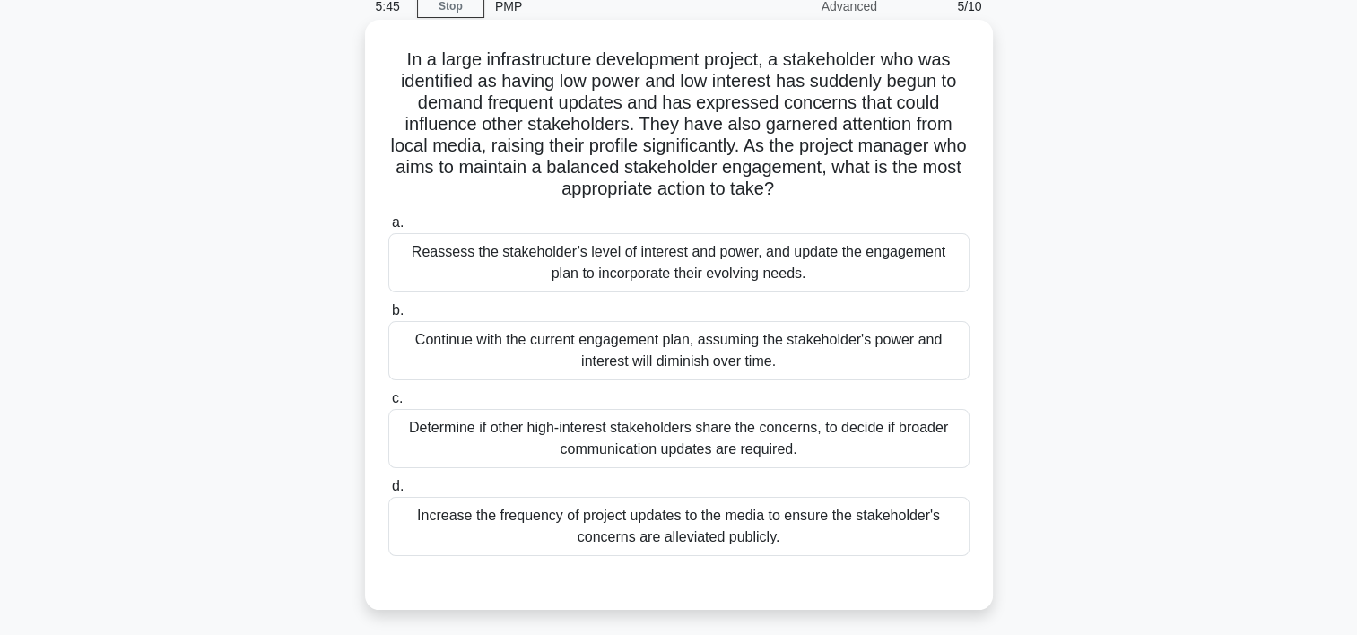
click at [718, 446] on div "Determine if other high-interest stakeholders share the concerns, to decide if …" at bounding box center [678, 438] width 581 height 59
click at [388, 405] on input "c. Determine if other high-interest stakeholders share the concerns, to decide …" at bounding box center [388, 399] width 0 height 12
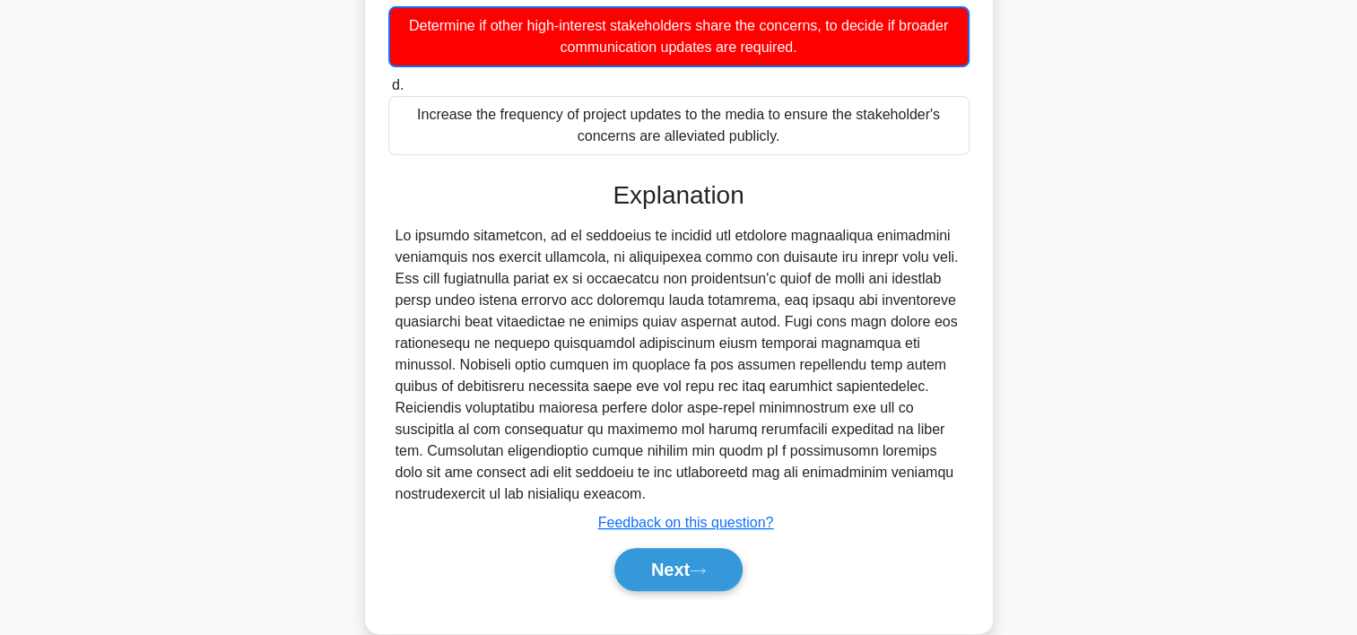
scroll to position [514, 0]
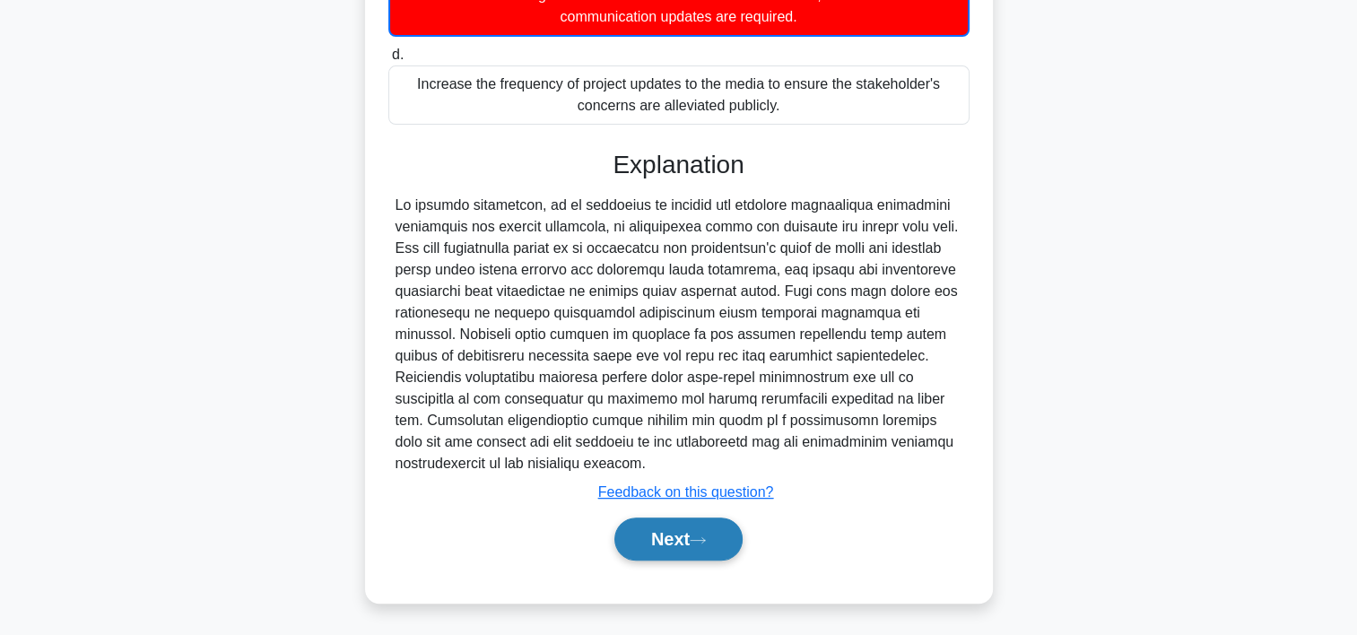
click at [715, 549] on button "Next" at bounding box center [678, 539] width 128 height 43
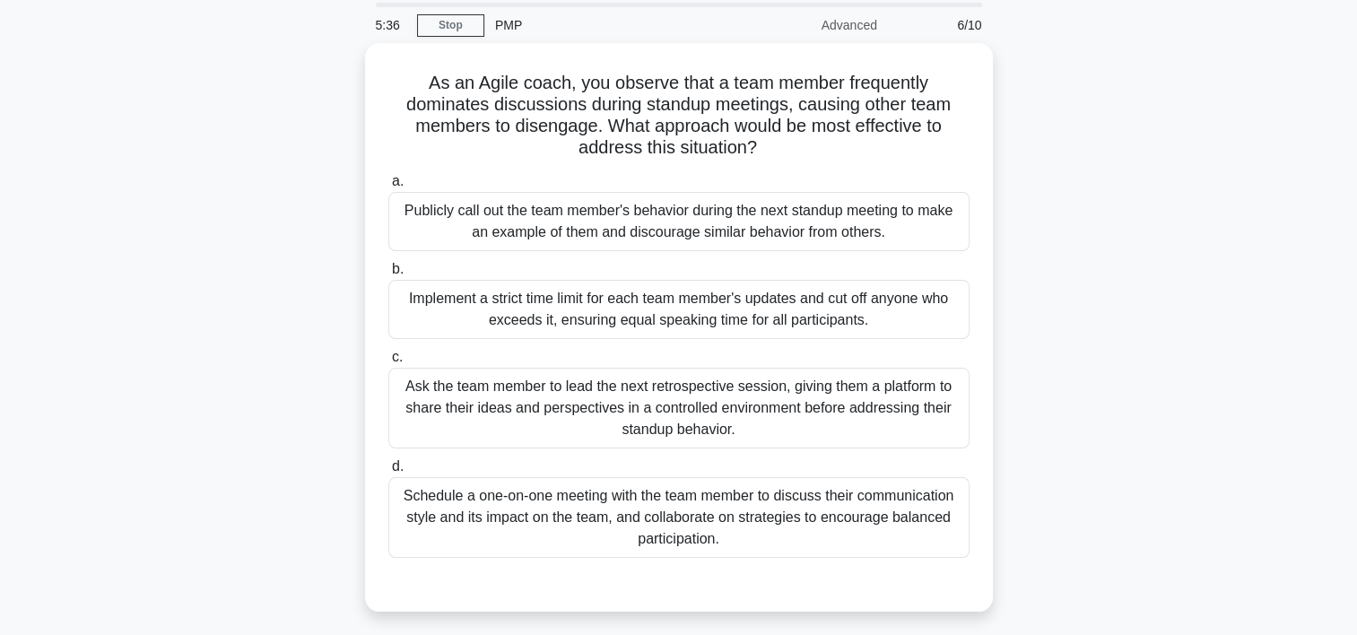
scroll to position [53, 0]
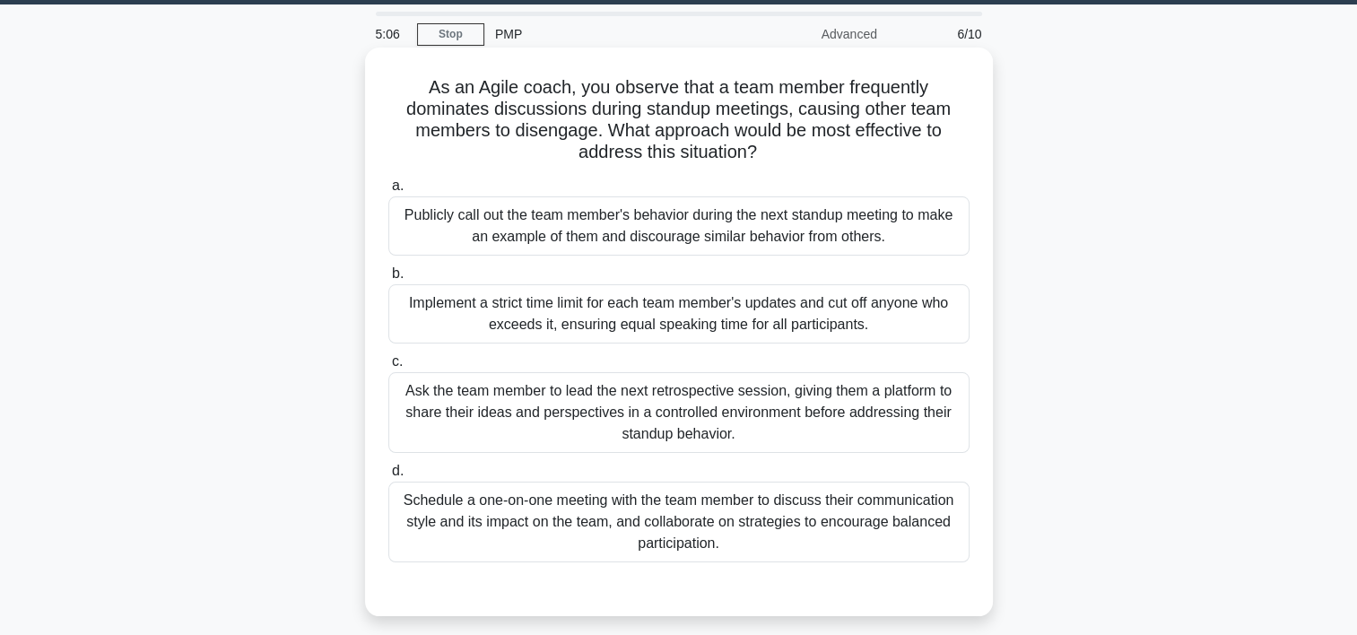
click at [696, 517] on div "Schedule a one-on-one meeting with the team member to discuss their communicati…" at bounding box center [678, 522] width 581 height 81
click at [388, 477] on input "d. Schedule a one-on-one meeting with the team member to discuss their communic…" at bounding box center [388, 472] width 0 height 12
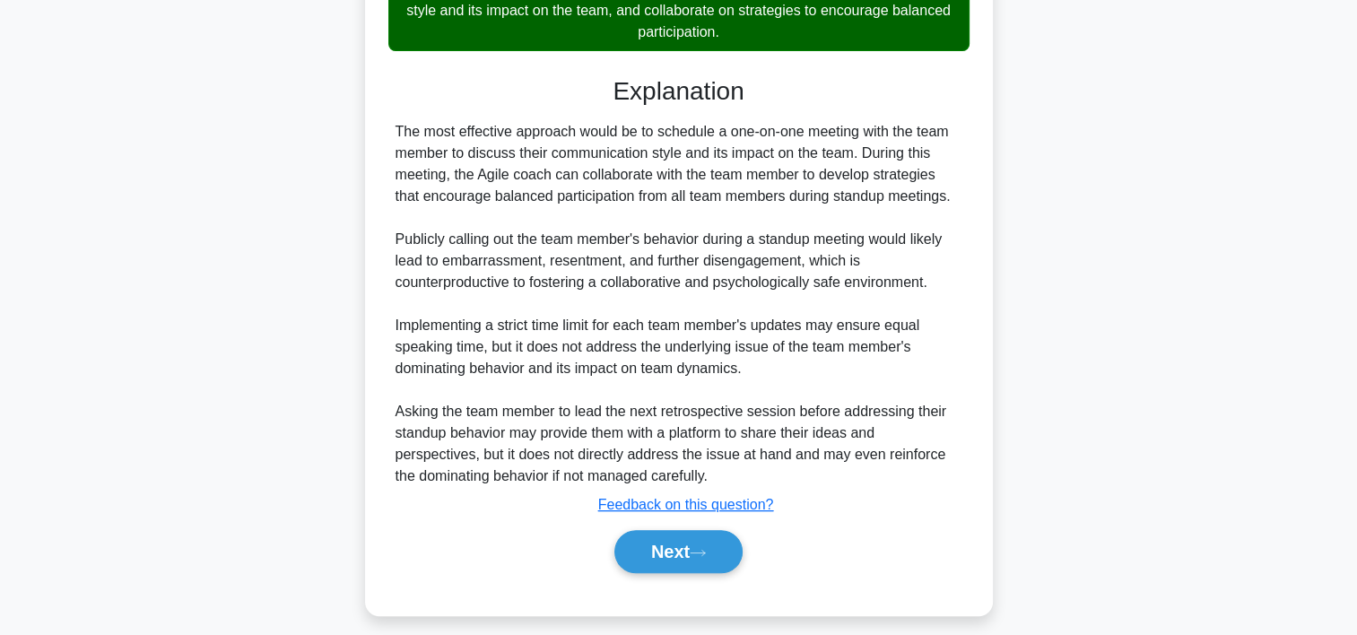
scroll to position [576, 0]
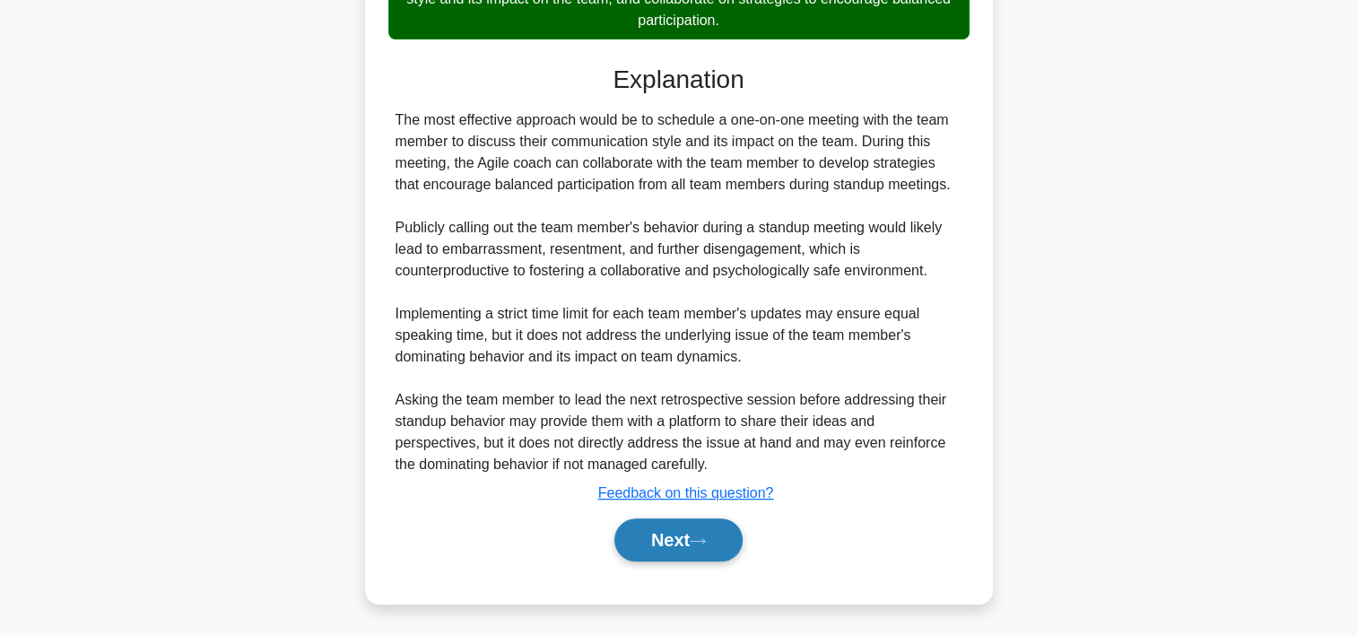
click at [717, 552] on button "Next" at bounding box center [678, 540] width 128 height 43
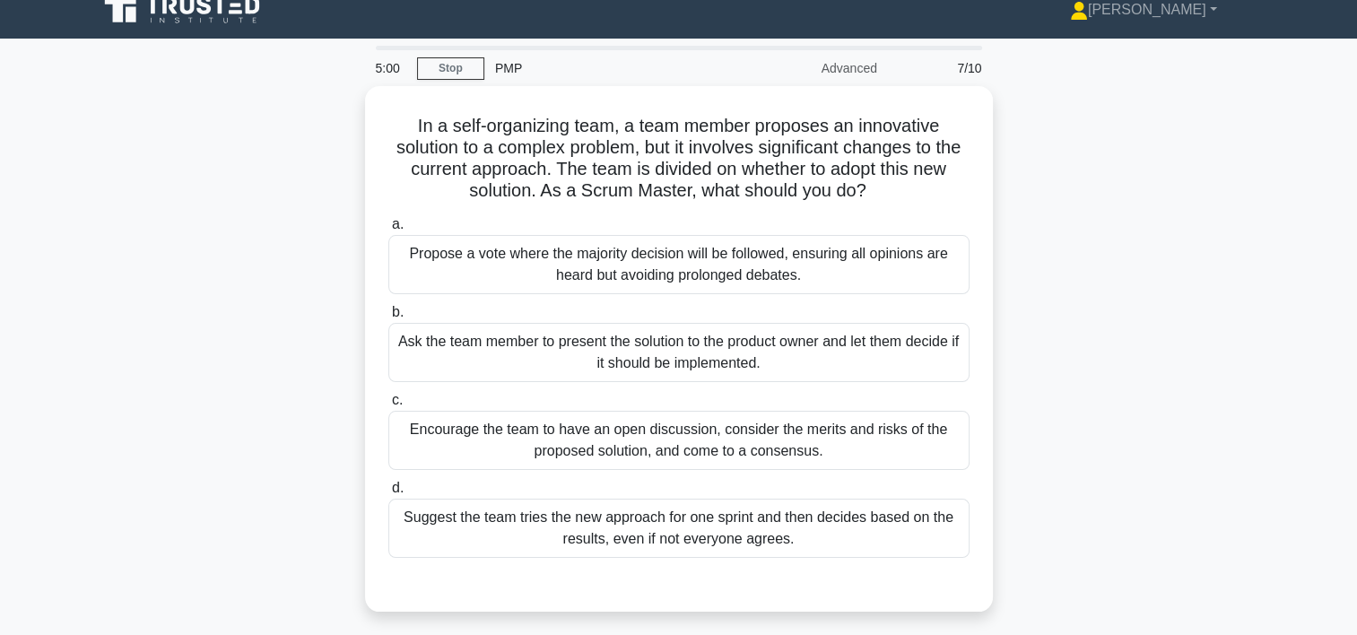
scroll to position [18, 0]
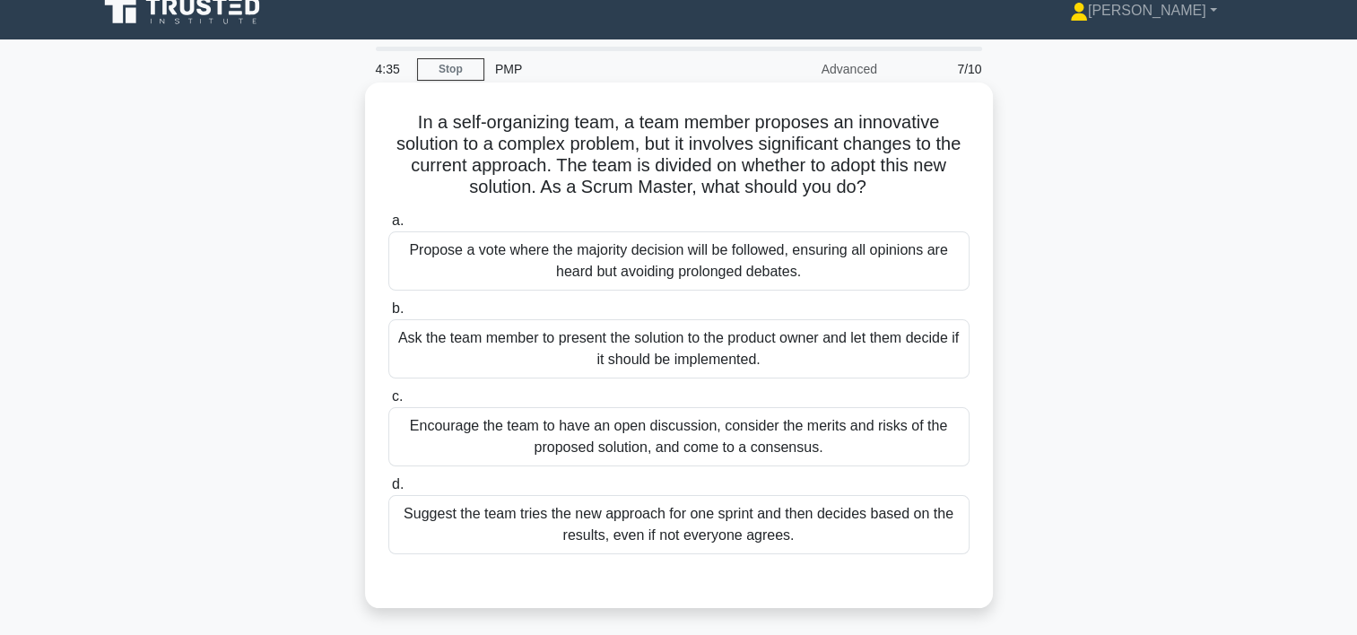
click at [812, 451] on div "Encourage the team to have an open discussion, consider the merits and risks of…" at bounding box center [678, 436] width 581 height 59
click at [388, 403] on input "c. Encourage the team to have an open discussion, consider the merits and risks…" at bounding box center [388, 397] width 0 height 12
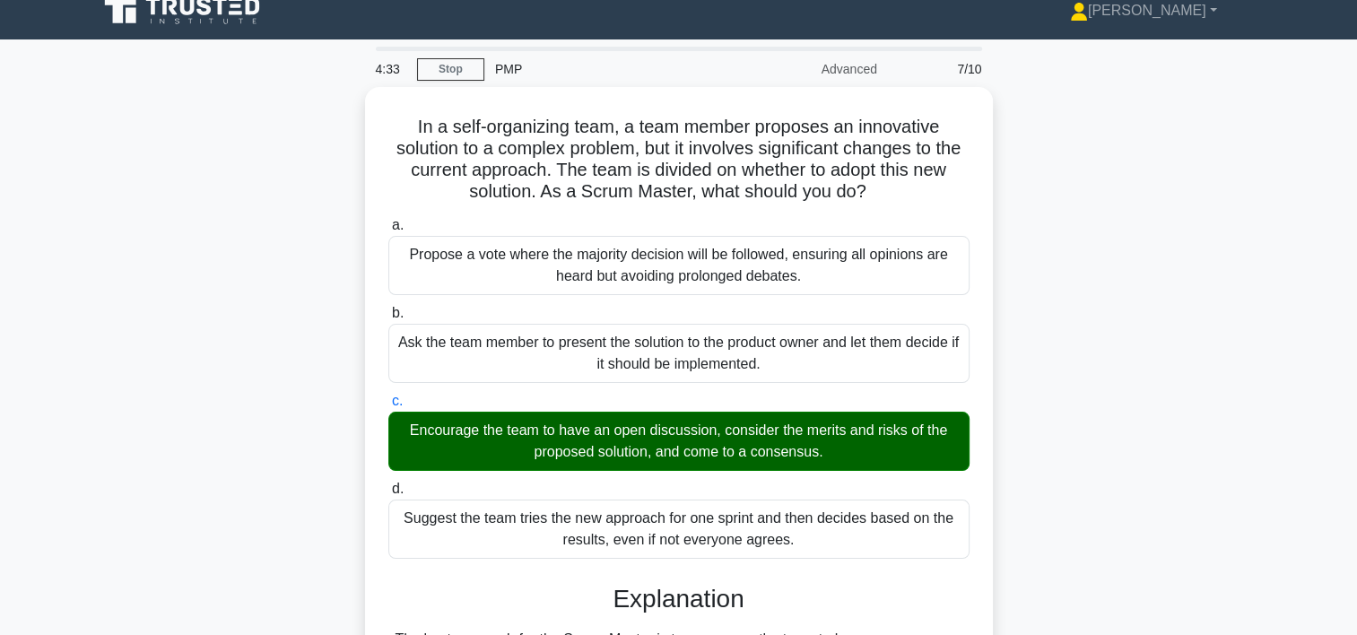
drag, startPoint x: 1355, startPoint y: 266, endPoint x: 1337, endPoint y: 391, distance: 127.0
click at [1337, 391] on main "4:33 Stop PMP Advanced 7/10 In a self-organizing team, a team member proposes a…" at bounding box center [678, 606] width 1357 height 1134
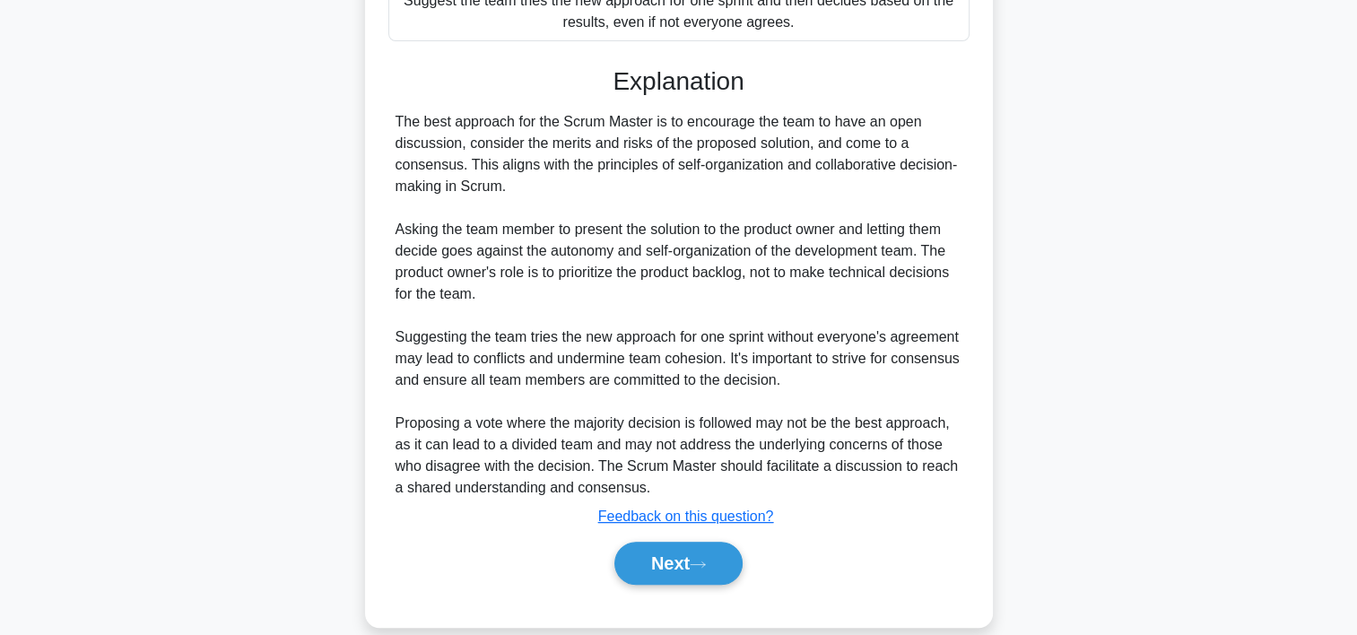
scroll to position [556, 0]
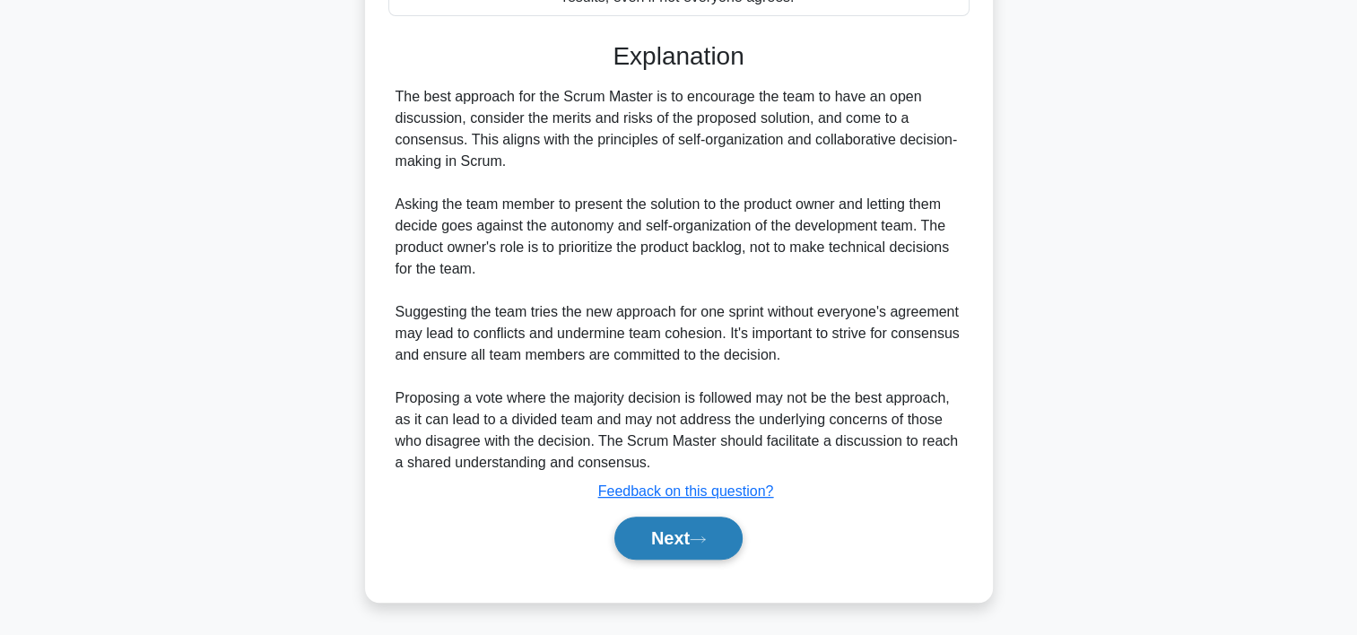
click at [649, 519] on button "Next" at bounding box center [678, 538] width 128 height 43
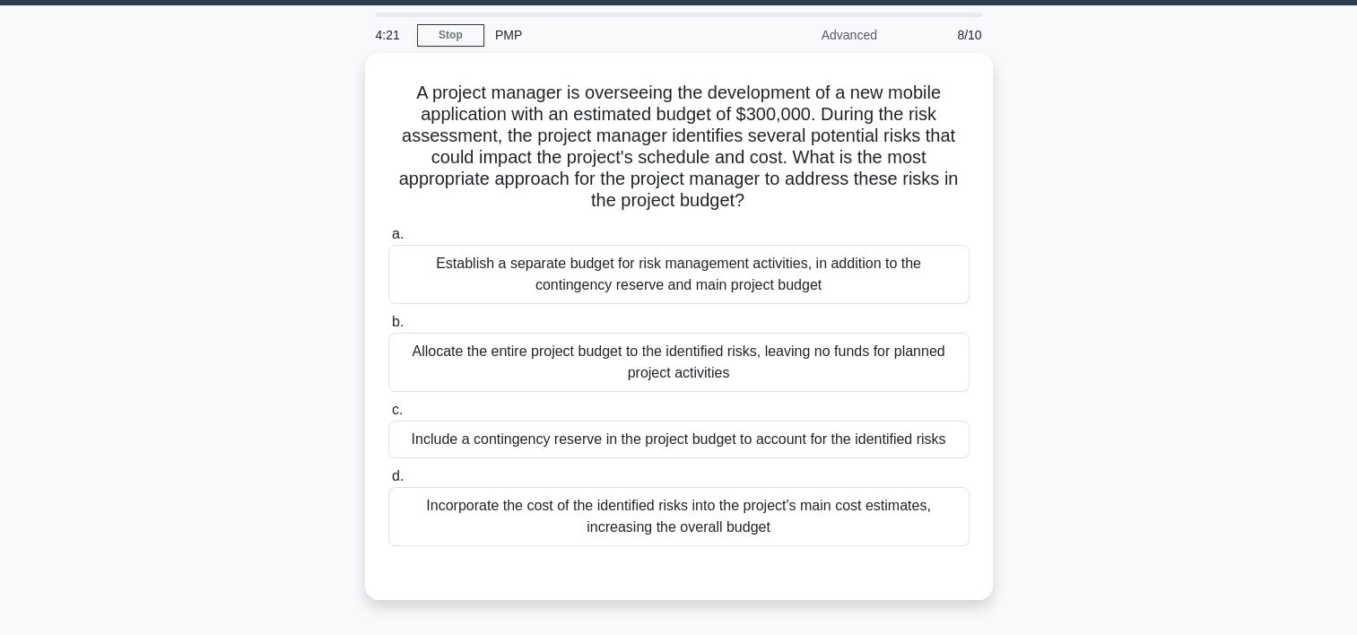
scroll to position [49, 0]
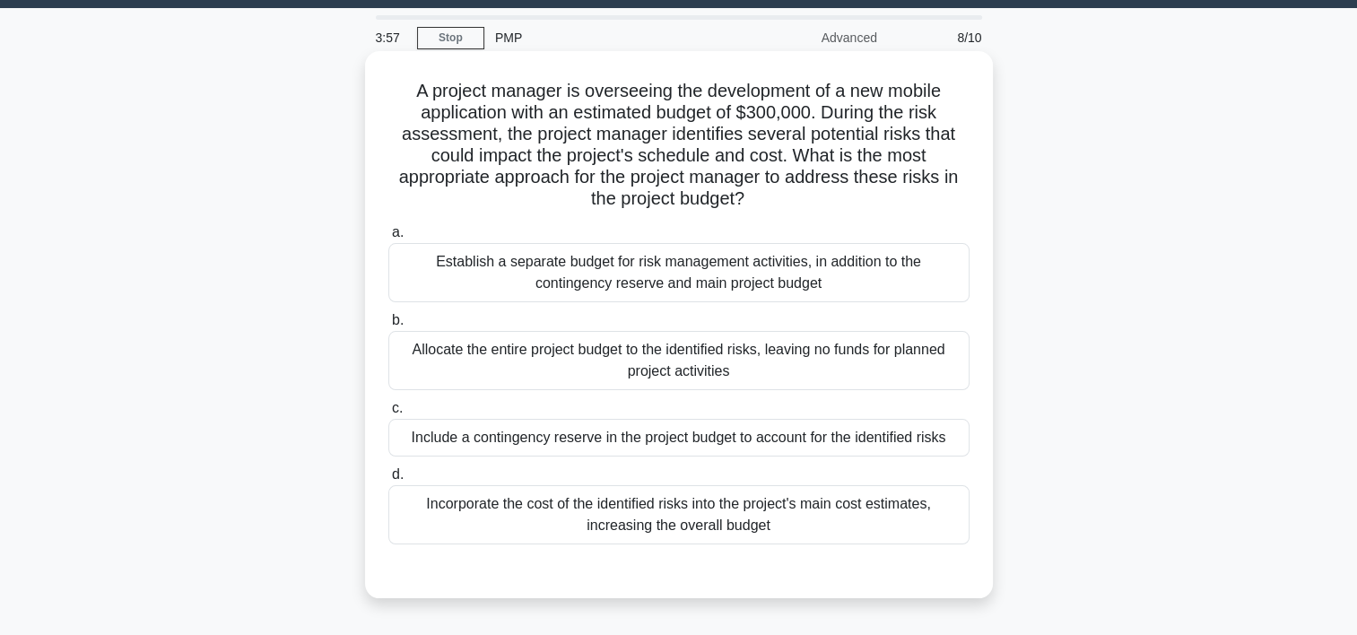
click at [797, 449] on div "Include a contingency reserve in the project budget to account for the identifi…" at bounding box center [678, 438] width 581 height 38
click at [388, 414] on input "c. Include a contingency reserve in the project budget to account for the ident…" at bounding box center [388, 409] width 0 height 12
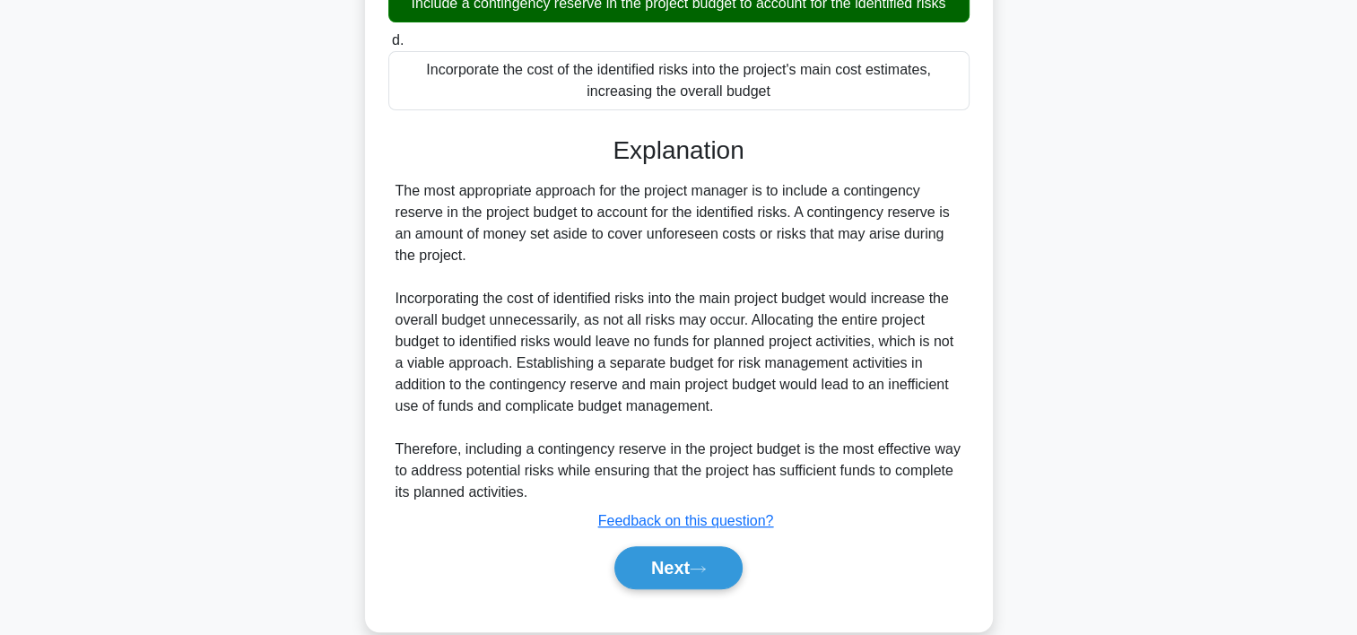
scroll to position [506, 0]
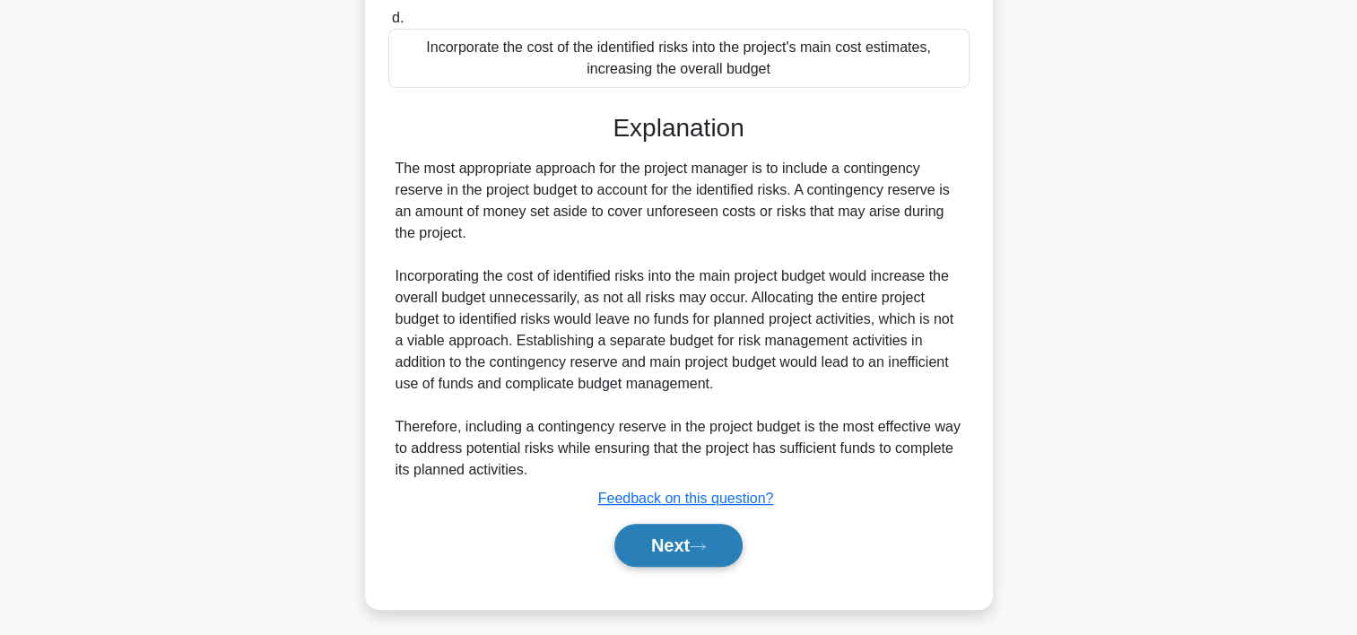
click at [734, 551] on button "Next" at bounding box center [678, 545] width 128 height 43
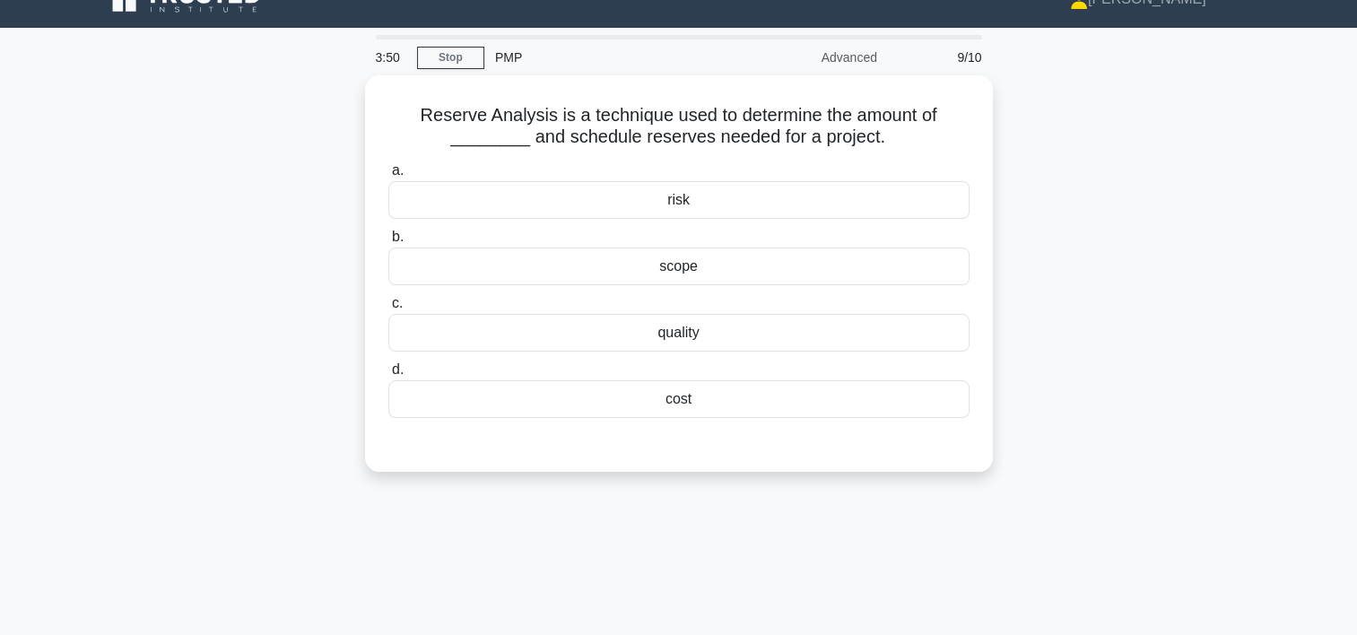
scroll to position [13, 0]
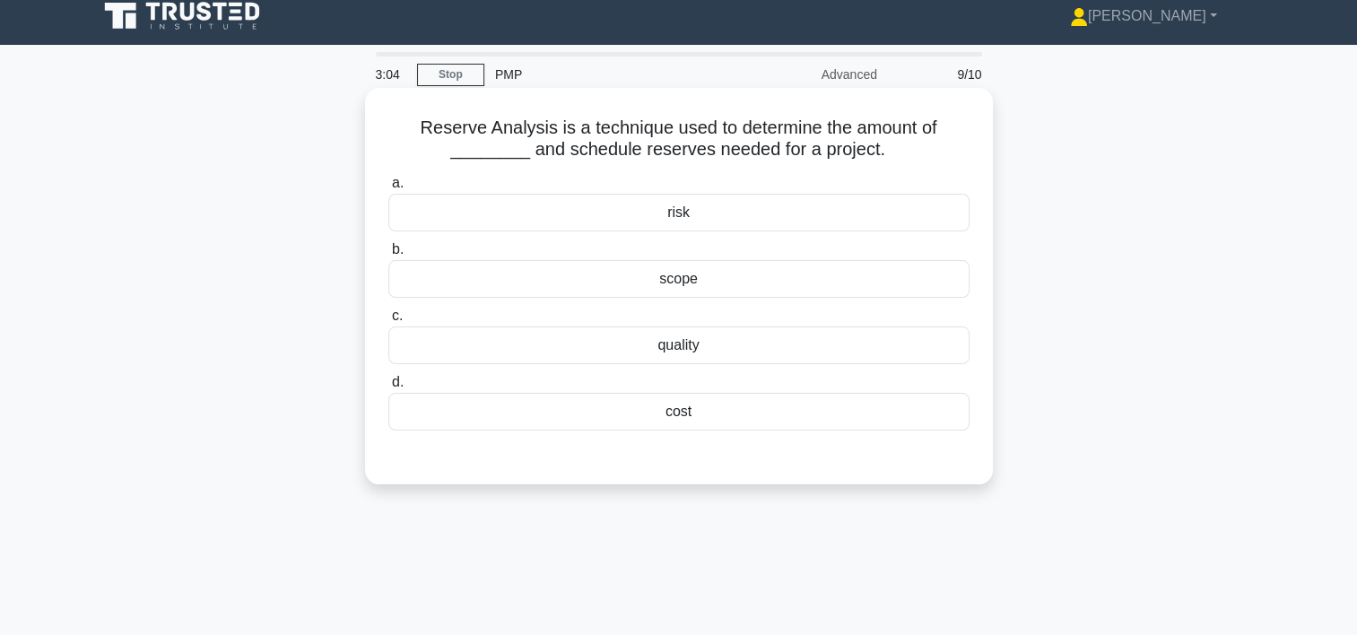
click at [701, 415] on div "cost" at bounding box center [678, 412] width 581 height 38
click at [388, 388] on input "d. cost" at bounding box center [388, 383] width 0 height 12
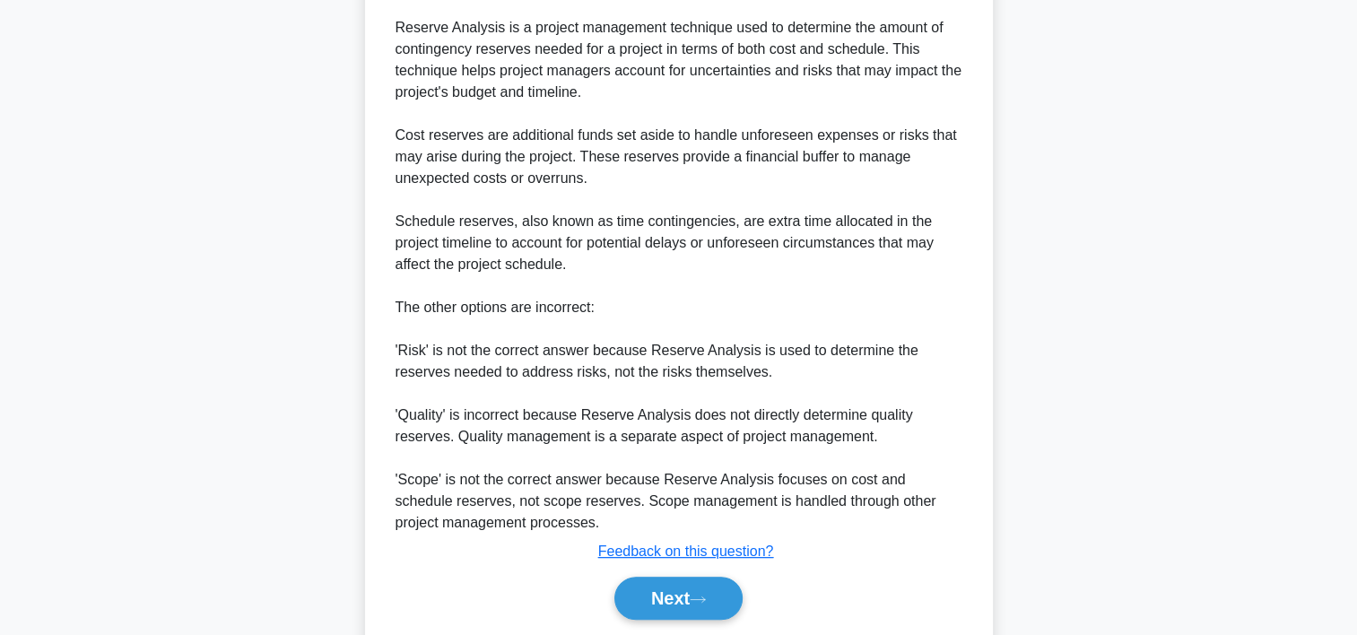
scroll to position [599, 0]
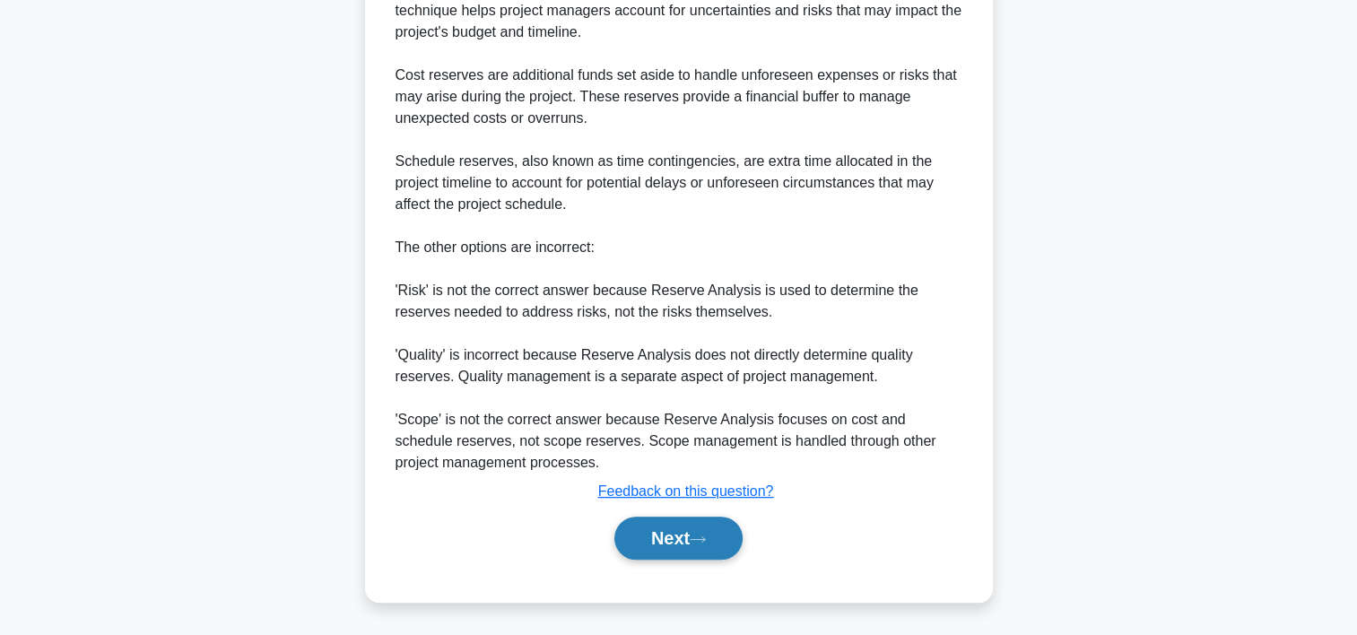
click at [703, 526] on button "Next" at bounding box center [678, 538] width 128 height 43
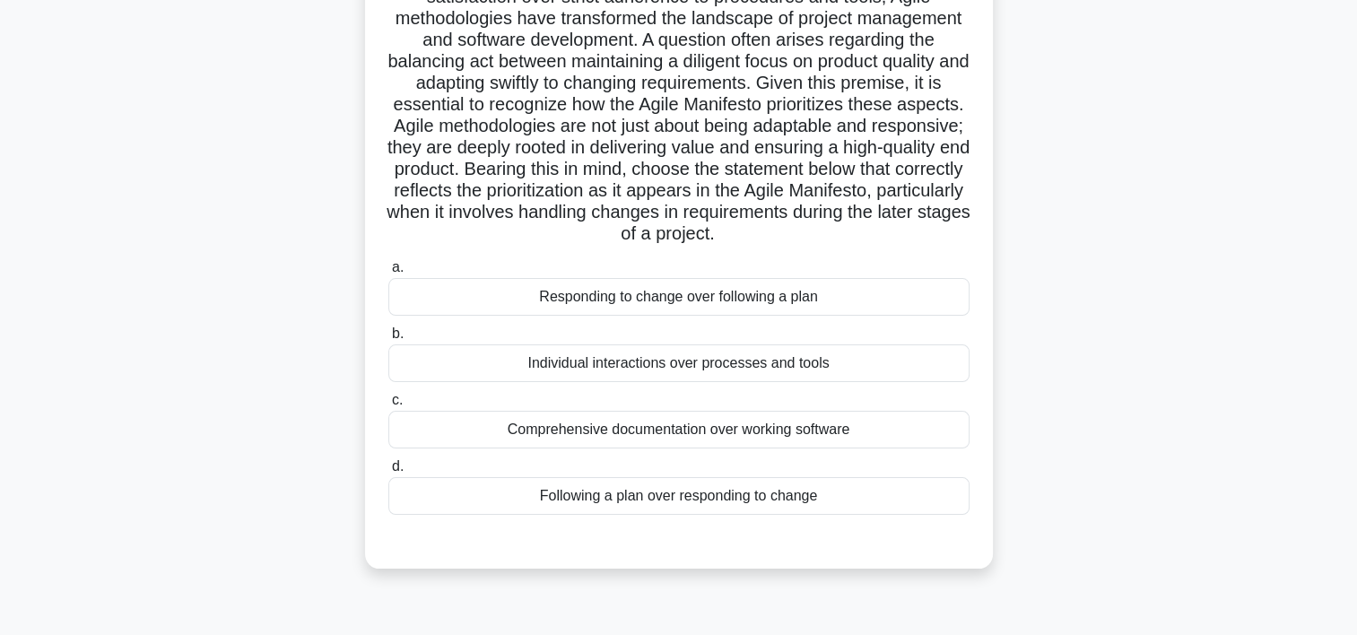
scroll to position [219, 0]
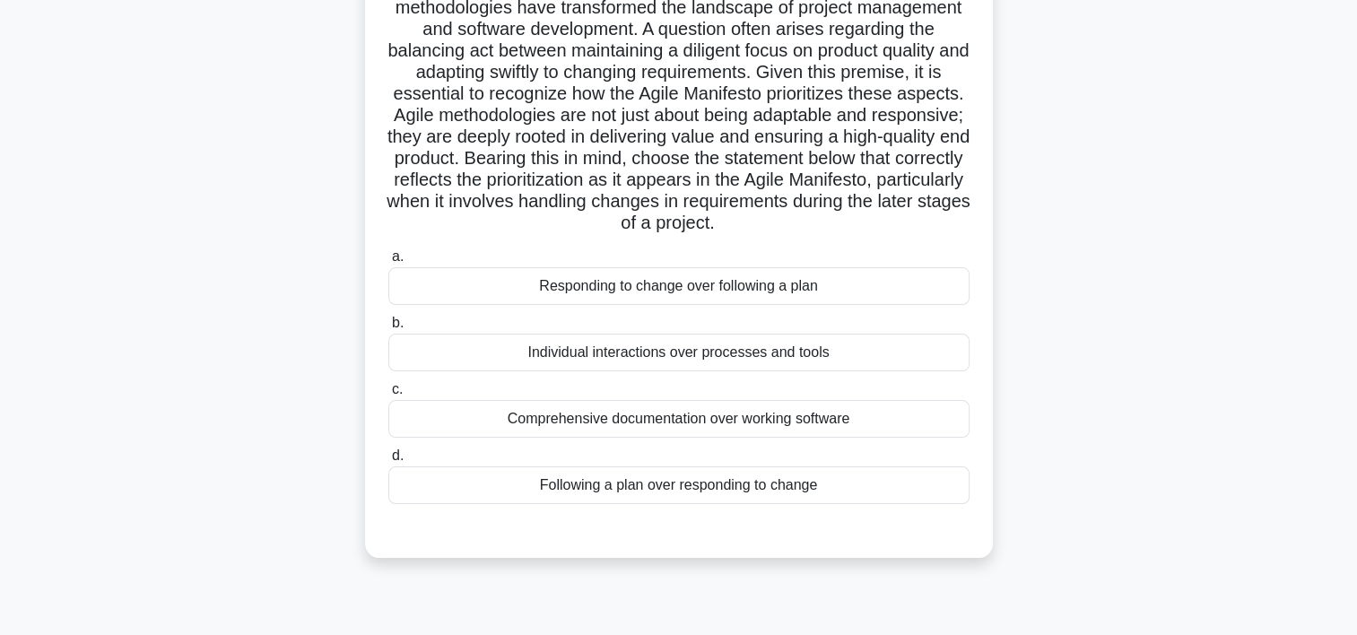
click at [818, 371] on div "Individual interactions over processes and tools" at bounding box center [678, 353] width 581 height 38
click at [388, 329] on input "b. Individual interactions over processes and tools" at bounding box center [388, 324] width 0 height 12
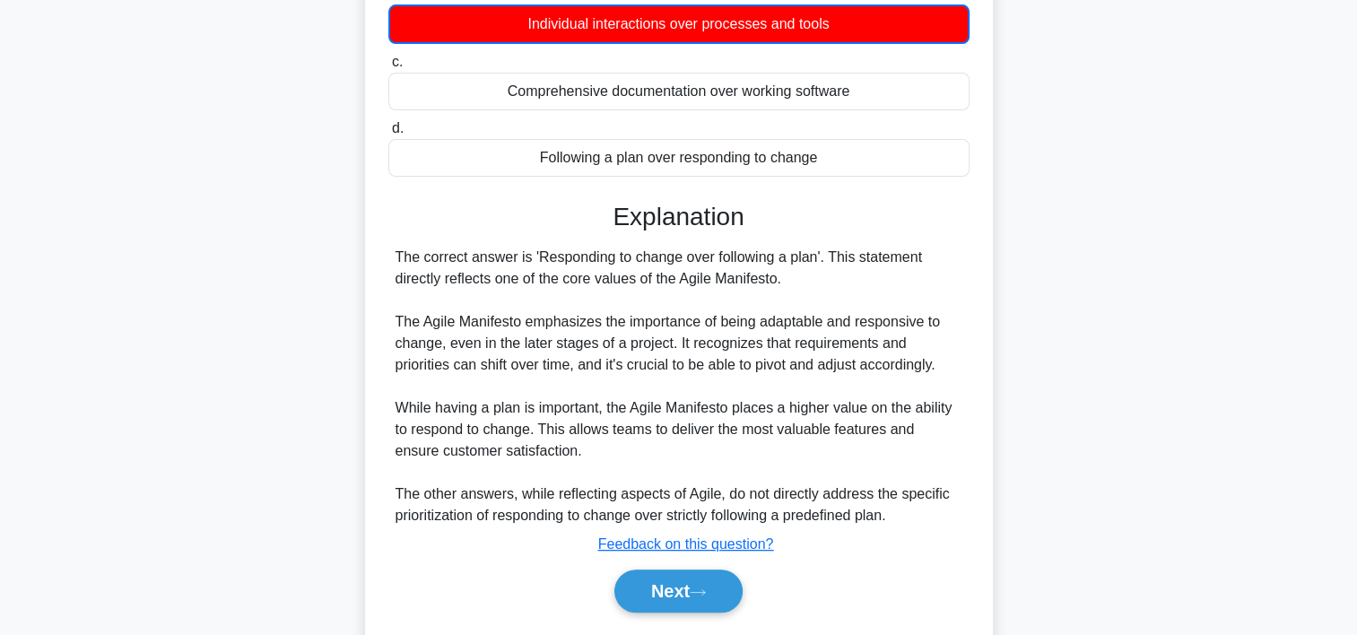
scroll to position [622, 0]
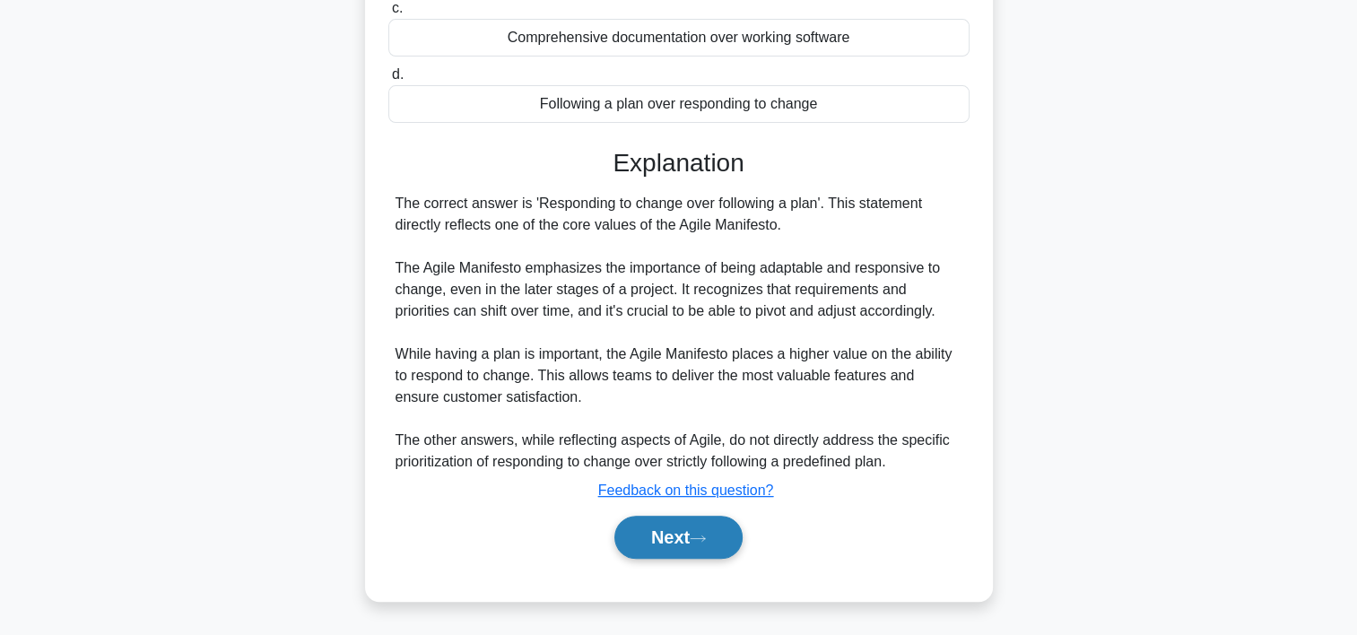
click at [678, 528] on button "Next" at bounding box center [678, 537] width 128 height 43
